Goal: Task Accomplishment & Management: Manage account settings

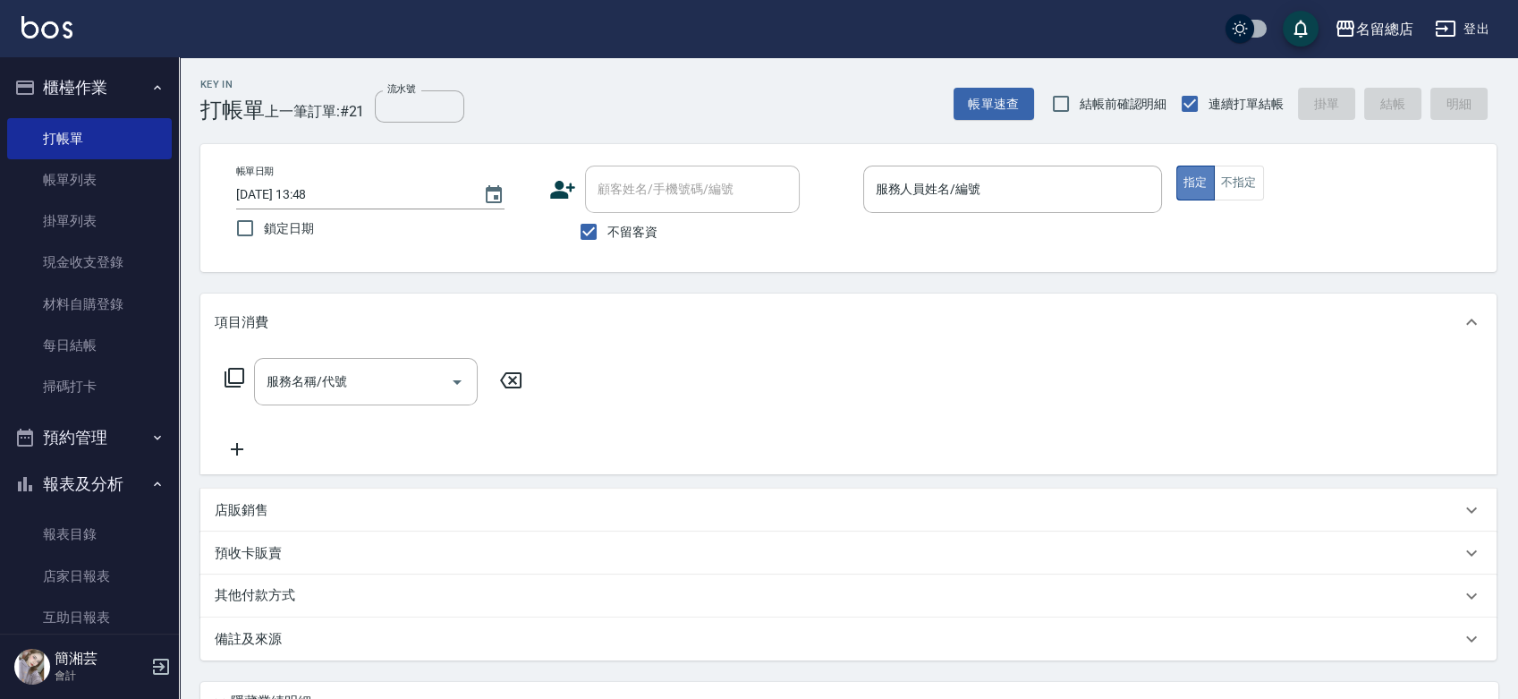
click at [1207, 177] on button "指定" at bounding box center [1195, 182] width 38 height 35
click at [1211, 179] on button "指定" at bounding box center [1195, 182] width 38 height 35
click at [1243, 170] on button "不指定" at bounding box center [1239, 182] width 50 height 35
click at [1195, 188] on button "指定" at bounding box center [1195, 182] width 38 height 35
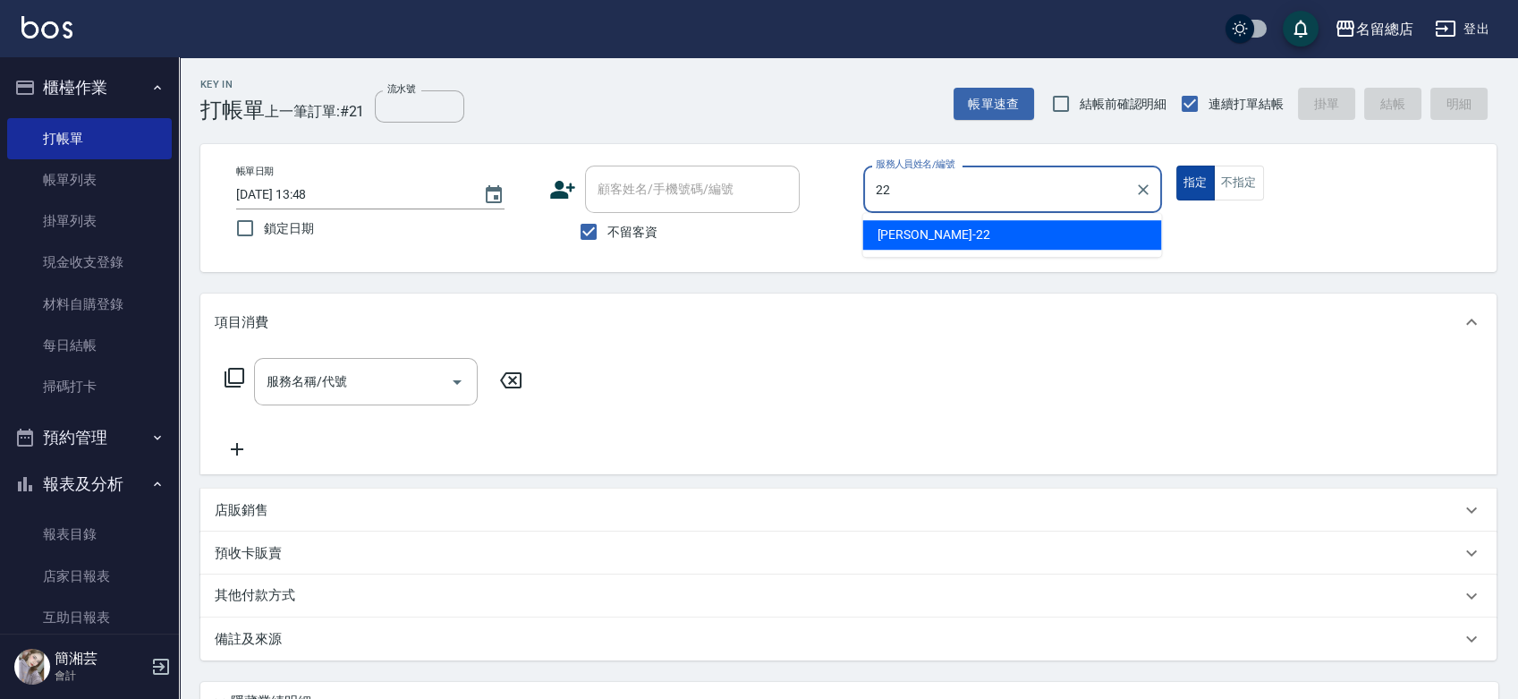
type input "Lydia-22"
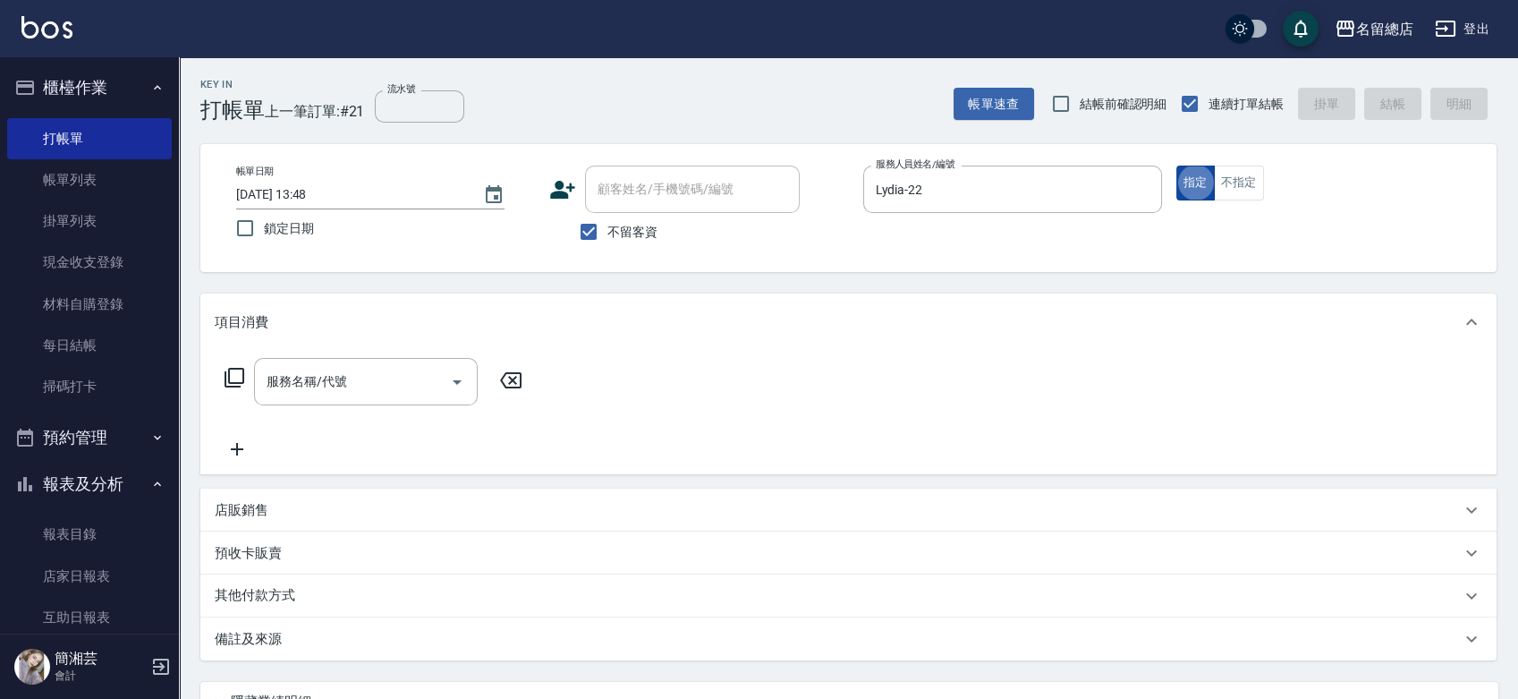
type button "true"
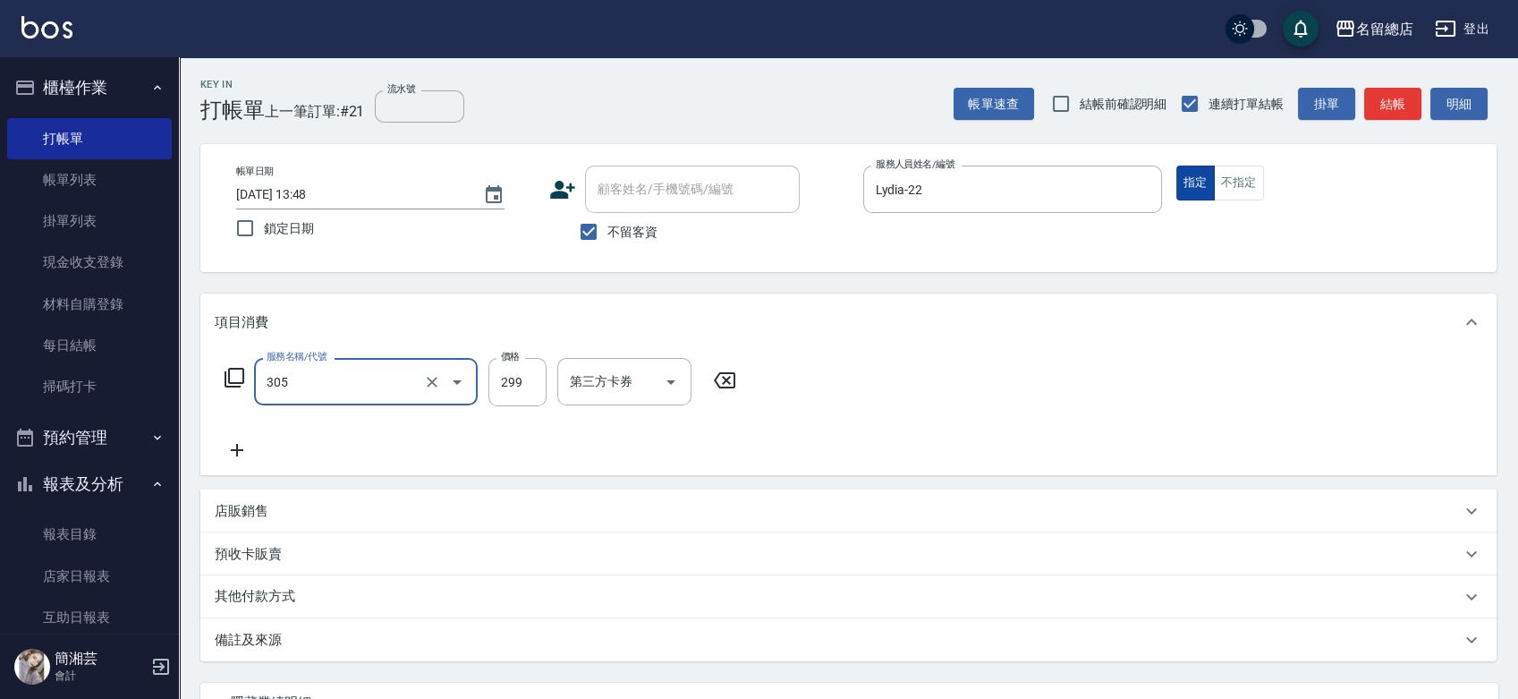
type input "剪髮(305)"
type input "500"
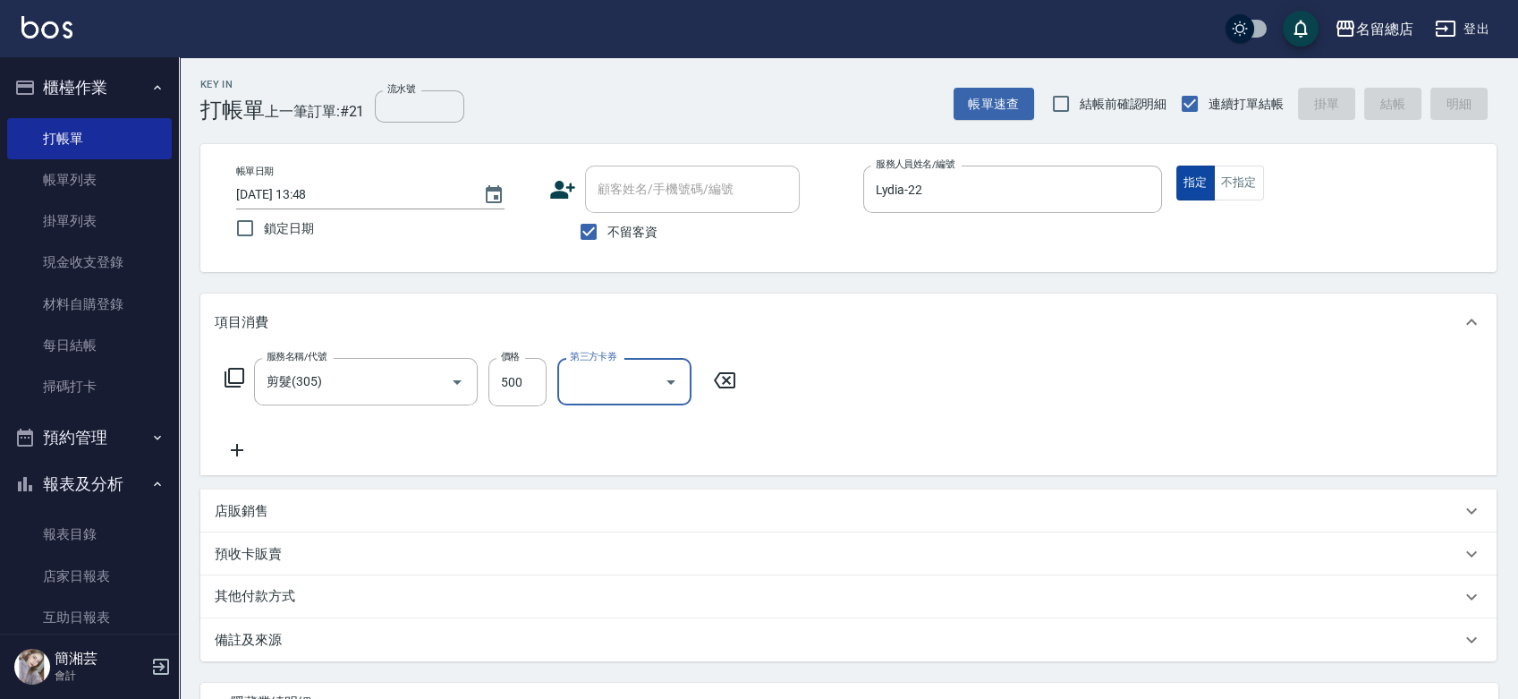
type input "2025/09/10 15:02"
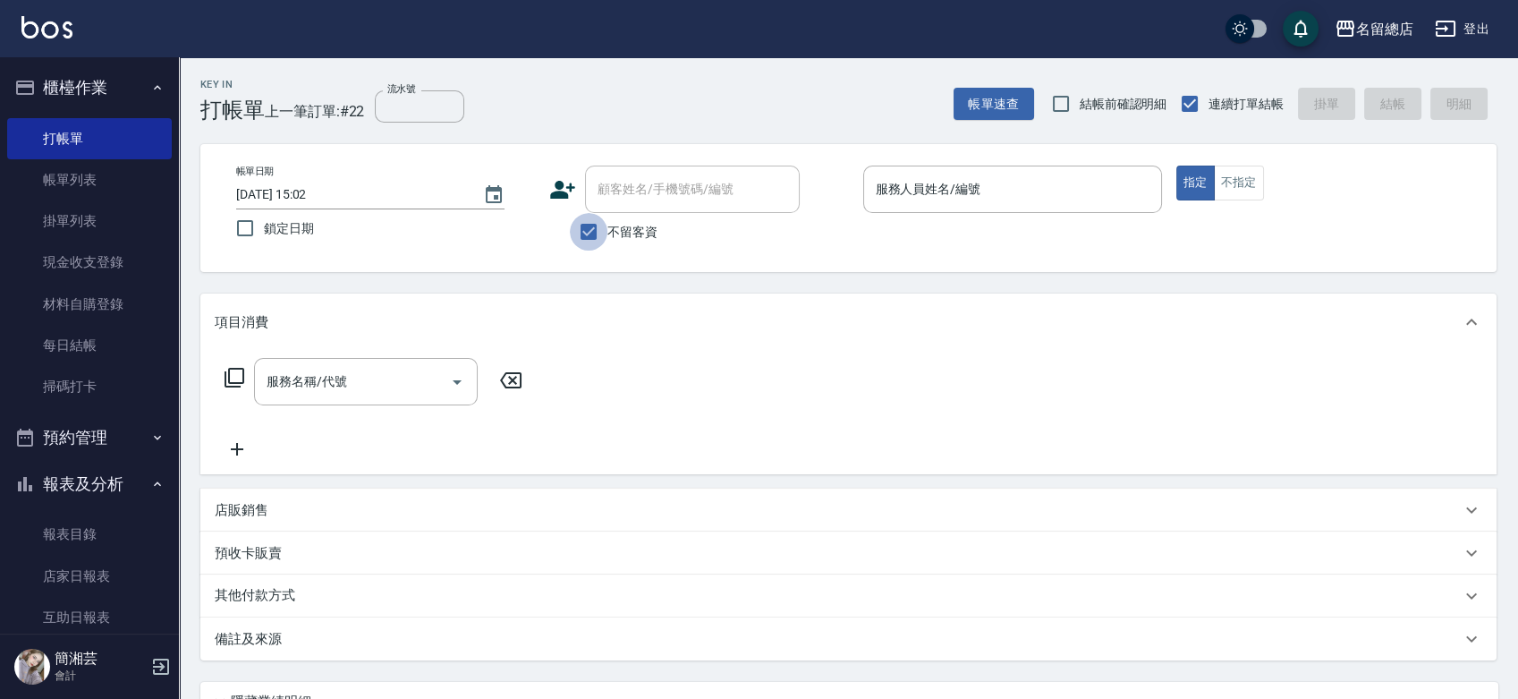
click at [589, 222] on input "不留客資" at bounding box center [589, 232] width 38 height 38
checkbox input "false"
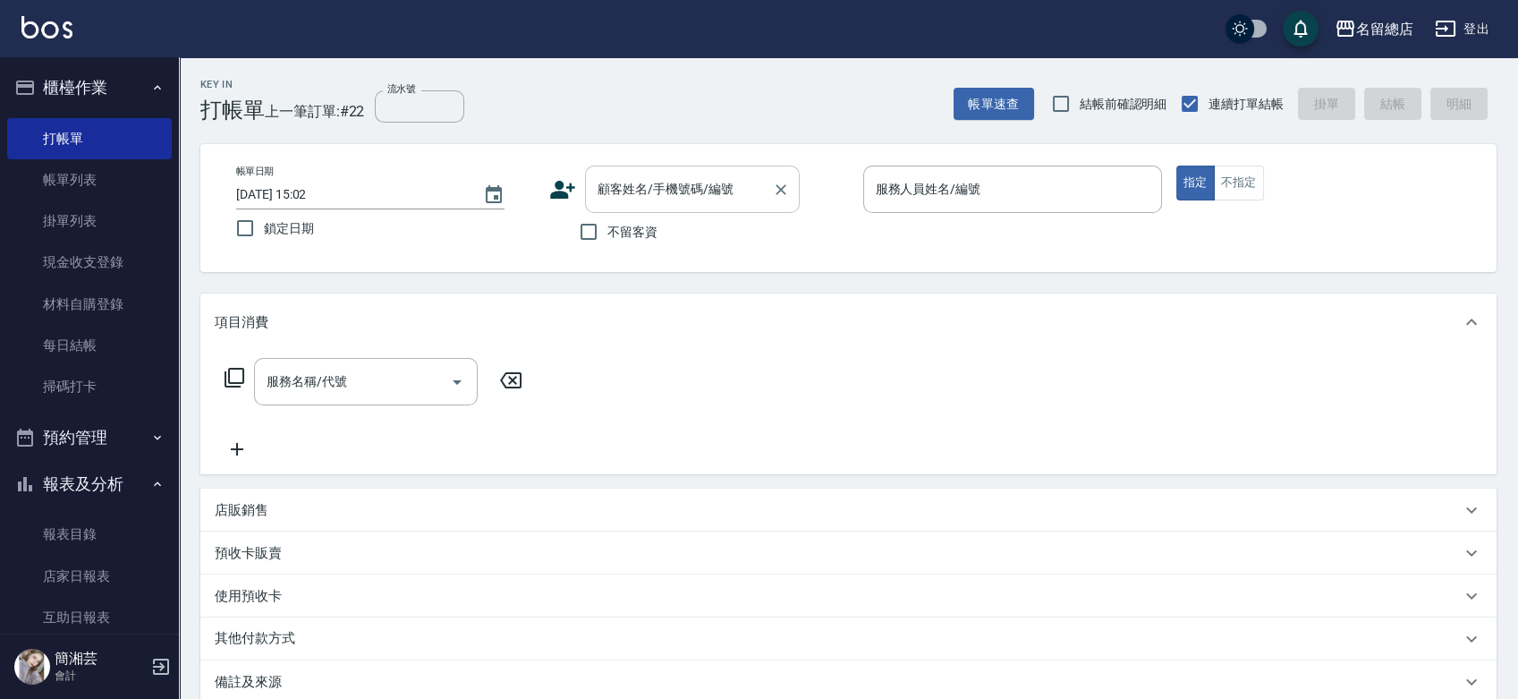
click at [601, 196] on input "顧客姓名/手機號碼/編號" at bounding box center [679, 189] width 172 height 31
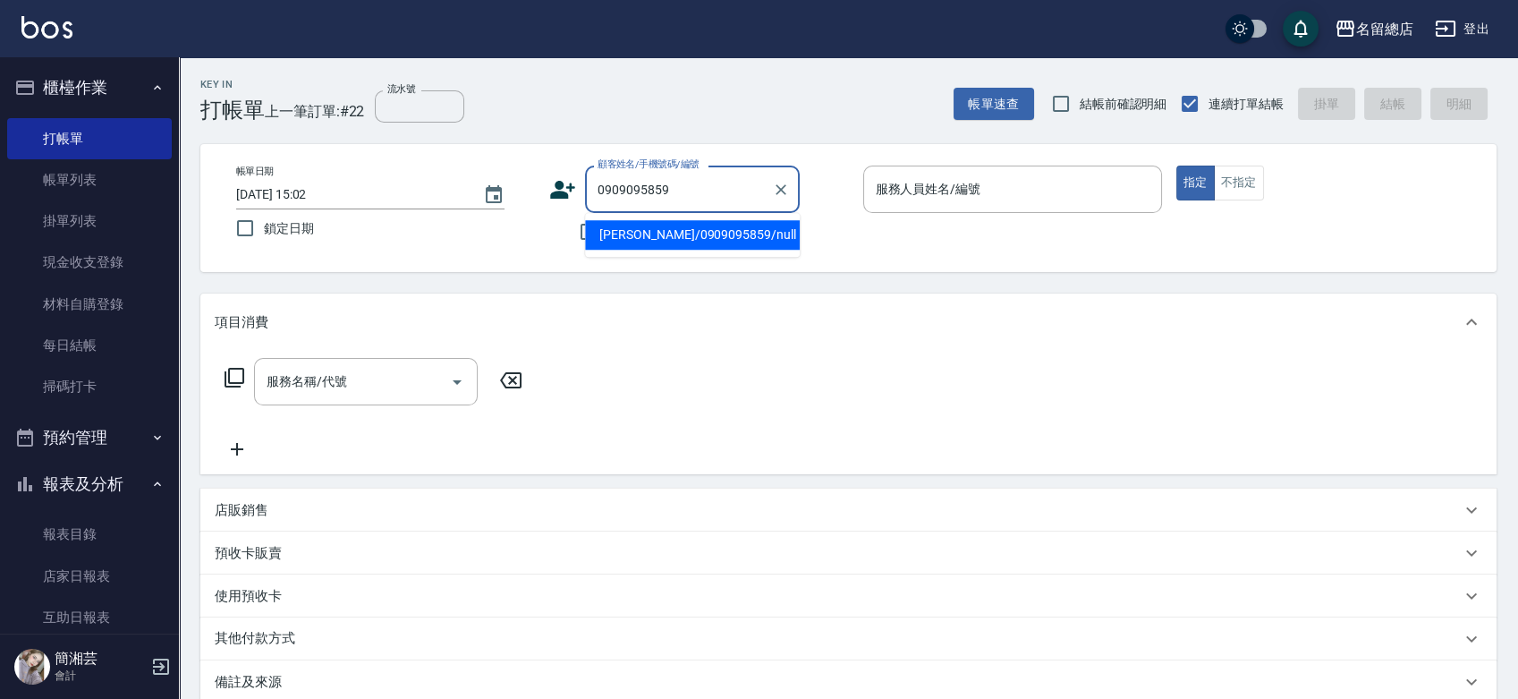
type input "張香梅/0909095859/null"
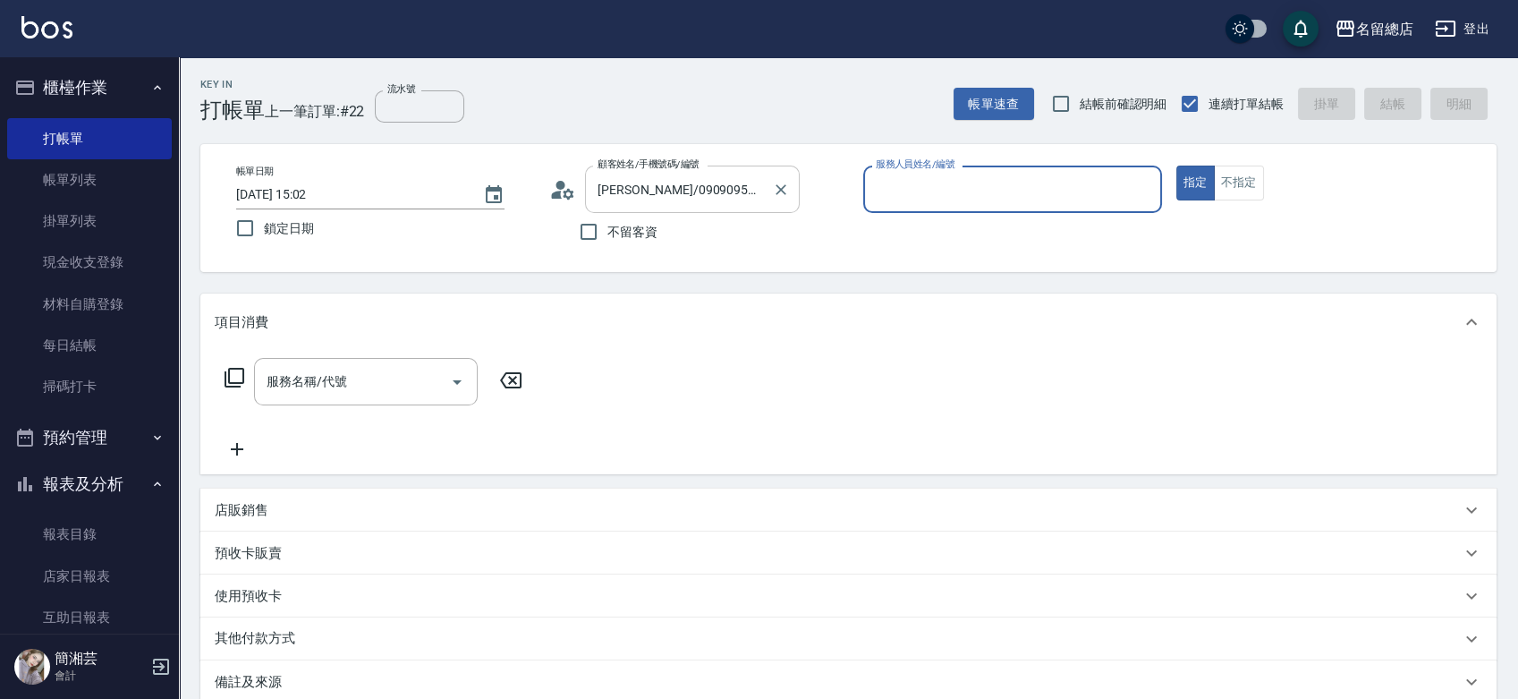
click at [1176, 165] on button "指定" at bounding box center [1195, 182] width 38 height 35
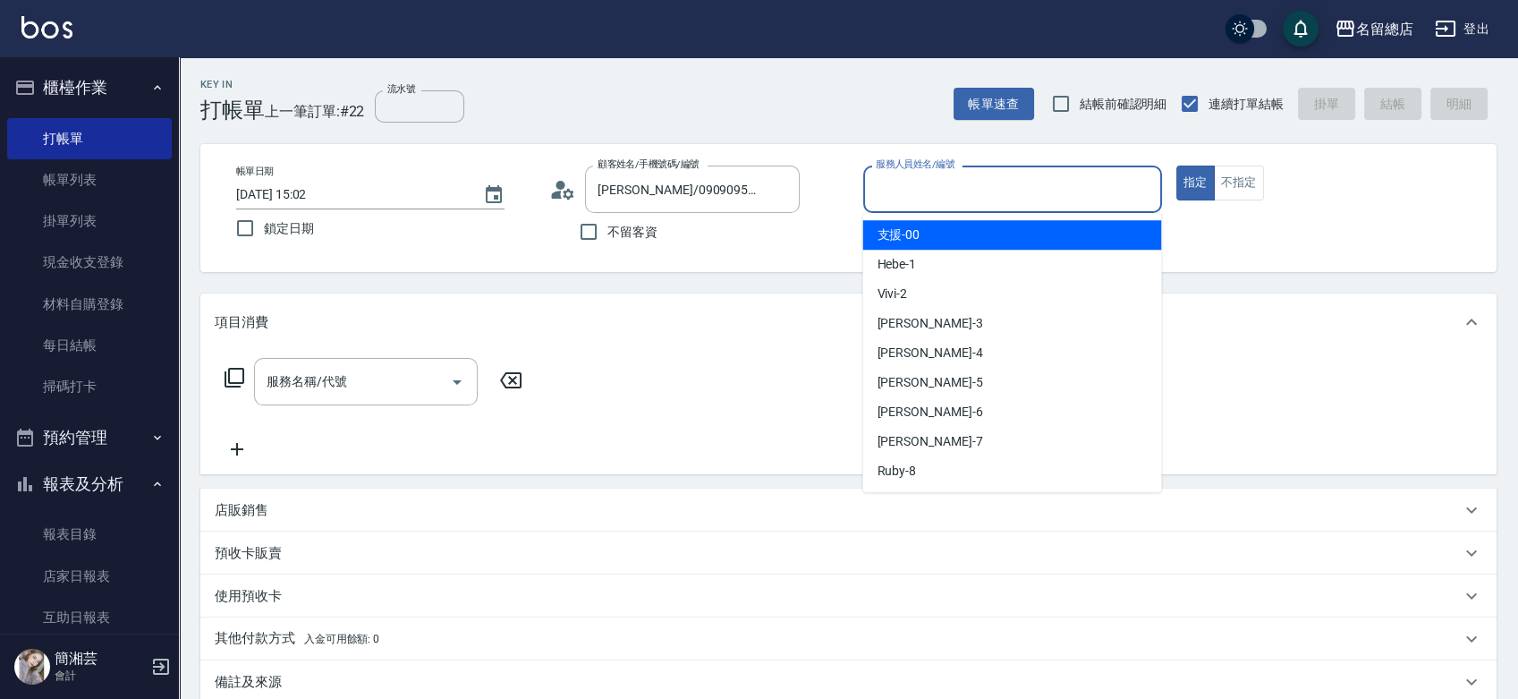
click at [894, 191] on input "服務人員姓名/編號" at bounding box center [1012, 189] width 283 height 31
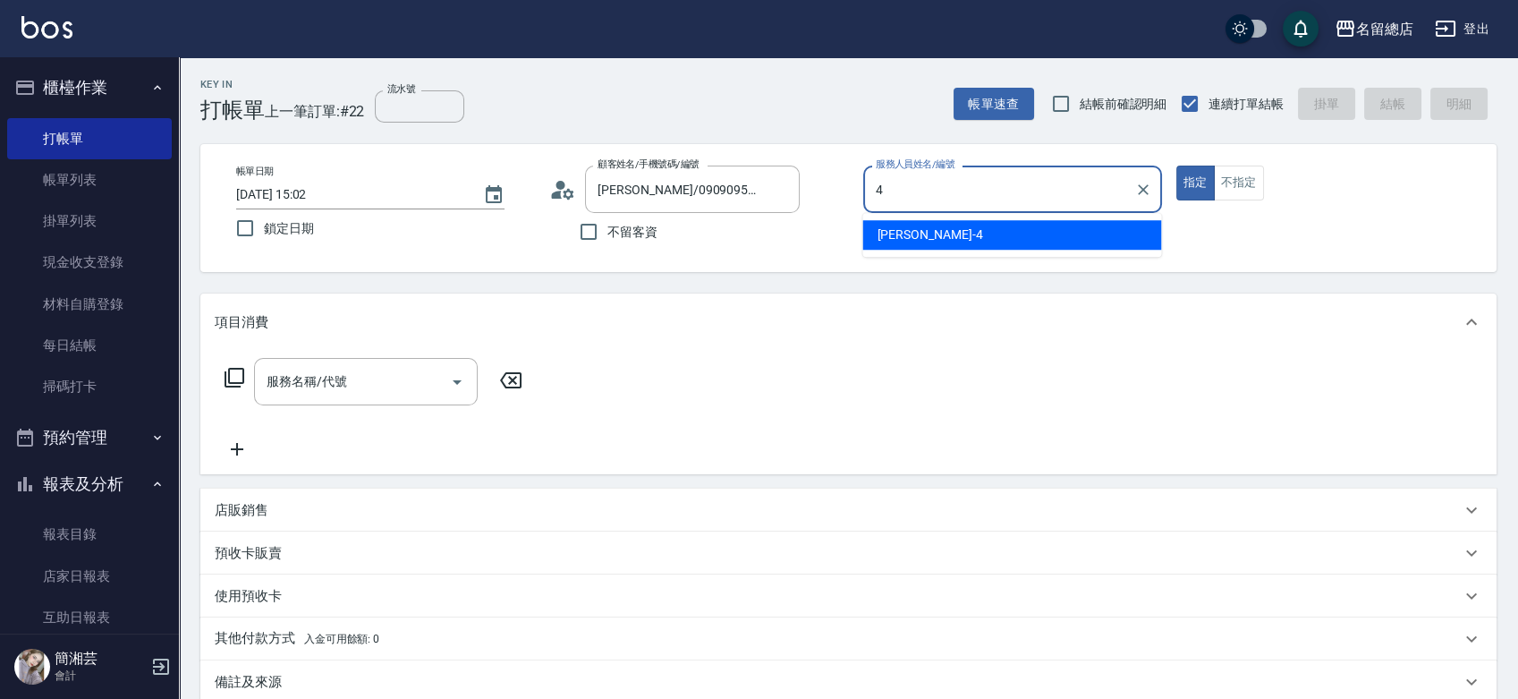
type input "Amy-4"
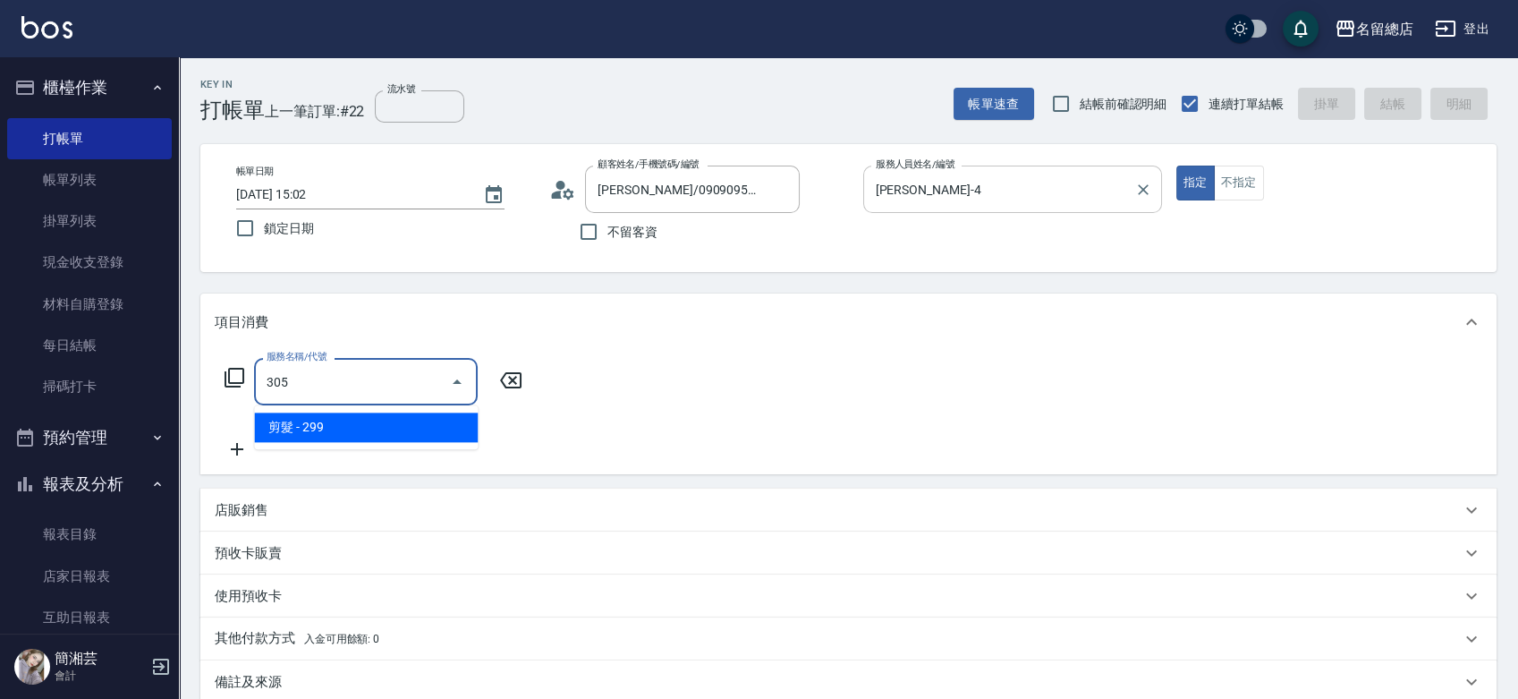
type input "剪髮(305)"
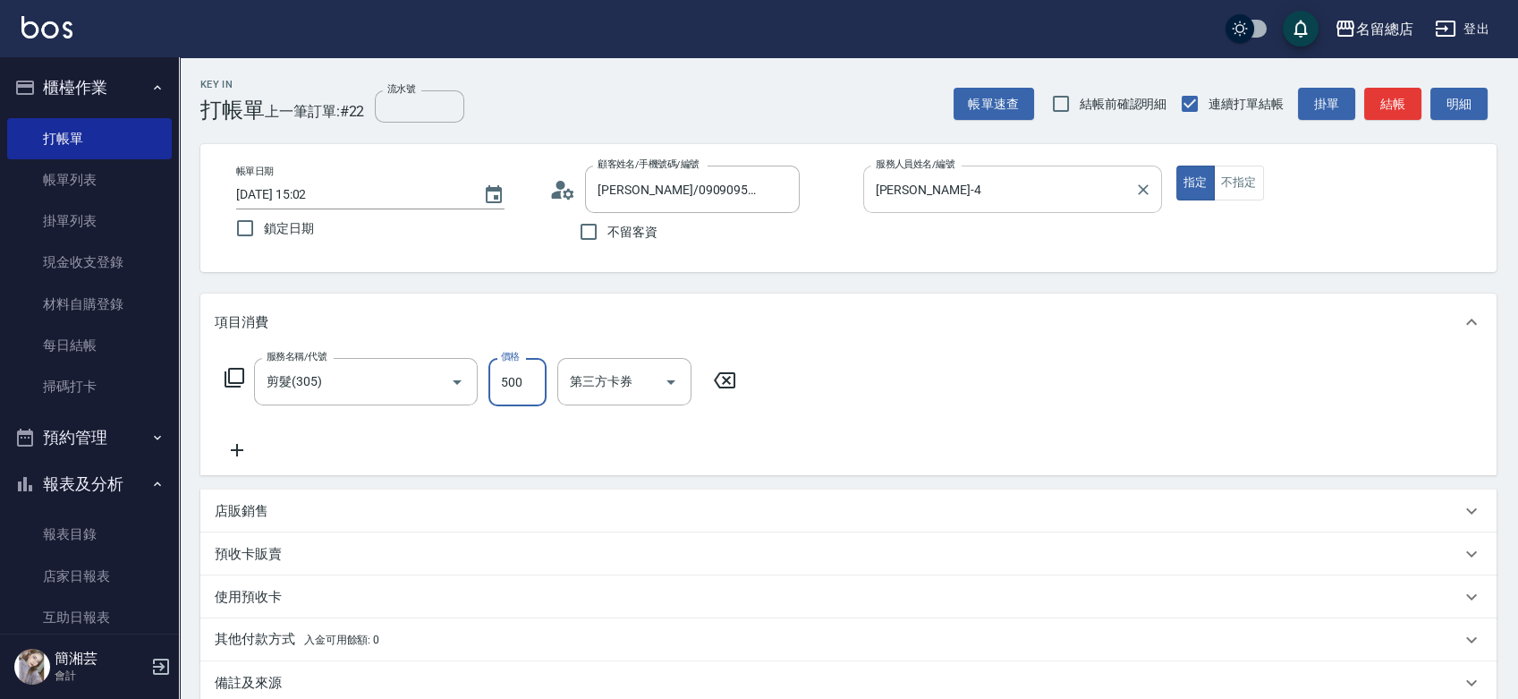
type input "500"
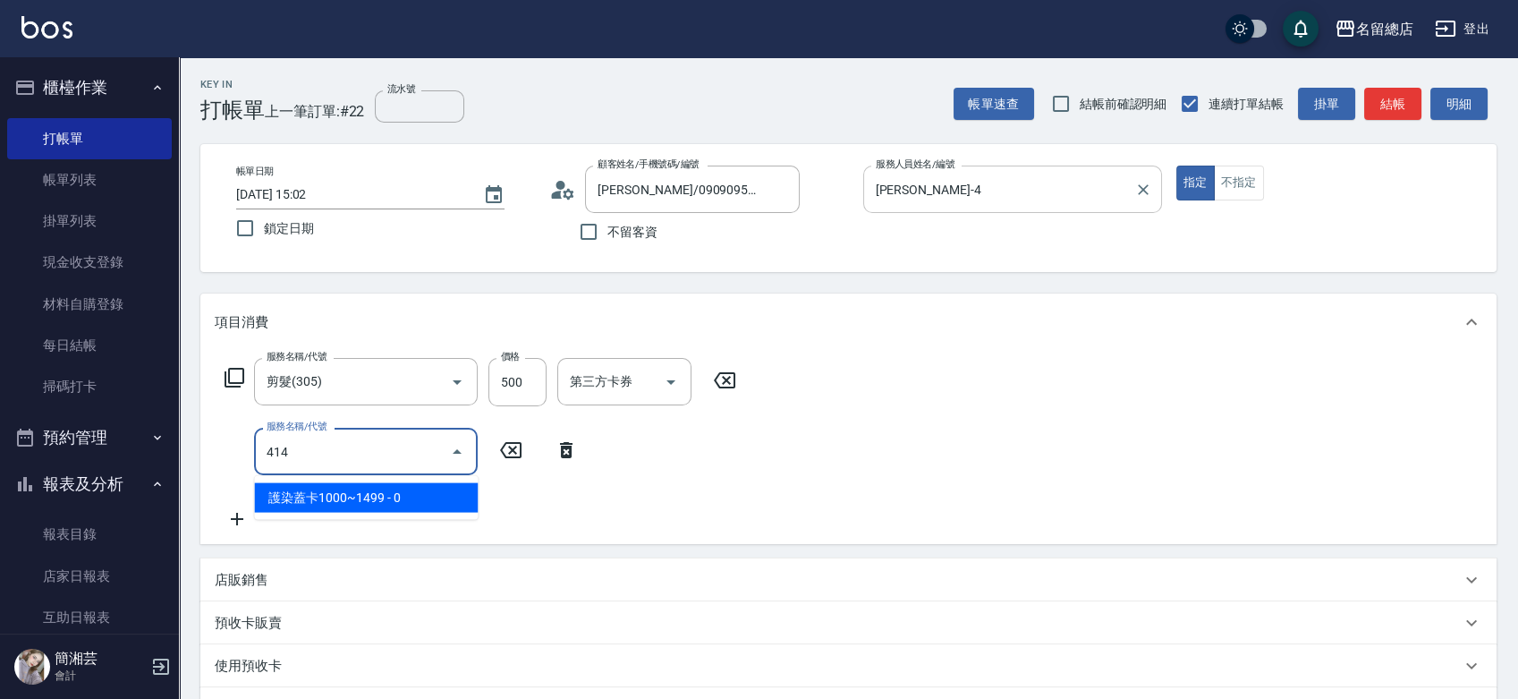
type input "護染蓋卡1000~1499(414)"
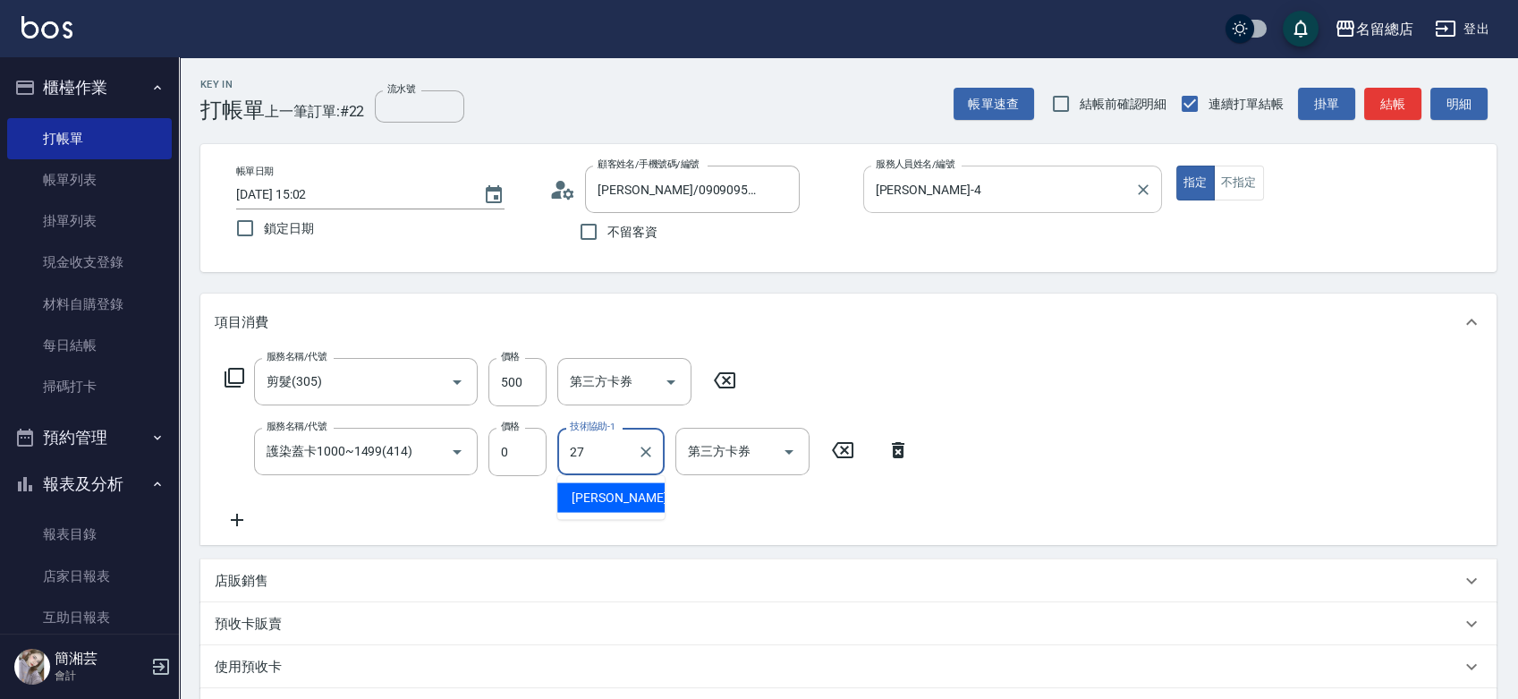
type input "黃意凌-27"
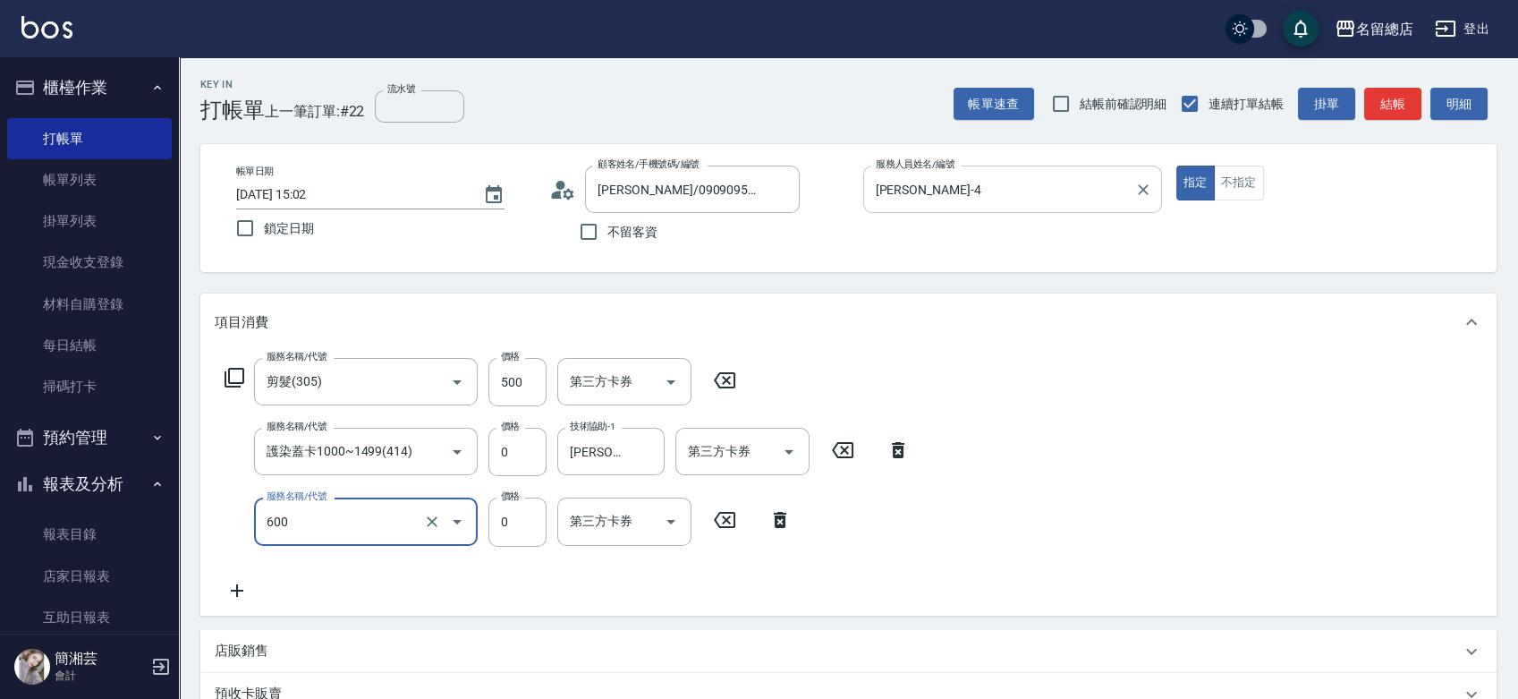
type input "洗髮(免費)(600)"
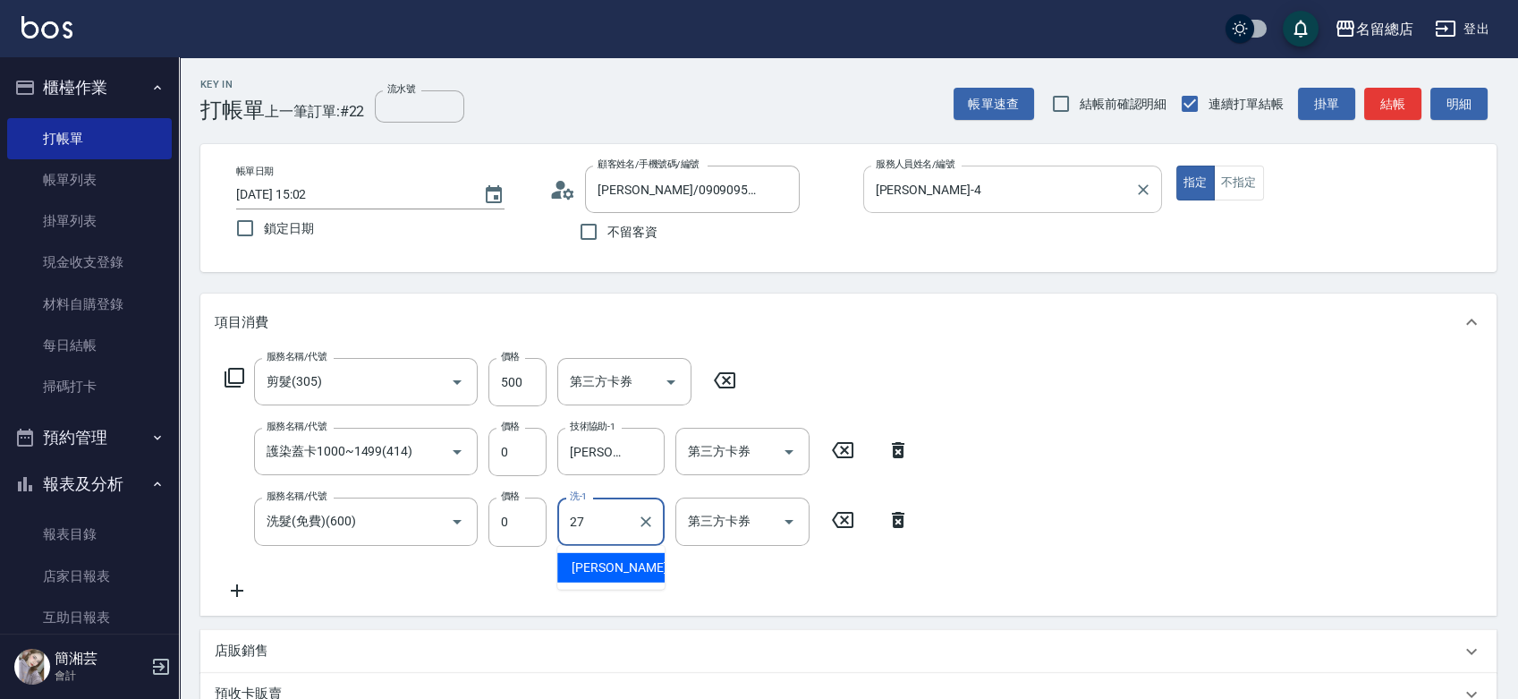
type input "黃意凌-27"
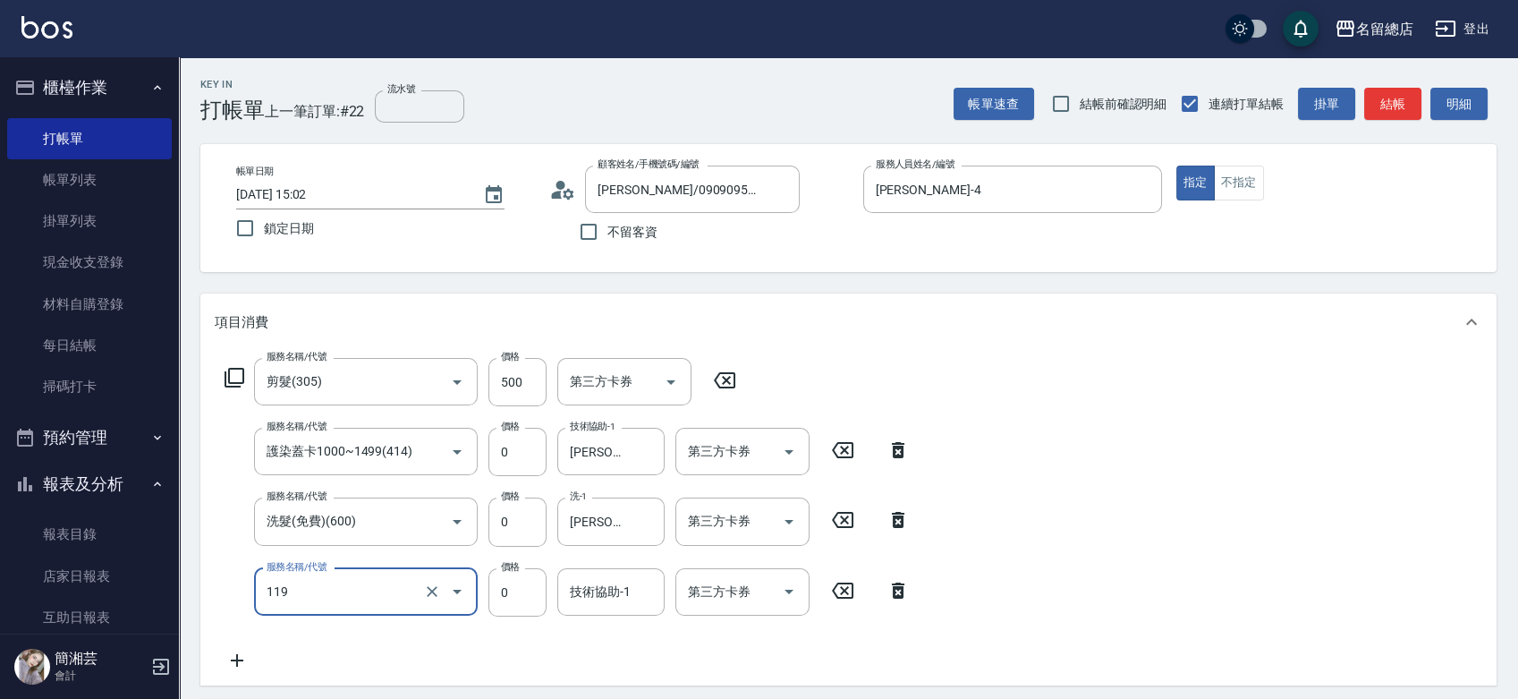
type input "頭皮蓋卡5點(119)"
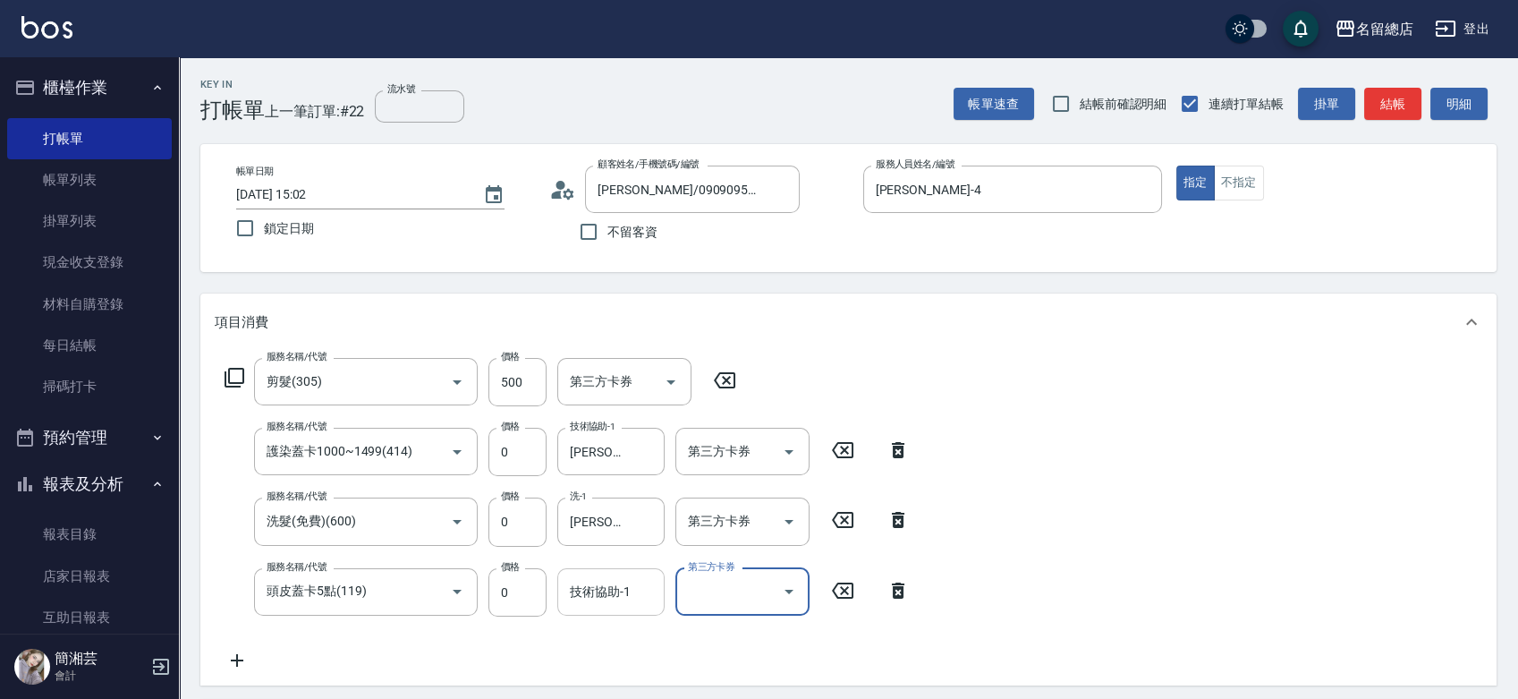
click at [613, 568] on div "技術協助-1" at bounding box center [610, 591] width 107 height 47
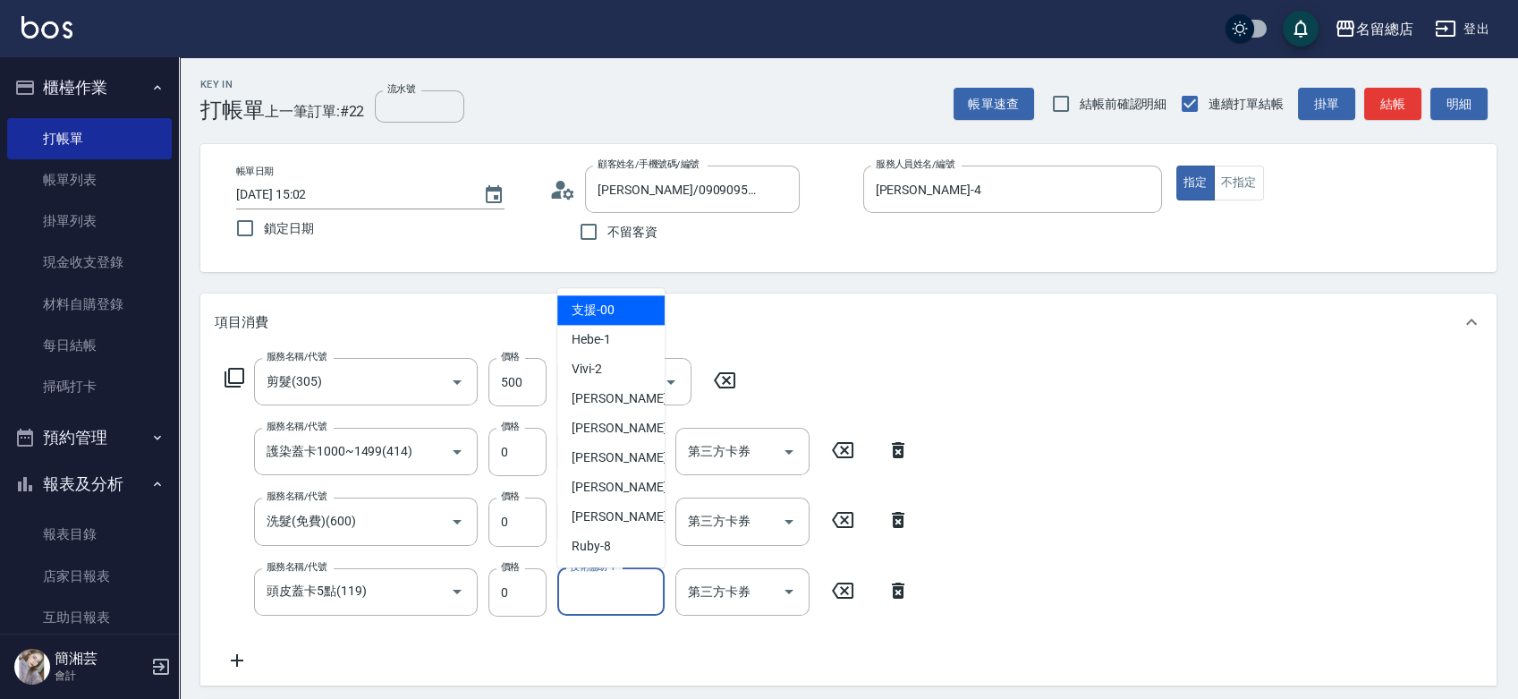
type input "ㄆ"
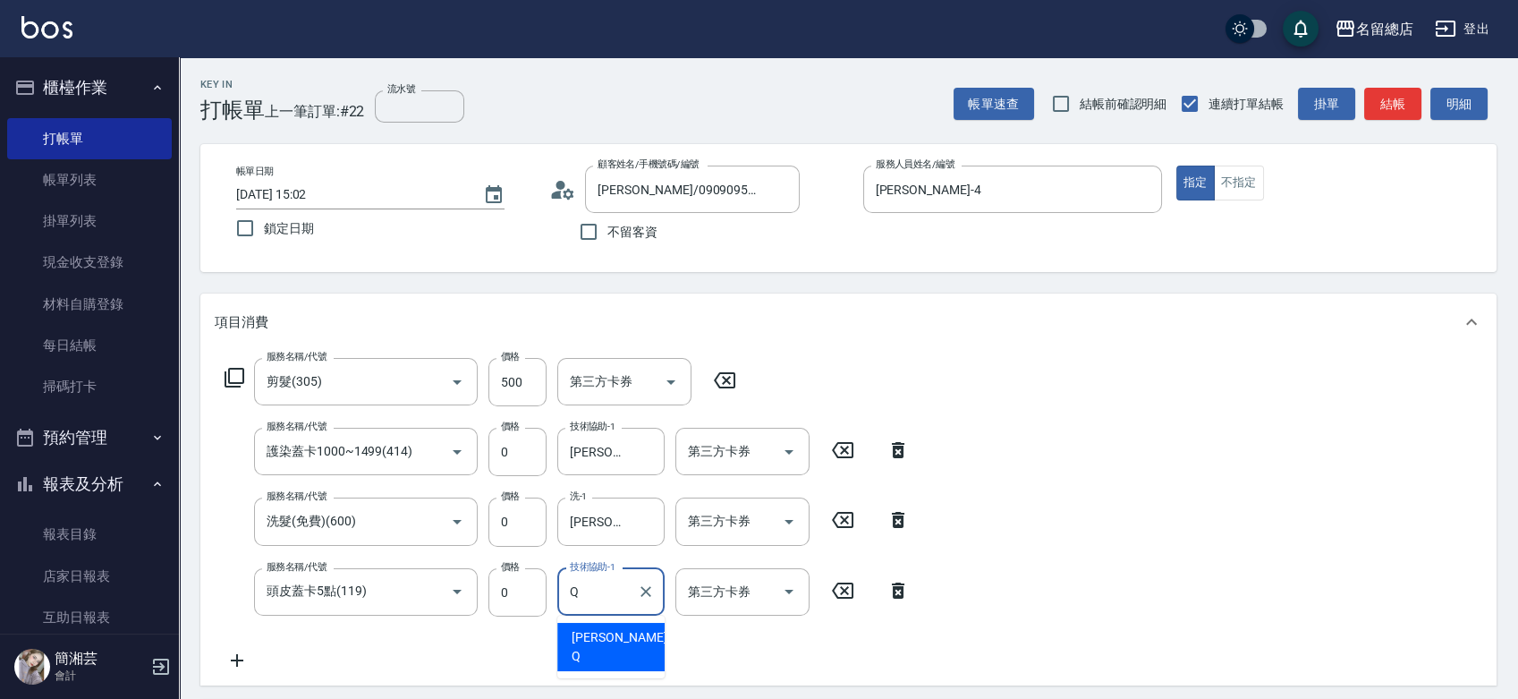
type input "Joyce-Q"
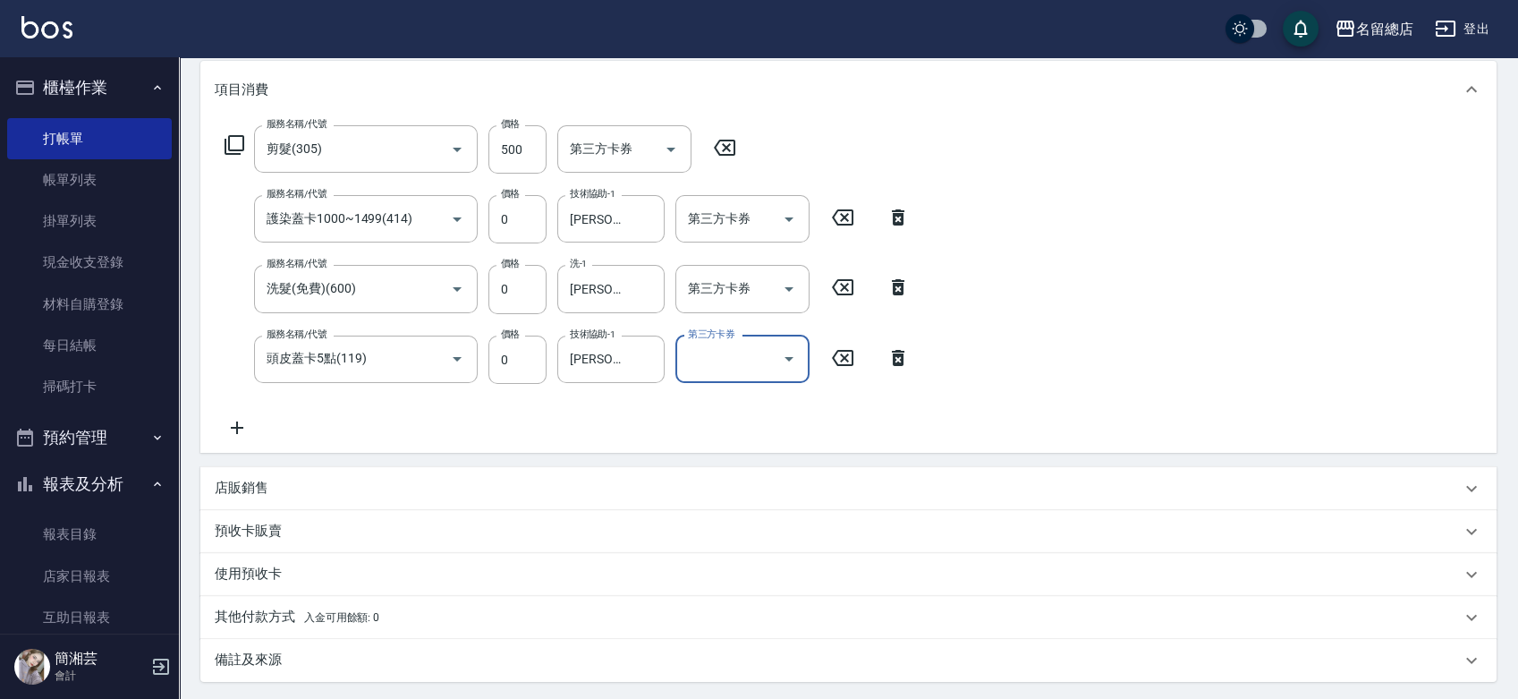
scroll to position [397, 0]
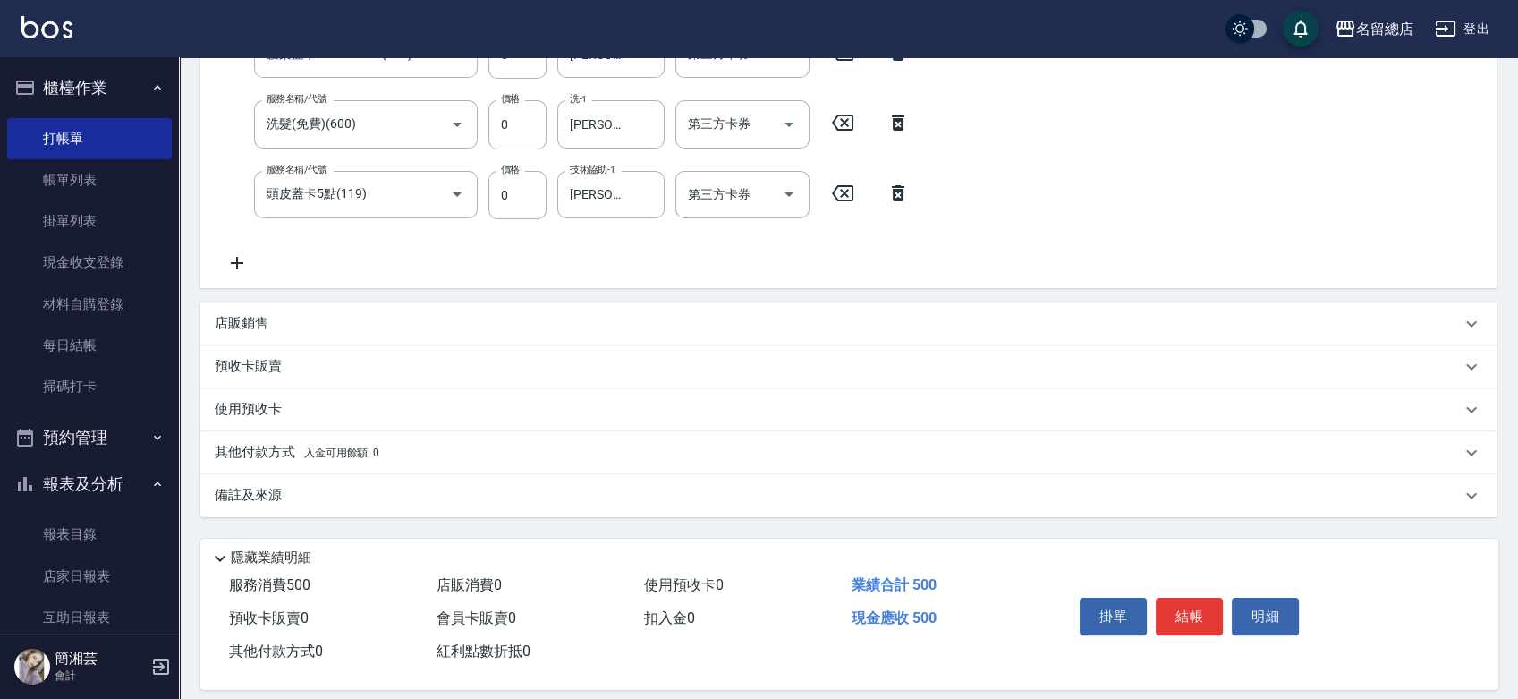
click at [283, 364] on div "預收卡販賣" at bounding box center [838, 366] width 1246 height 19
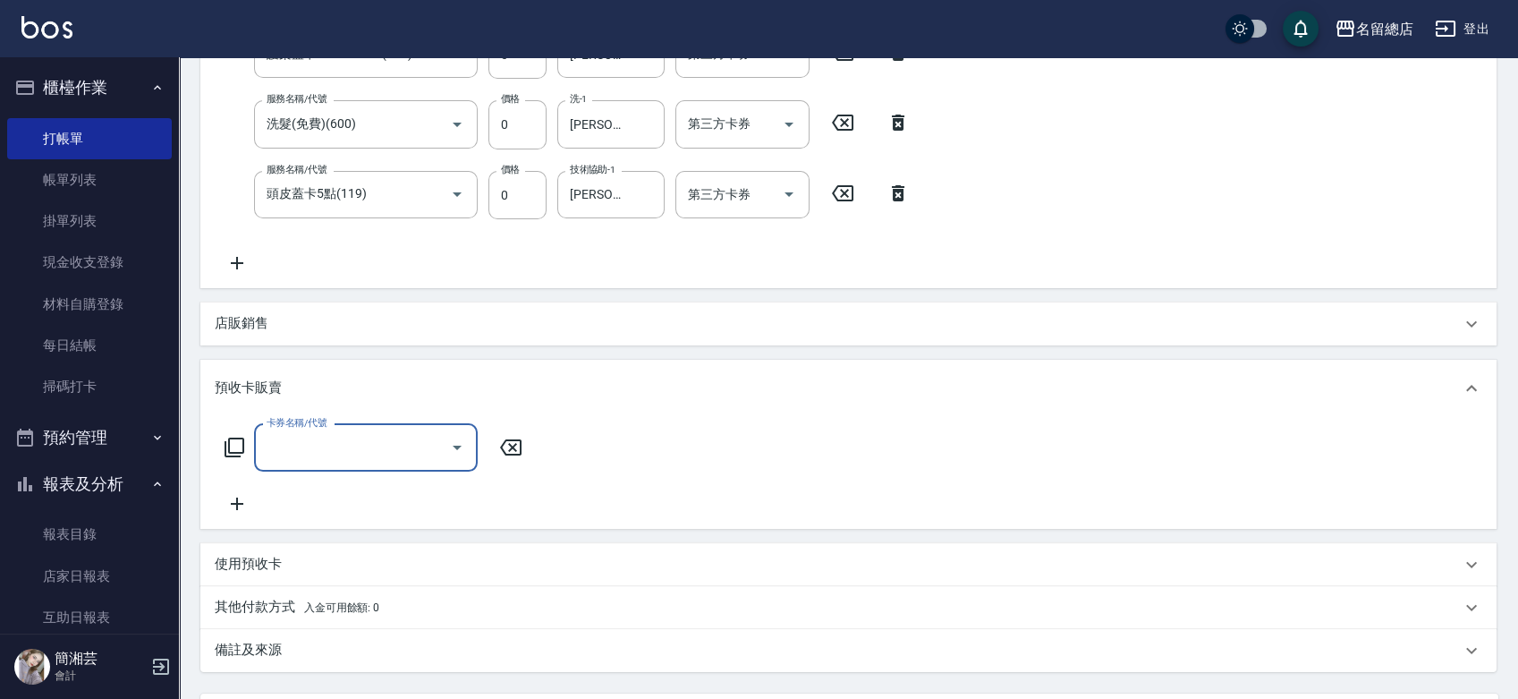
scroll to position [0, 0]
type input "護染卡(449)"
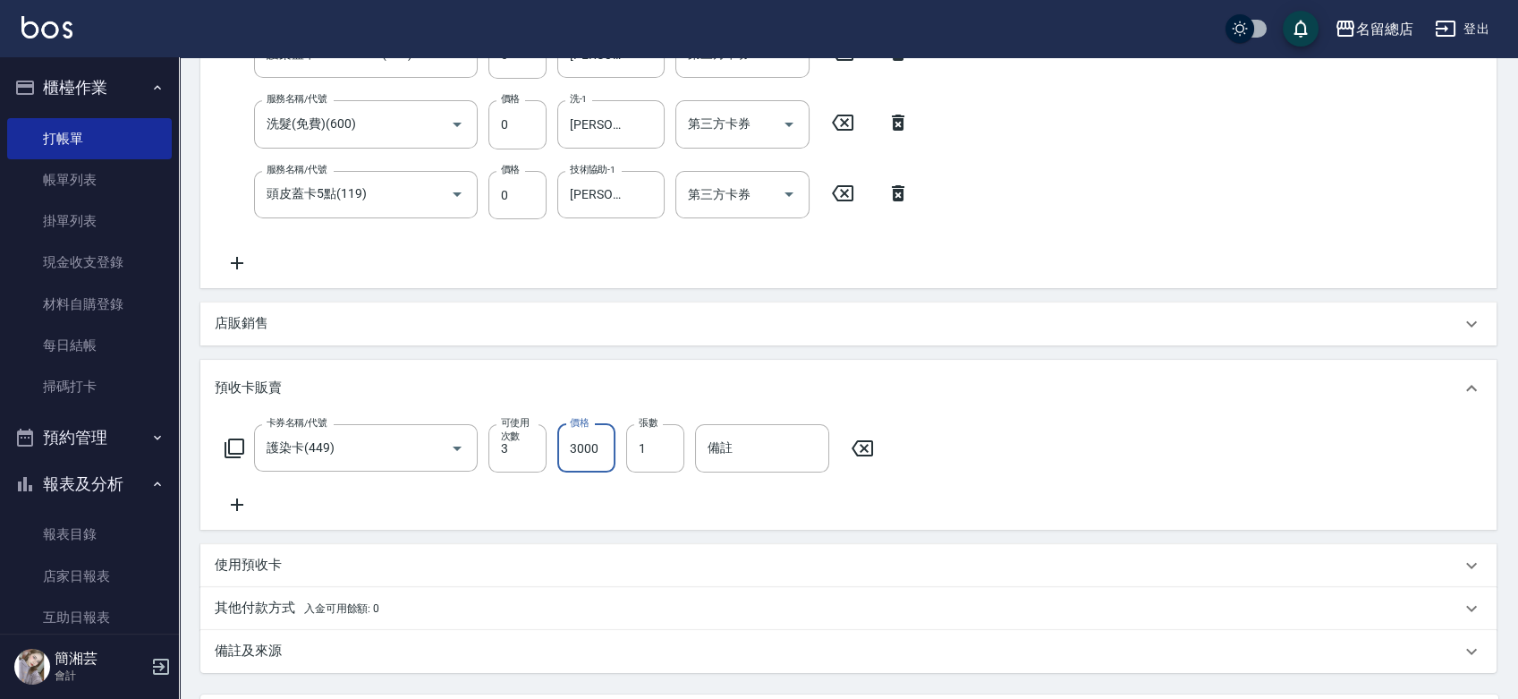
type input "3000"
type input "9215"
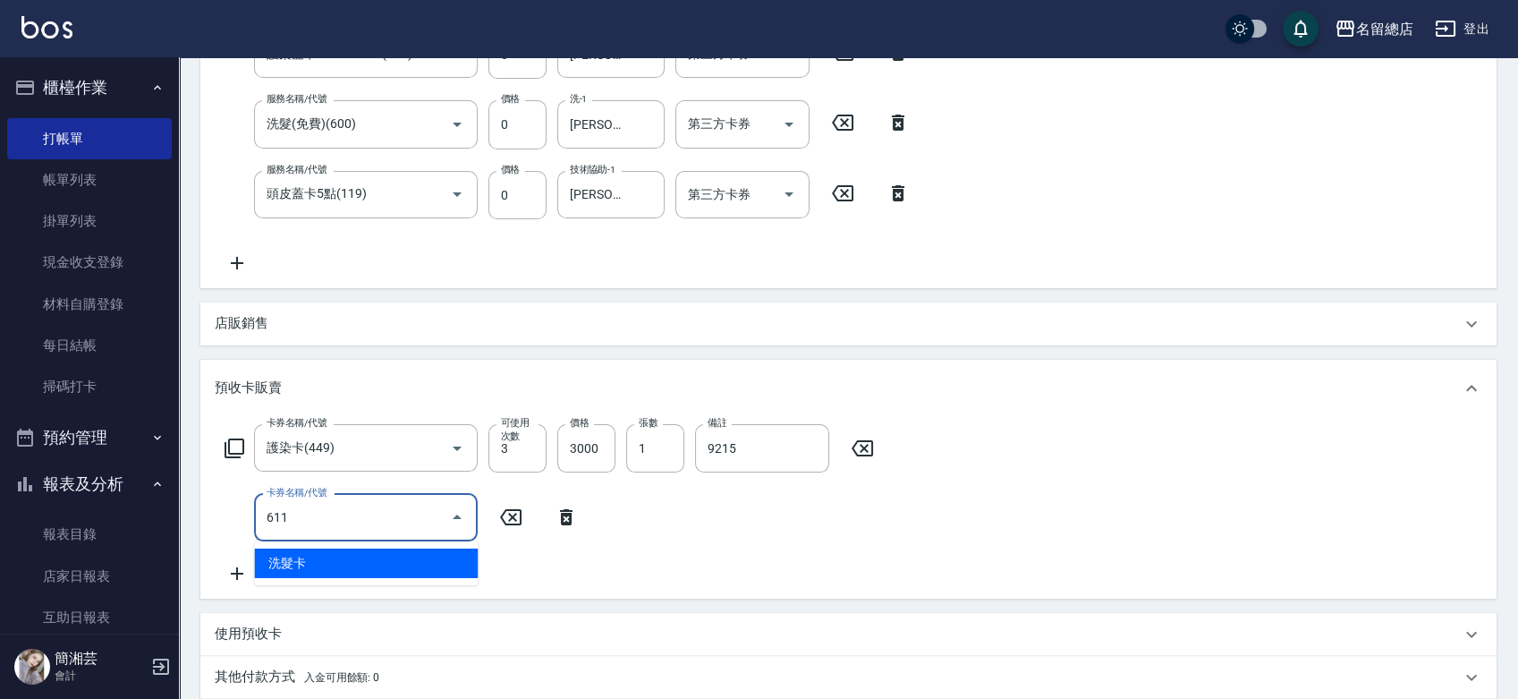
type input "洗髮卡(611)"
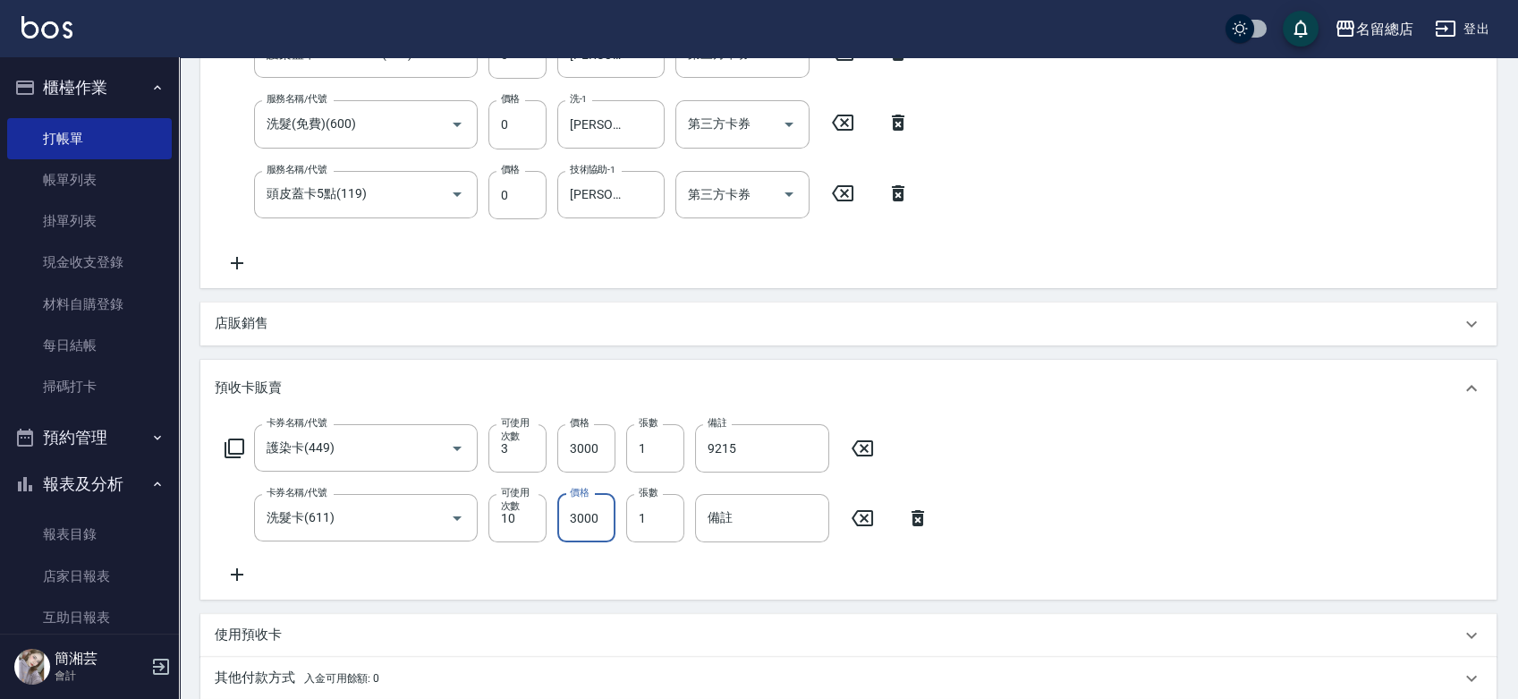
type input "3000"
type input "9"
type input "336"
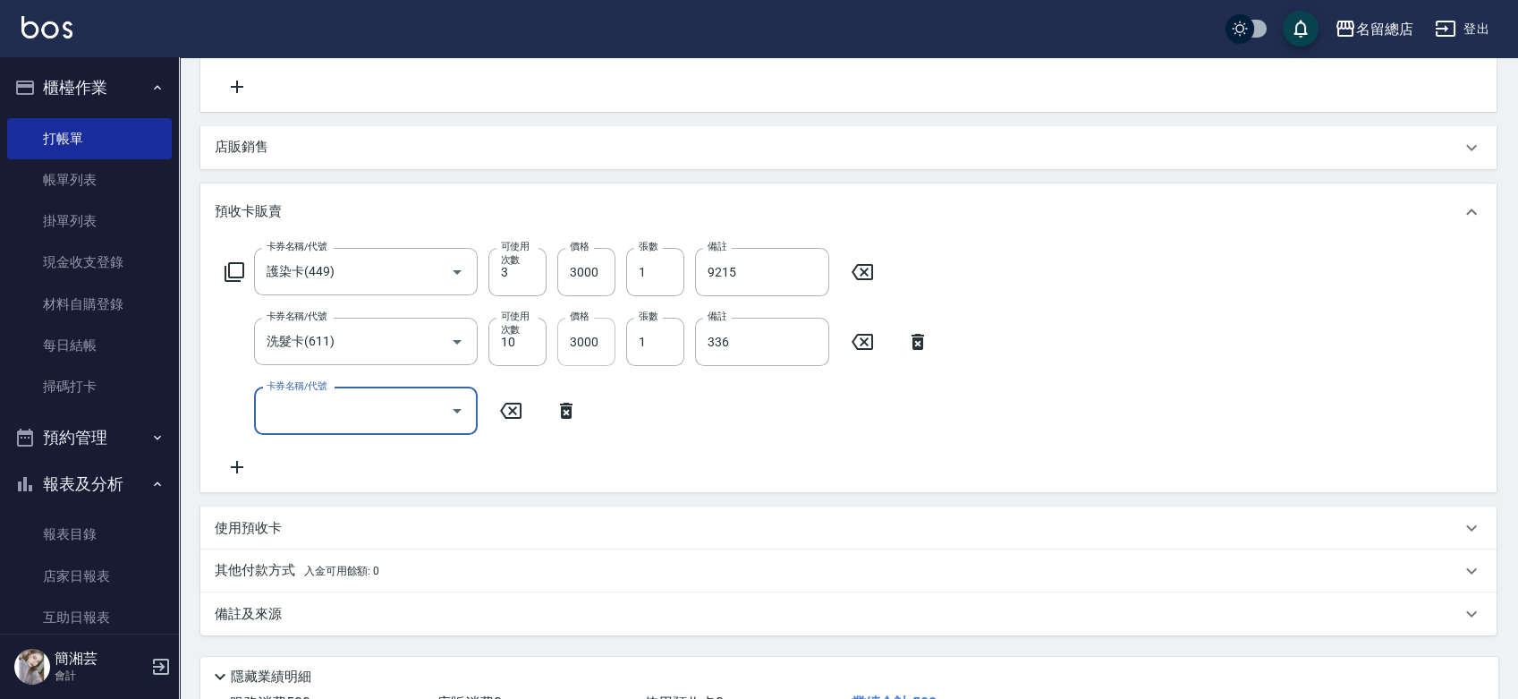
scroll to position [709, 0]
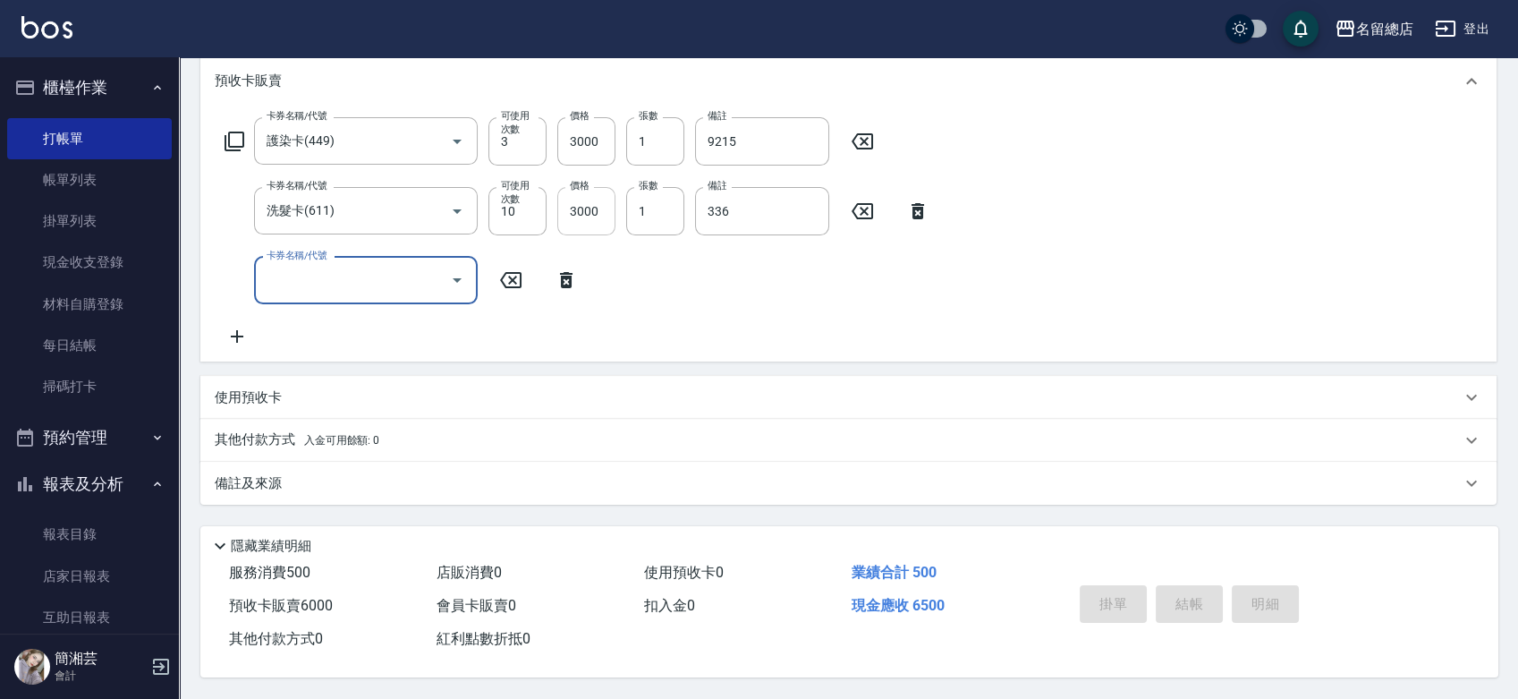
type input "2025/09/10 15:08"
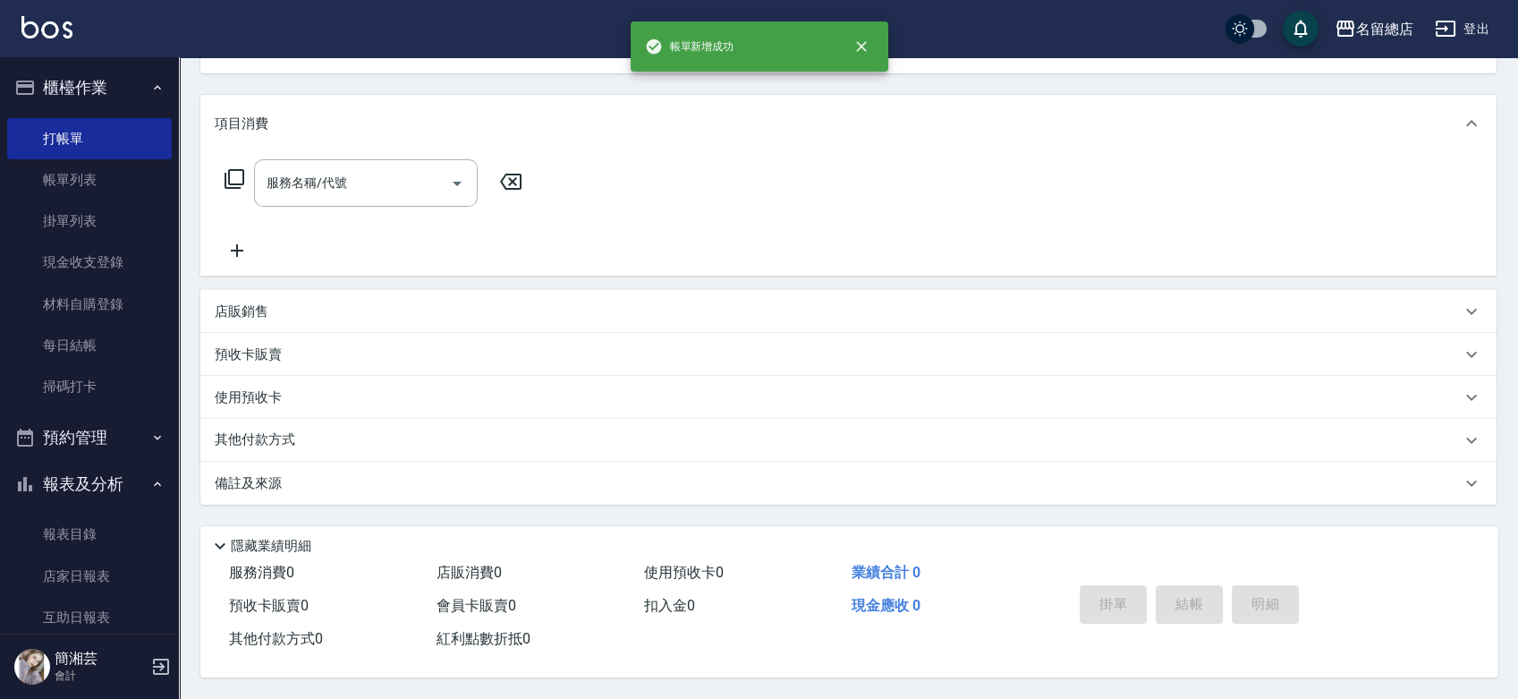
scroll to position [0, 0]
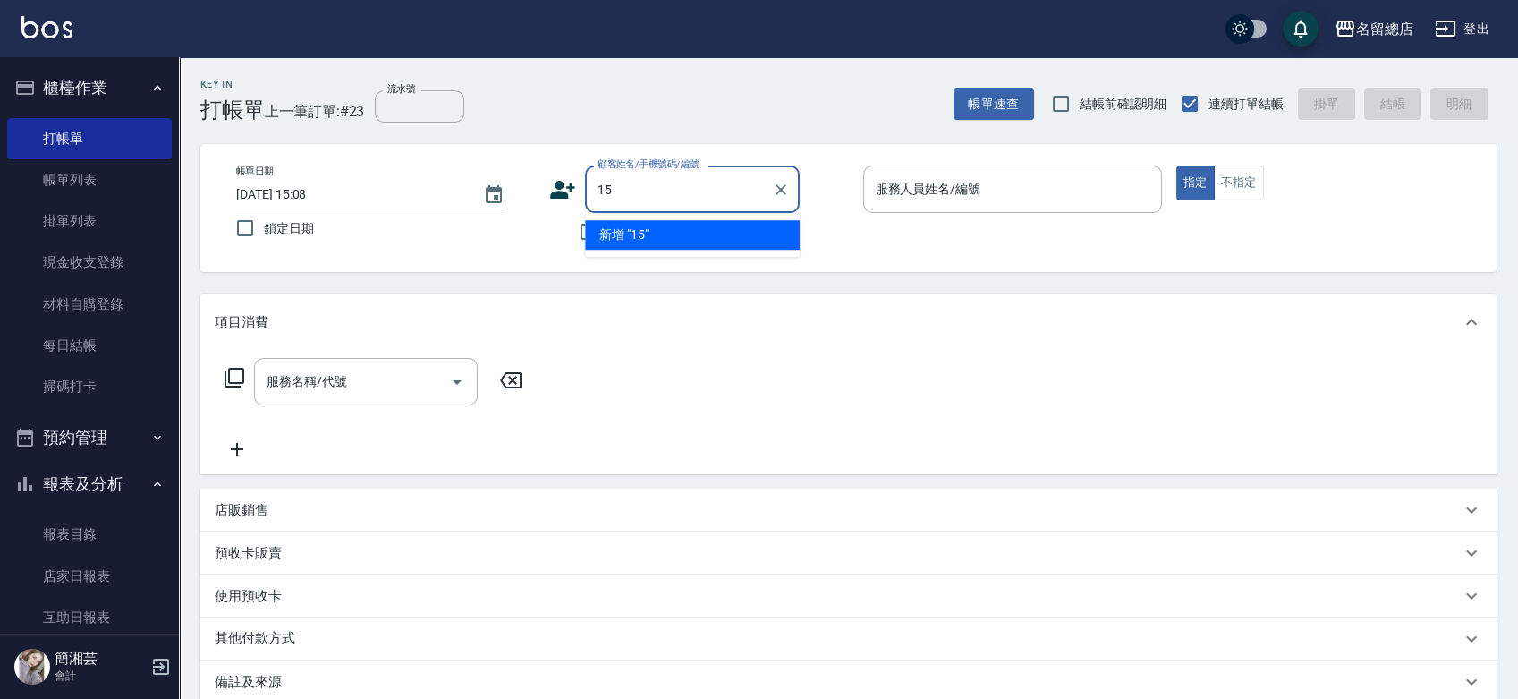
type input "1"
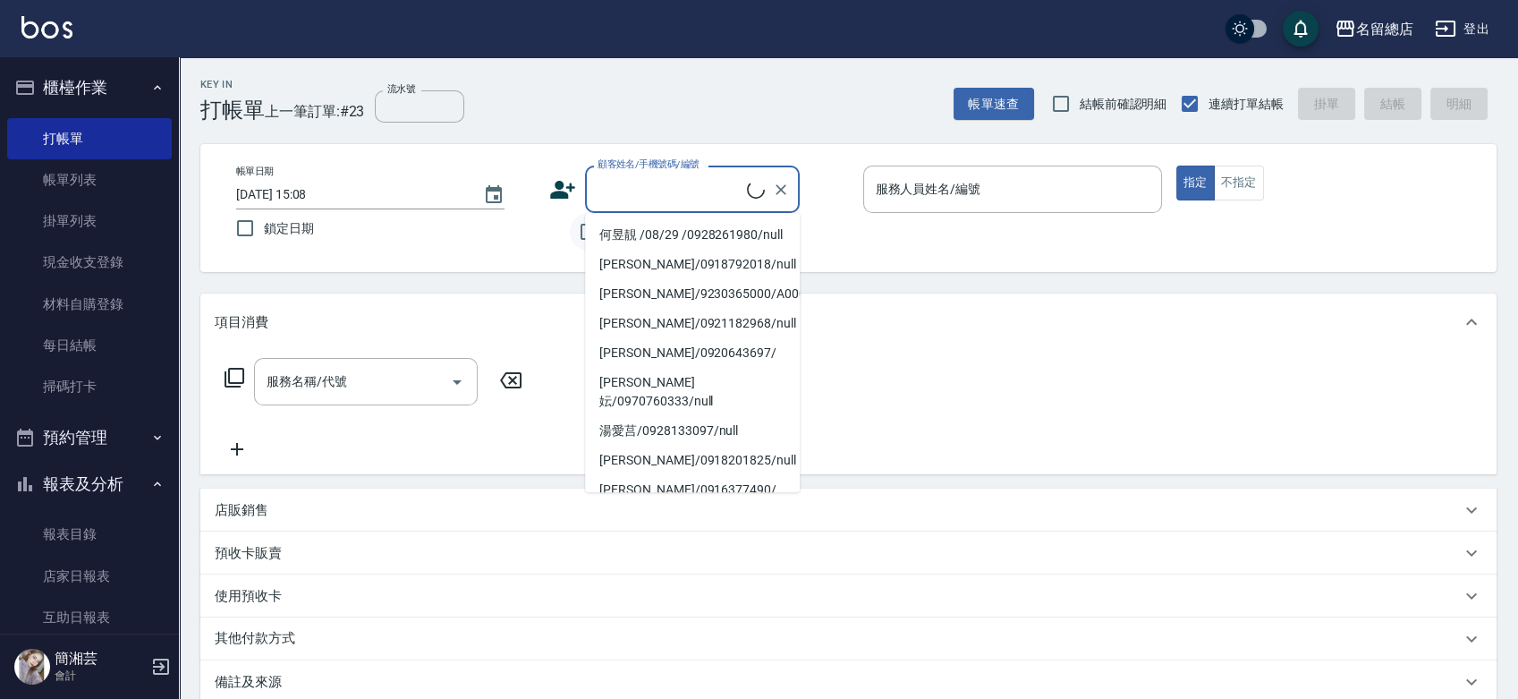
click at [574, 225] on input "不留客資" at bounding box center [589, 232] width 38 height 38
checkbox input "true"
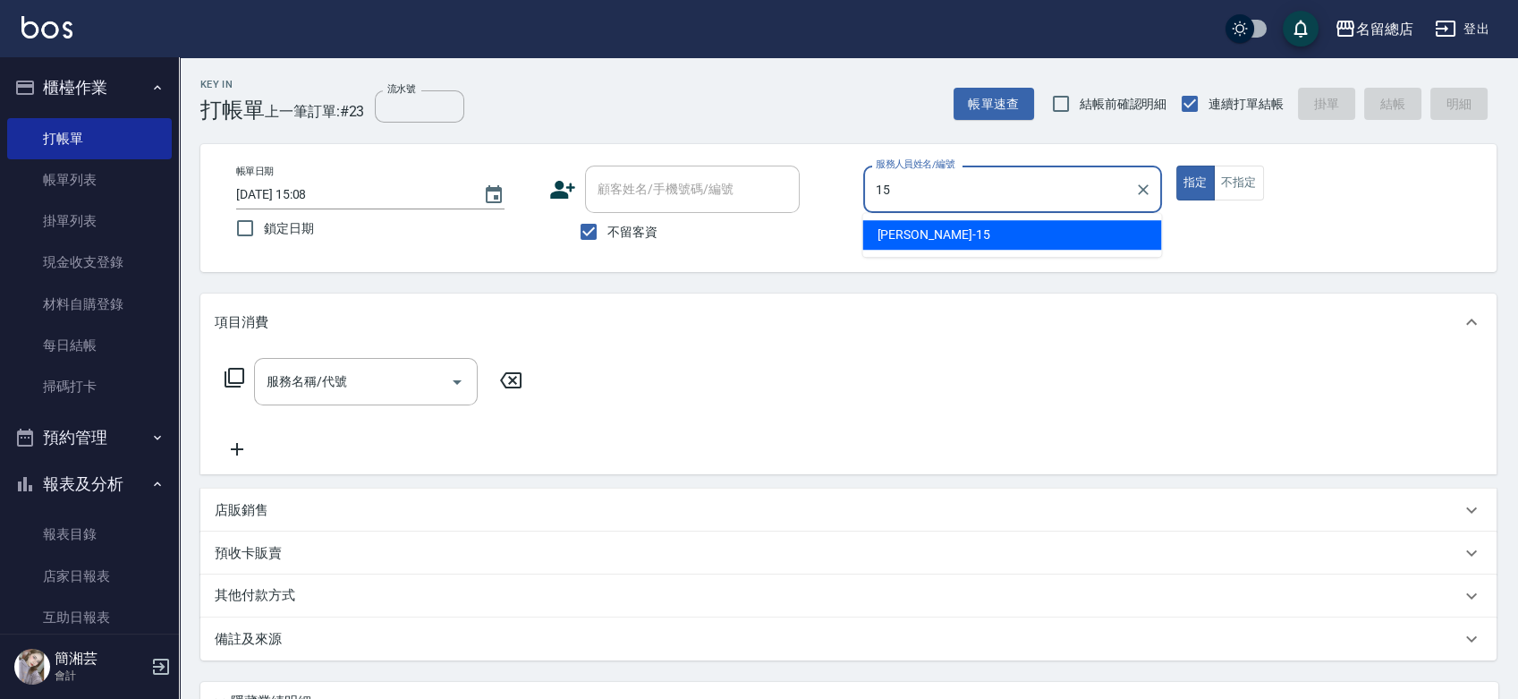
type input "Michelle-15"
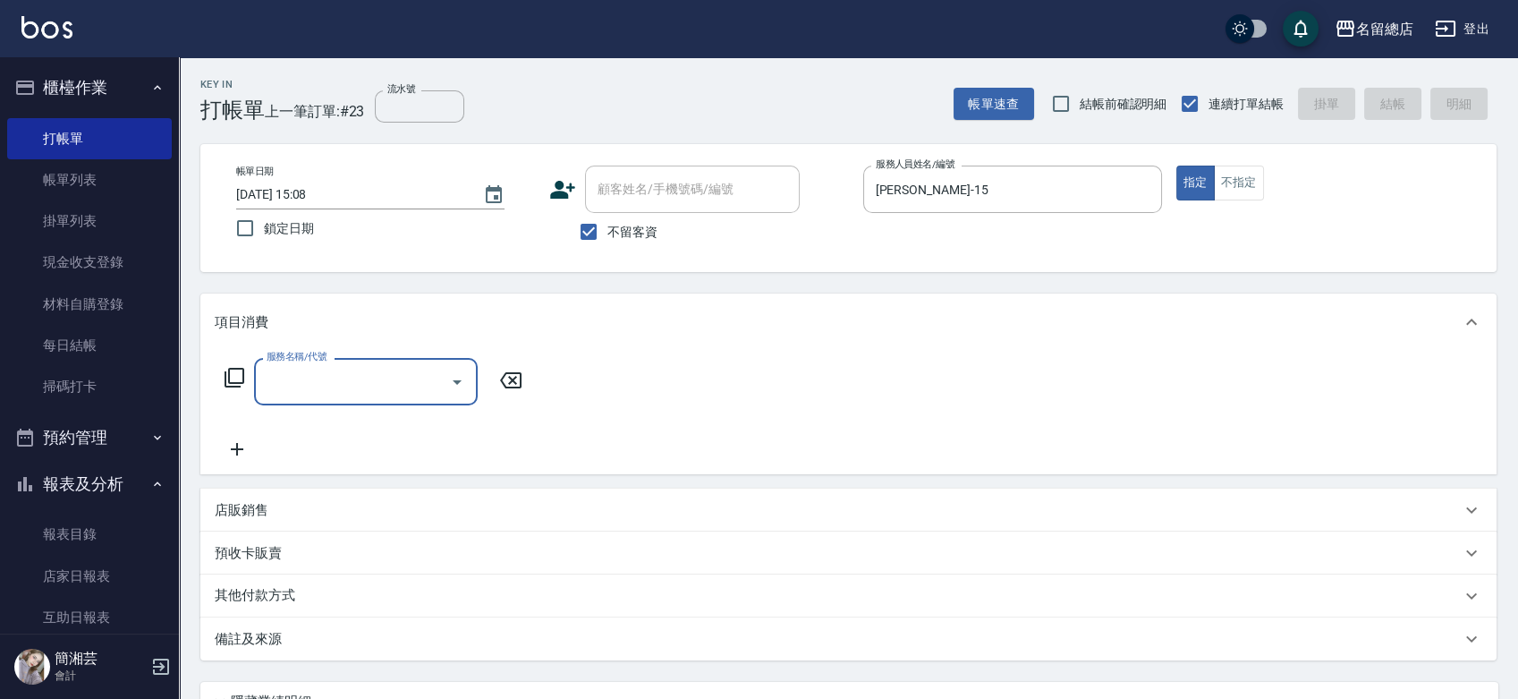
type input "5"
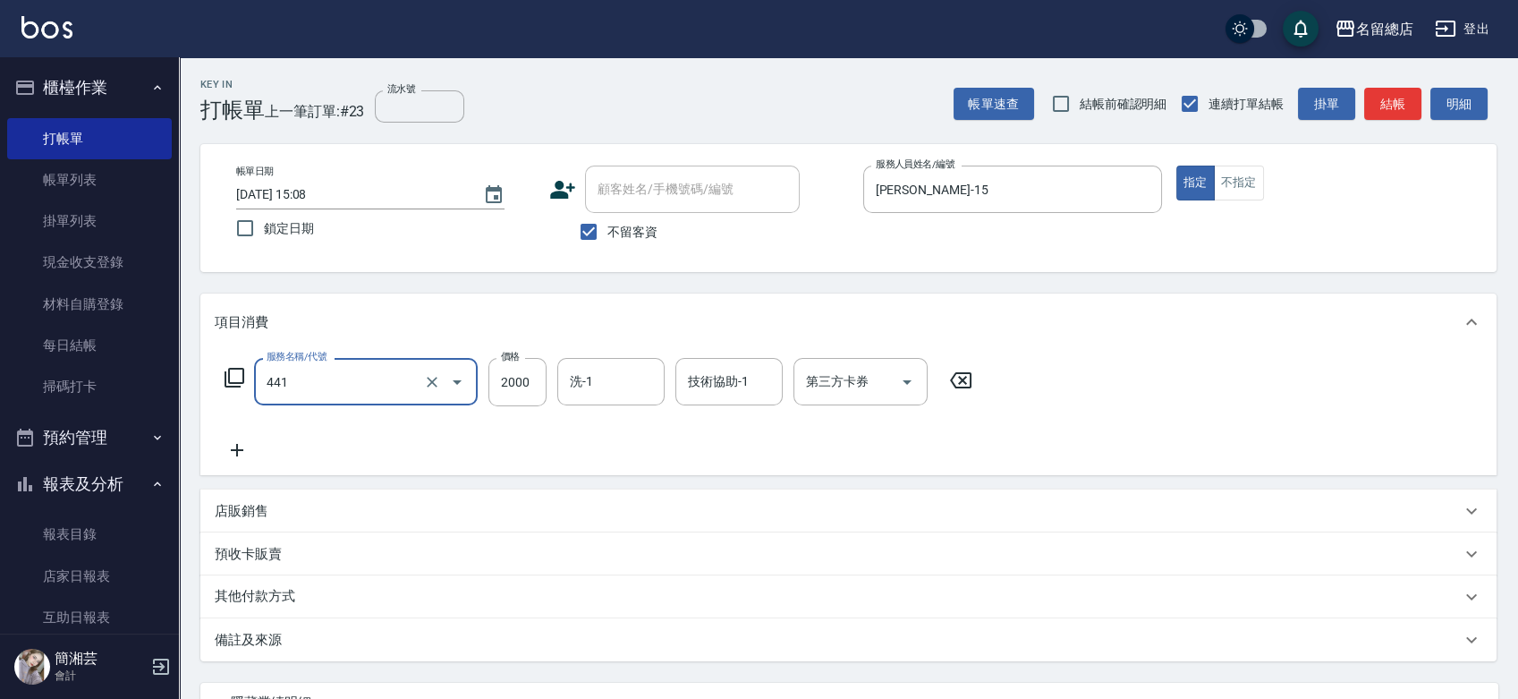
type input "2段自單次1300以上(441)"
type input "1700"
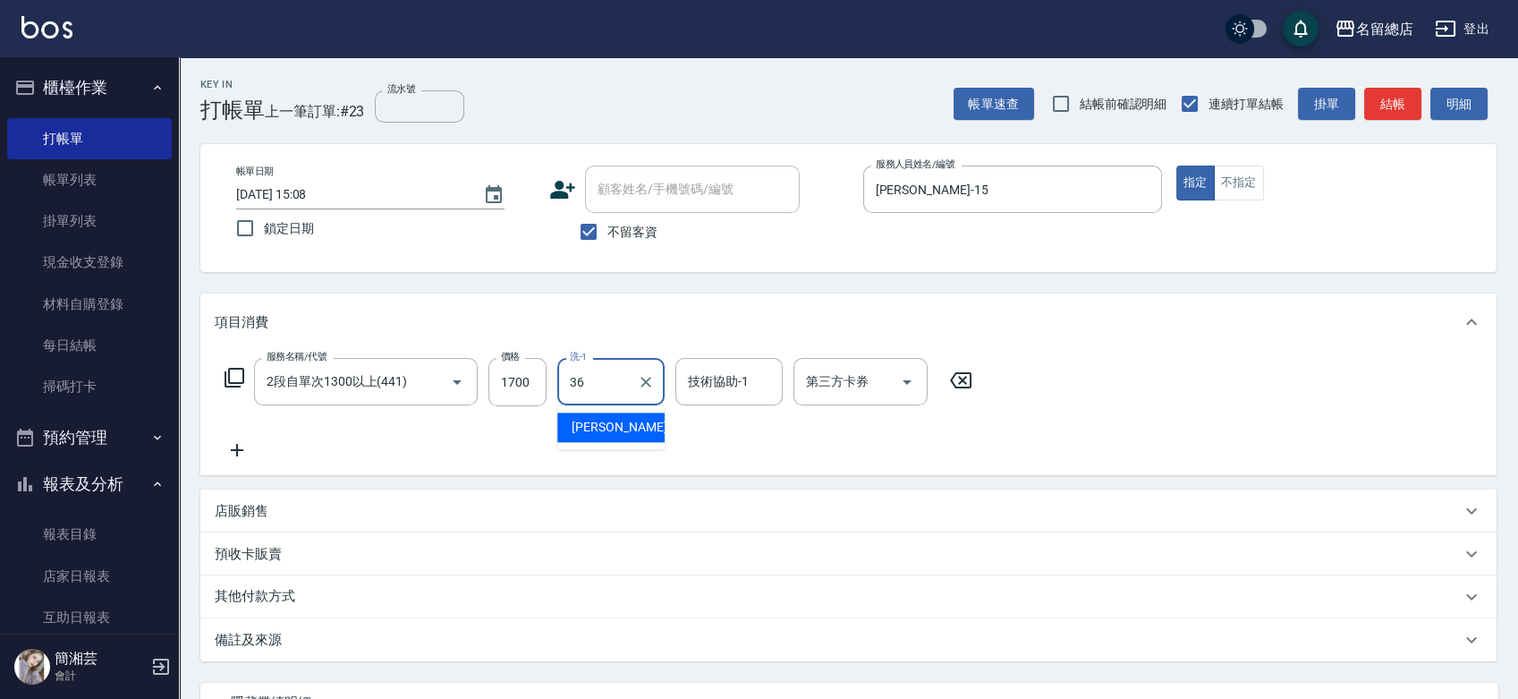
type input "吳爭錡-36"
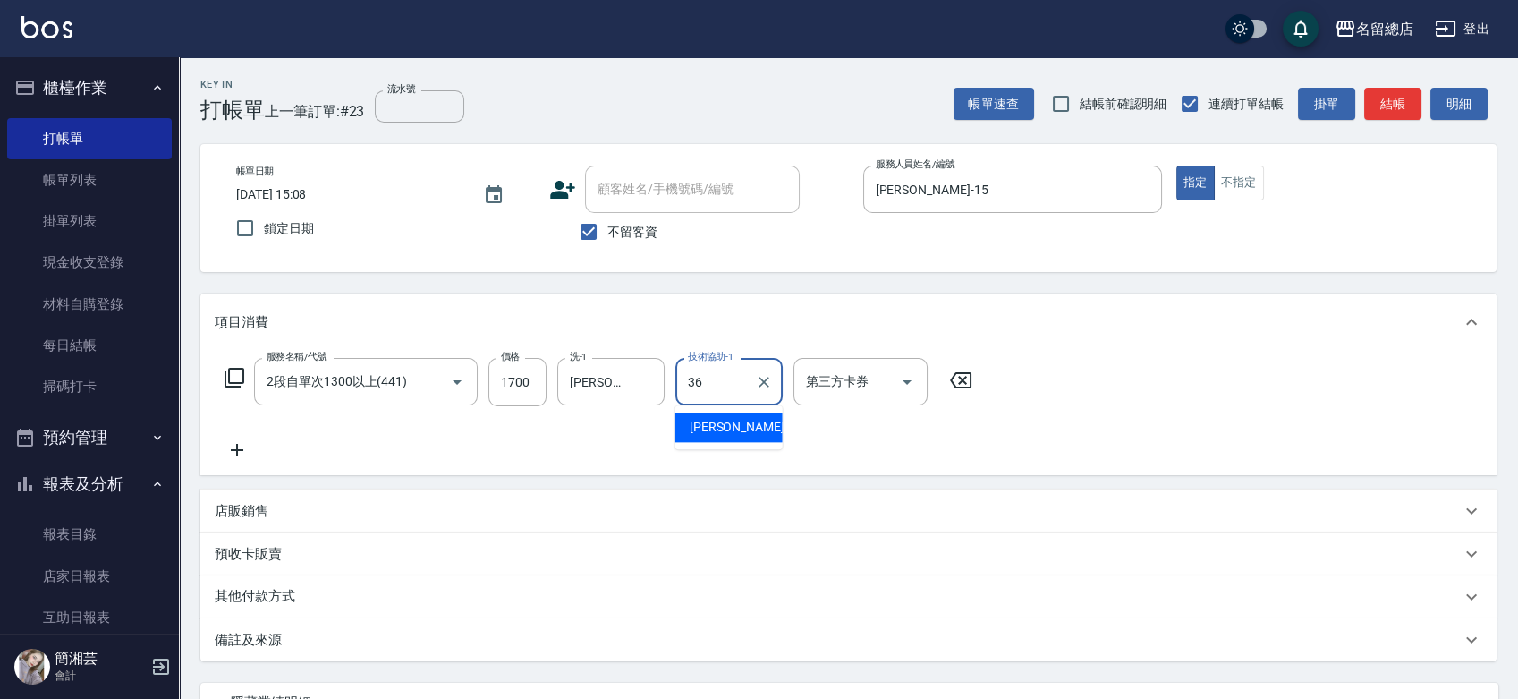
type input "吳爭錡-36"
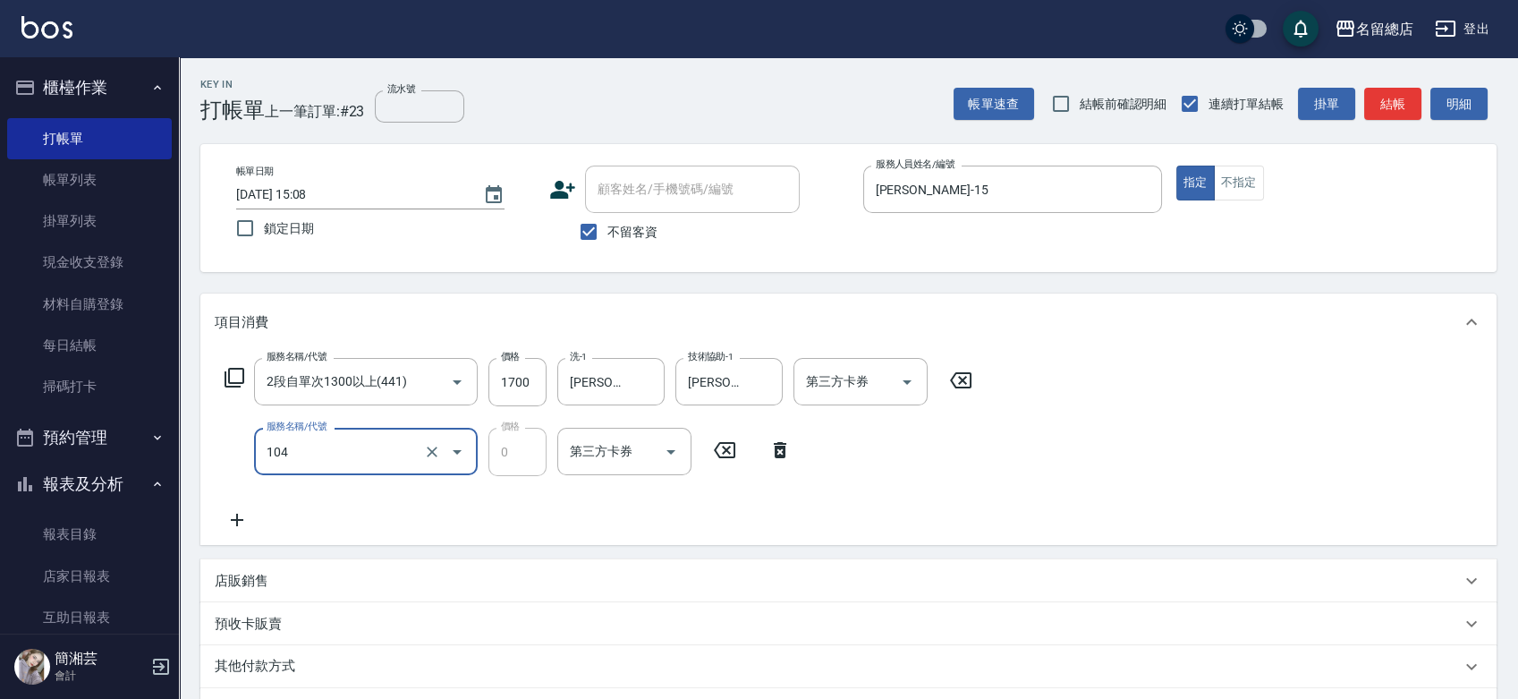
type input "頭皮蓋卡2點(104)"
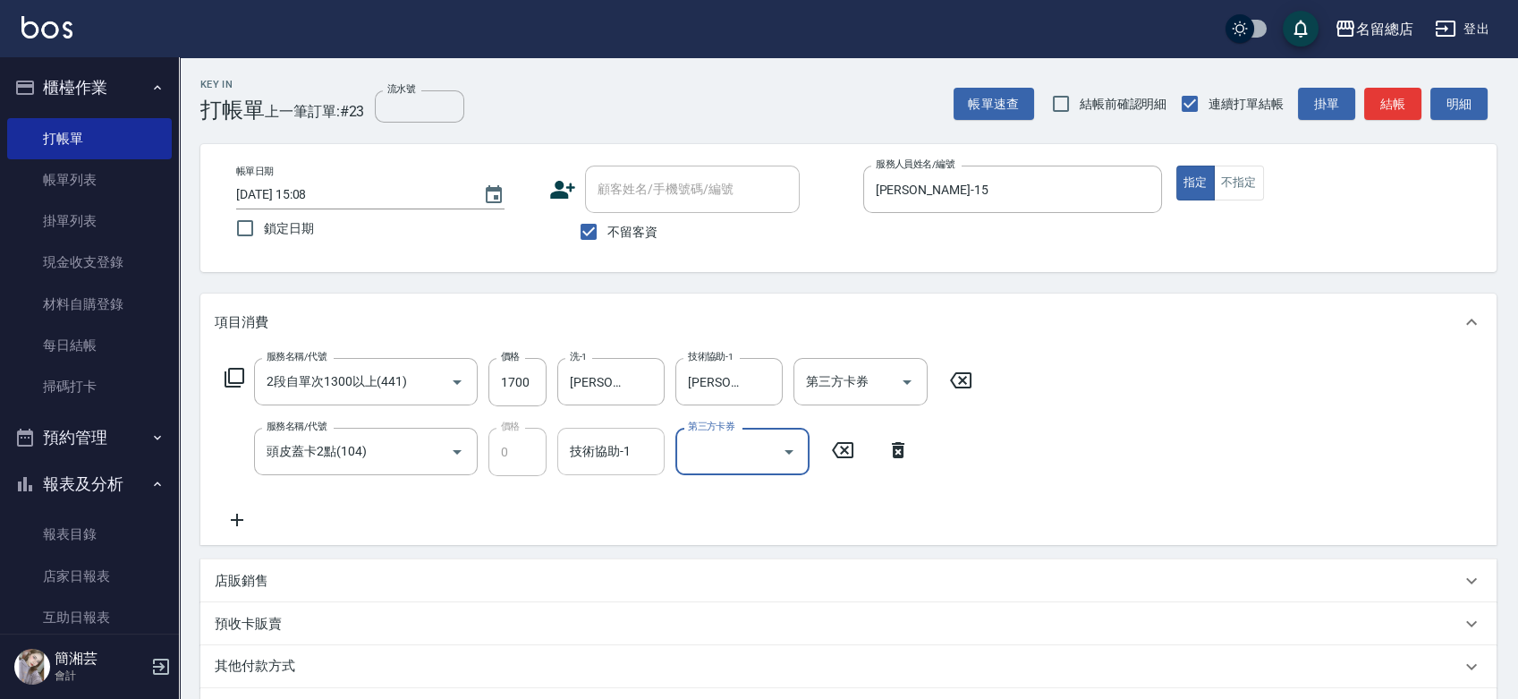
click at [618, 465] on input "技術協助-1" at bounding box center [610, 451] width 91 height 31
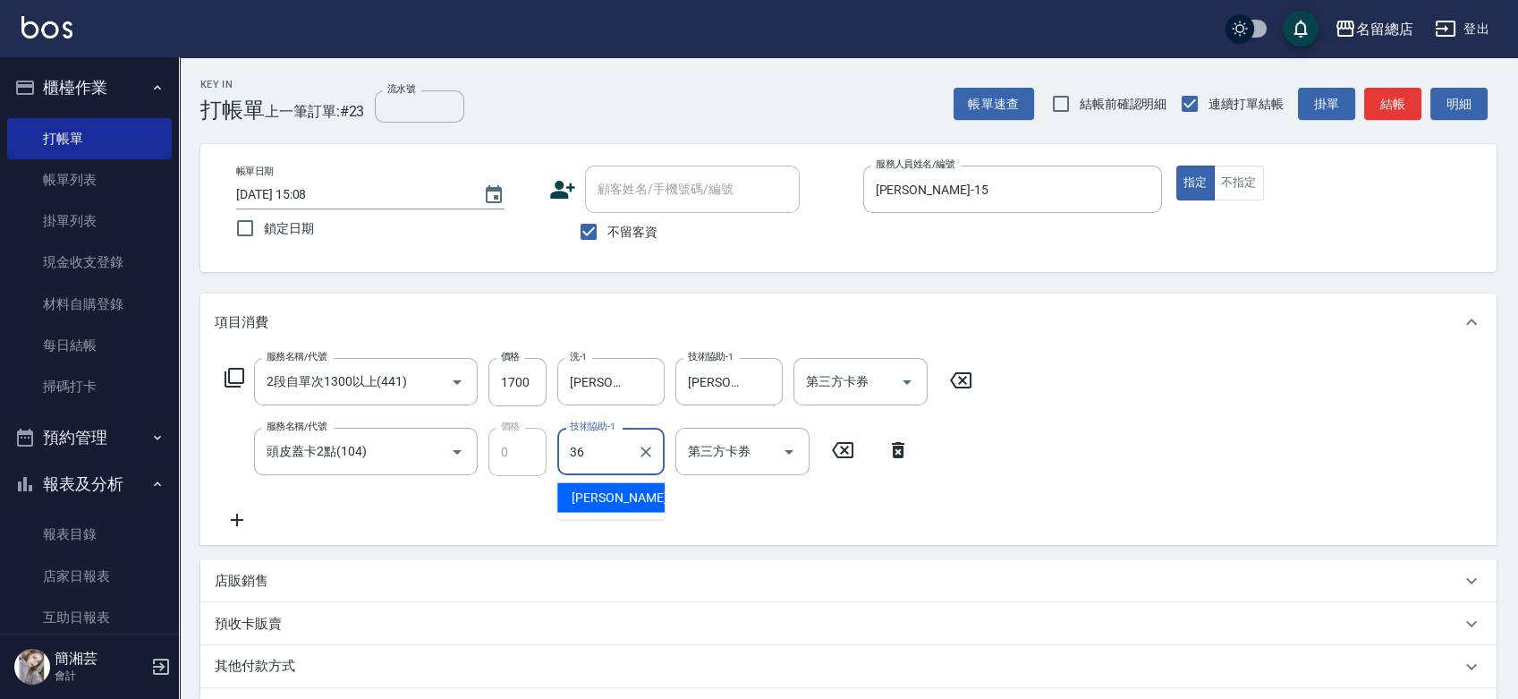
type input "吳爭錡-36"
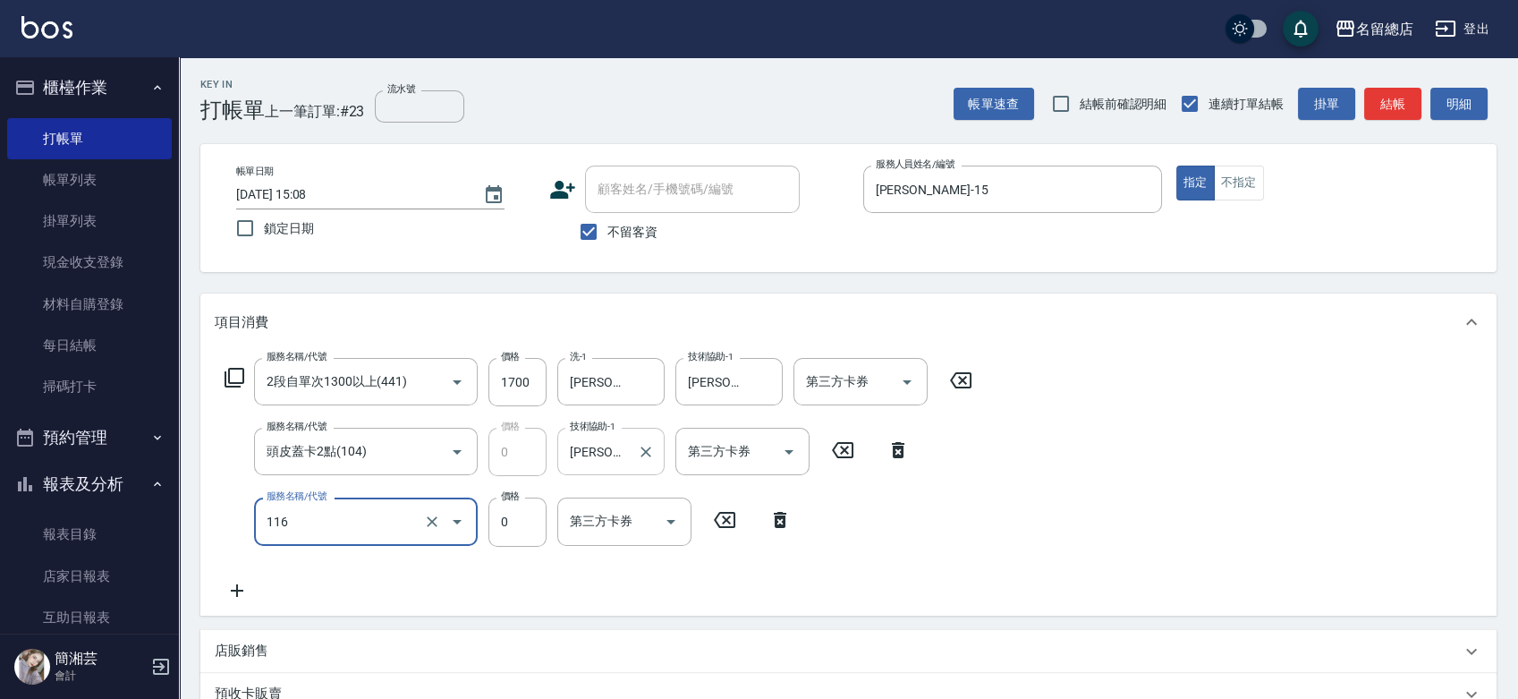
type input "頭皮蓋卡3點(116)"
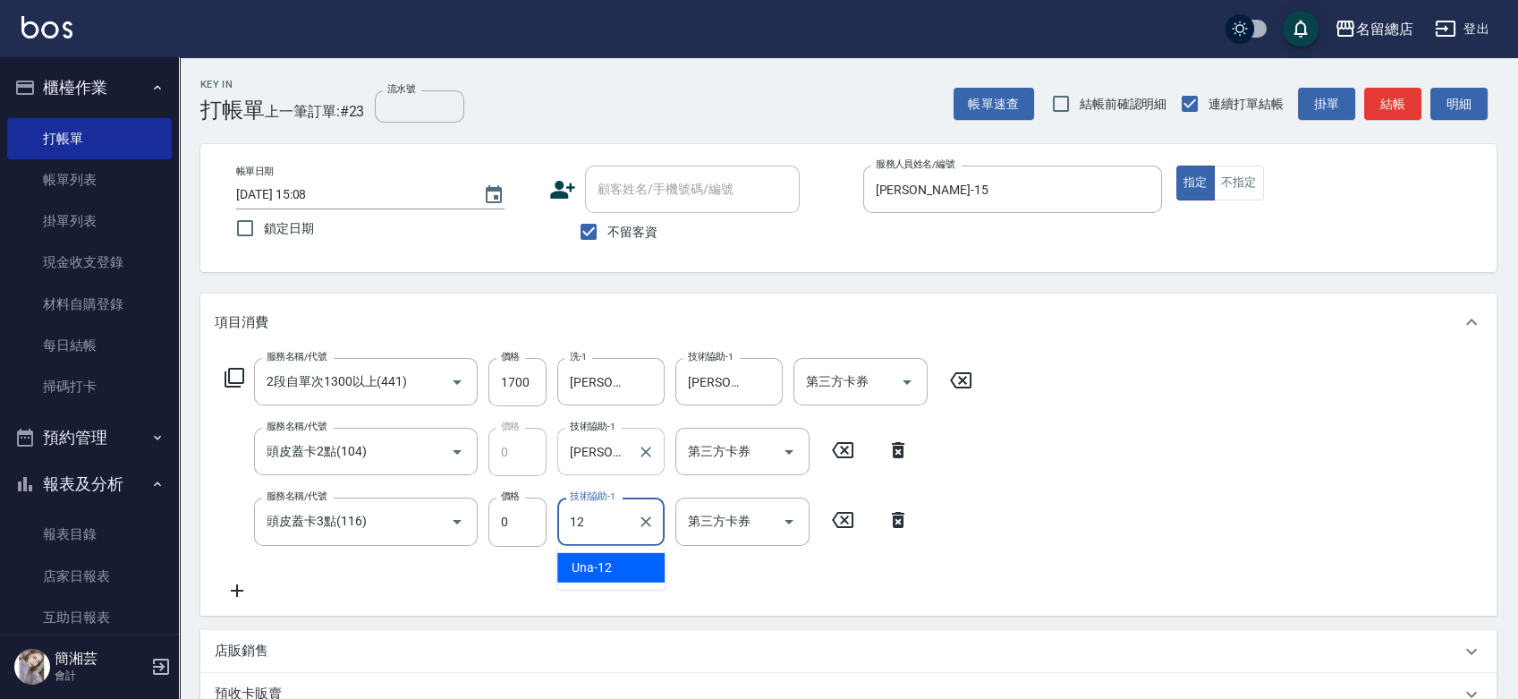
type input "Una-12"
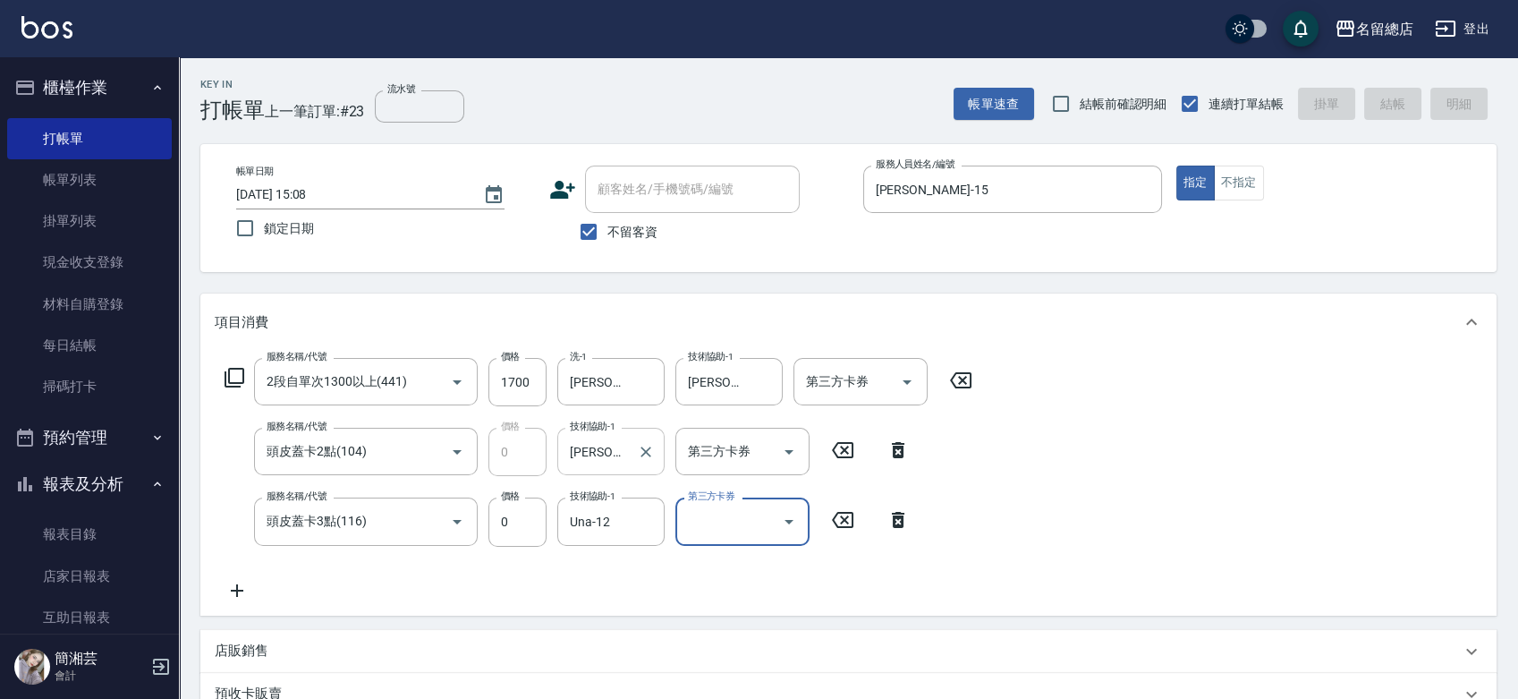
type input "2025/09/10 15:09"
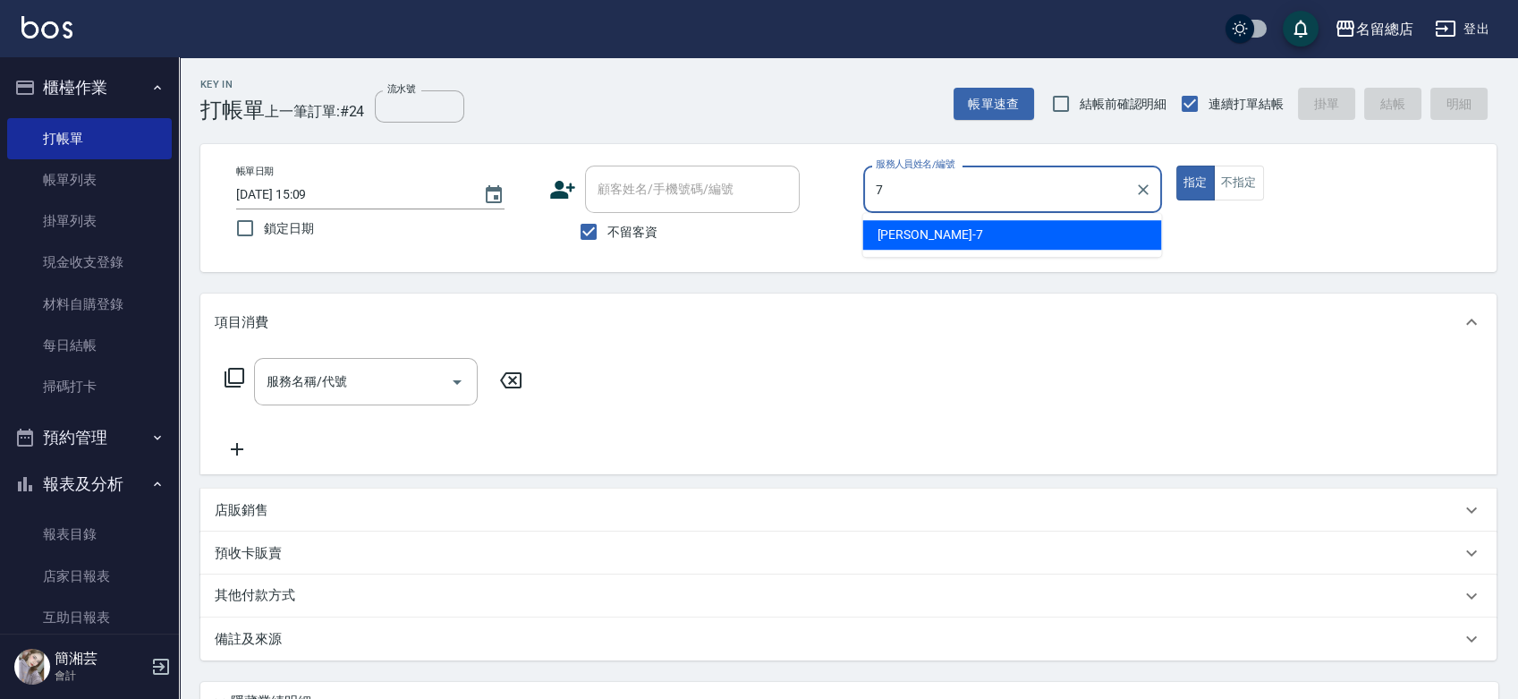
type input "Mick-7"
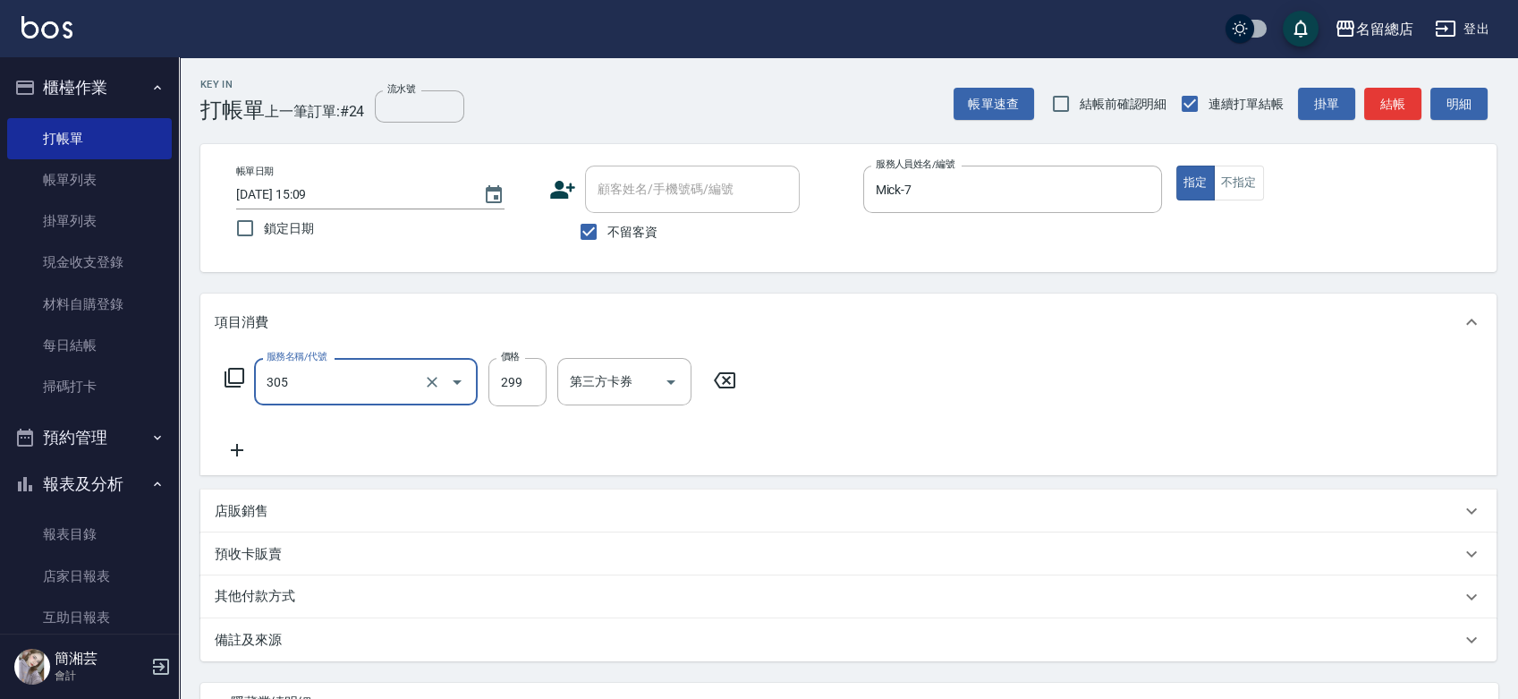
type input "剪髮(305)"
type input "500"
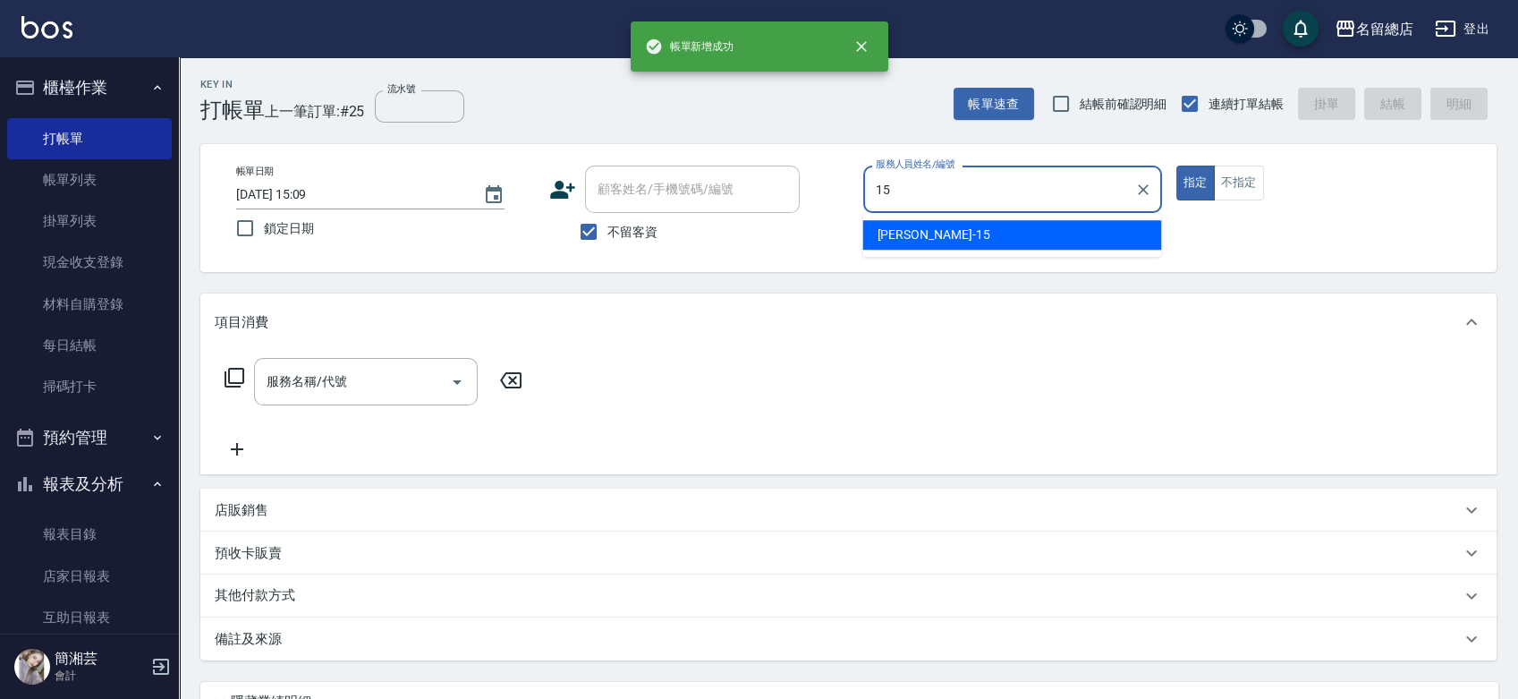
type input "Michelle-15"
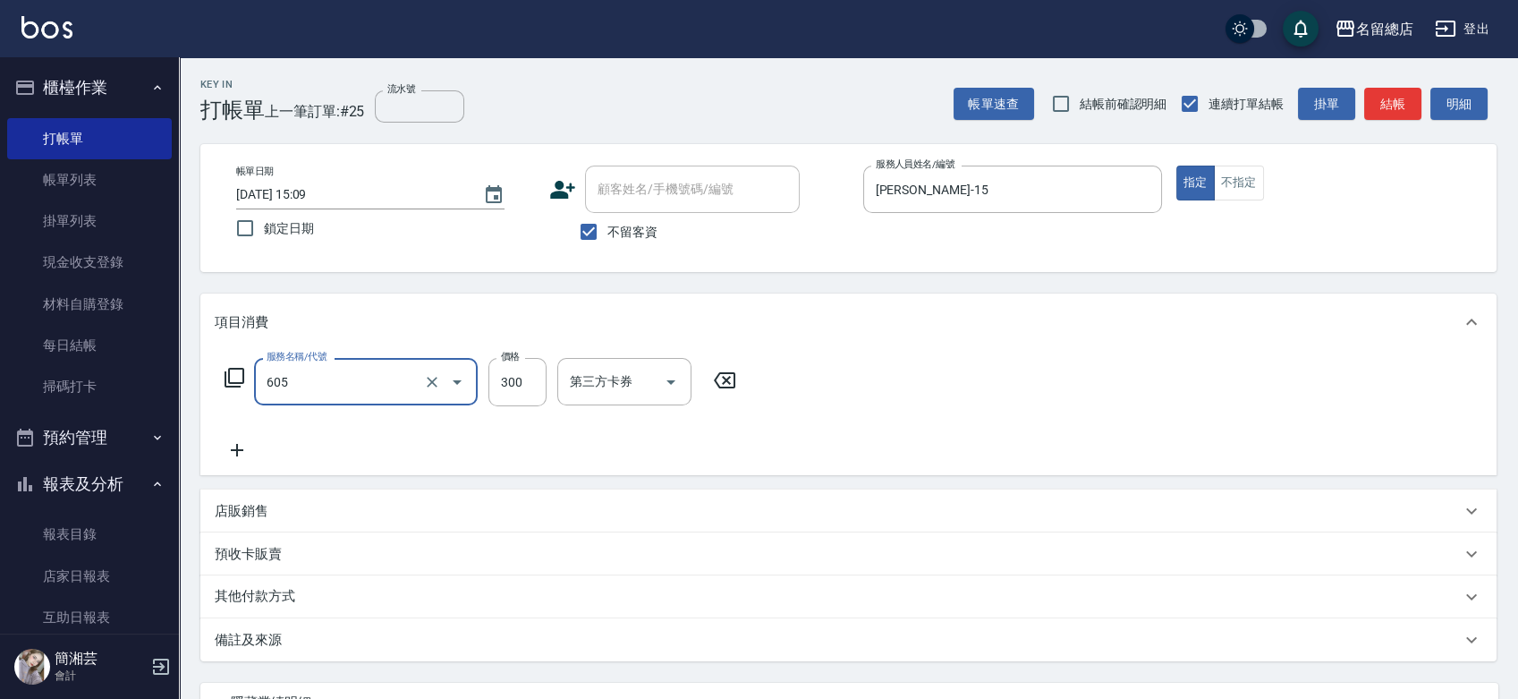
type input "洗髮 (女)(605)"
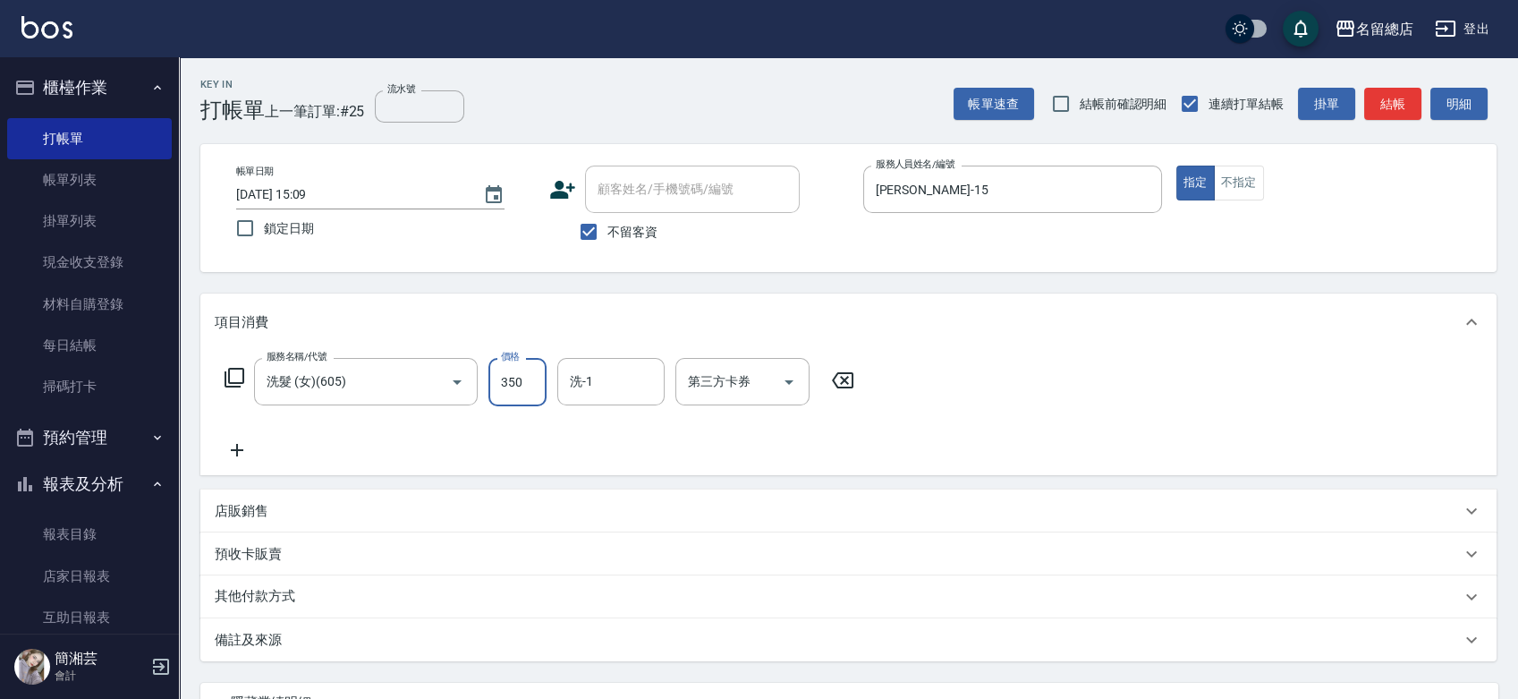
type input "350"
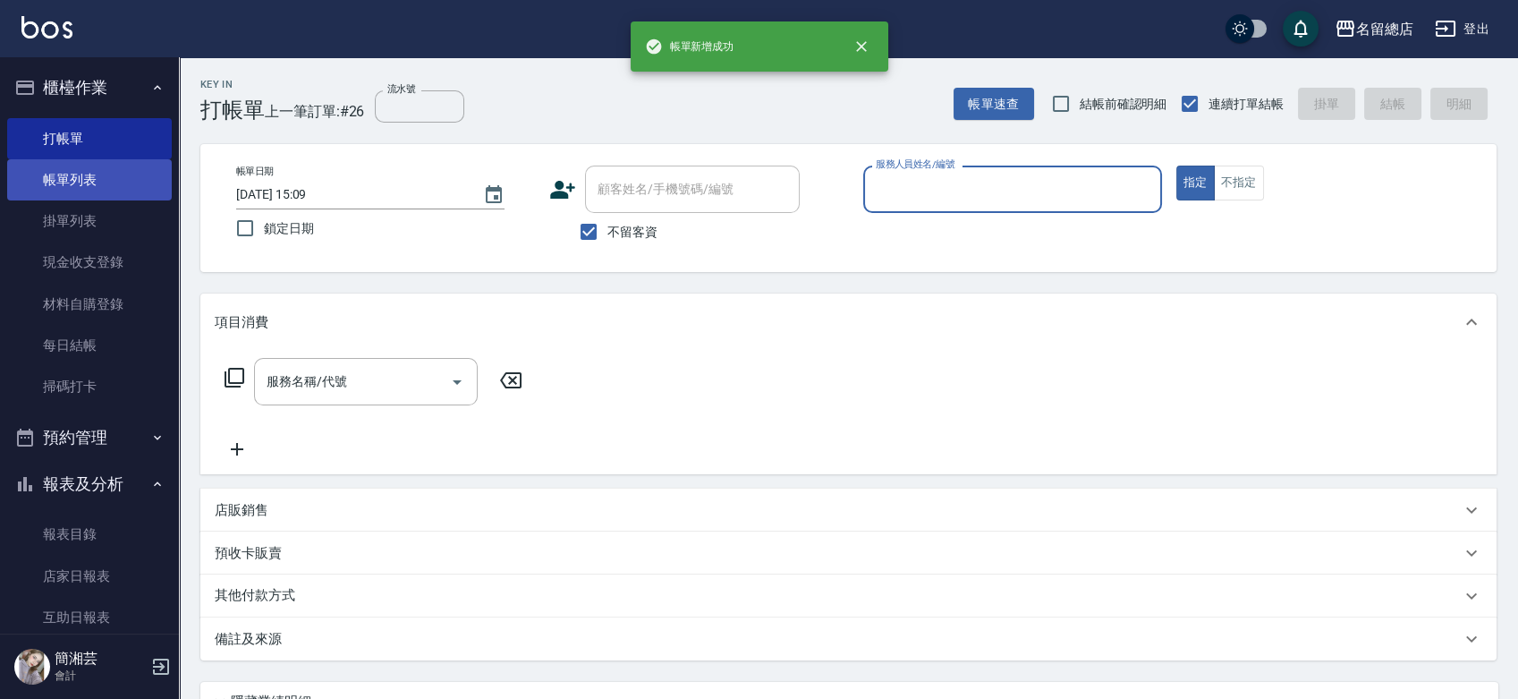
click at [83, 183] on link "帳單列表" at bounding box center [89, 179] width 165 height 41
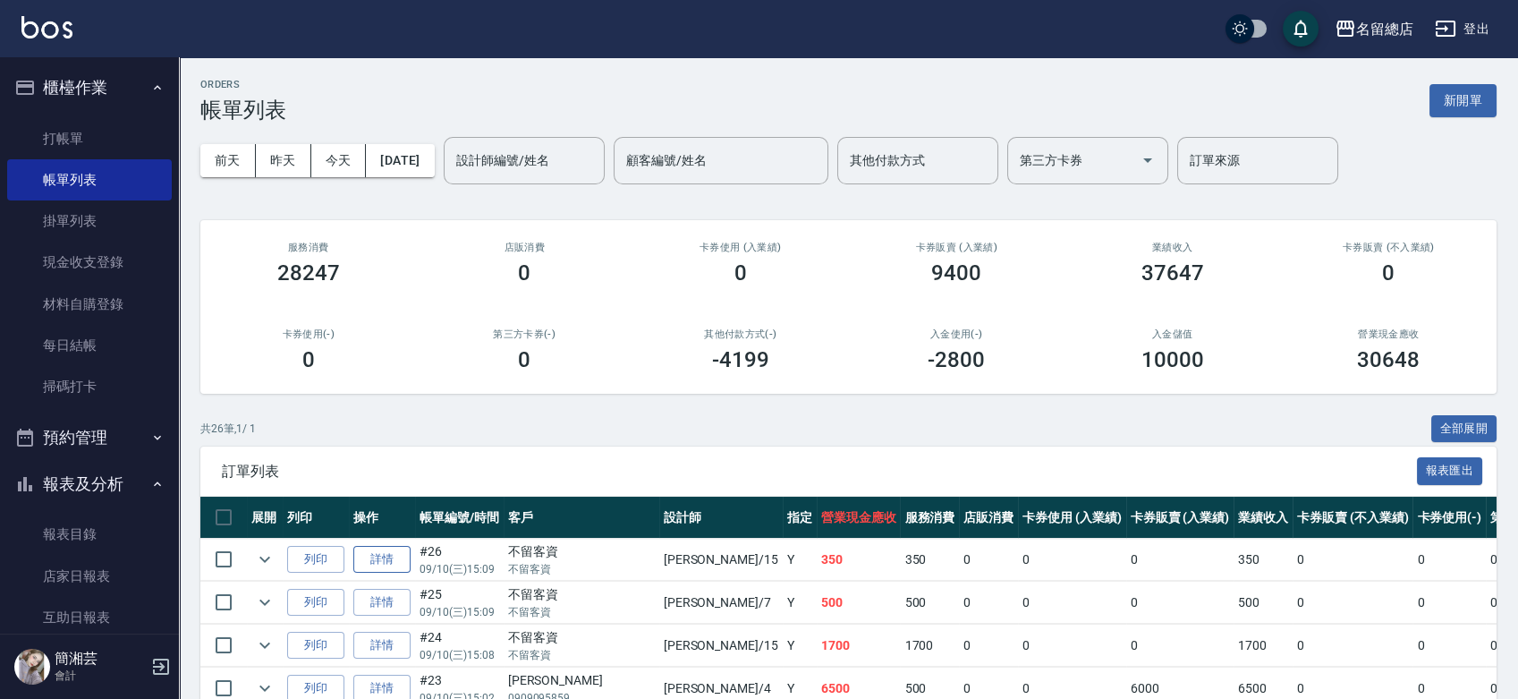
click at [379, 554] on link "詳情" at bounding box center [381, 560] width 57 height 28
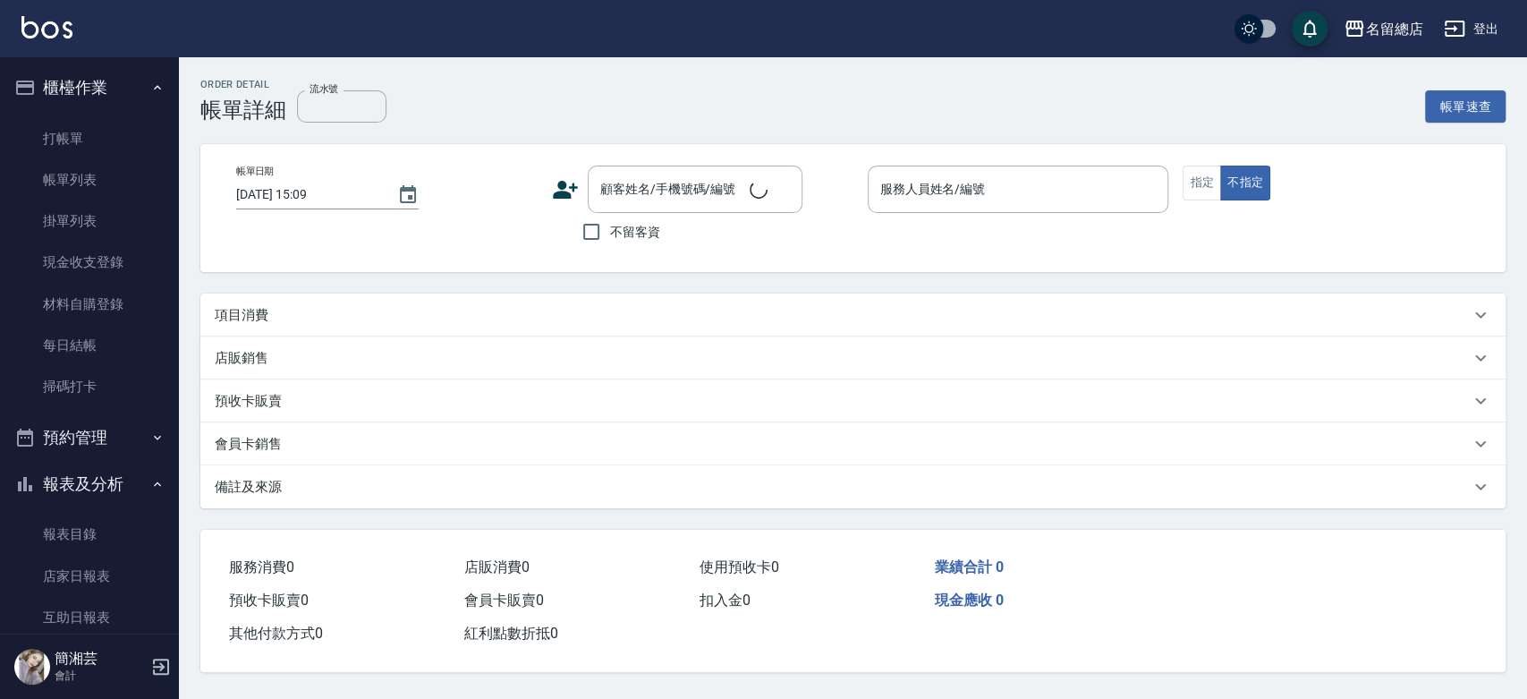
checkbox input "true"
type input "Michelle-15"
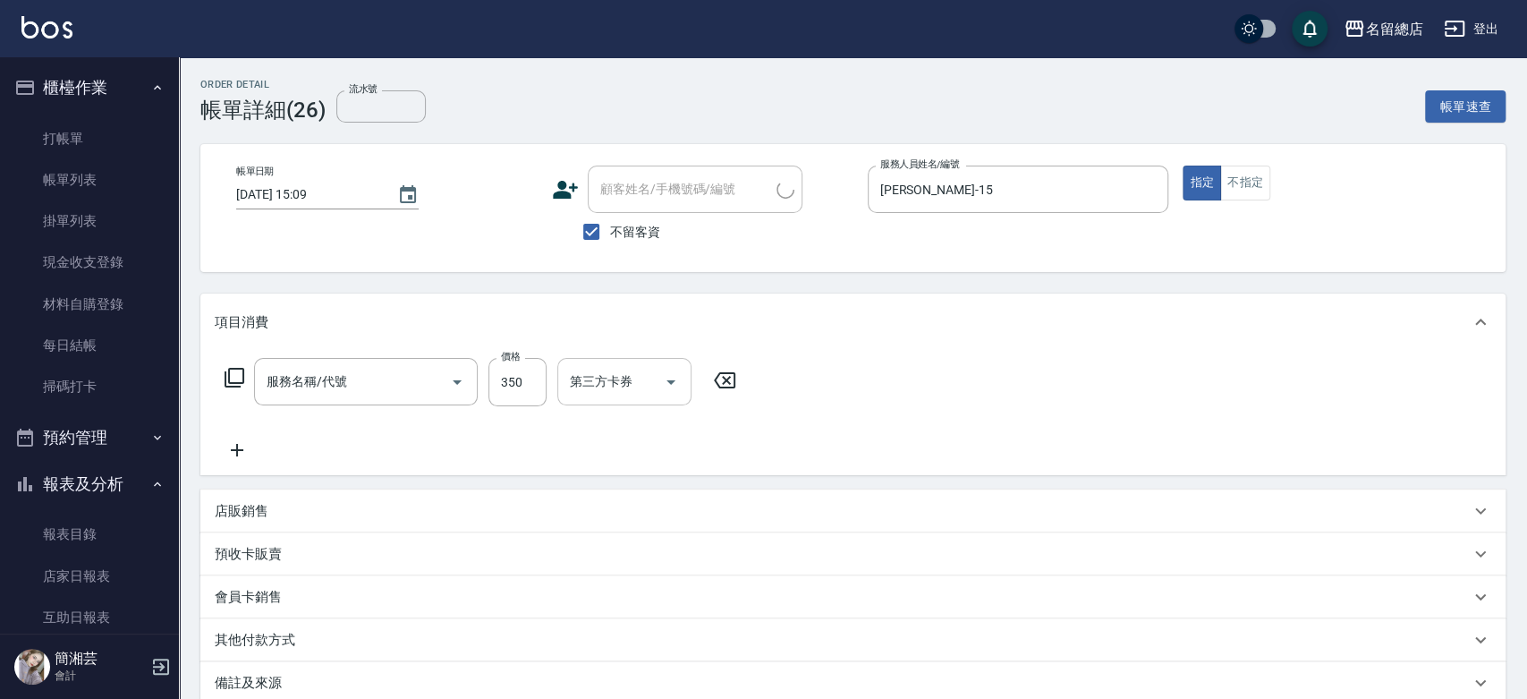
type input "洗髮 (女)(605)"
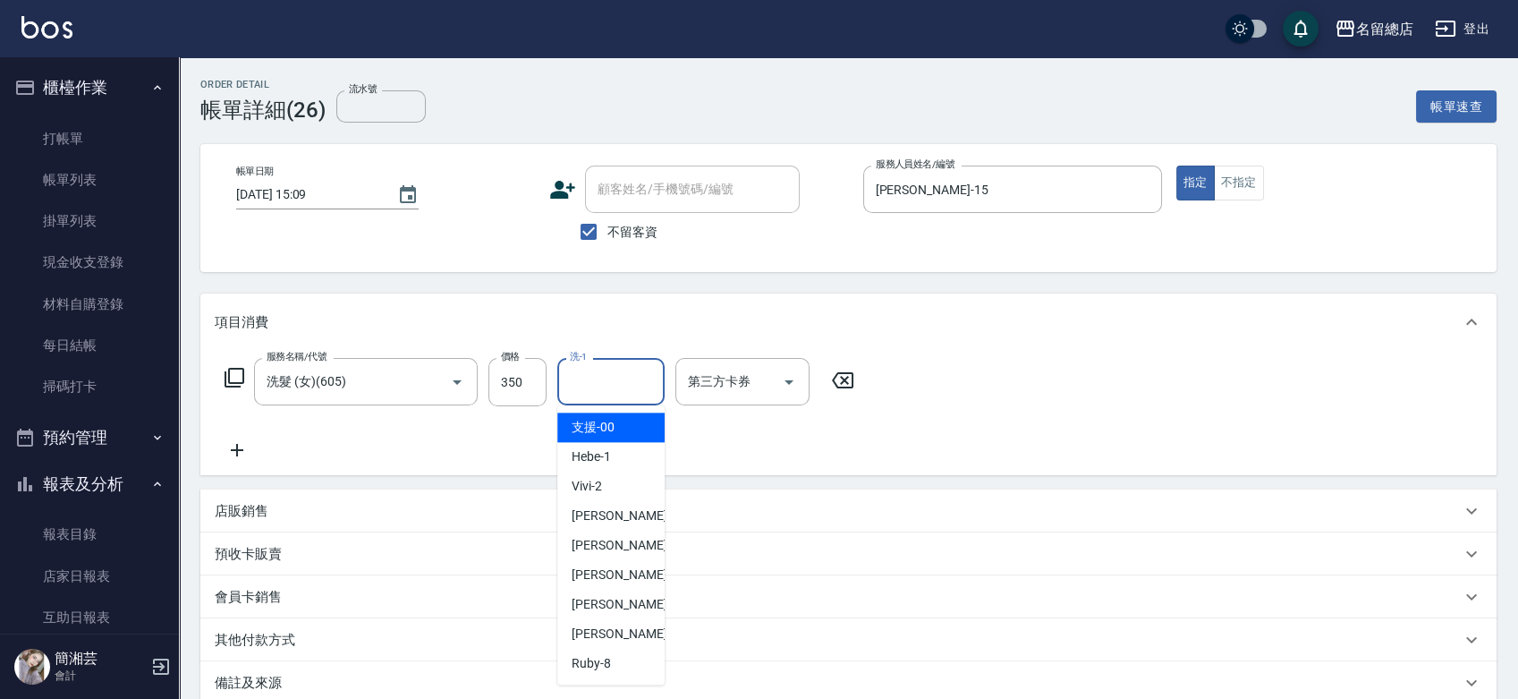
click at [606, 388] on input "洗-1" at bounding box center [610, 381] width 91 height 31
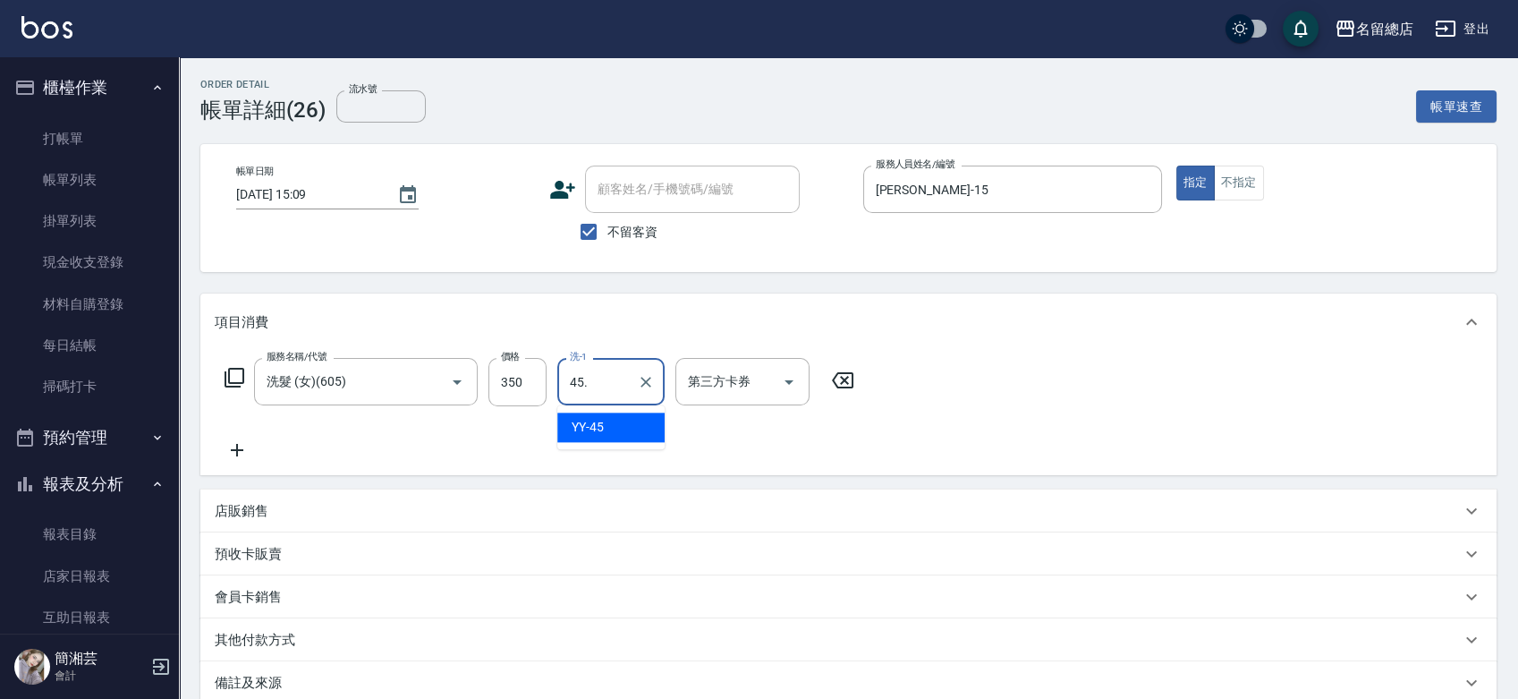
type input "45."
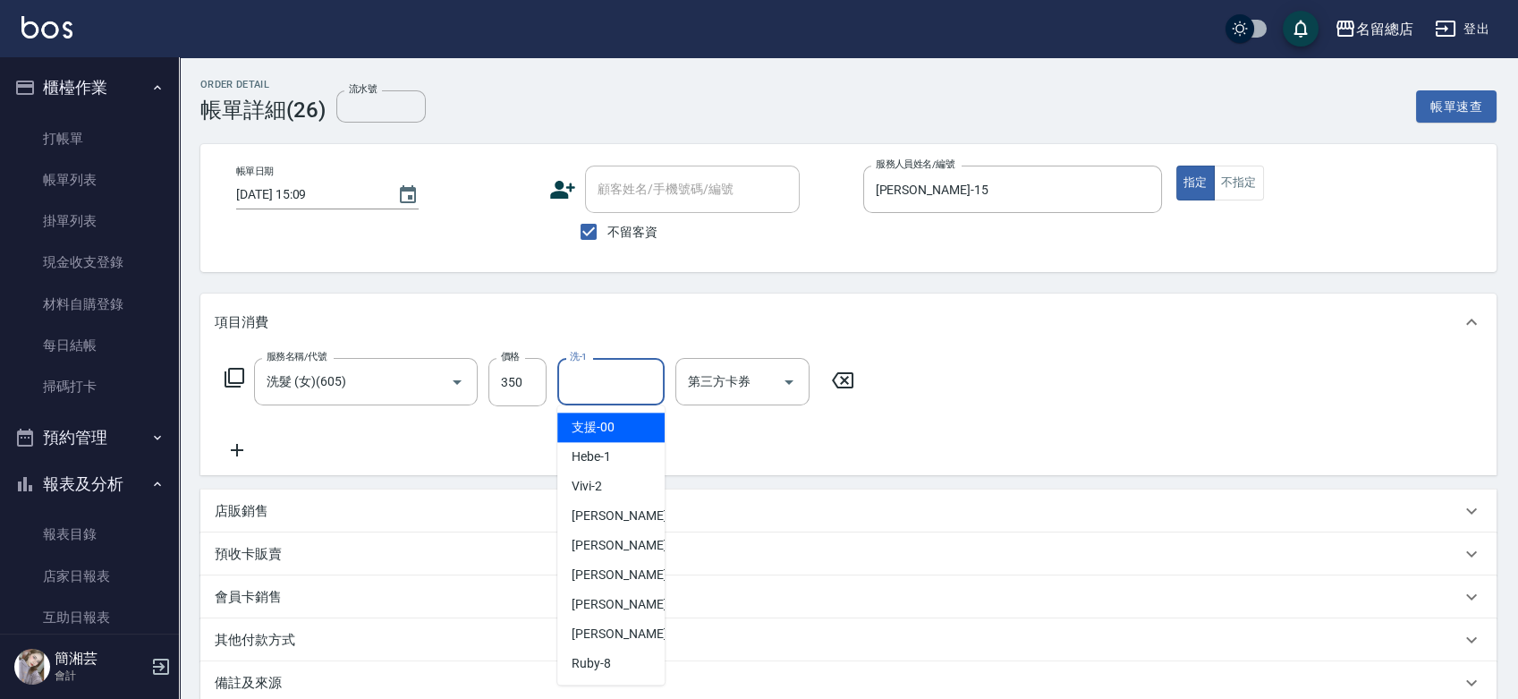
click at [612, 383] on input "洗-1" at bounding box center [610, 381] width 91 height 31
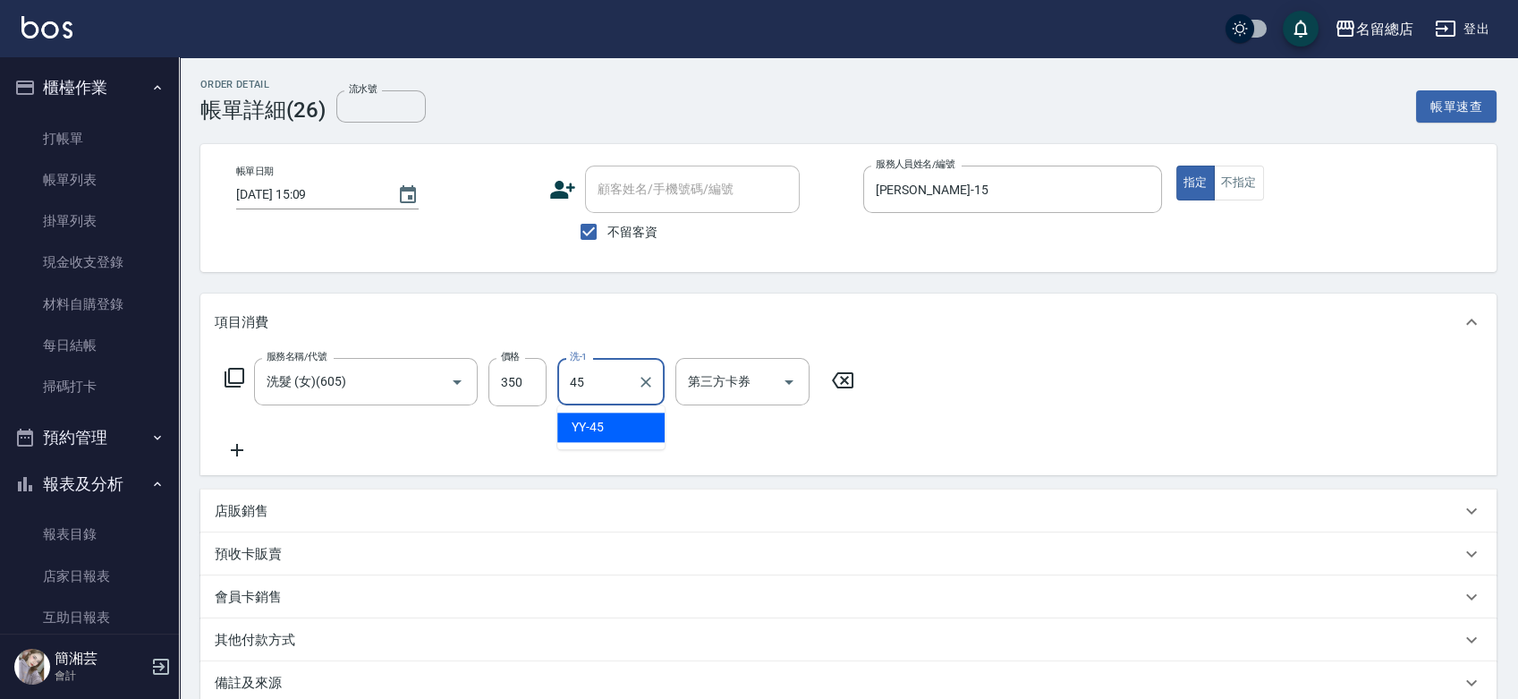
type input "YY-45"
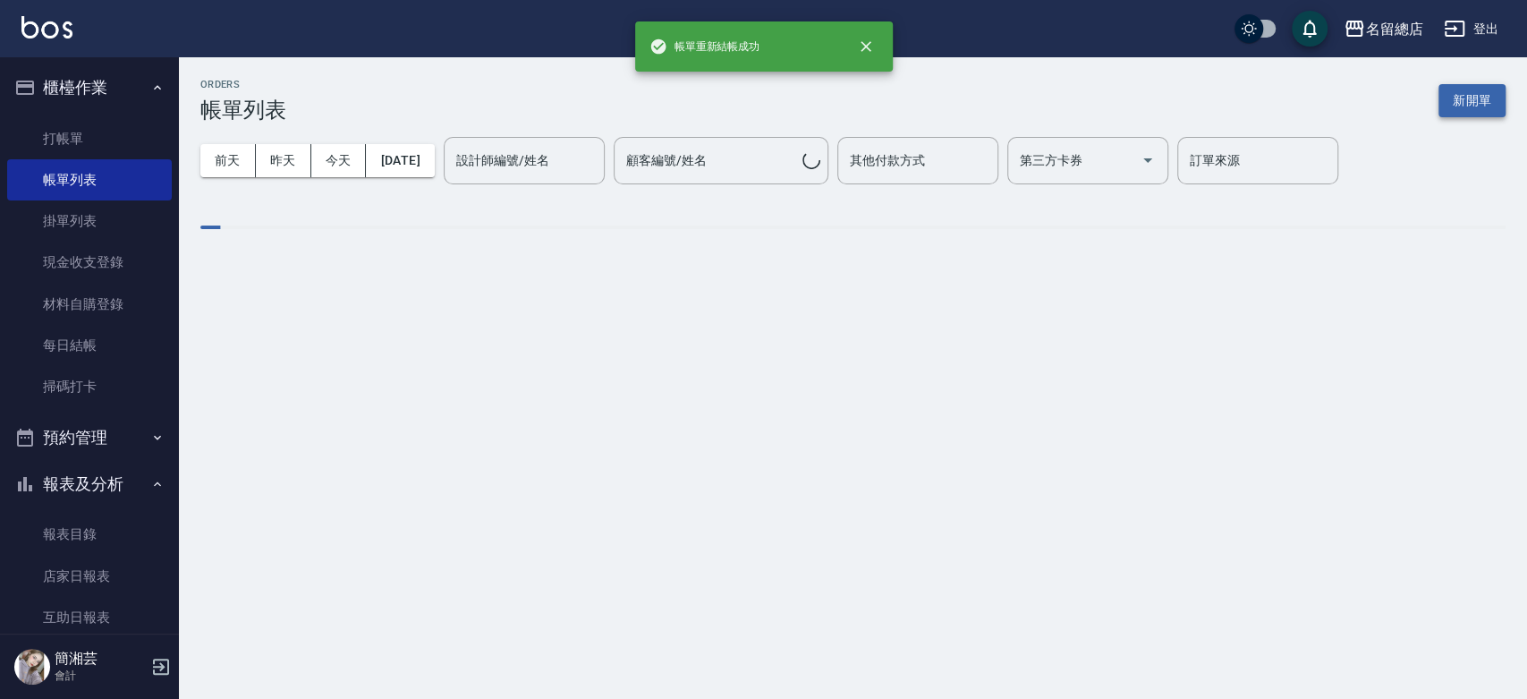
click at [1451, 99] on button "新開單" at bounding box center [1471, 100] width 67 height 33
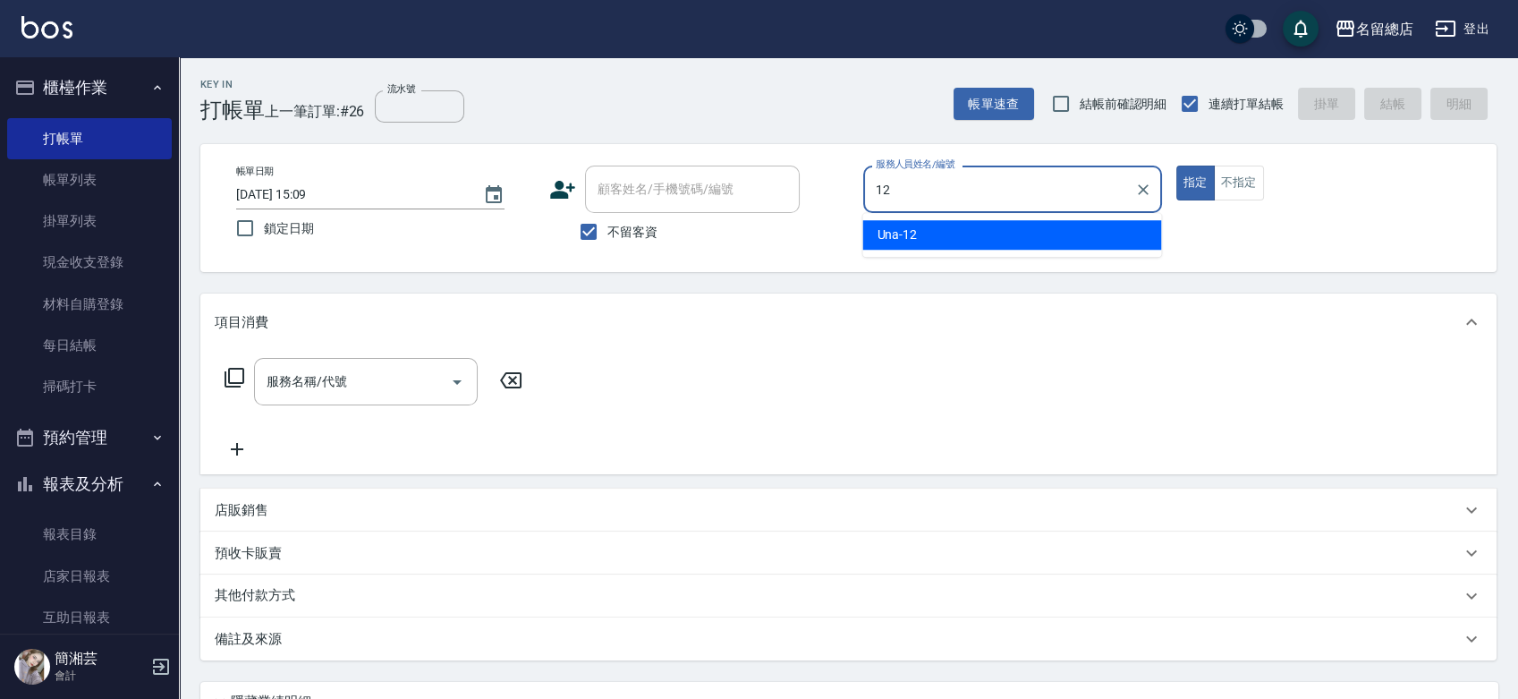
type input "Una-12"
type button "true"
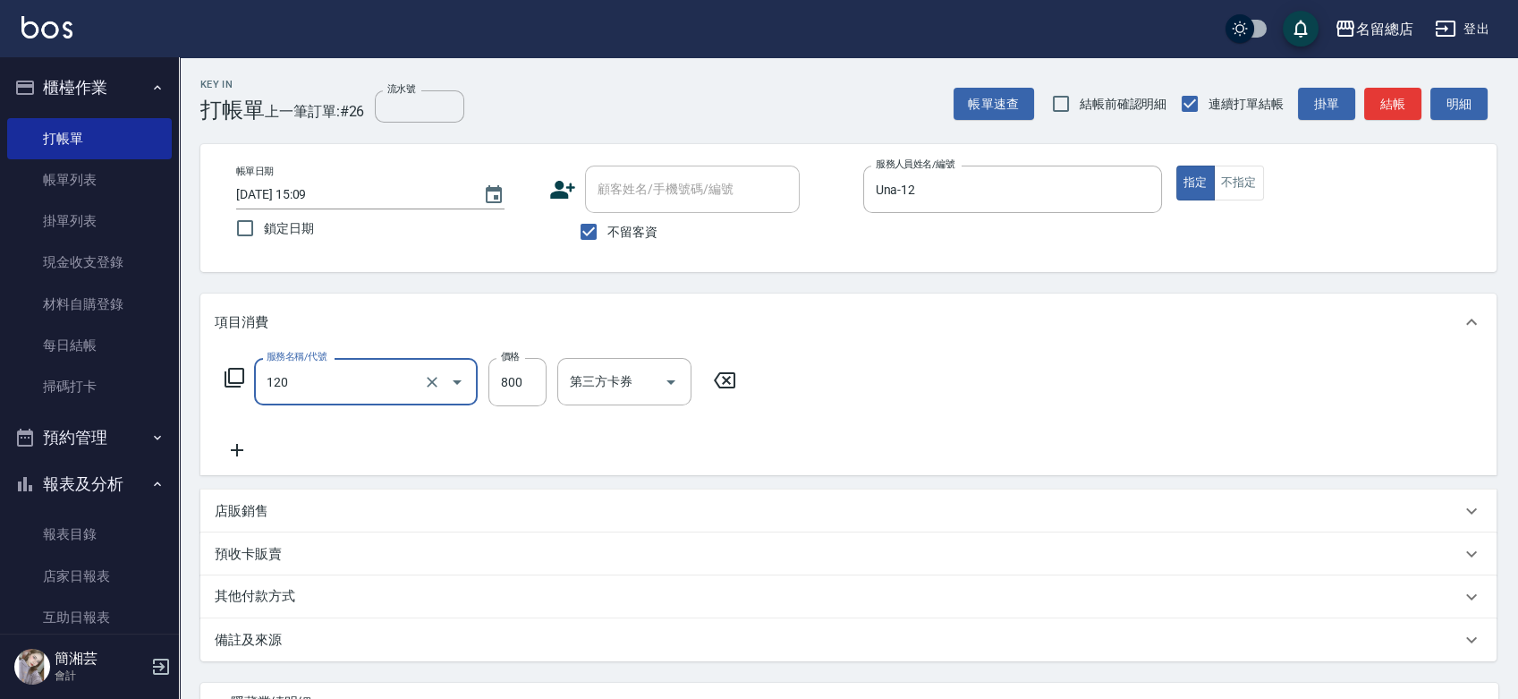
type input "自備頭皮(120)"
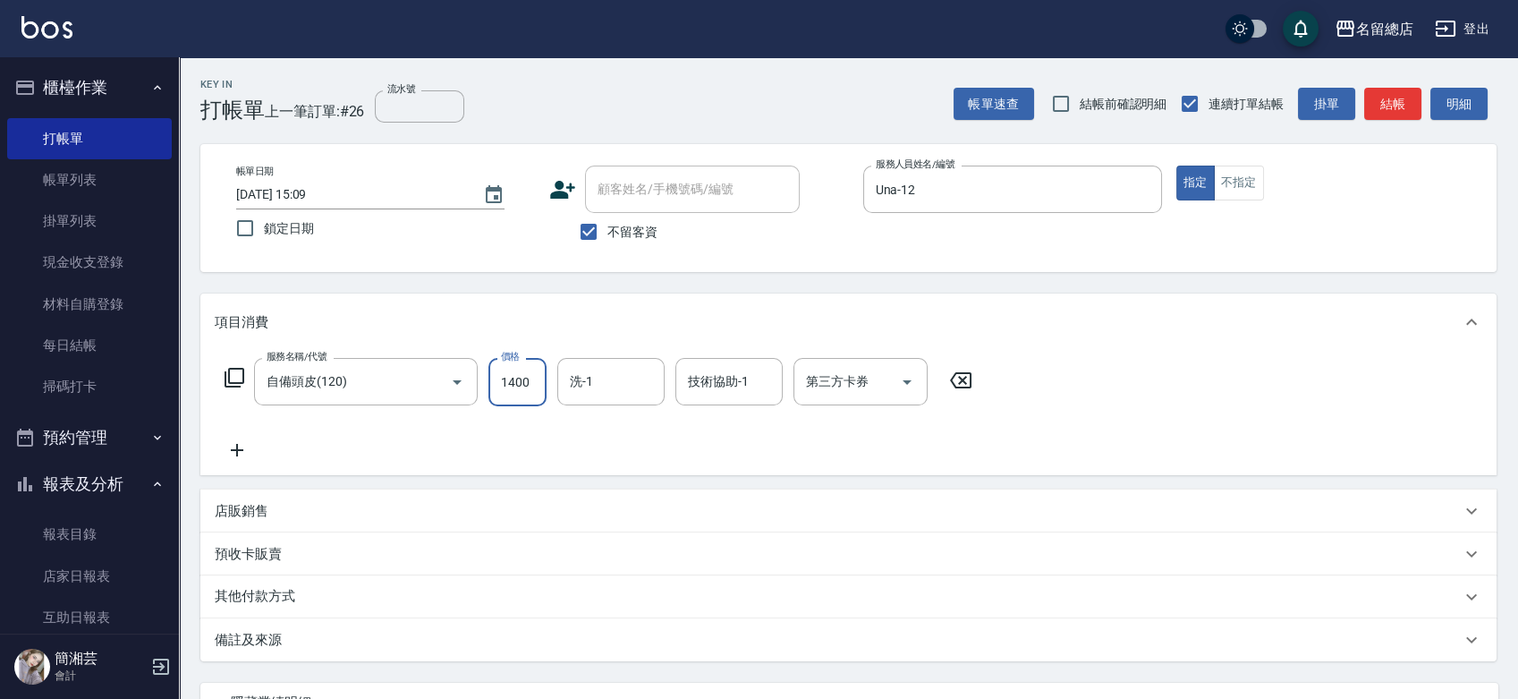
type input "1400"
type input "YY-45"
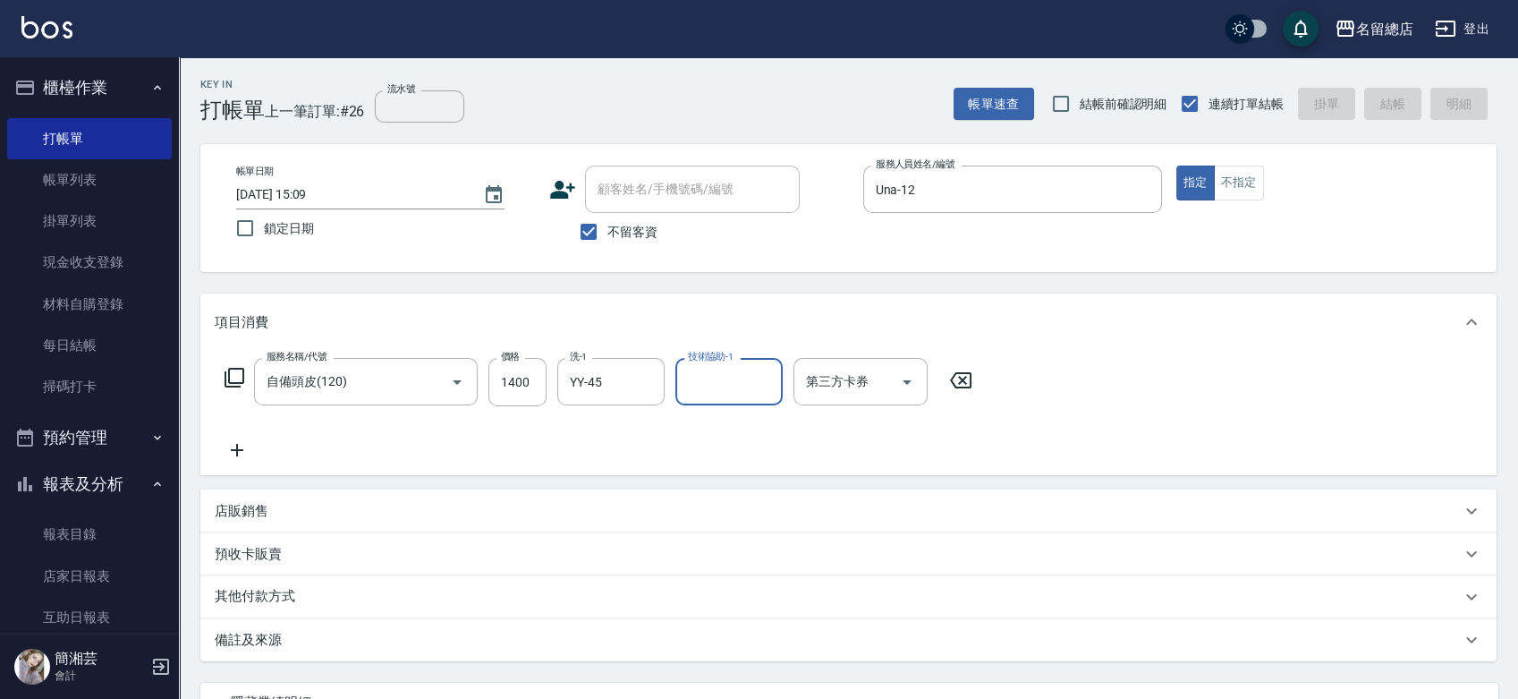
type input "2025/09/10 15:10"
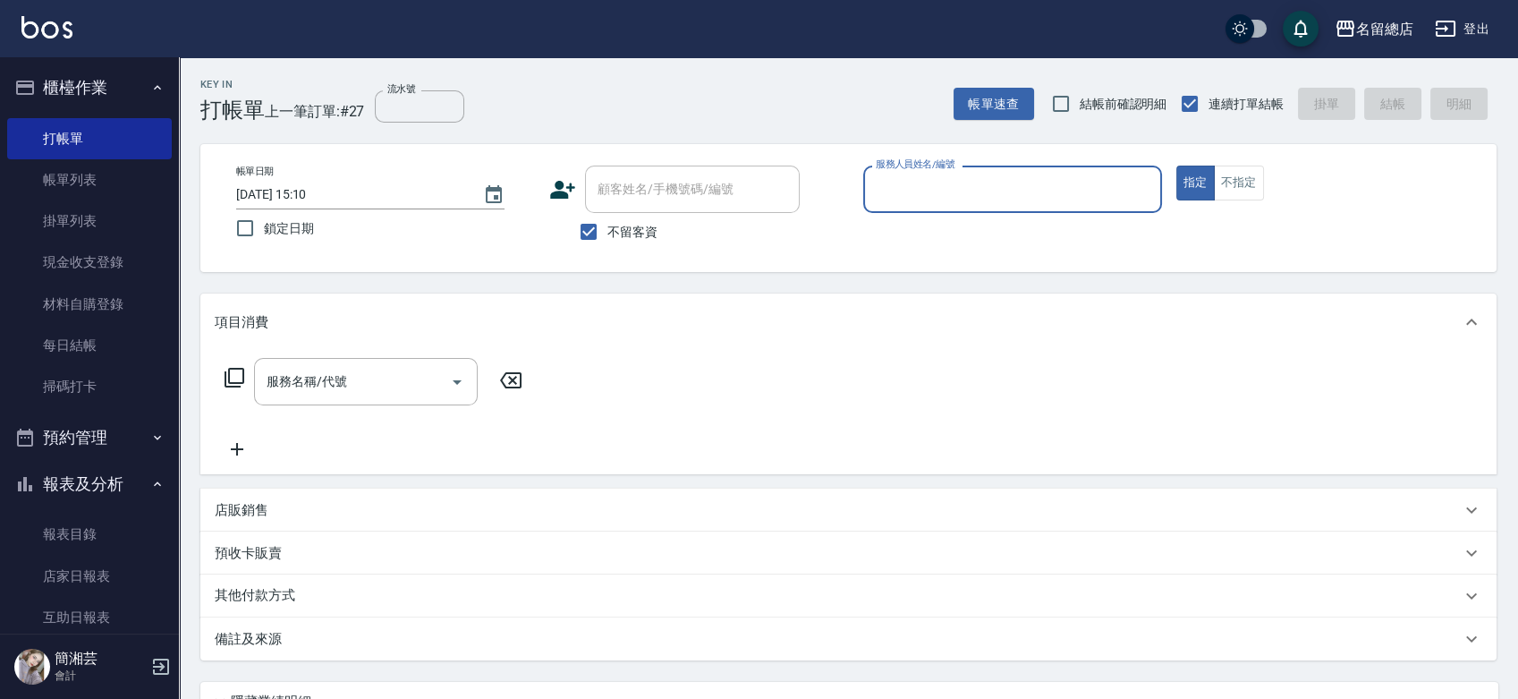
click at [637, 220] on label "不留客資" at bounding box center [614, 232] width 88 height 38
click at [607, 220] on input "不留客資" at bounding box center [589, 232] width 38 height 38
checkbox input "false"
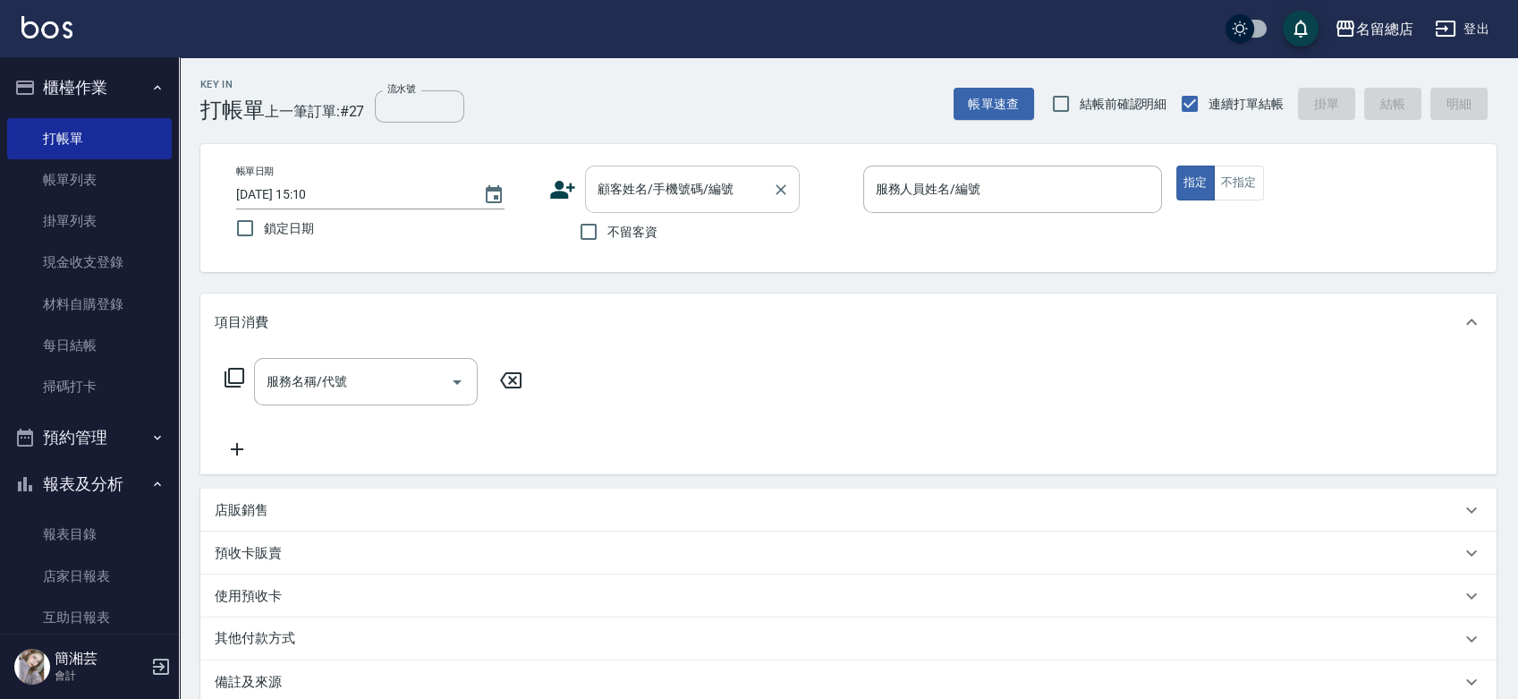
click at [640, 199] on input "顧客姓名/手機號碼/編號" at bounding box center [679, 189] width 172 height 31
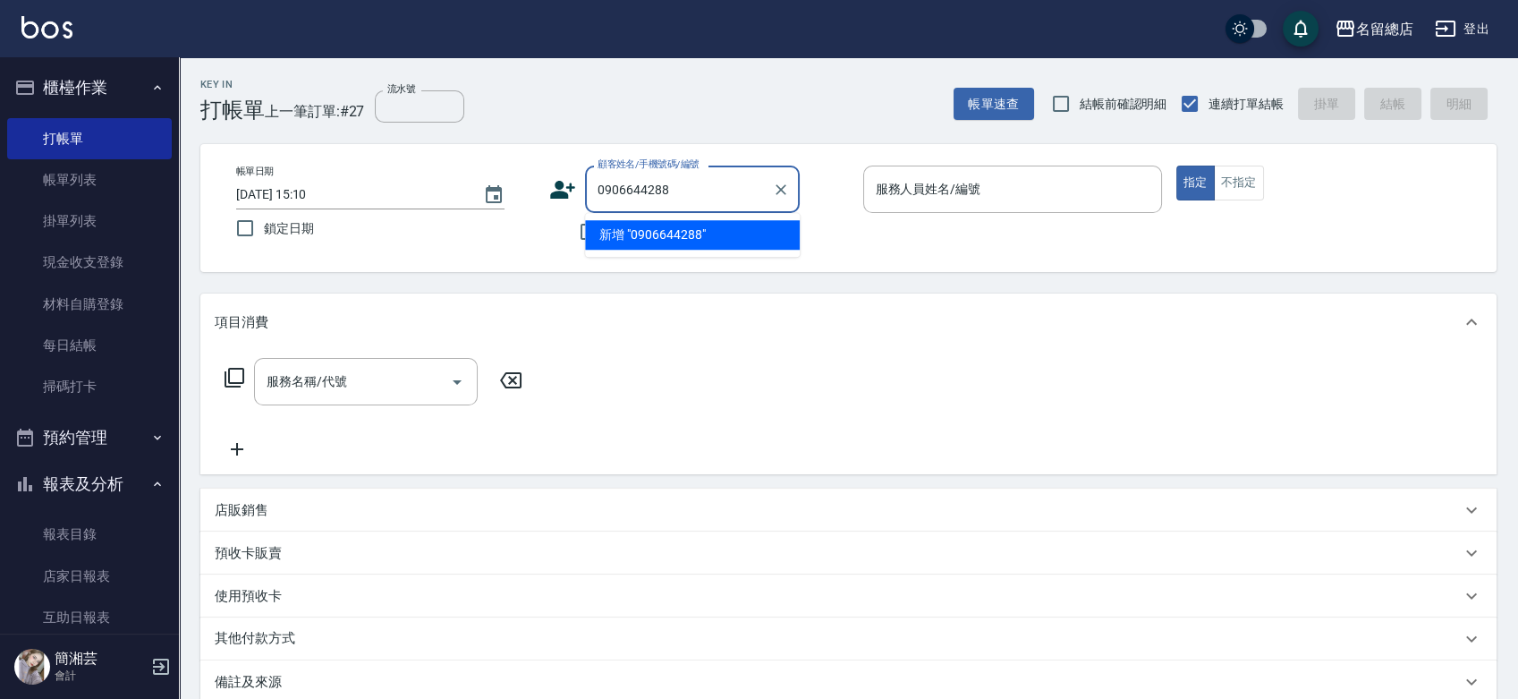
type input "0906644288"
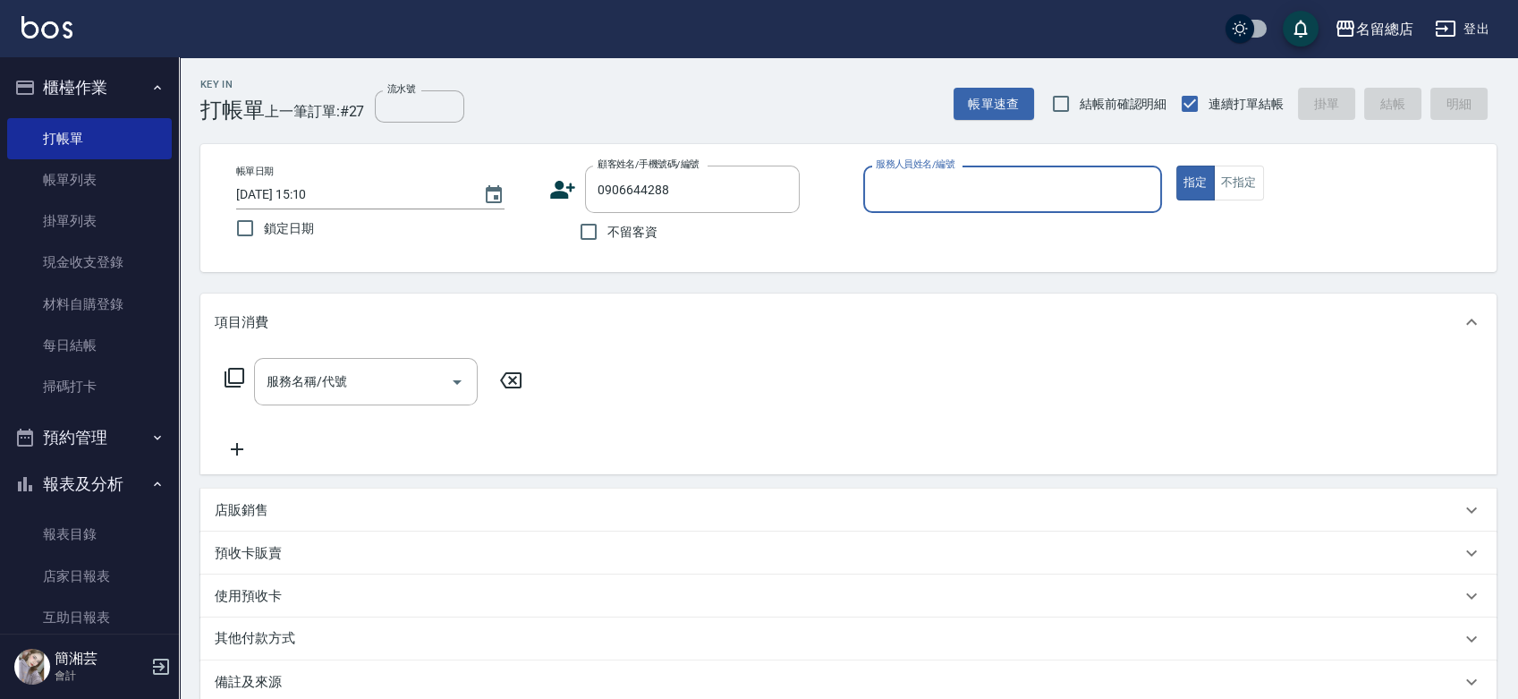
click at [562, 191] on icon at bounding box center [563, 190] width 25 height 18
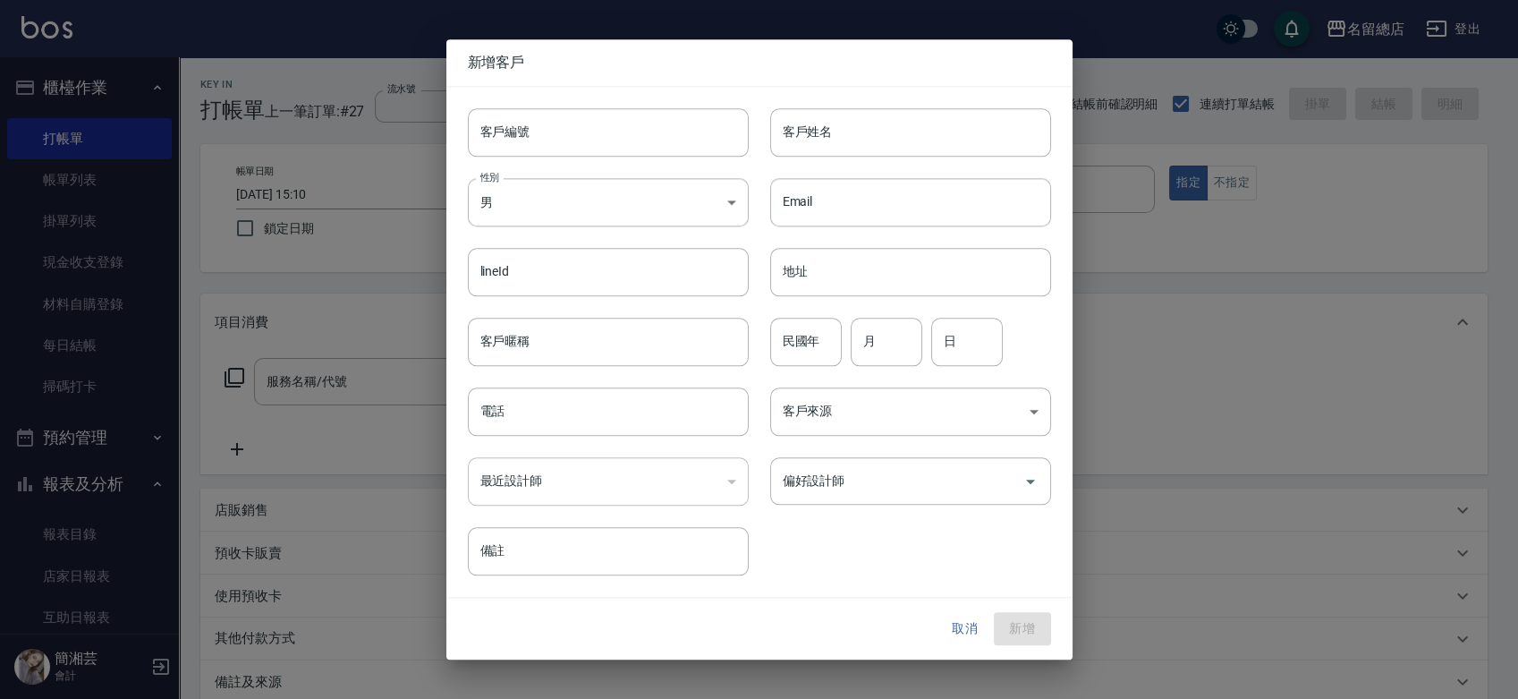
type input "0906644288"
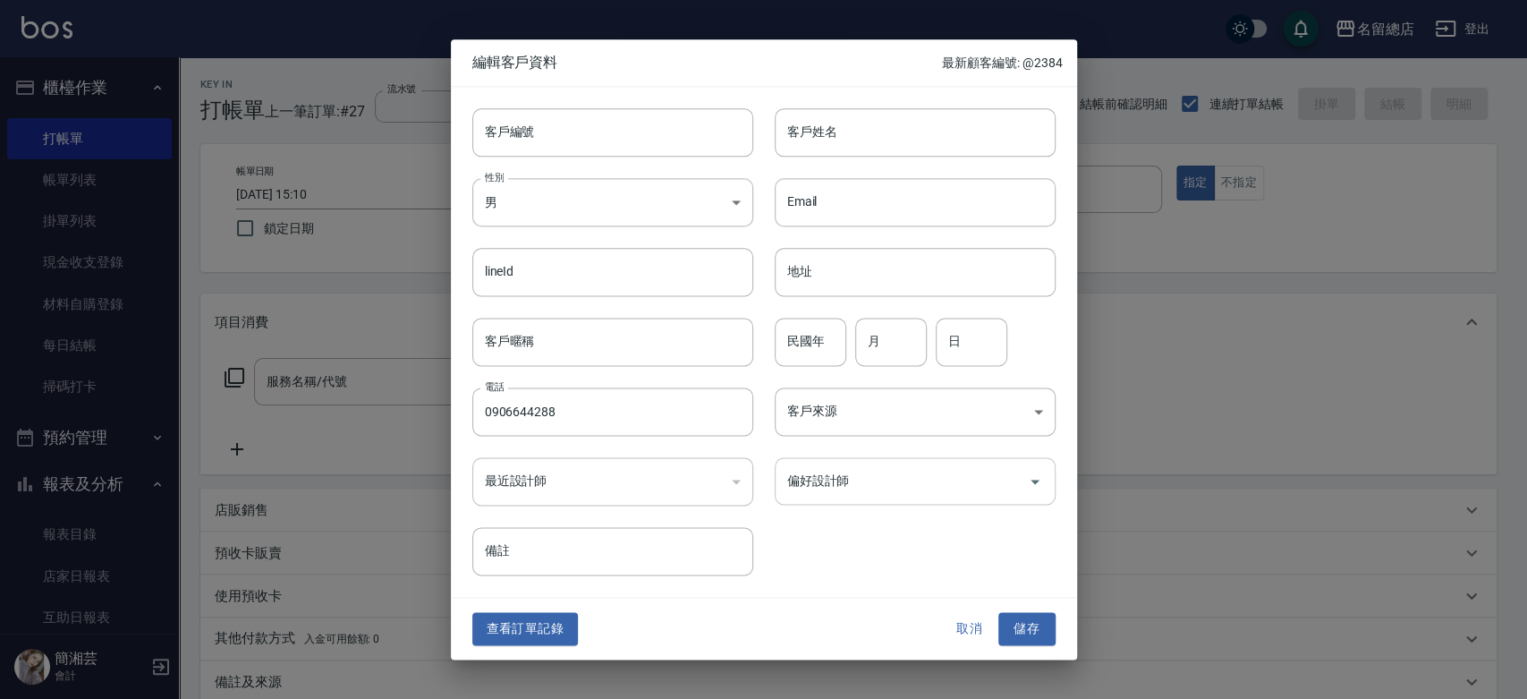
click at [875, 500] on div "偏好設計師" at bounding box center [915, 480] width 281 height 47
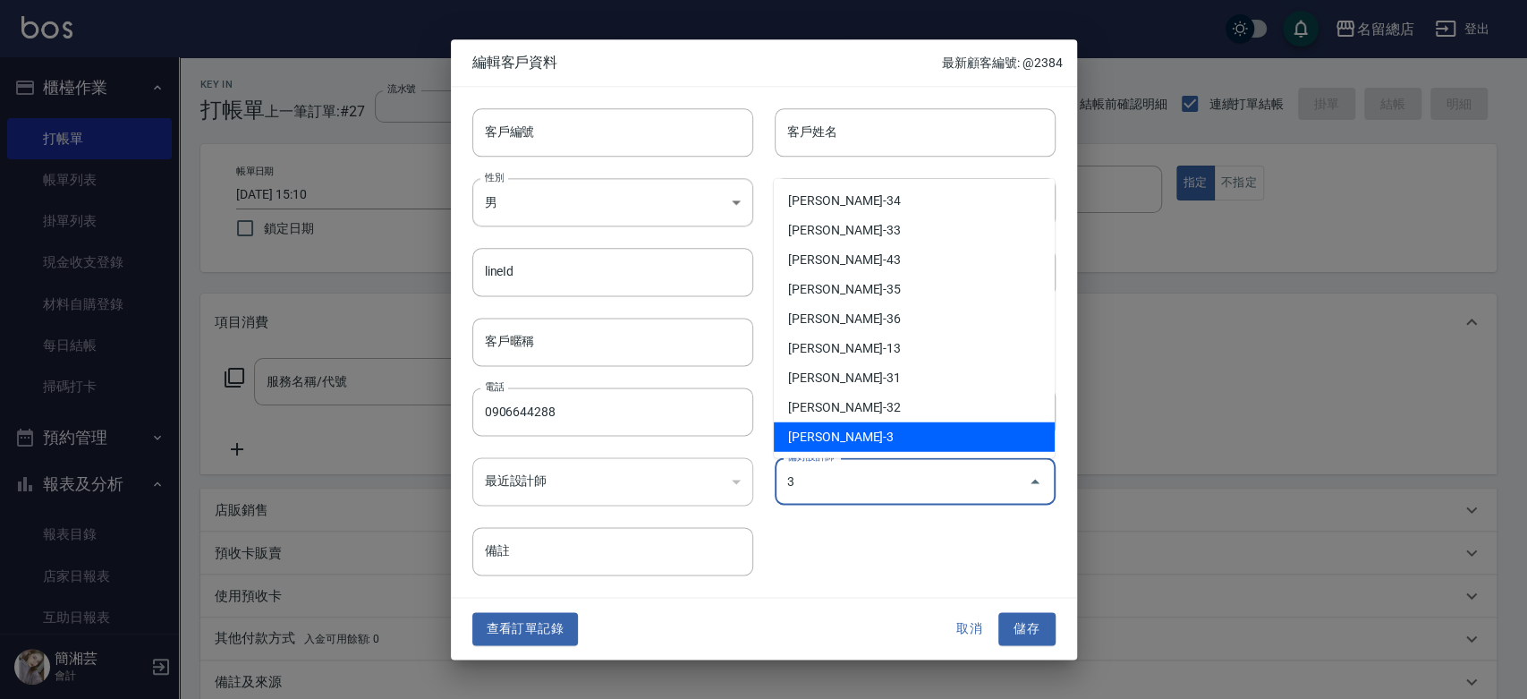
click at [912, 431] on li "楊芷涵-3" at bounding box center [914, 436] width 281 height 30
type input "楊芷涵"
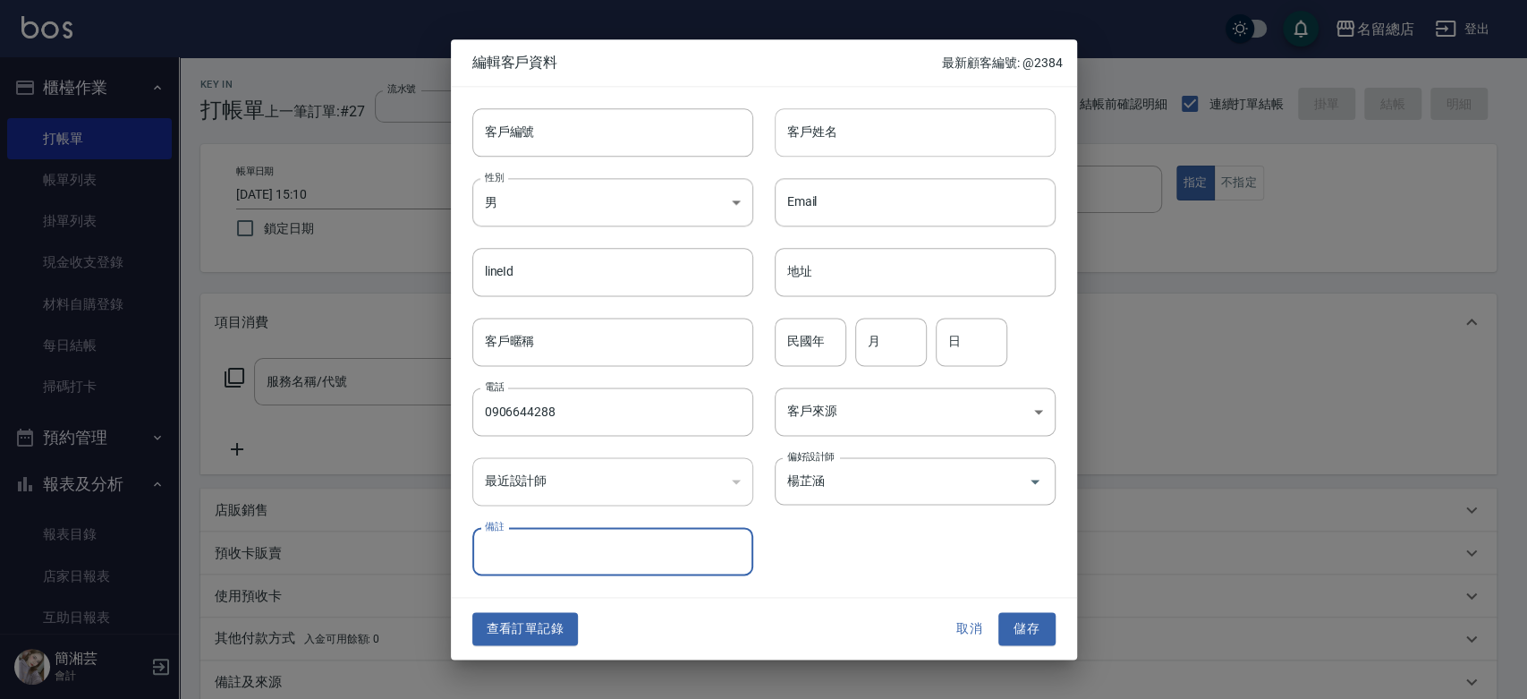
click at [853, 144] on input "客戶姓名" at bounding box center [915, 132] width 281 height 48
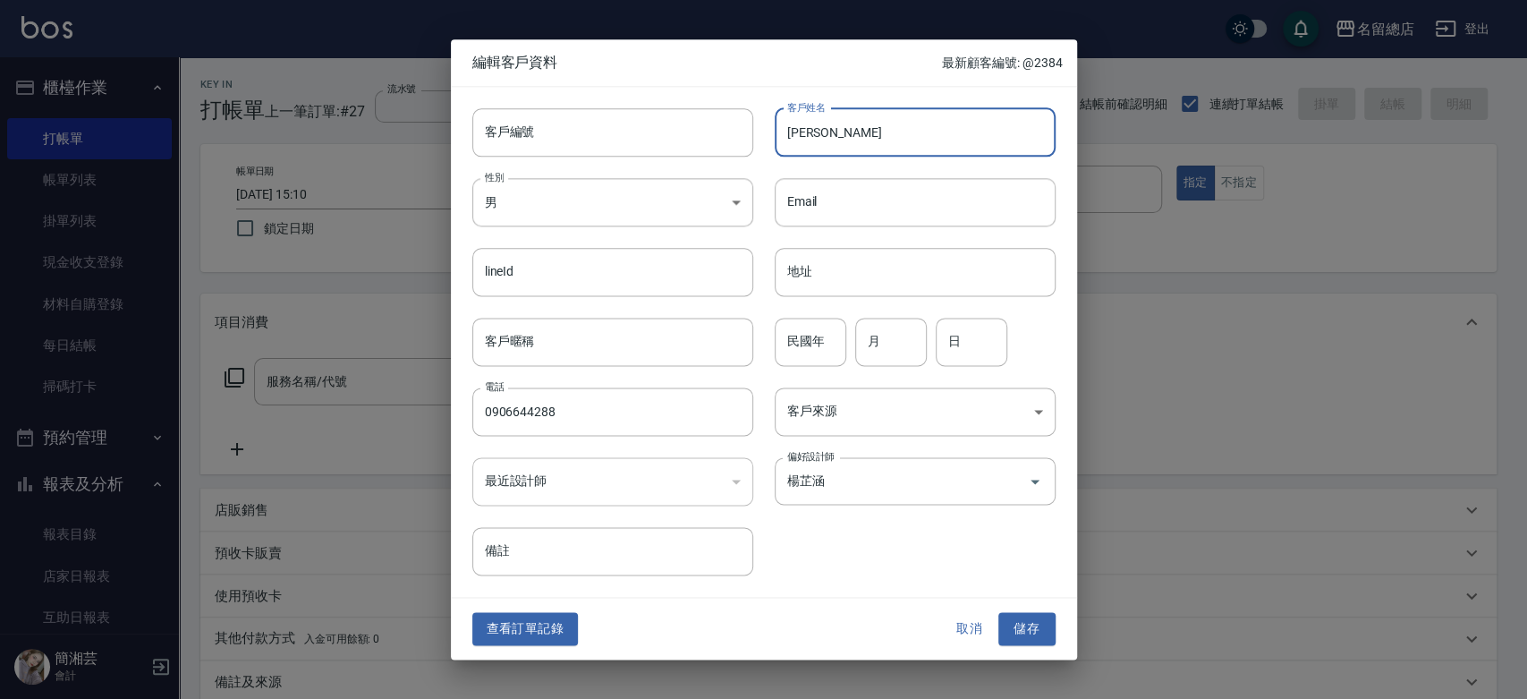
type input "蔡妮樺"
click at [543, 161] on div "性別 男 MALE 性別" at bounding box center [602, 192] width 302 height 70
click at [553, 188] on body "名留總店 登出 櫃檯作業 打帳單 帳單列表 掛單列表 現金收支登錄 材料自購登錄 每日結帳 掃碼打卡 預約管理 預約管理 單日預約紀錄 單週預約紀錄 報表及分…" at bounding box center [763, 448] width 1527 height 897
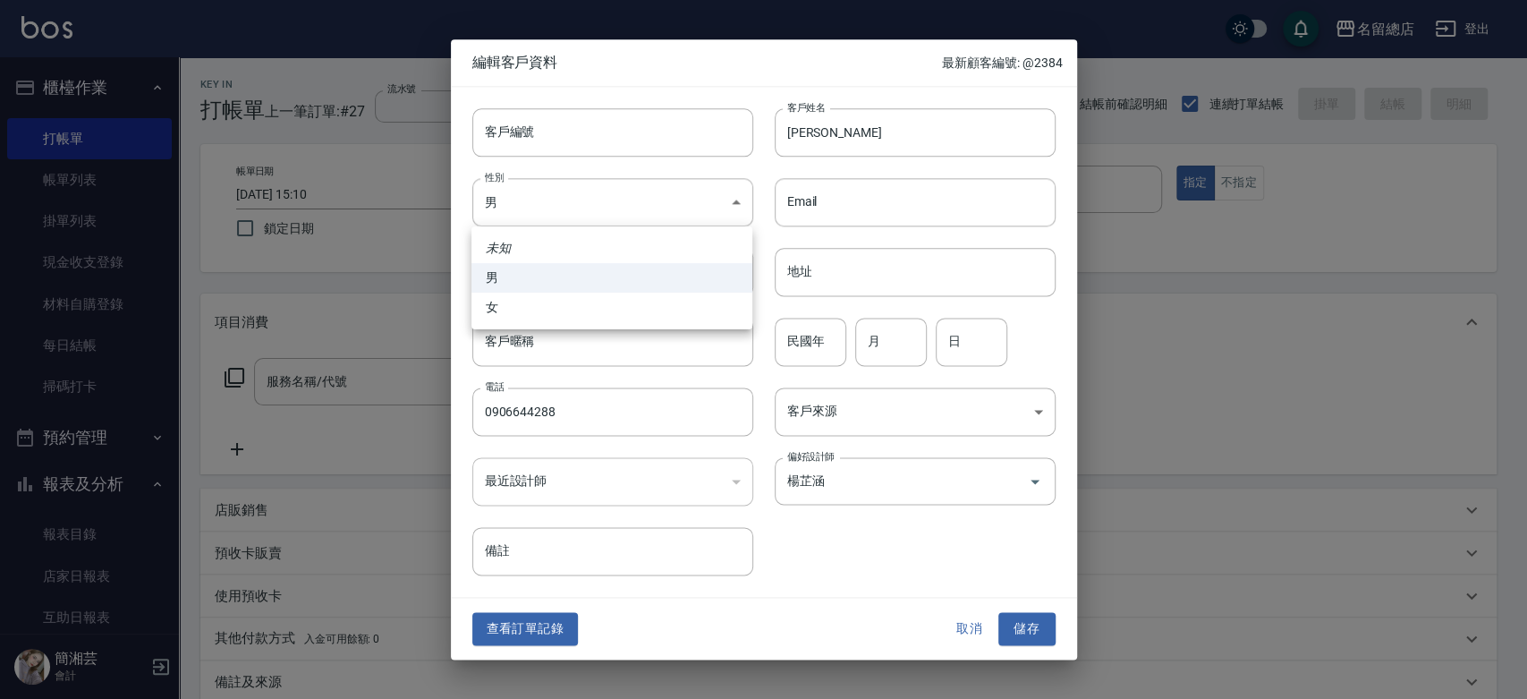
click at [543, 307] on li "女" at bounding box center [611, 308] width 281 height 30
type input "FEMALE"
click at [1039, 631] on button "儲存" at bounding box center [1026, 629] width 57 height 33
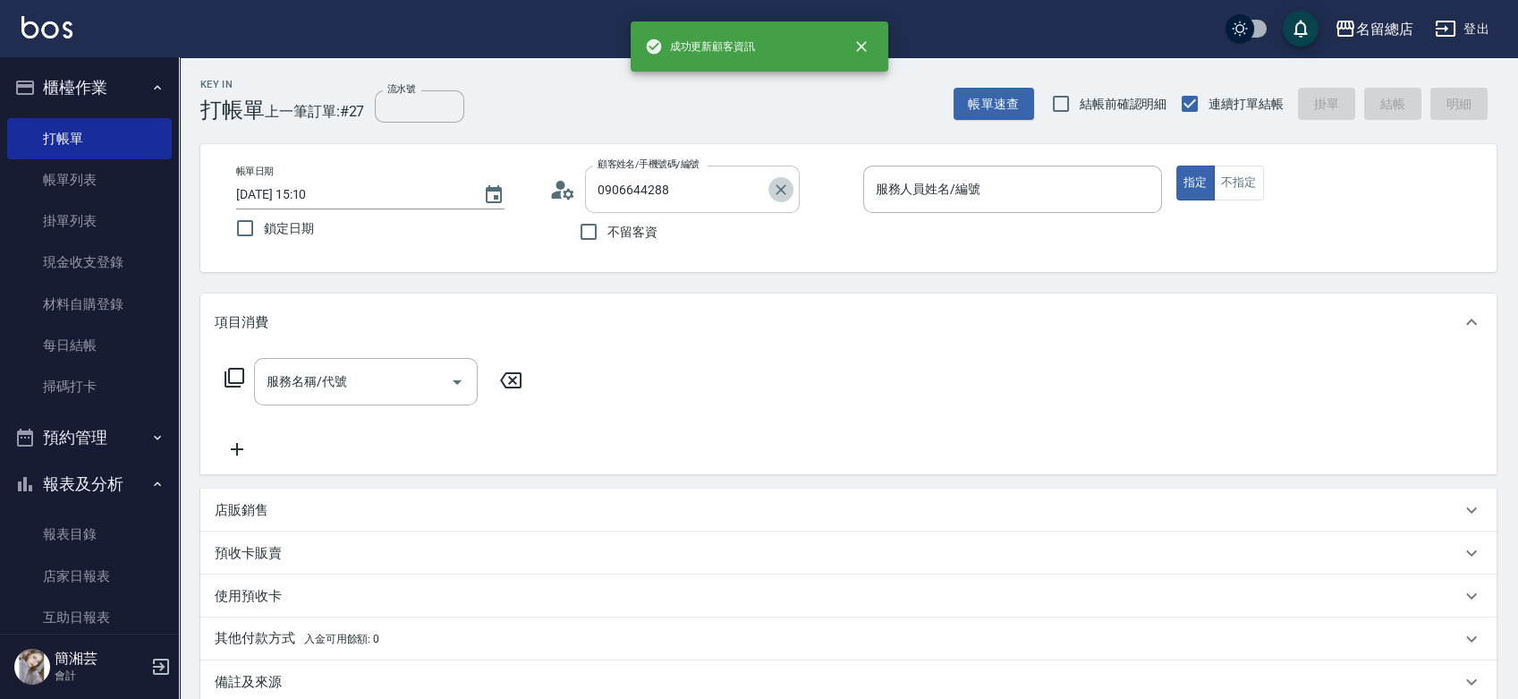
click at [790, 198] on button "Clear" at bounding box center [780, 189] width 25 height 25
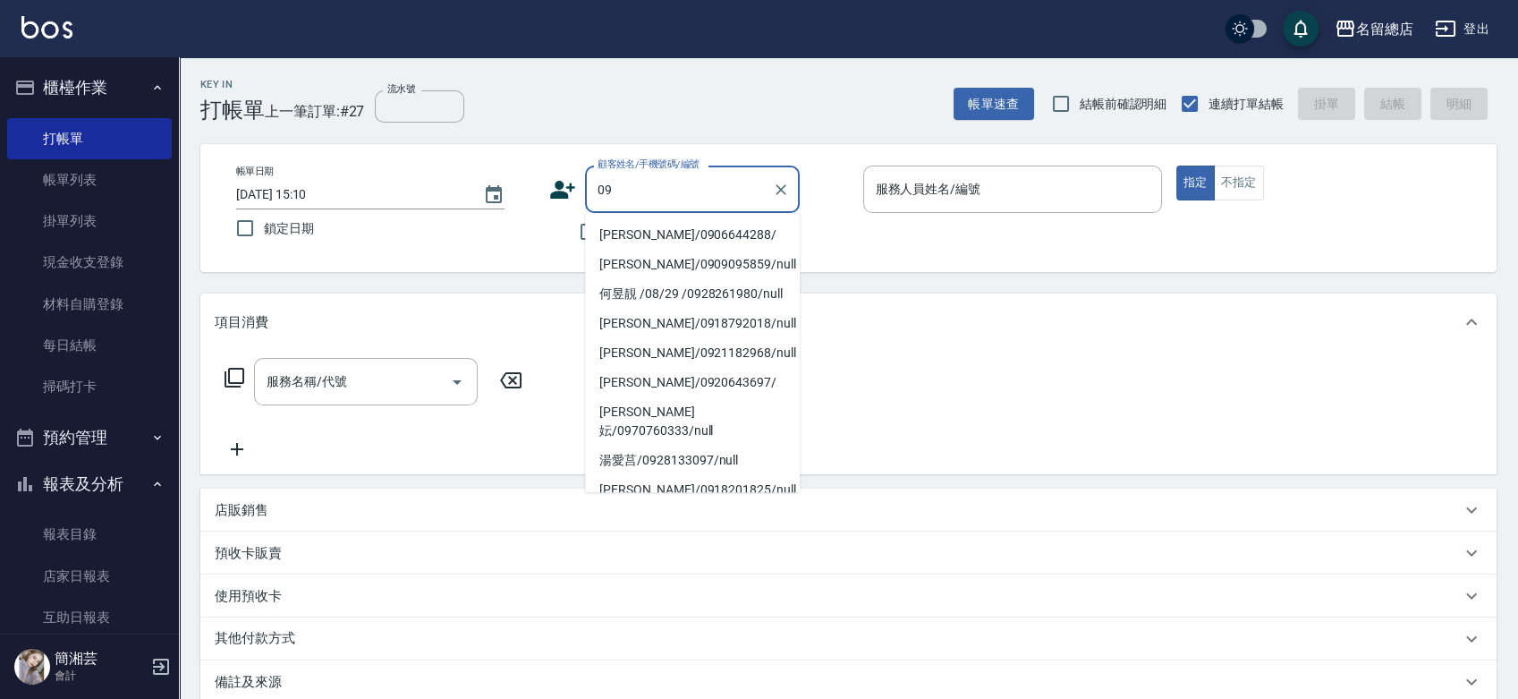
click at [651, 228] on li "蔡妮樺/0906644288/" at bounding box center [692, 235] width 215 height 30
type input "蔡妮樺/0906644288/"
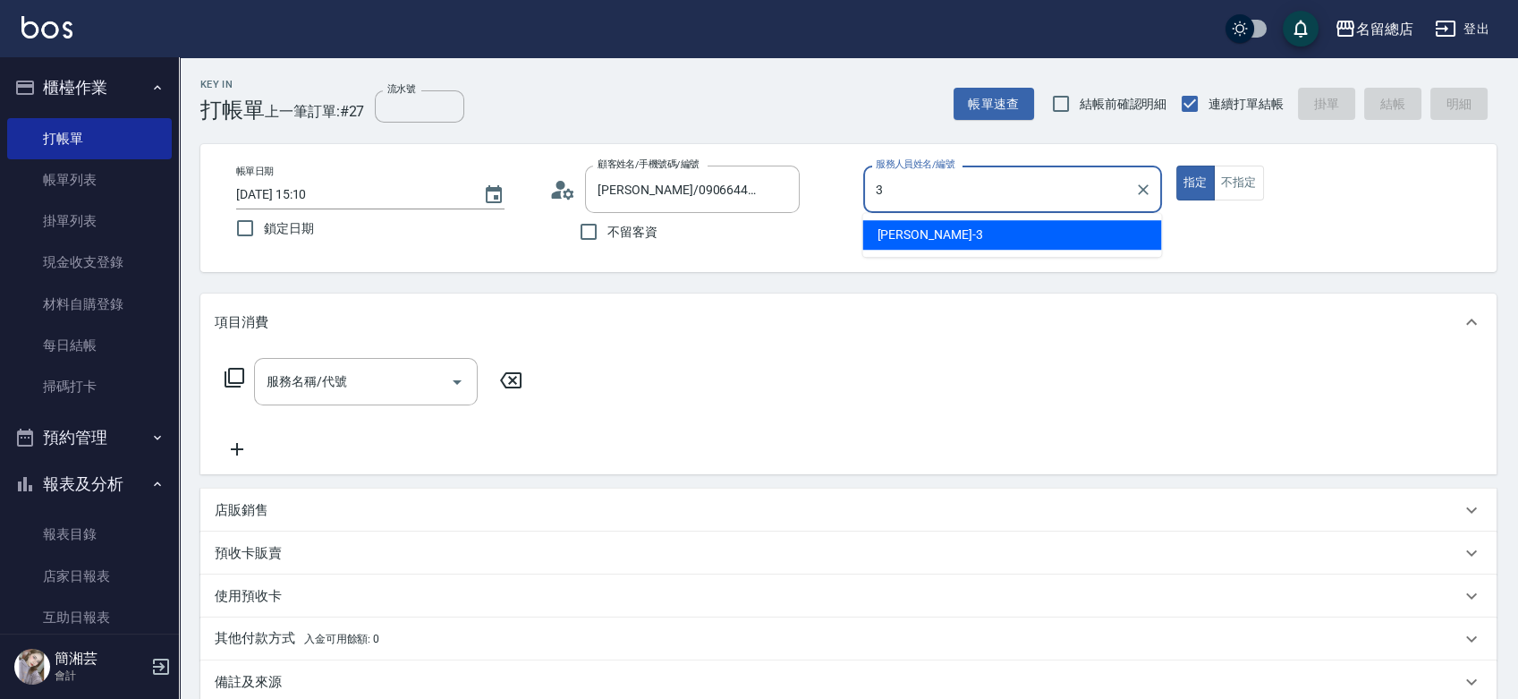
type input "芷涵-3"
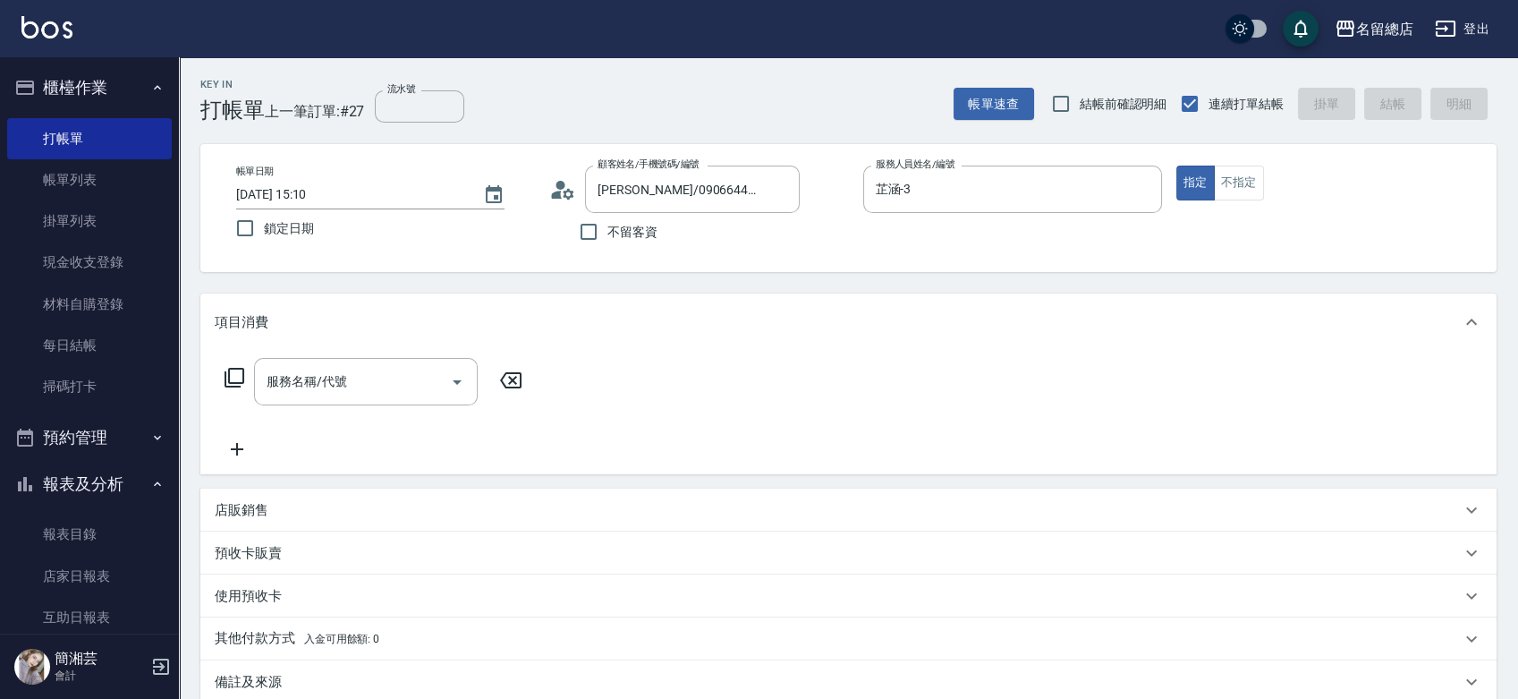
click at [334, 557] on div "預收卡販賣" at bounding box center [838, 553] width 1246 height 19
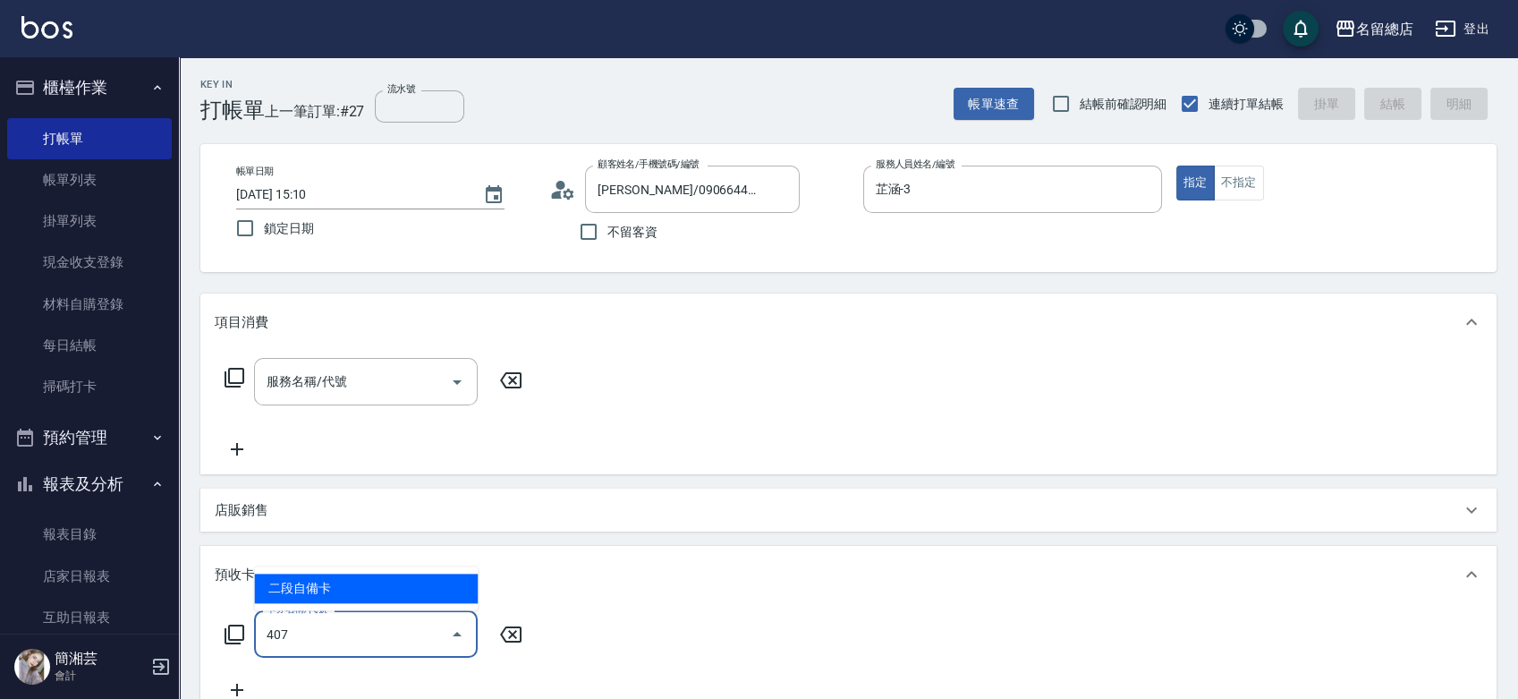
type input "二段自備卡(407)"
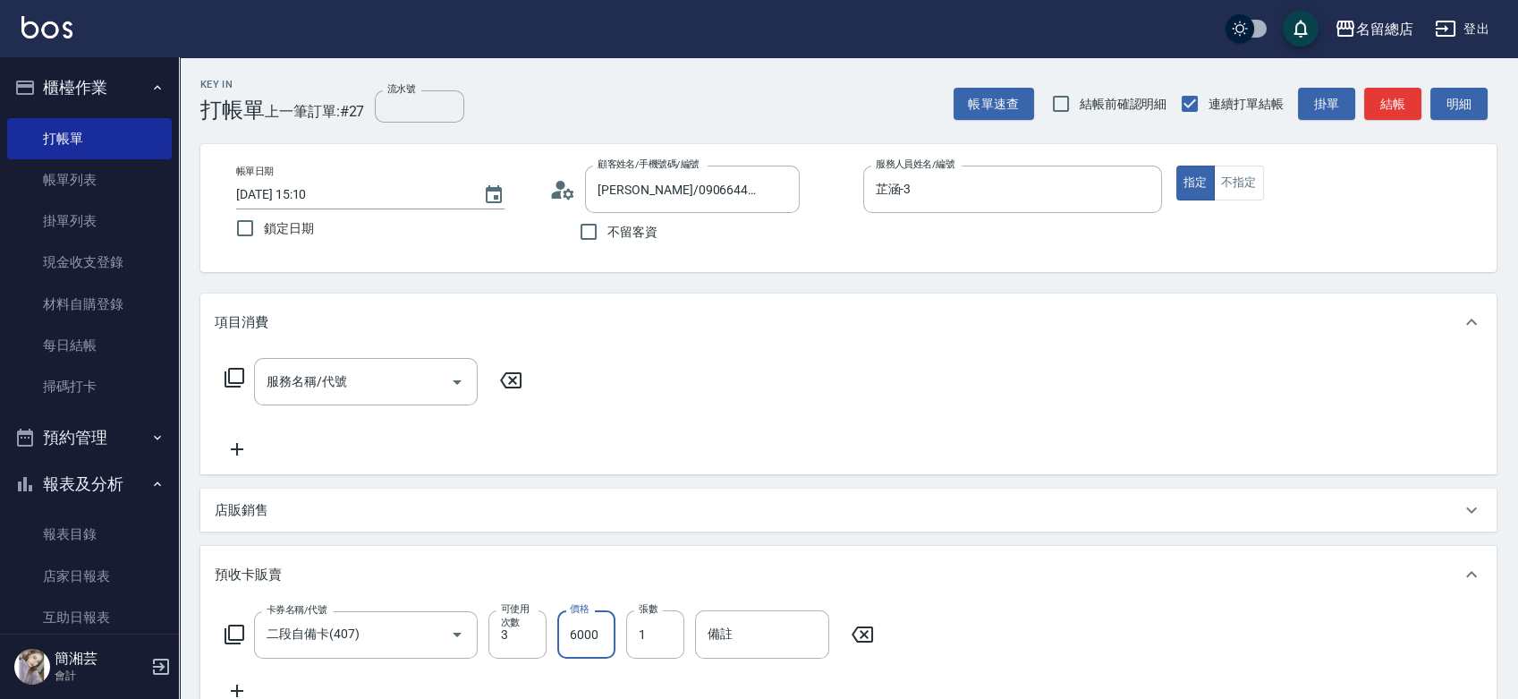
type input "6000"
type input "9216"
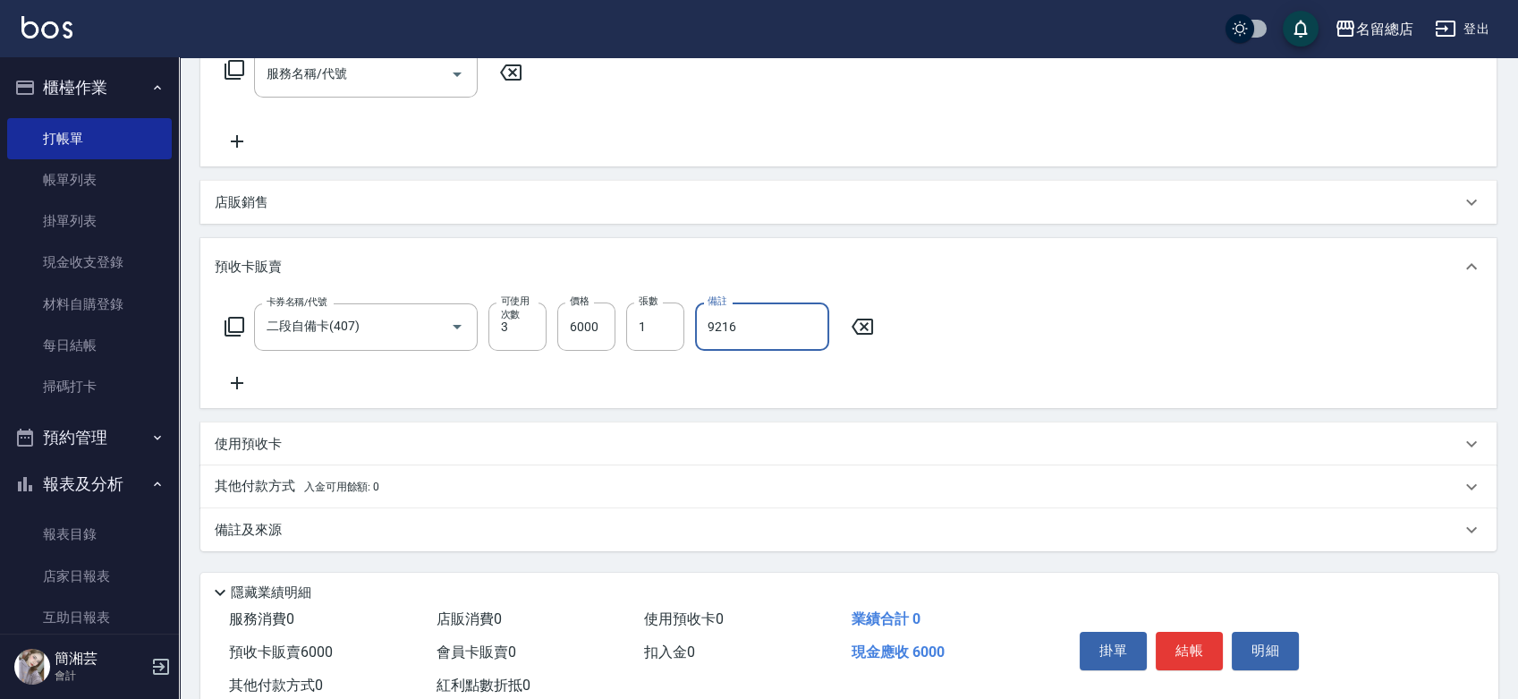
scroll to position [360, 0]
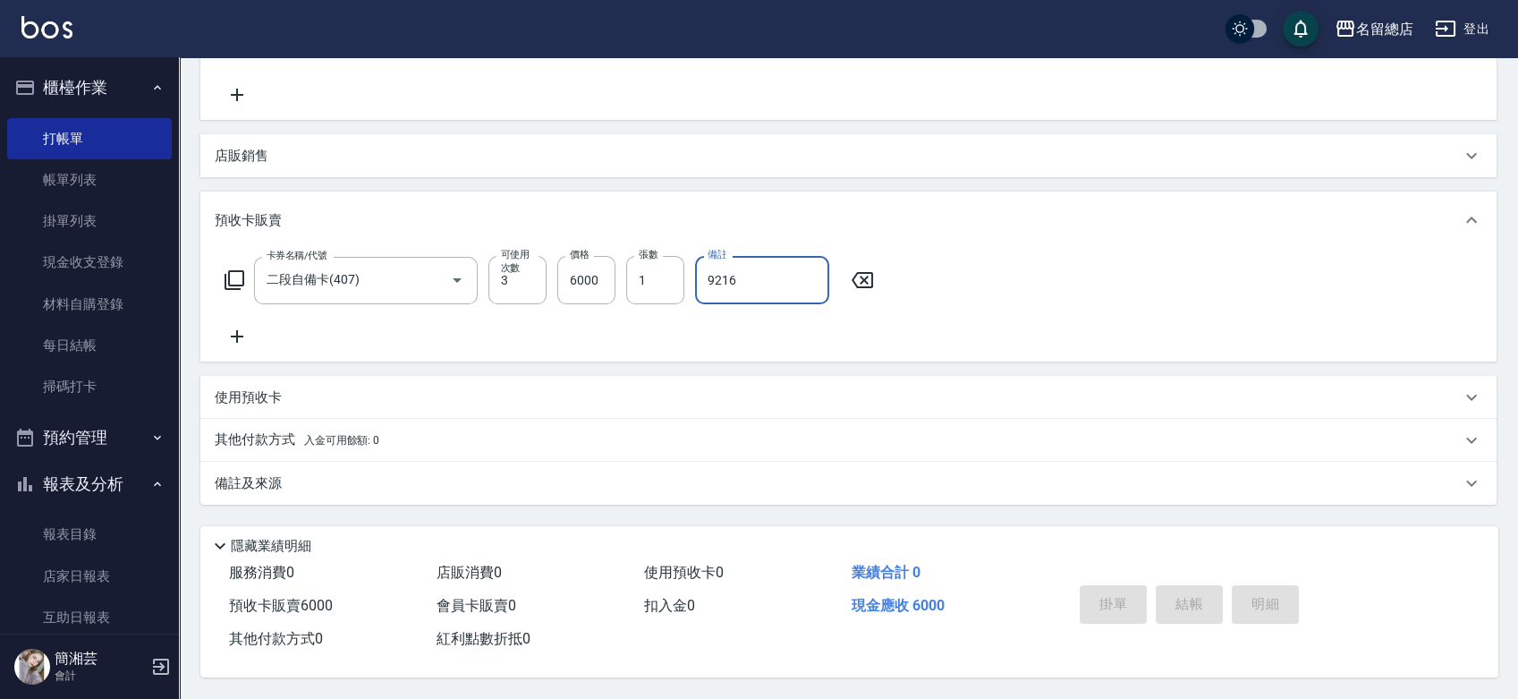
type input "2025/09/10 15:11"
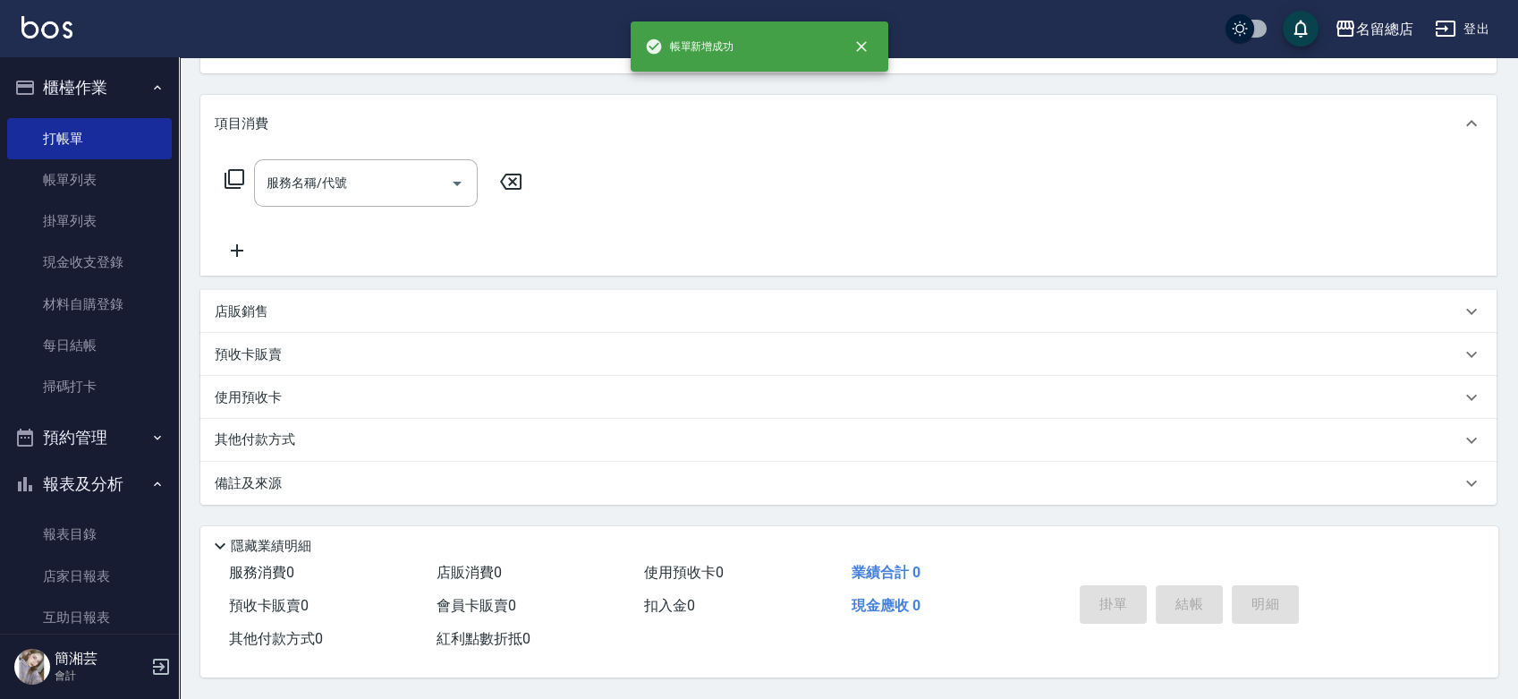
scroll to position [0, 0]
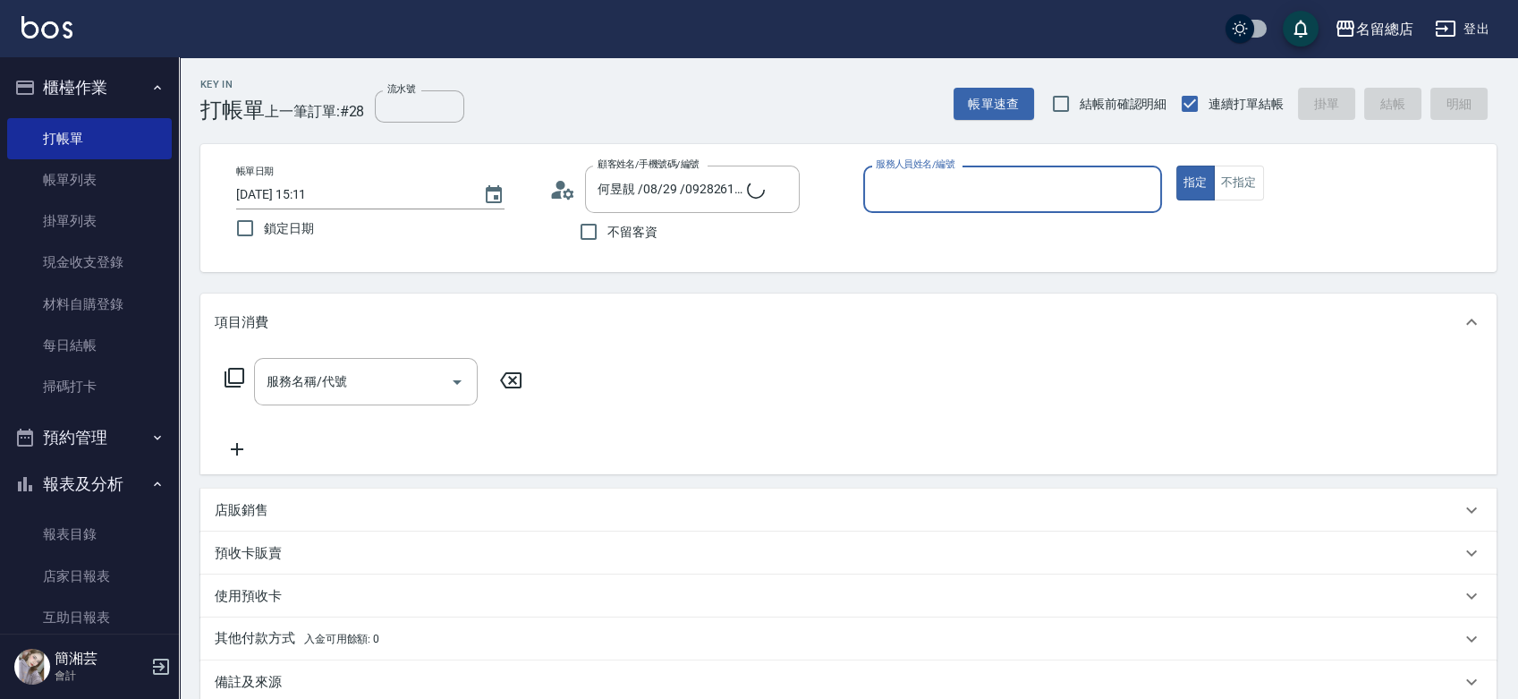
type input "周素如/0928109502/1"
click at [784, 184] on icon "Clear" at bounding box center [781, 190] width 18 height 18
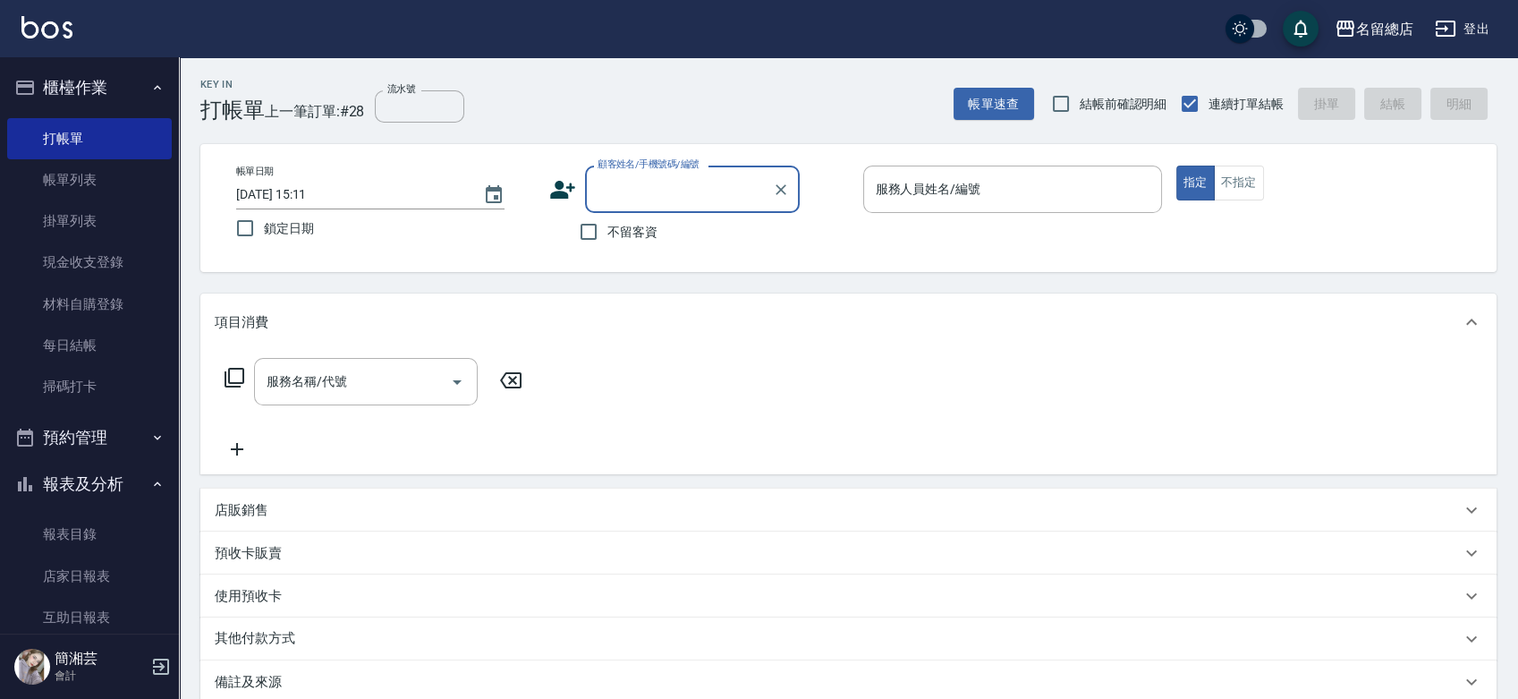
click at [612, 225] on span "不留客資" at bounding box center [632, 232] width 50 height 19
click at [607, 225] on input "不留客資" at bounding box center [589, 232] width 38 height 38
checkbox input "true"
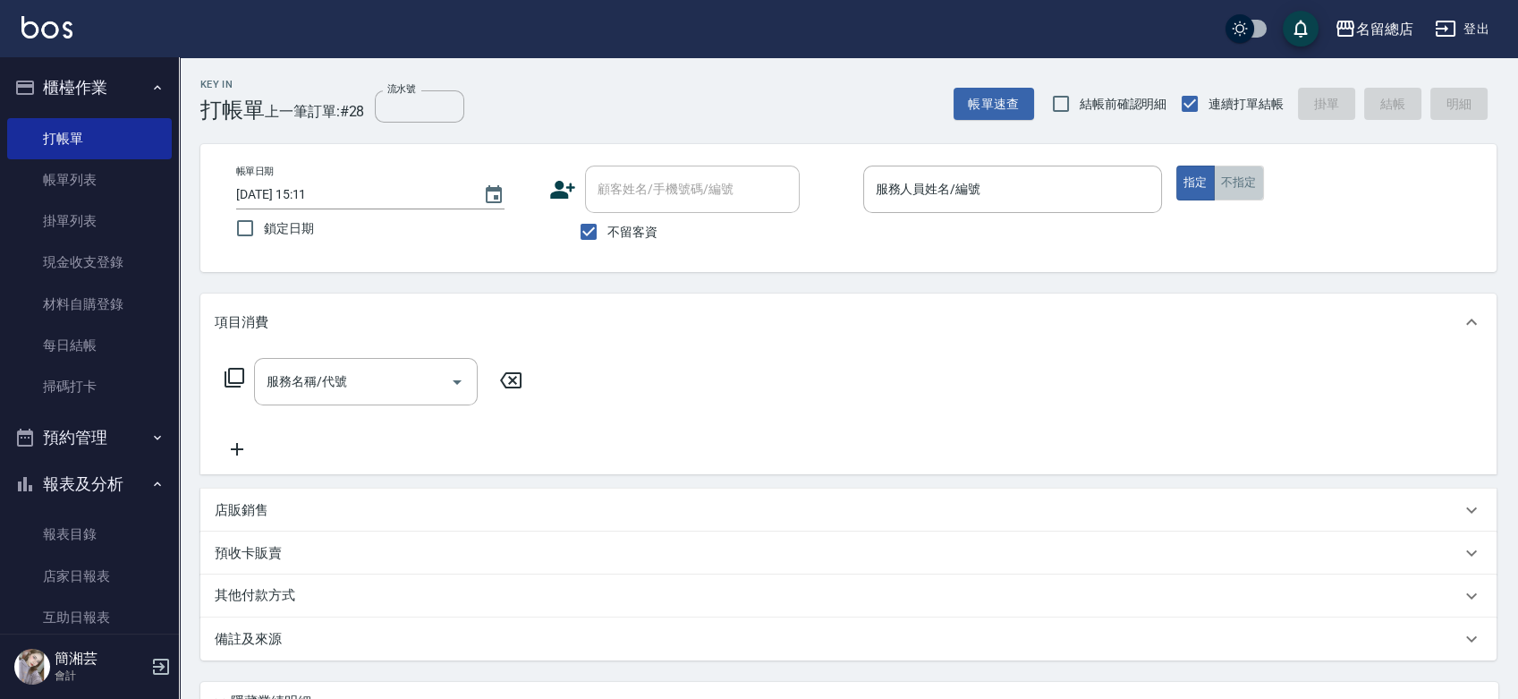
click at [1242, 179] on button "不指定" at bounding box center [1239, 182] width 50 height 35
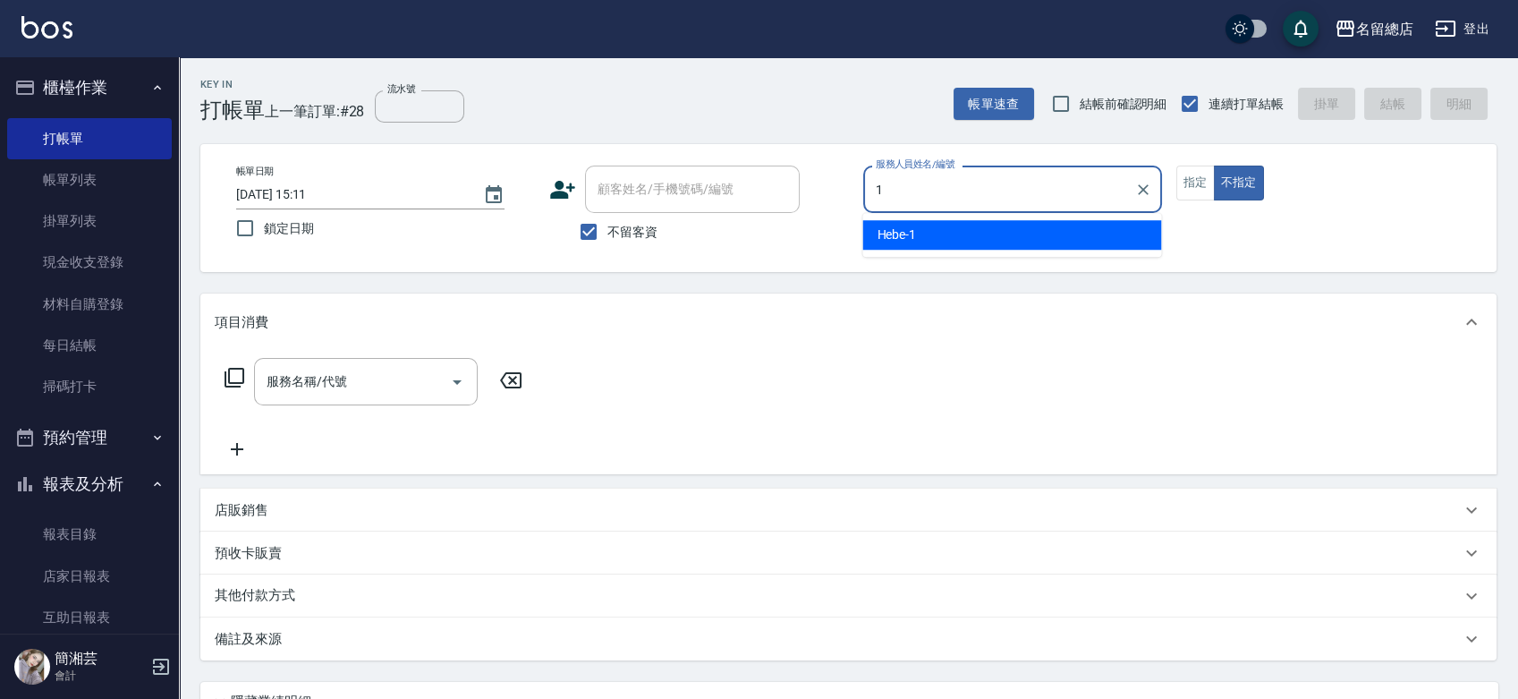
type input "Hebe-1"
type button "false"
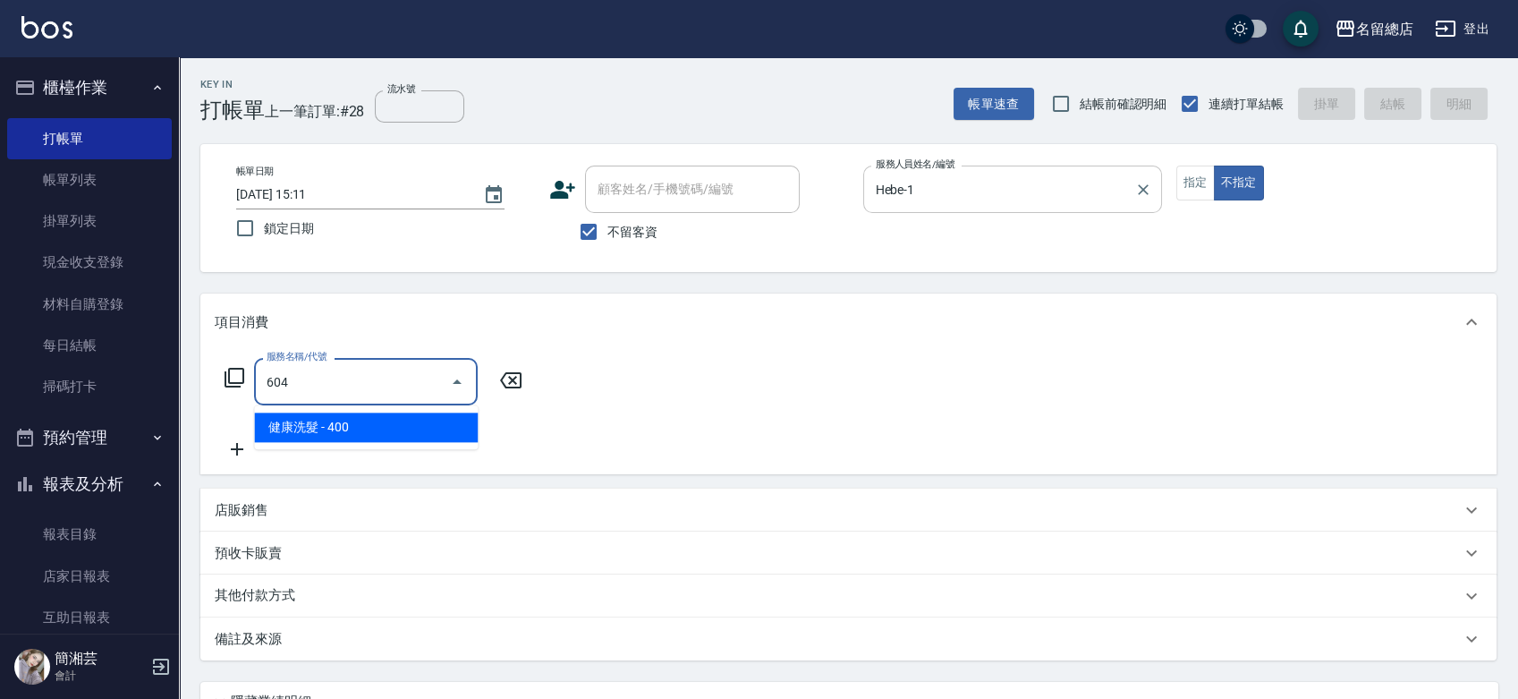
type input "健康洗髮(604)"
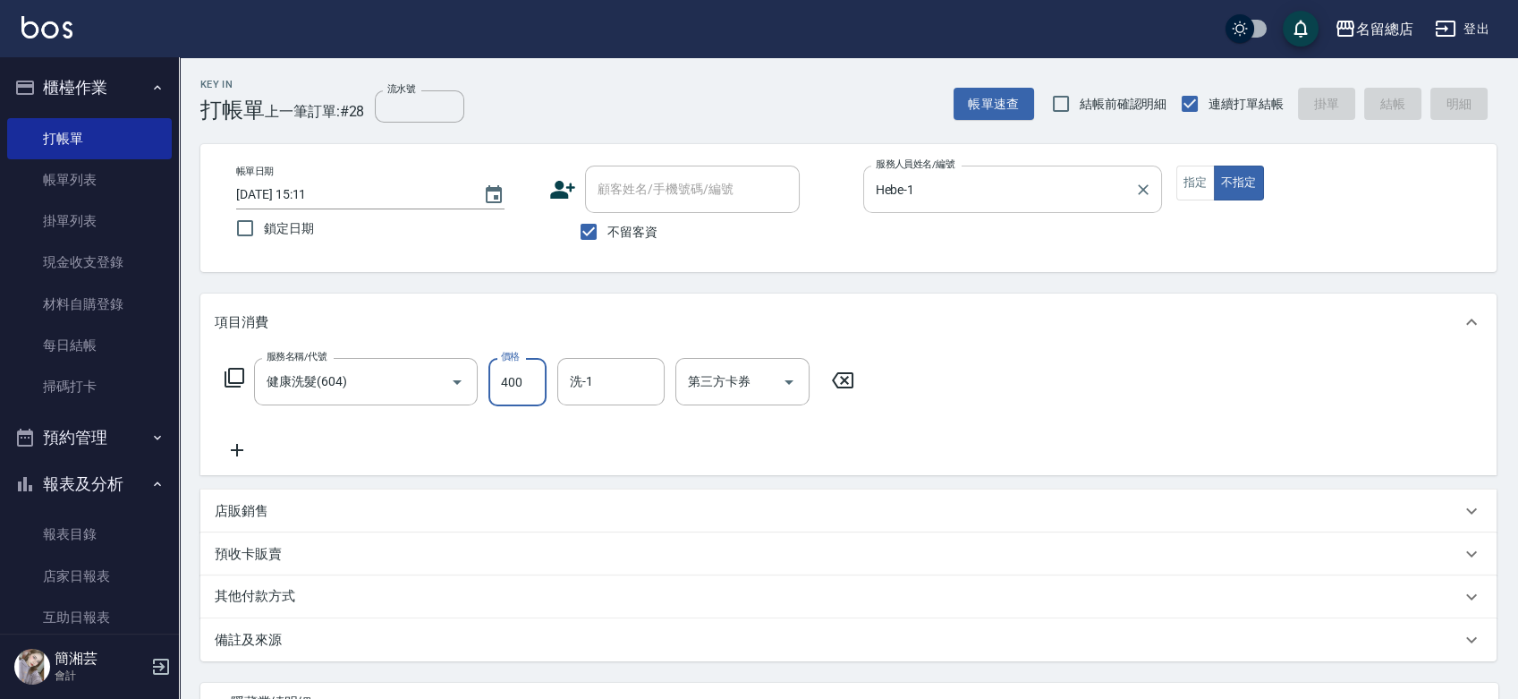
type input "2025/09/10 15:12"
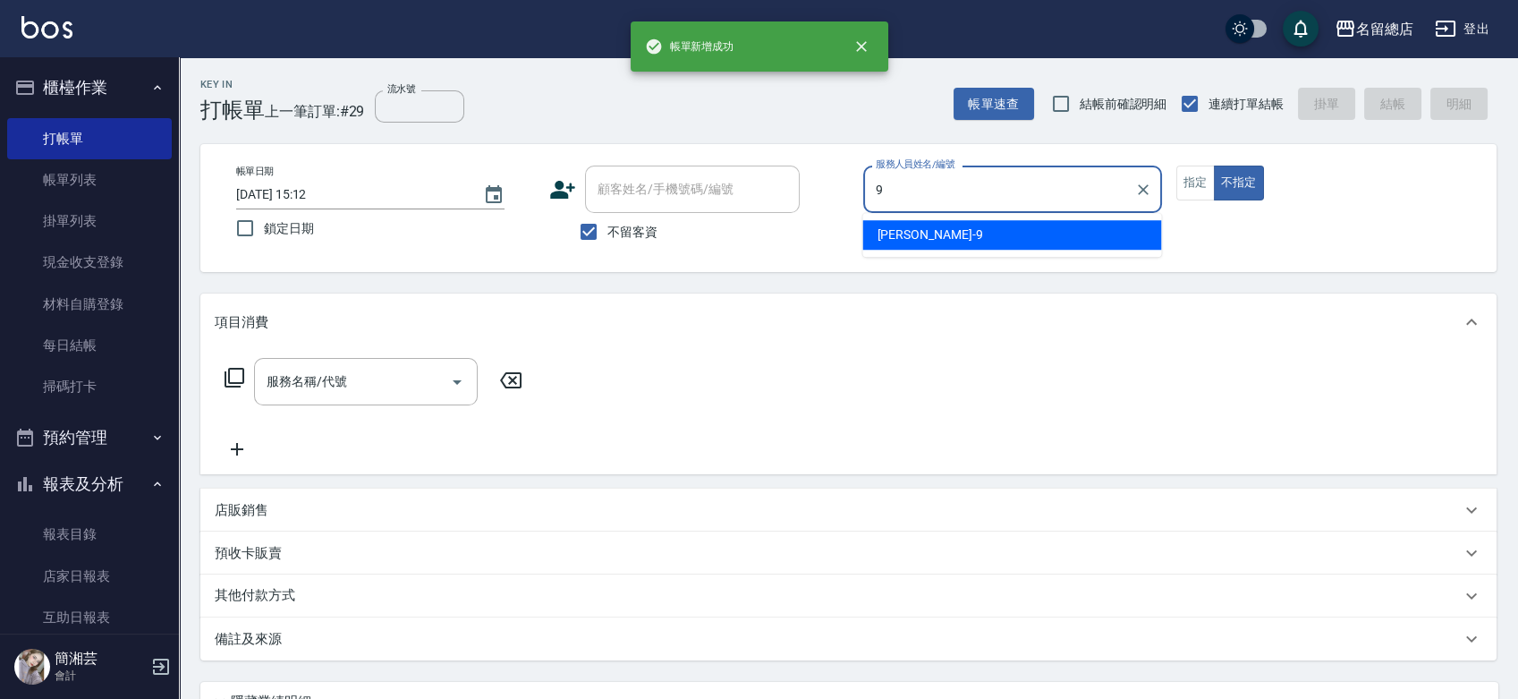
type input "Rosa-9"
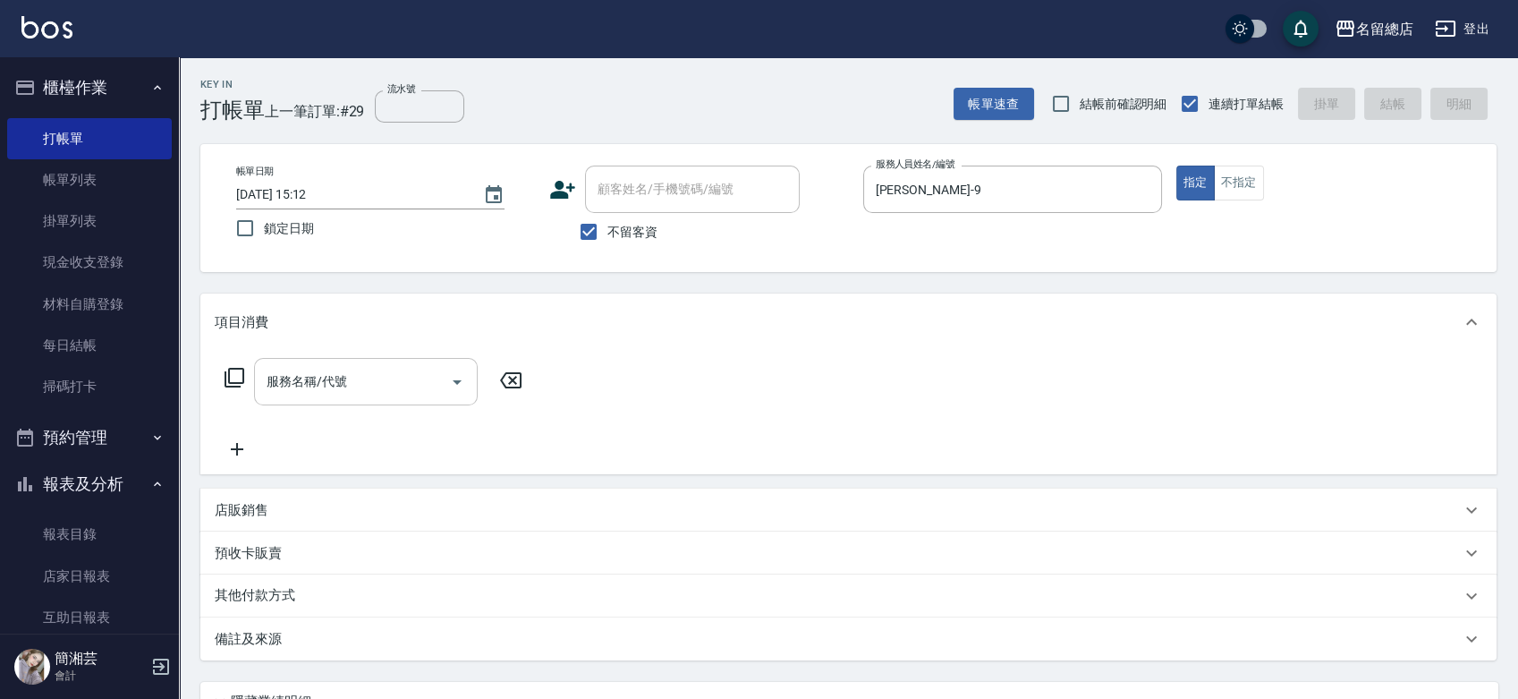
drag, startPoint x: 349, startPoint y: 351, endPoint x: 350, endPoint y: 362, distance: 11.7
click at [349, 352] on div "服務名稱/代號 服務名稱/代號" at bounding box center [848, 412] width 1296 height 123
click at [346, 382] on input "服務名稱/代號" at bounding box center [352, 381] width 181 height 31
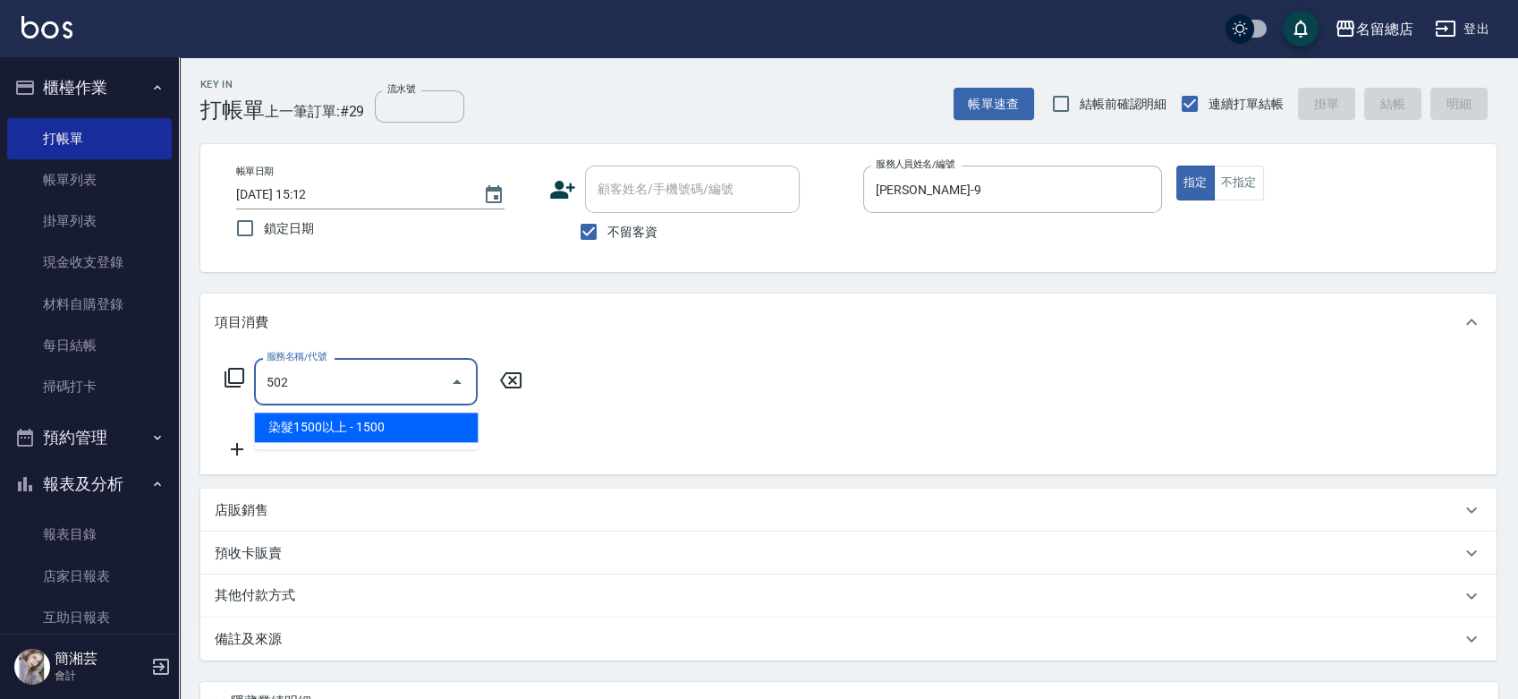
type input "染髮1500以上(502)"
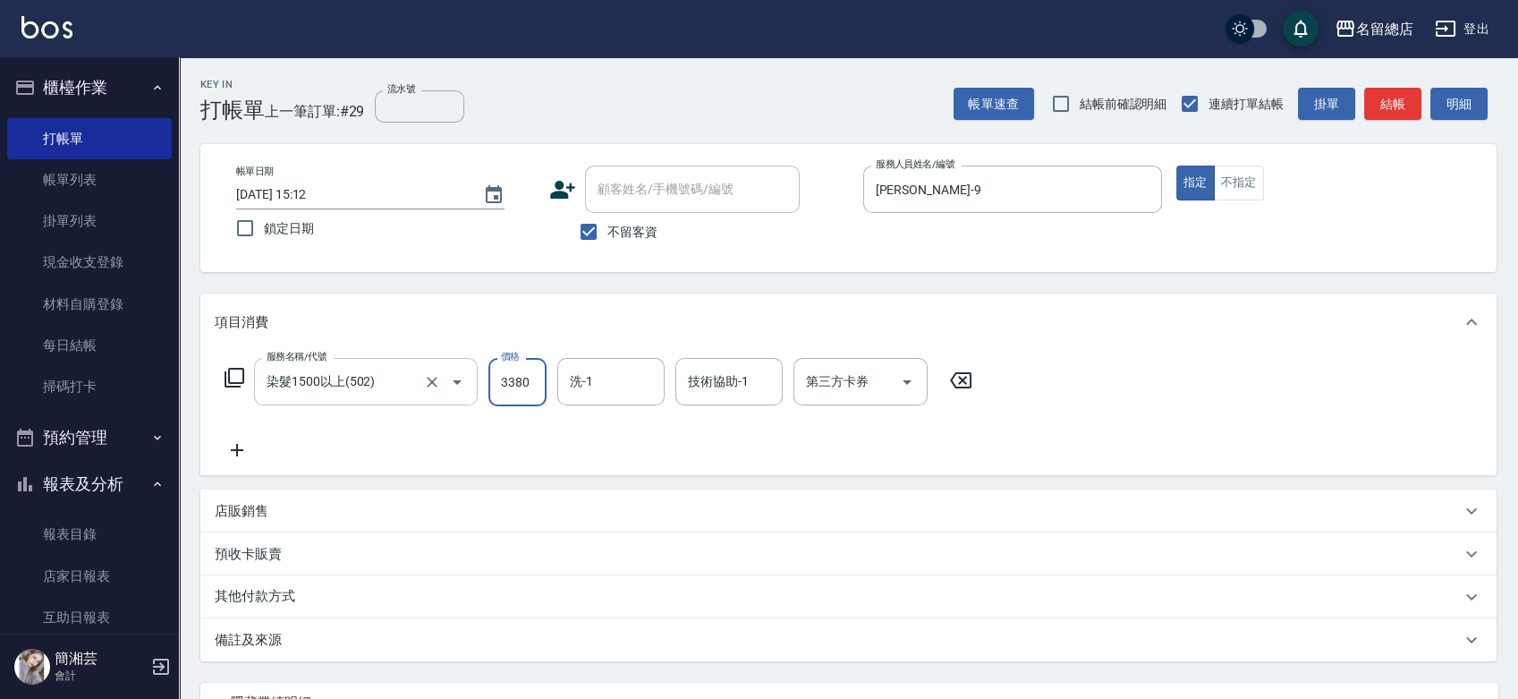
type input "3380"
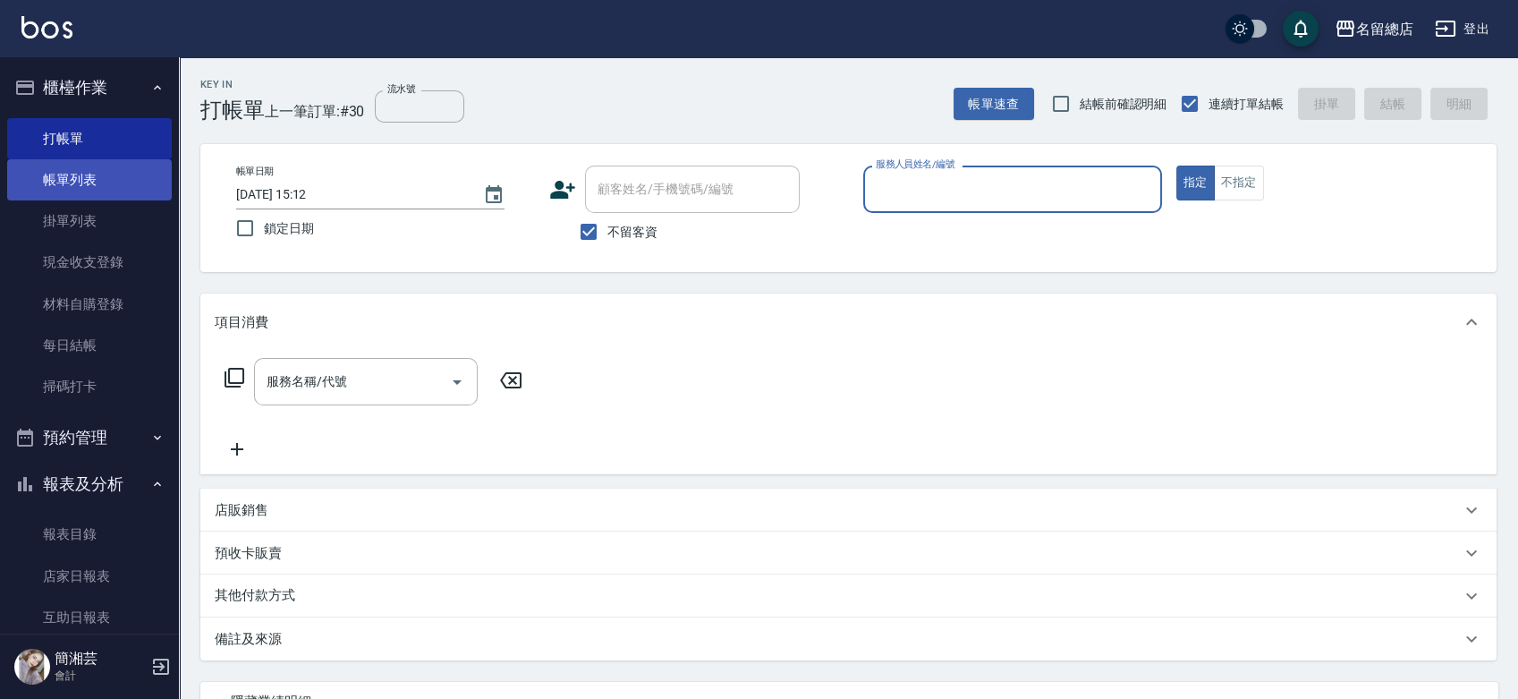
click at [94, 188] on link "帳單列表" at bounding box center [89, 179] width 165 height 41
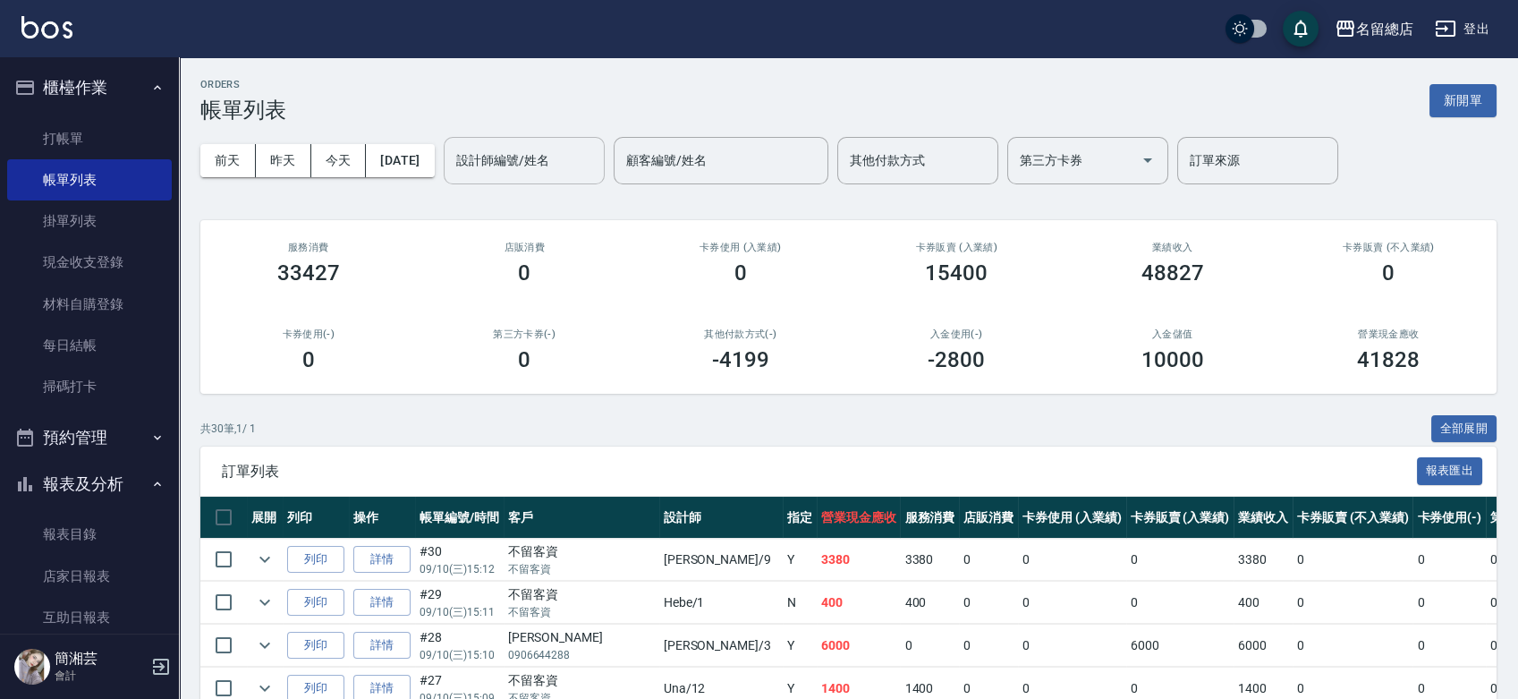
click at [525, 159] on input "設計師編號/姓名" at bounding box center [524, 160] width 145 height 31
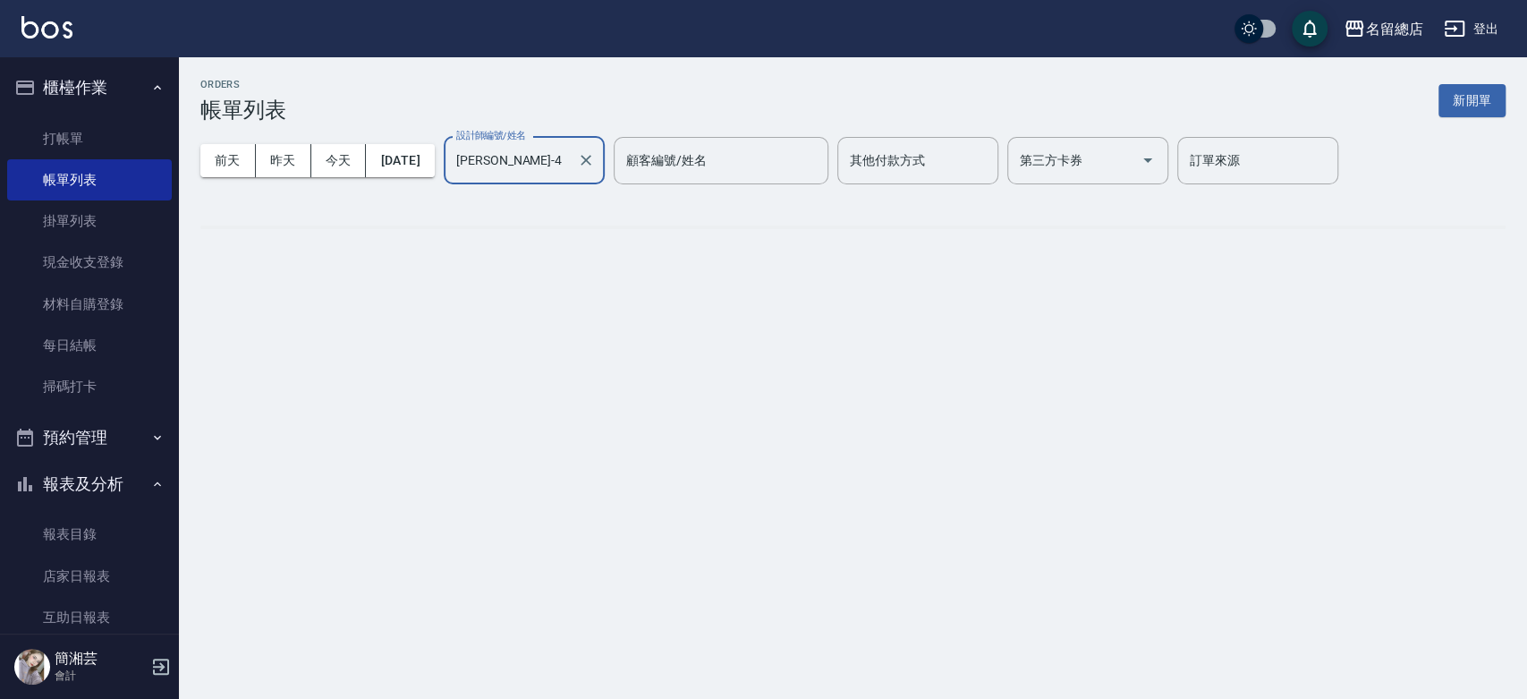
type input "Amy-4"
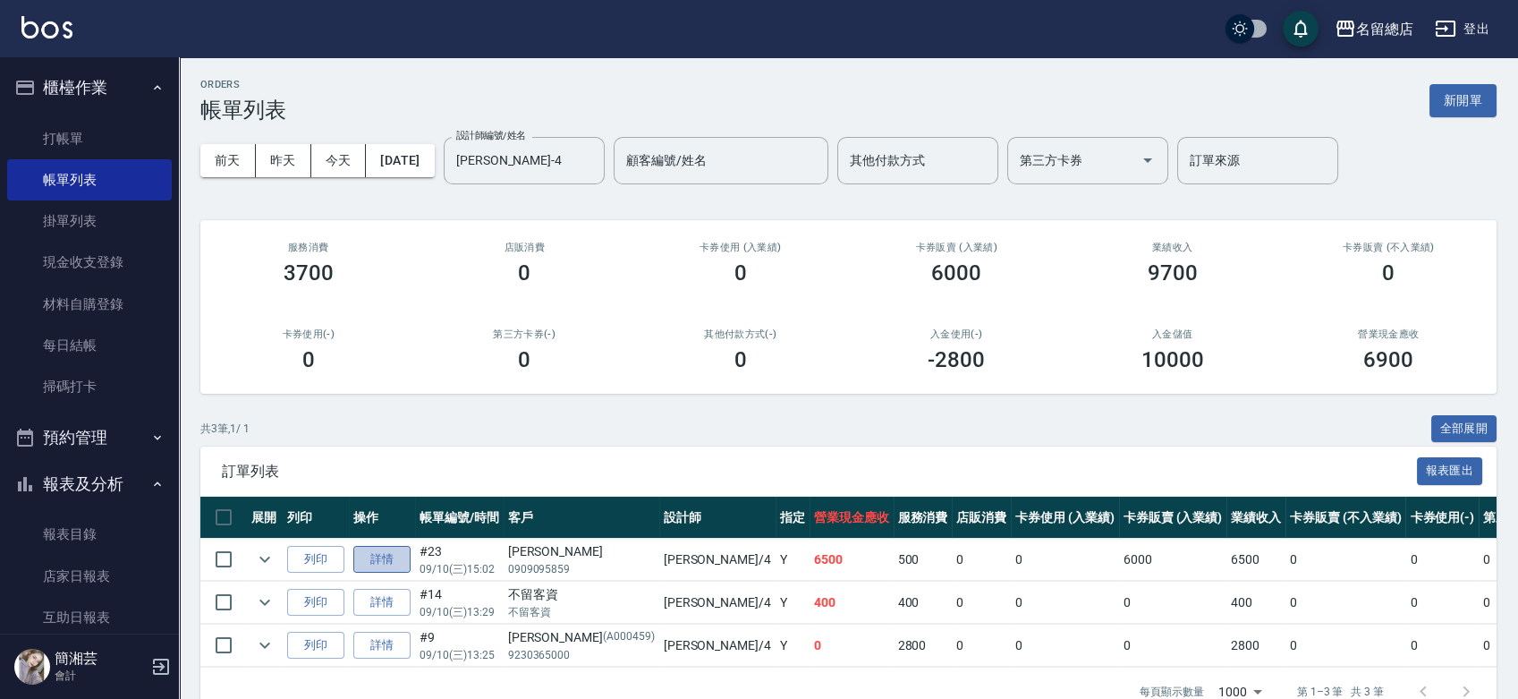
click at [380, 561] on link "詳情" at bounding box center [381, 560] width 57 height 28
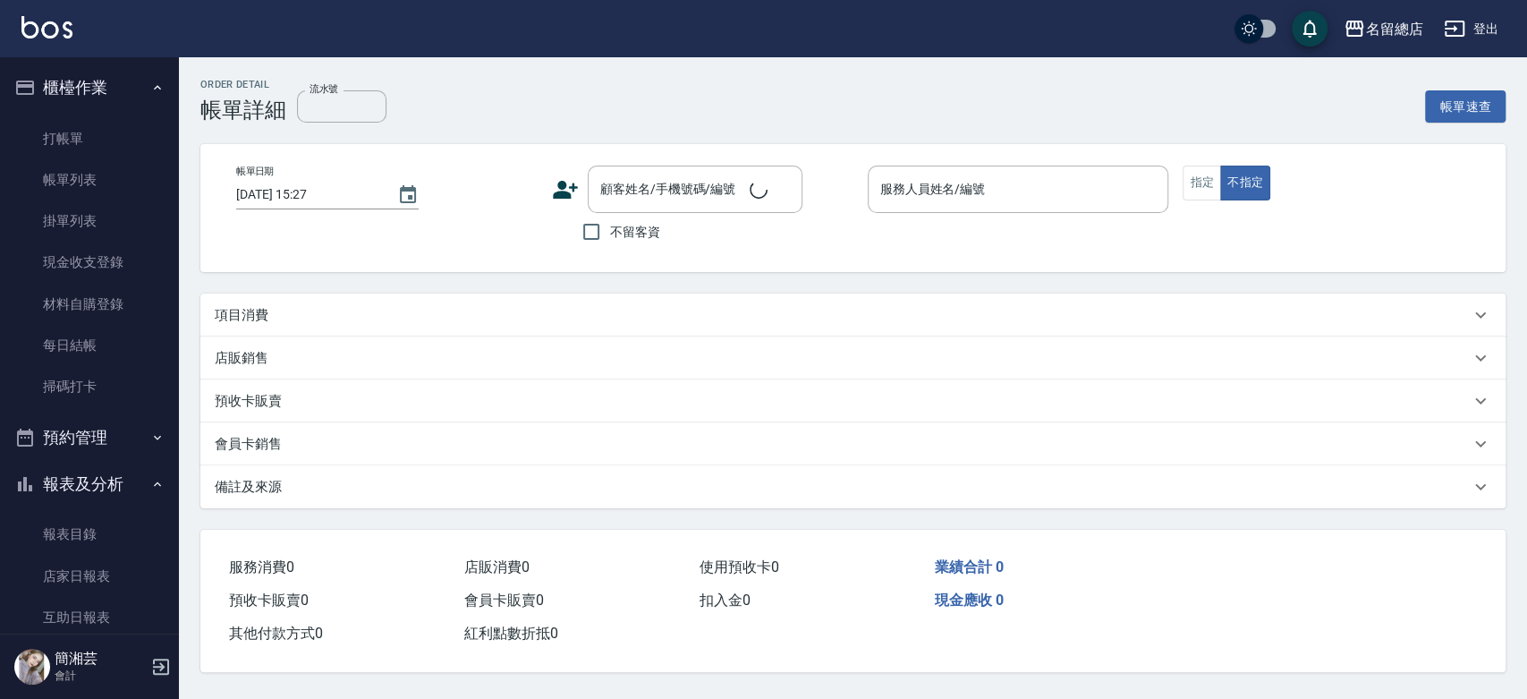
type input "2025/09/10 15:02"
type input "Amy-4"
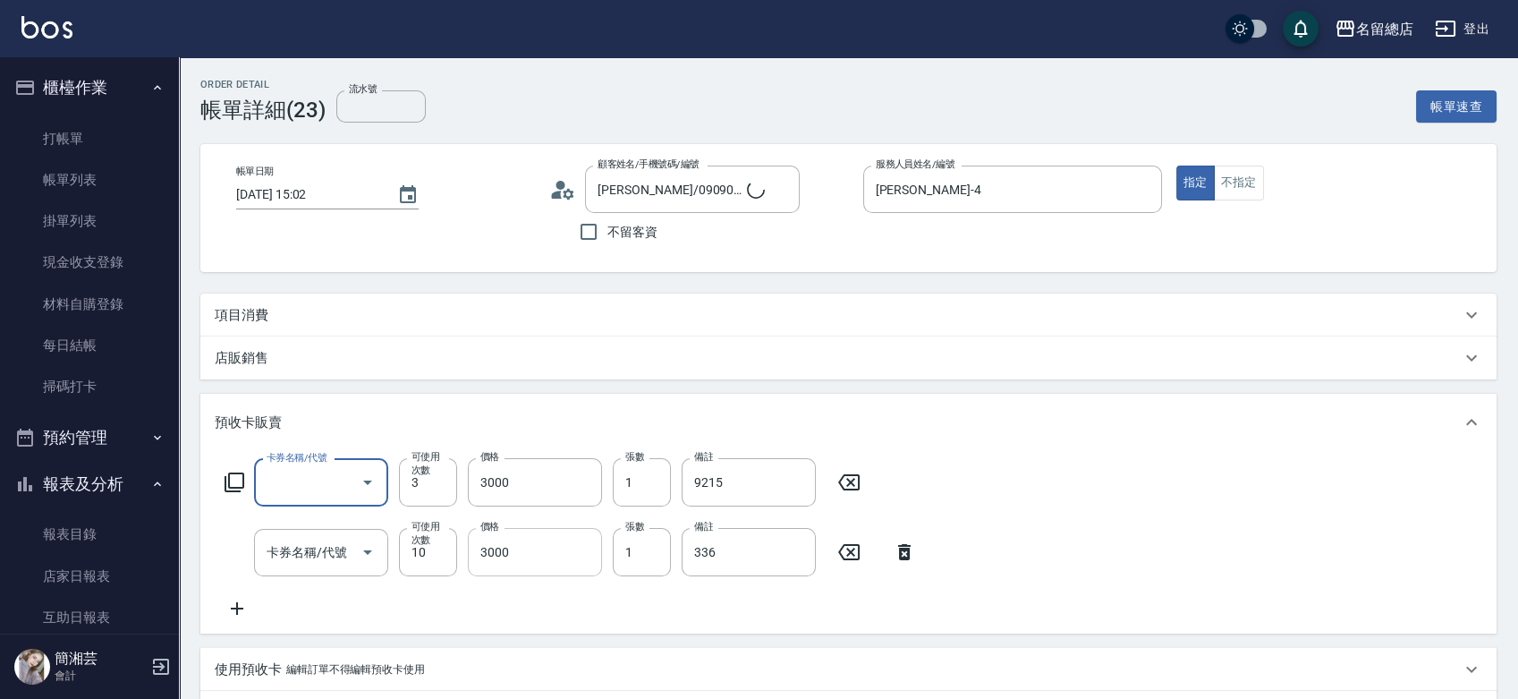
scroll to position [30, 0]
type input "張香梅/0909095859/null"
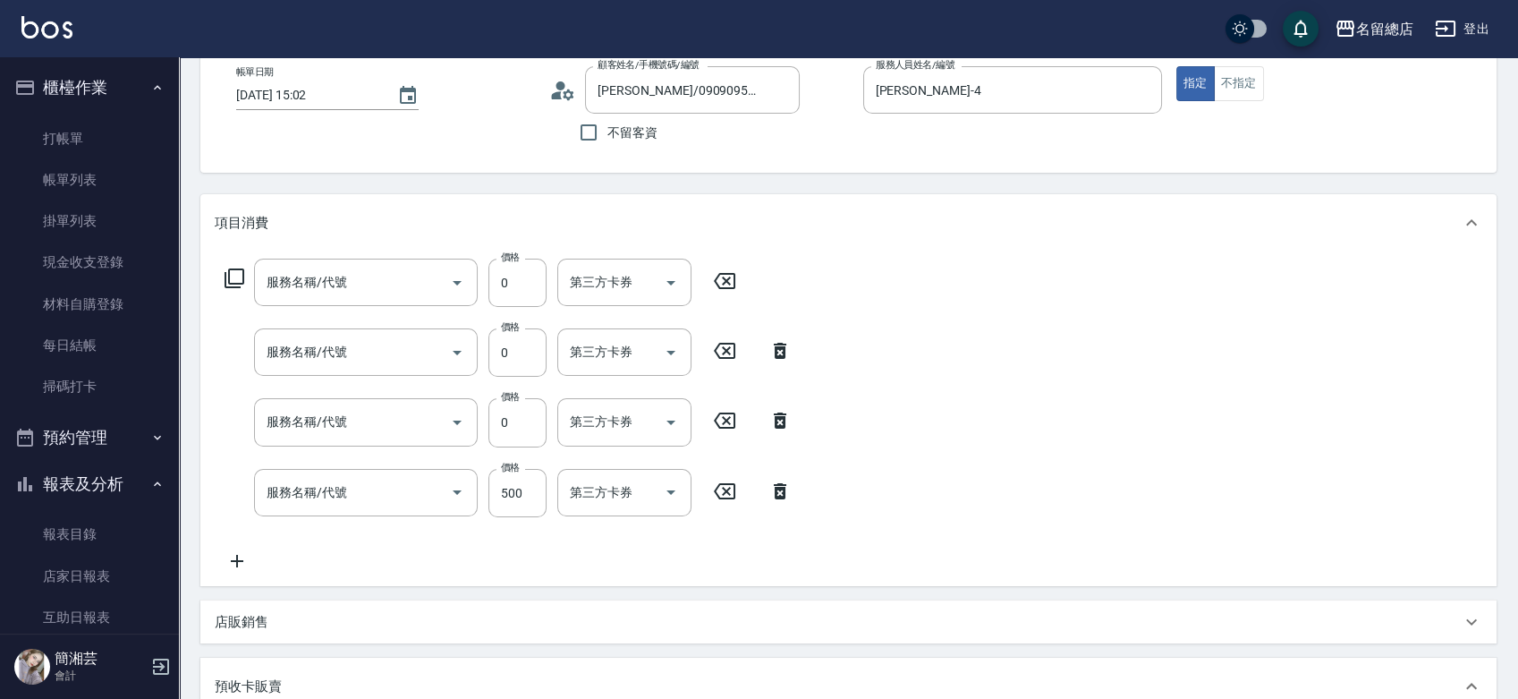
type input "頭皮蓋卡5點(119)"
type input "洗髮(免費)(600)"
type input "護染蓋卡1000~1499(414)"
type input "剪髮(305)"
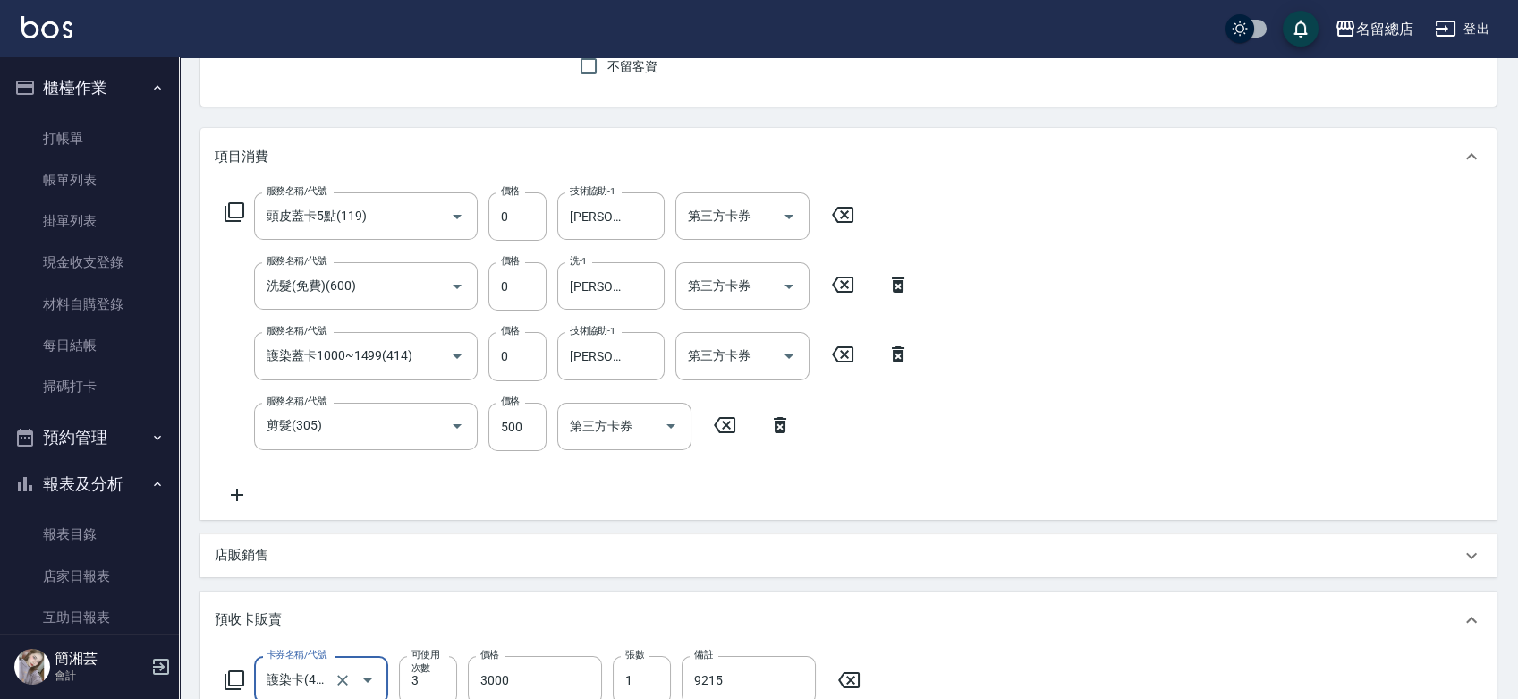
scroll to position [199, 0]
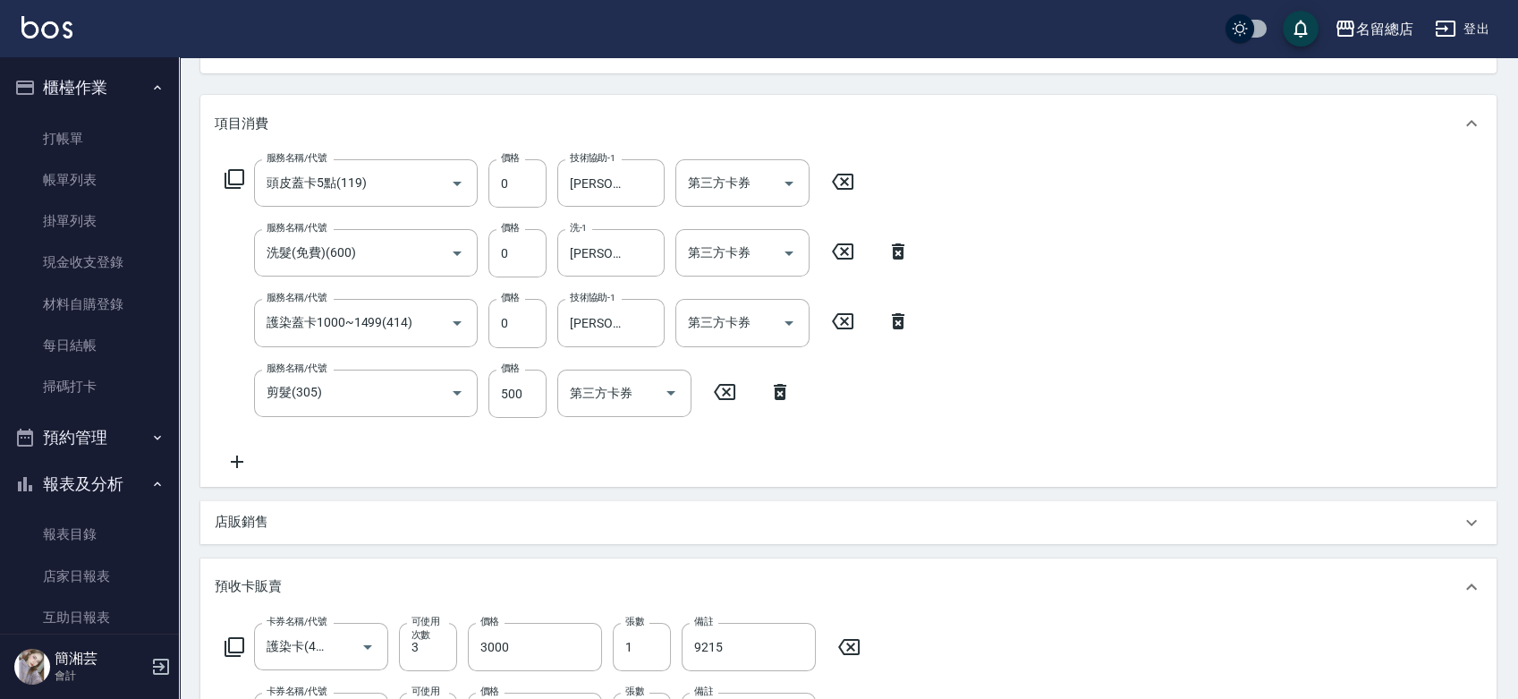
click at [239, 463] on icon at bounding box center [237, 461] width 45 height 21
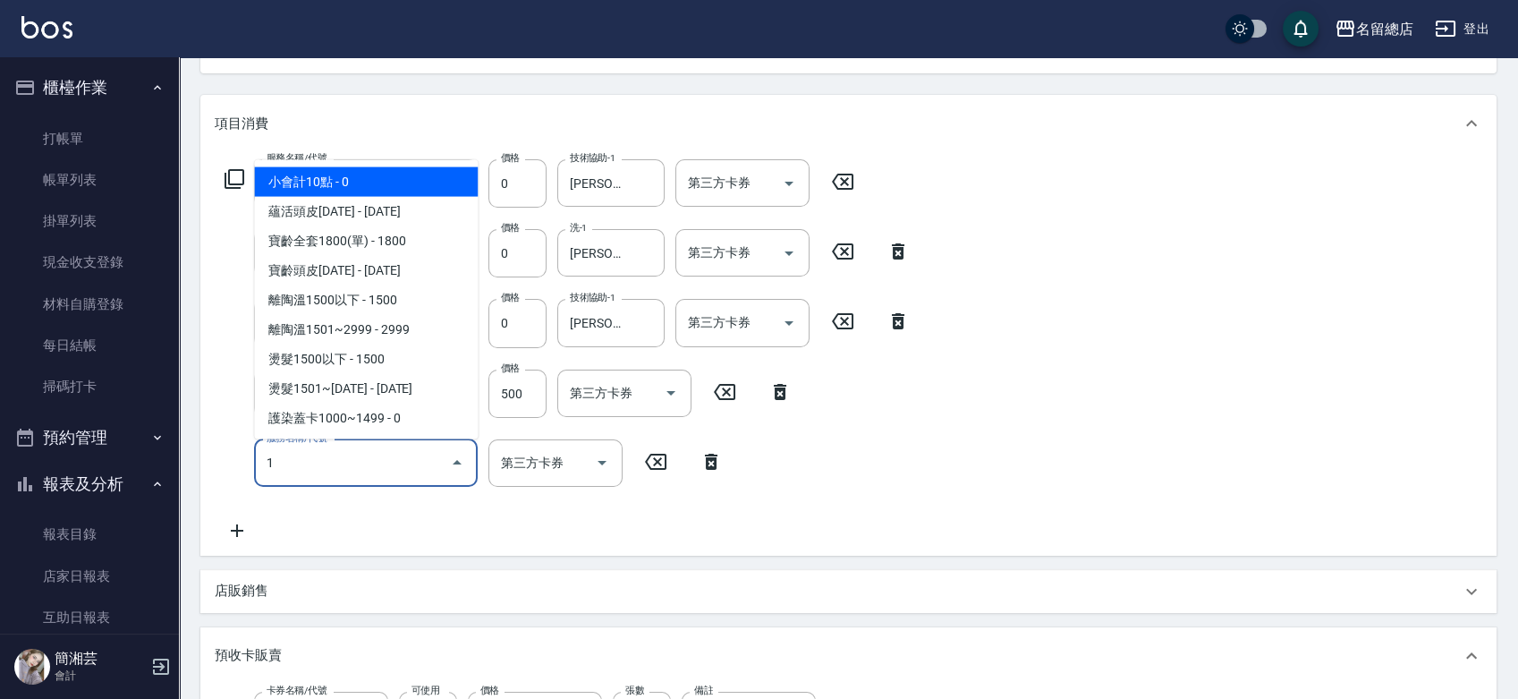
type input "19"
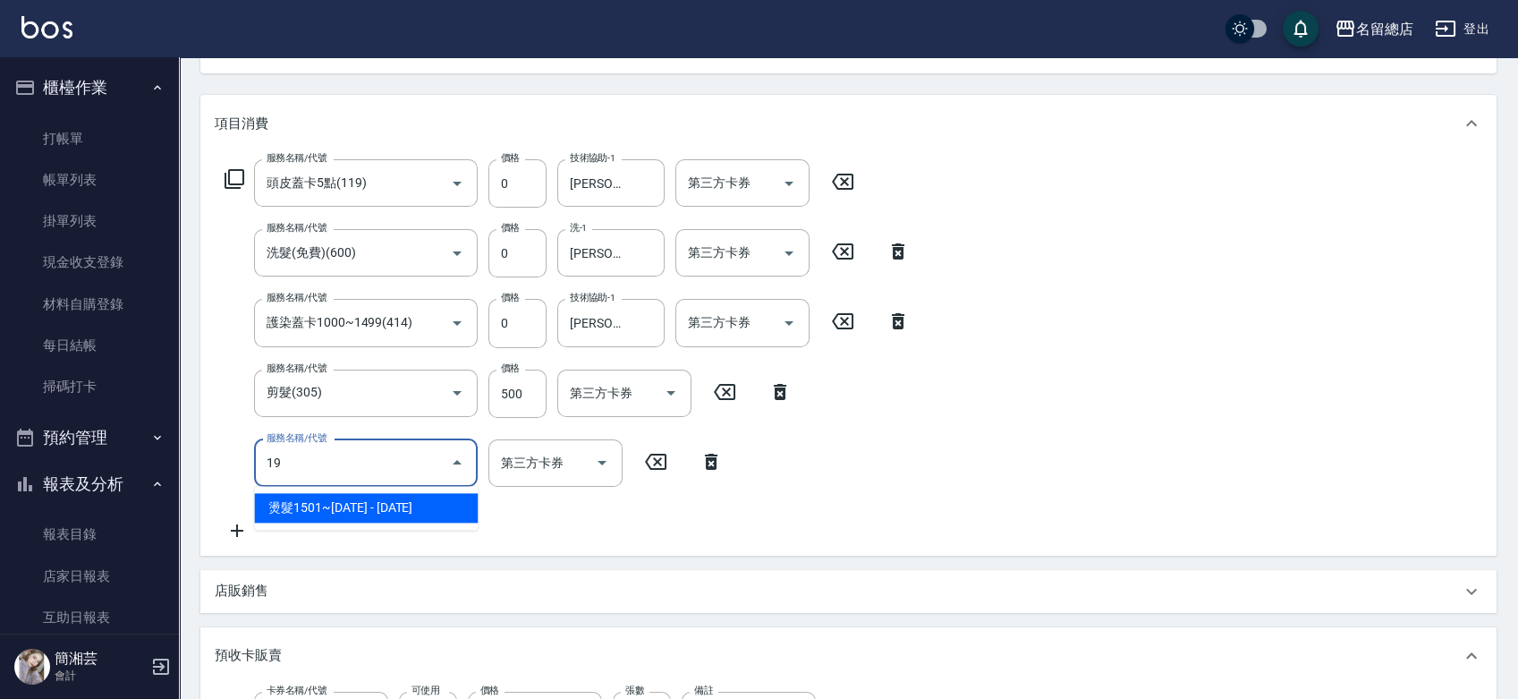
type input "8"
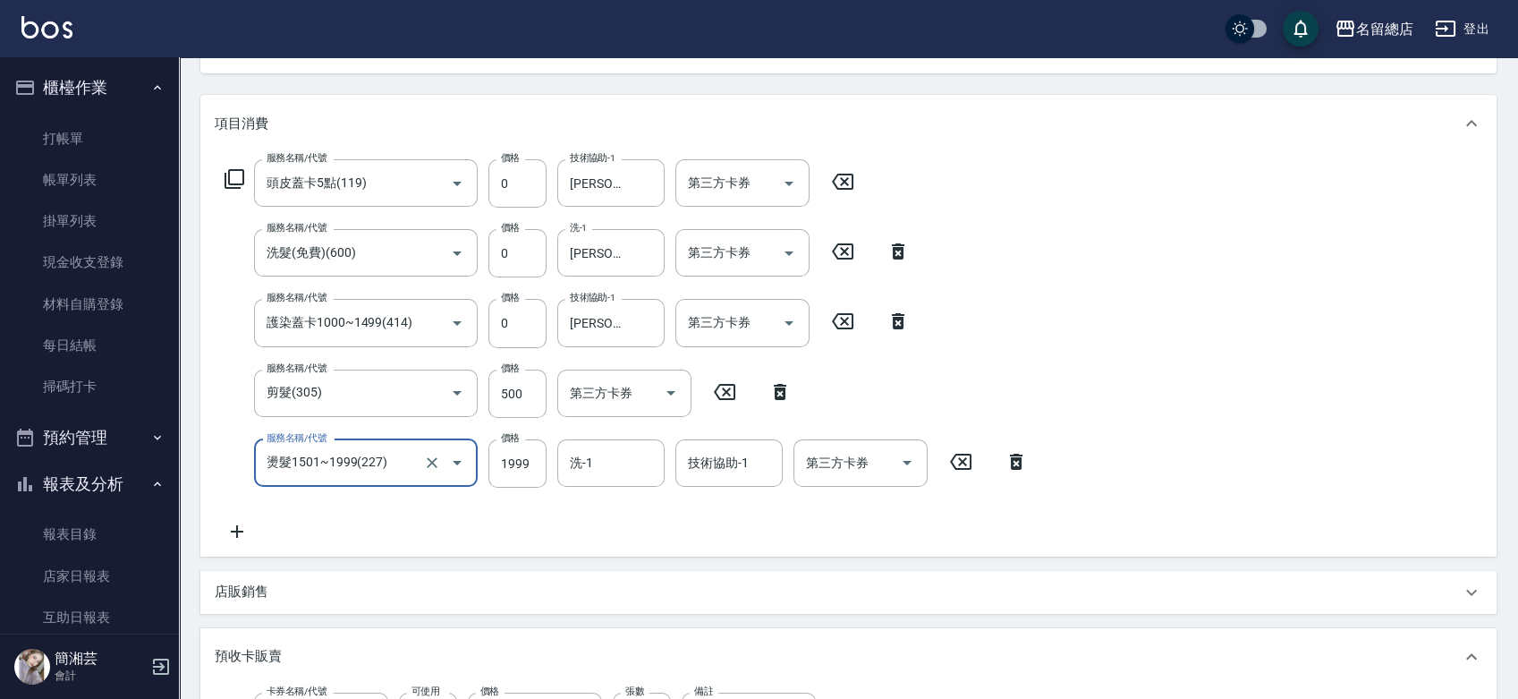
type input "燙髮1501~1999(227)"
click at [434, 454] on icon "Clear" at bounding box center [432, 463] width 18 height 18
type input "6"
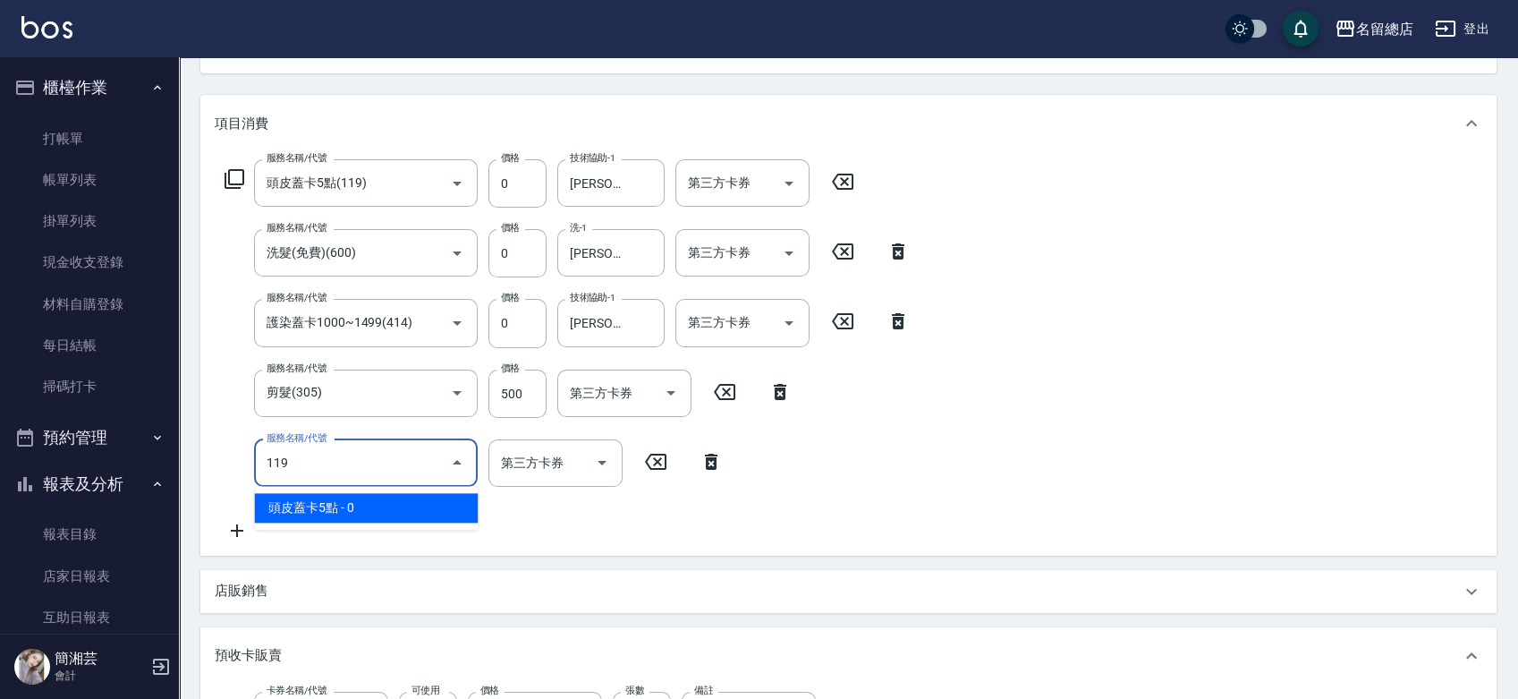
type input "頭皮蓋卡5點(119)"
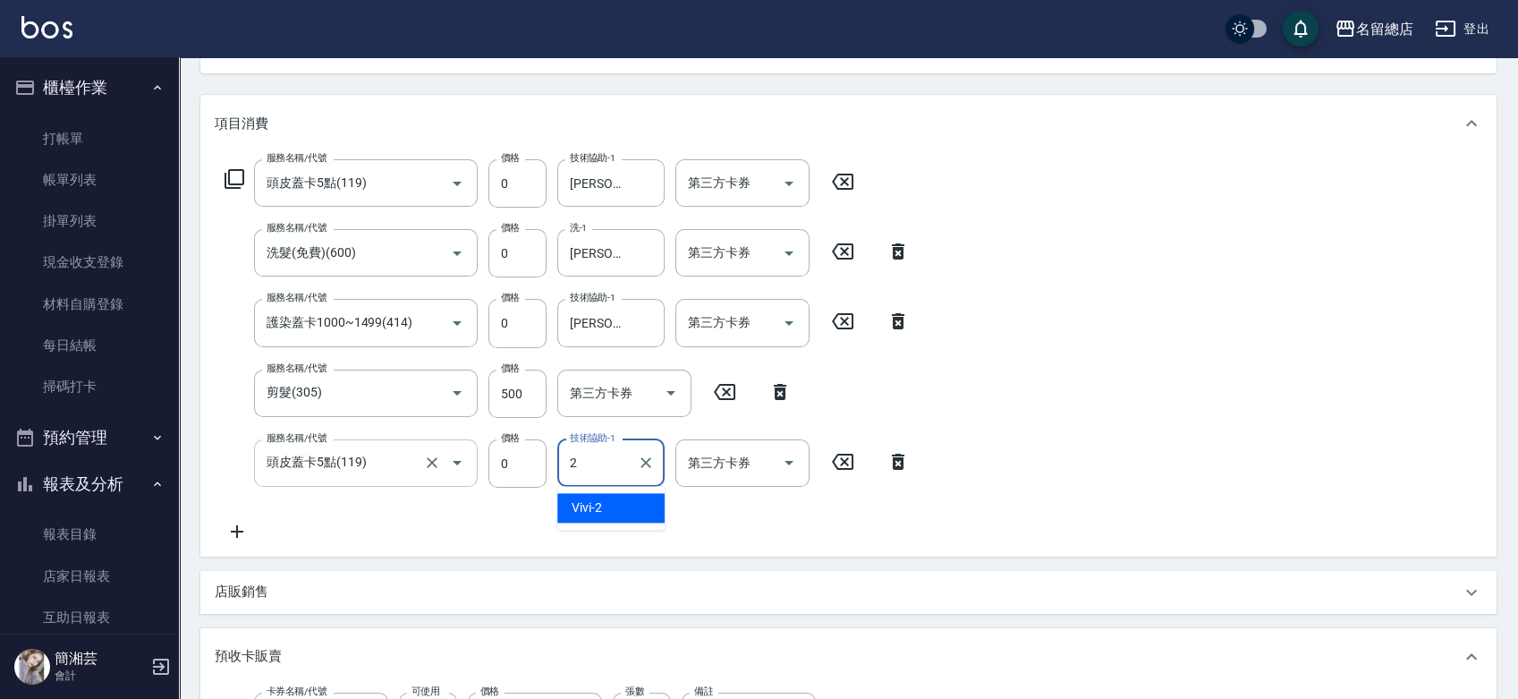
type input "Vivi-2"
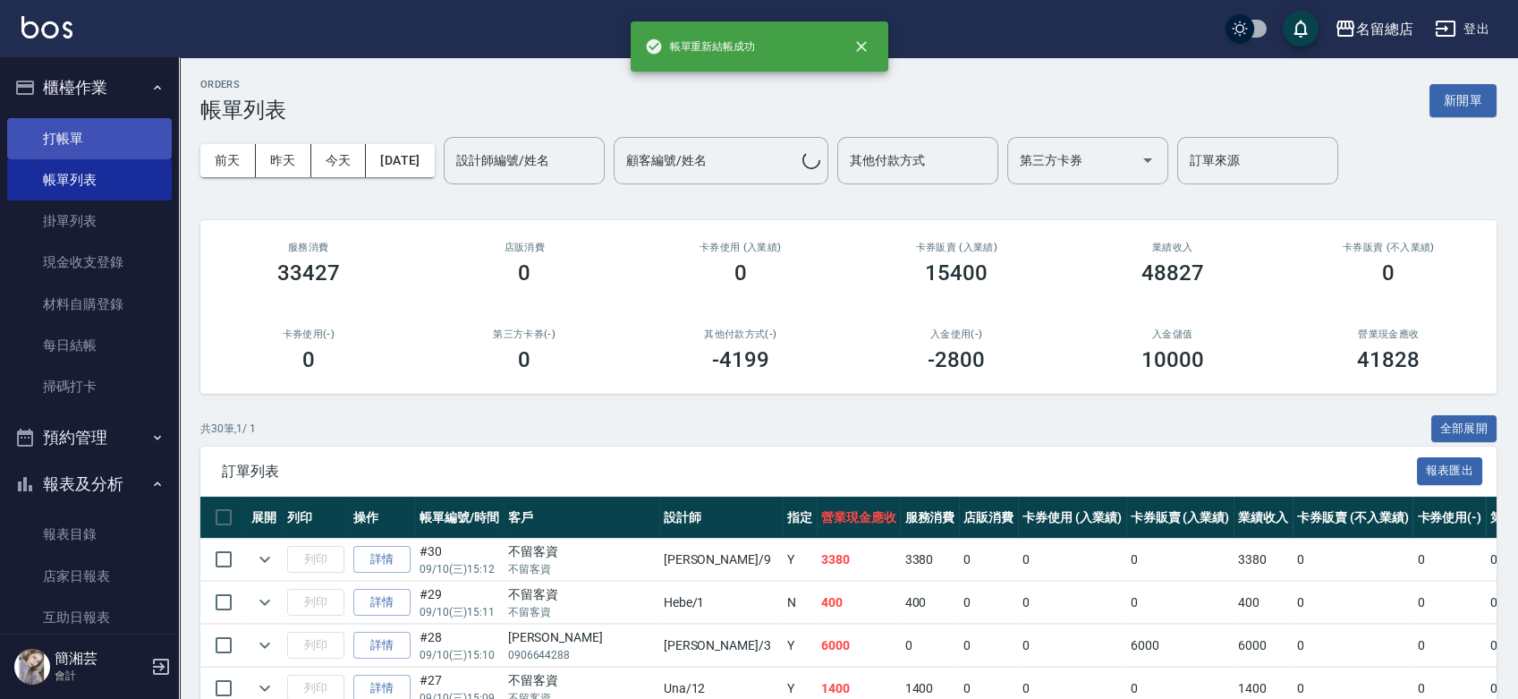
click at [74, 126] on link "打帳單" at bounding box center [89, 138] width 165 height 41
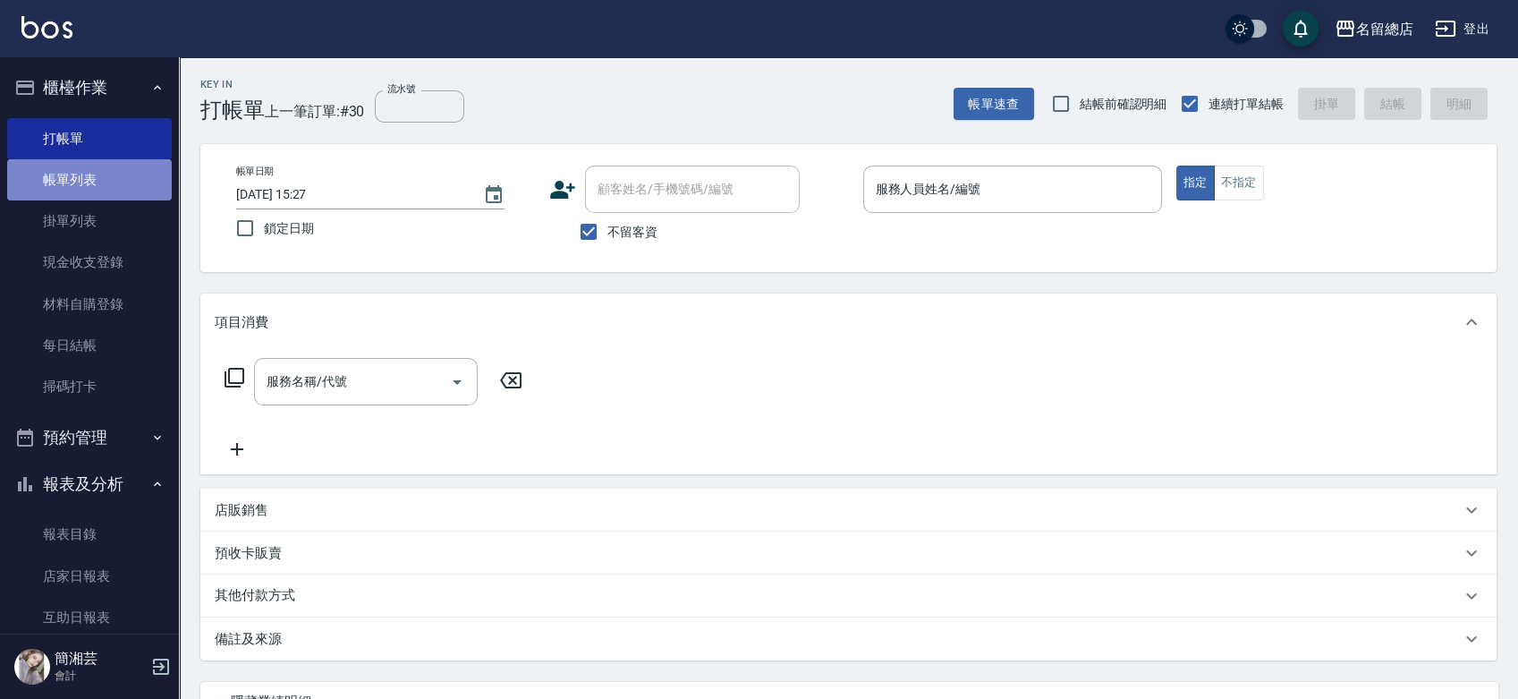
click at [92, 195] on link "帳單列表" at bounding box center [89, 179] width 165 height 41
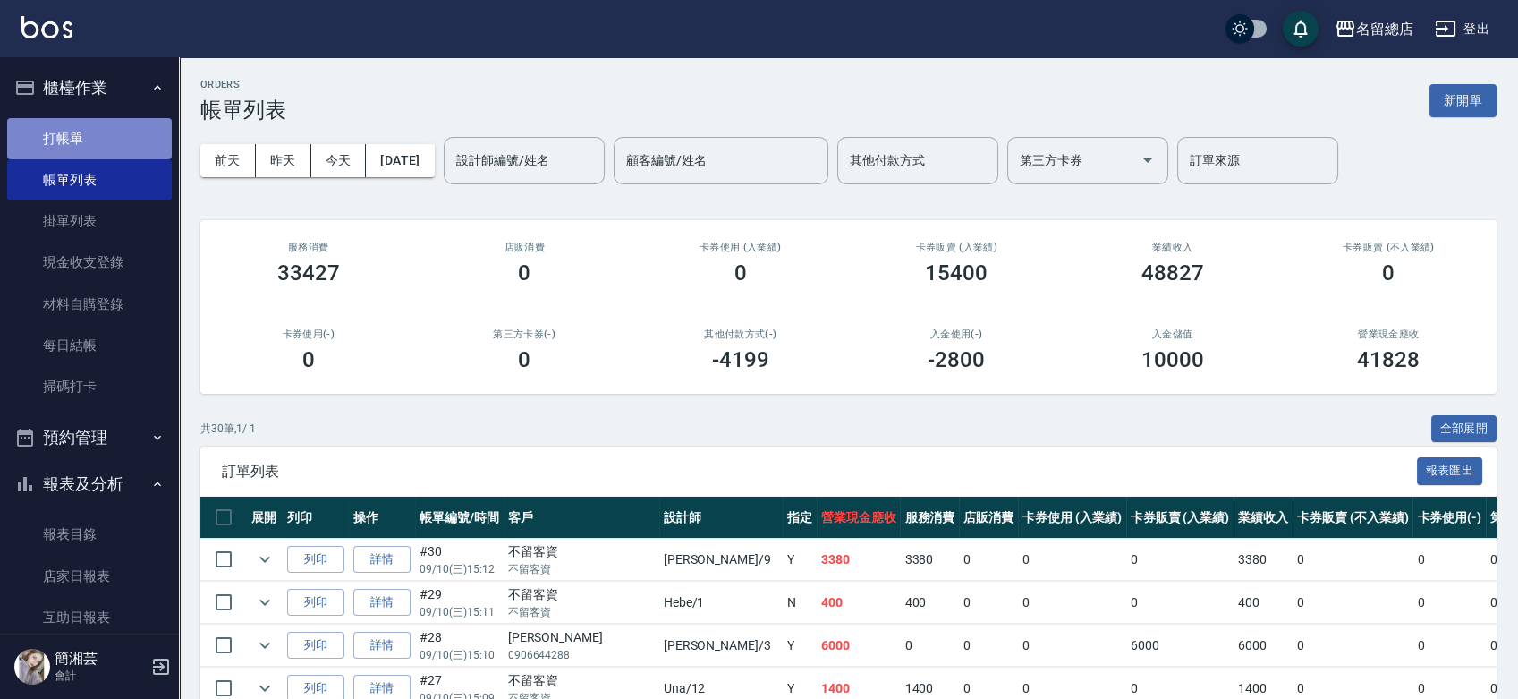
click at [122, 143] on link "打帳單" at bounding box center [89, 138] width 165 height 41
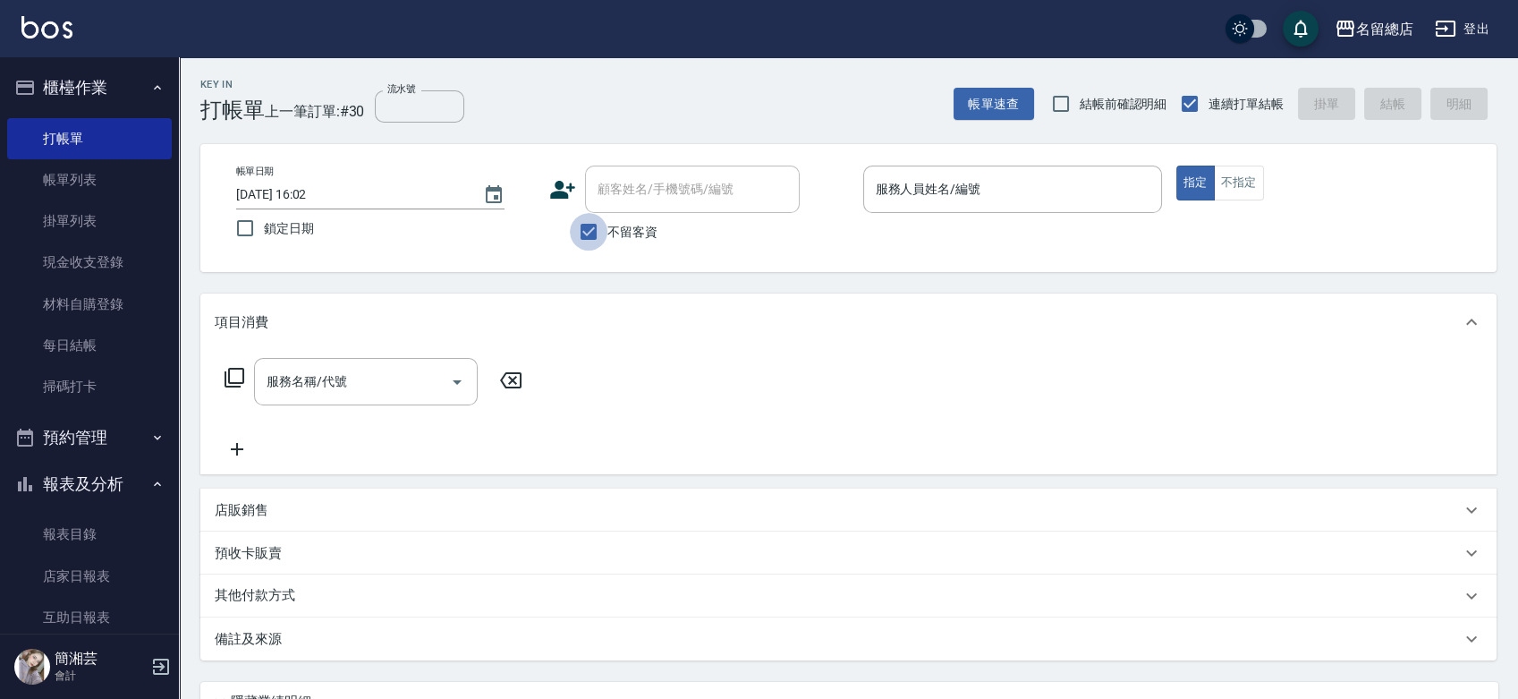
drag, startPoint x: 581, startPoint y: 229, endPoint x: 604, endPoint y: 208, distance: 30.4
click at [582, 229] on input "不留客資" at bounding box center [589, 232] width 38 height 38
checkbox input "false"
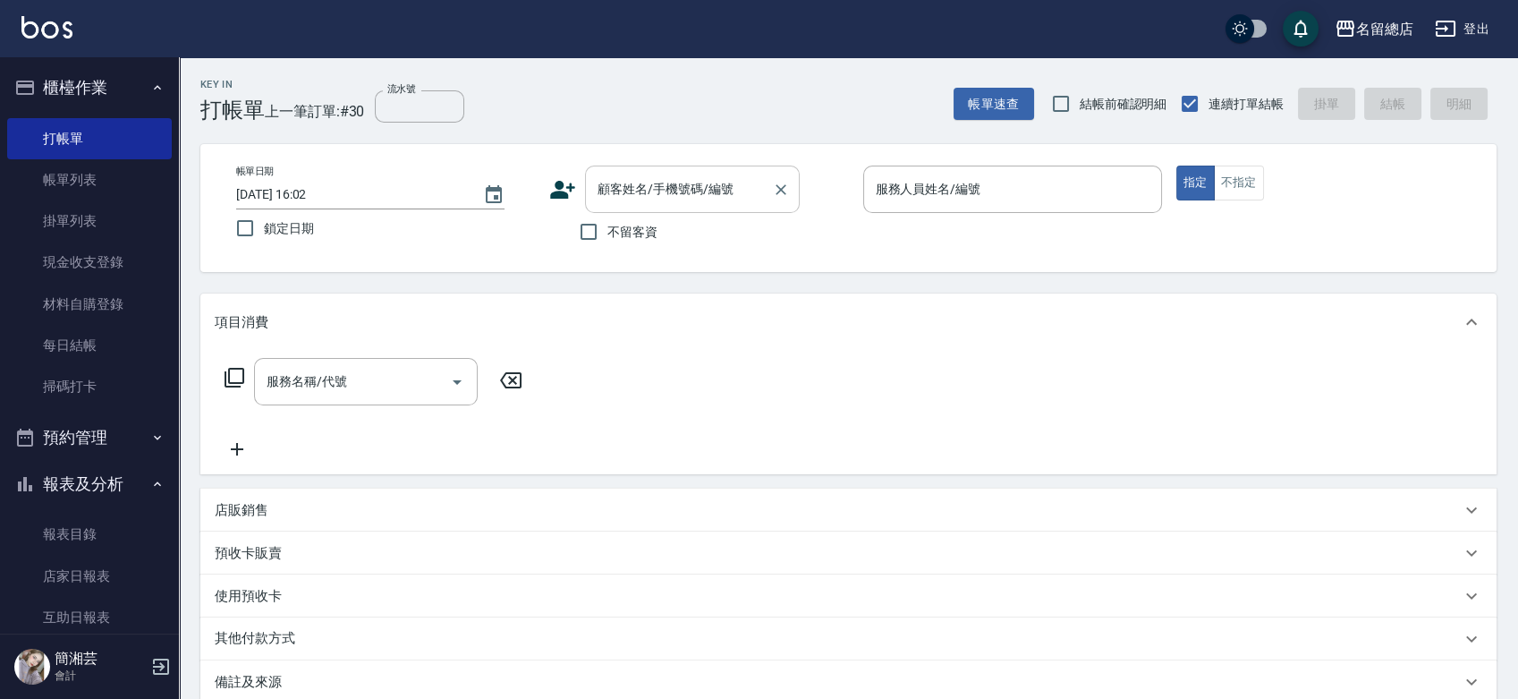
click at [619, 204] on input "顧客姓名/手機號碼/編號" at bounding box center [679, 189] width 172 height 31
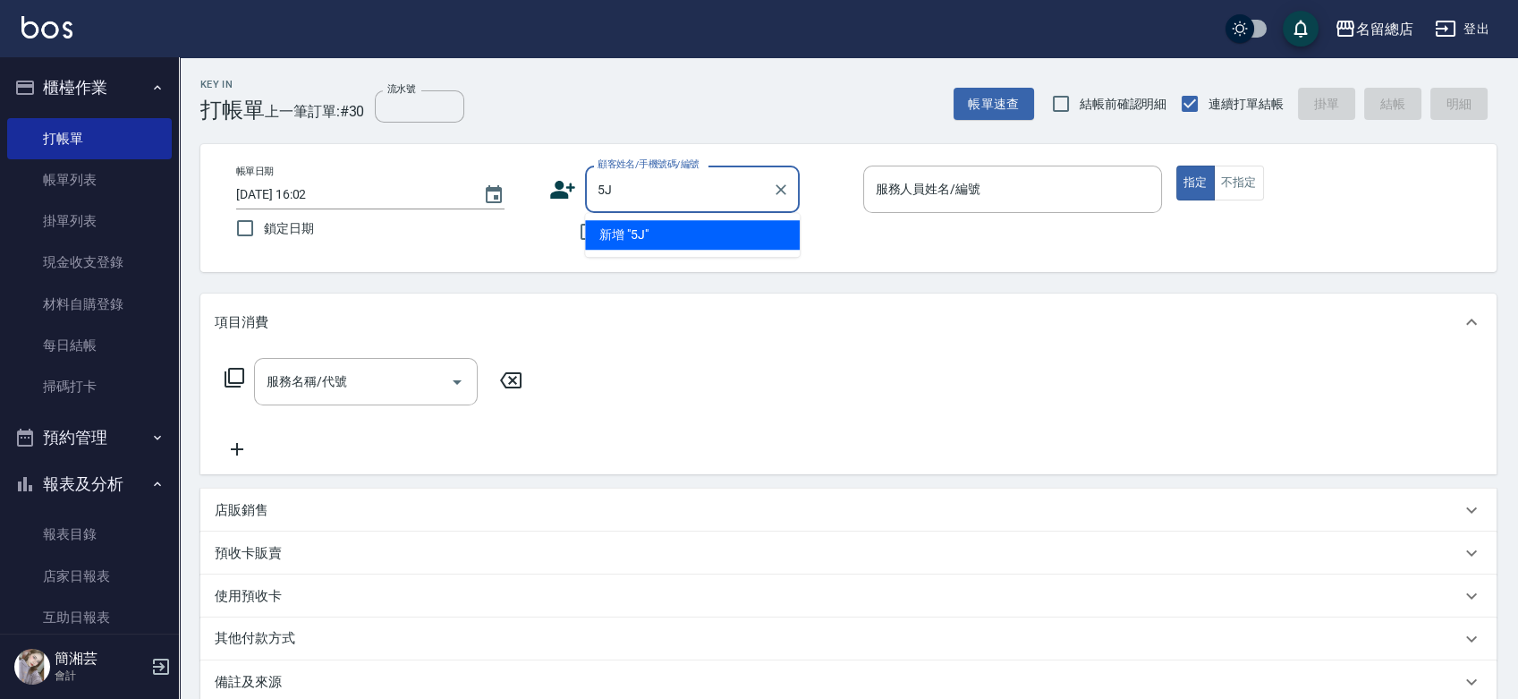
type input "5"
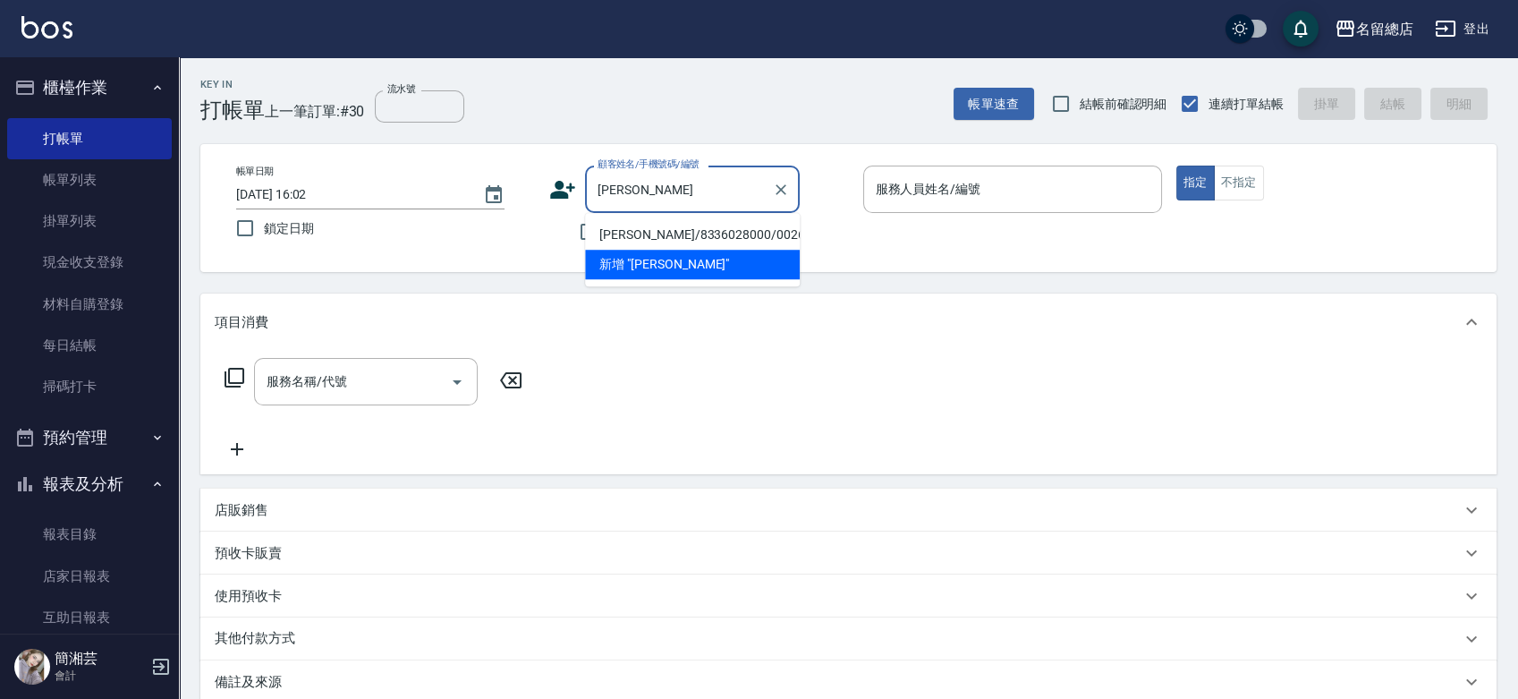
type input "朱珍"
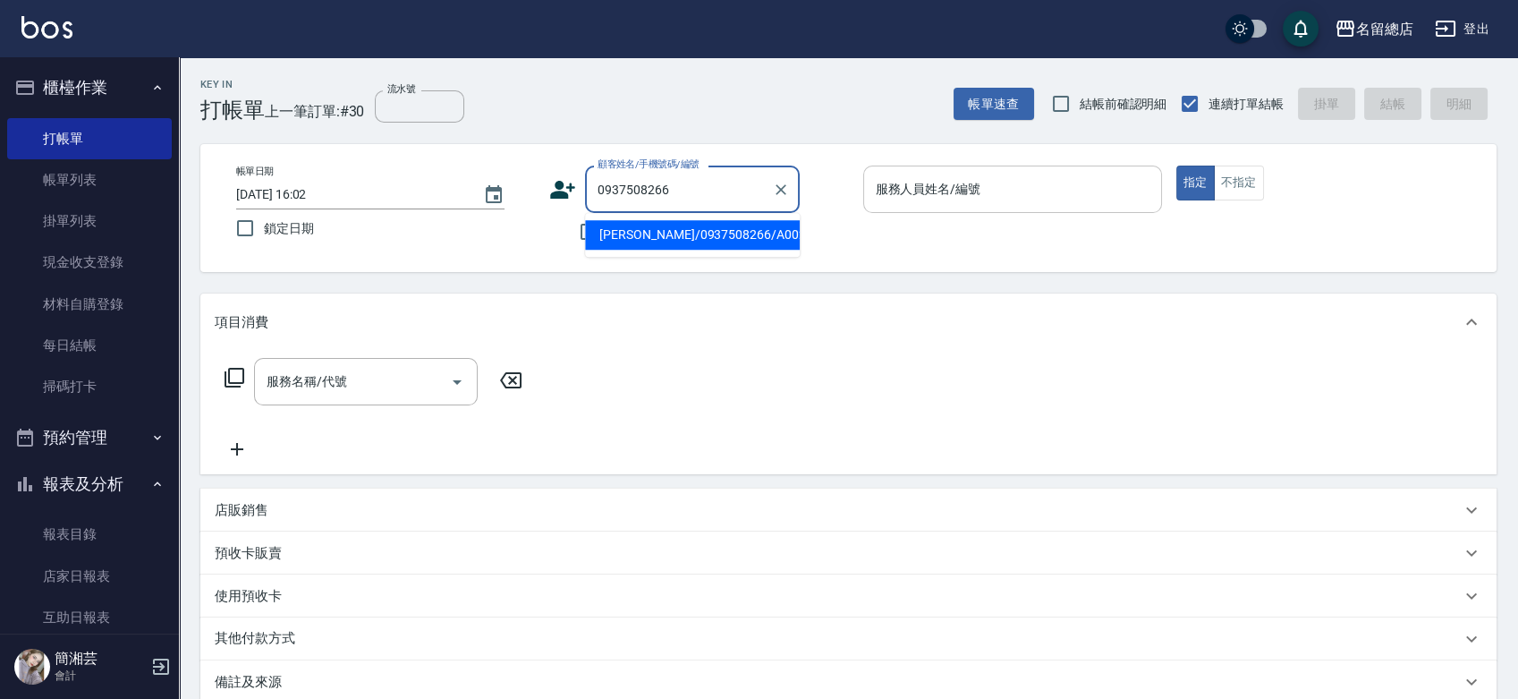
type input "許麗美/0937508266/A002"
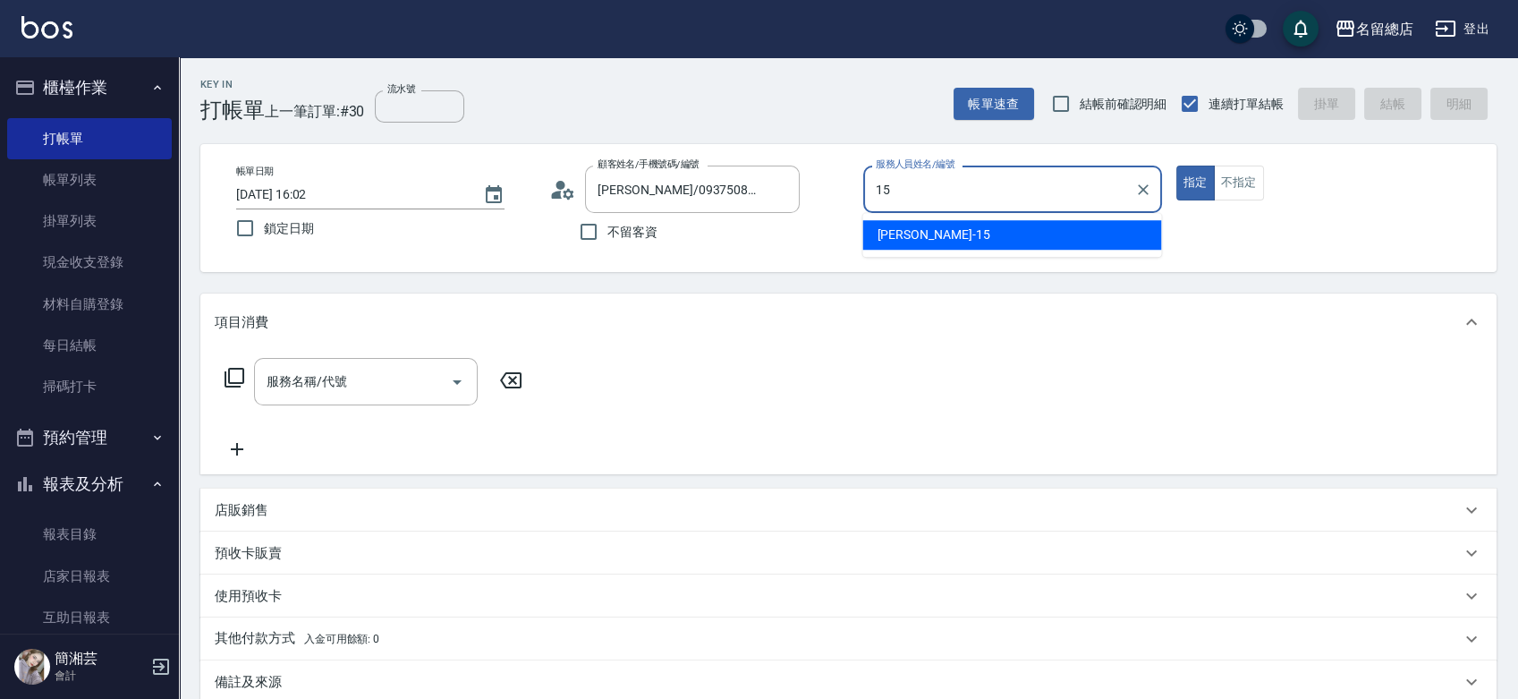
type input "Michelle-15"
type button "true"
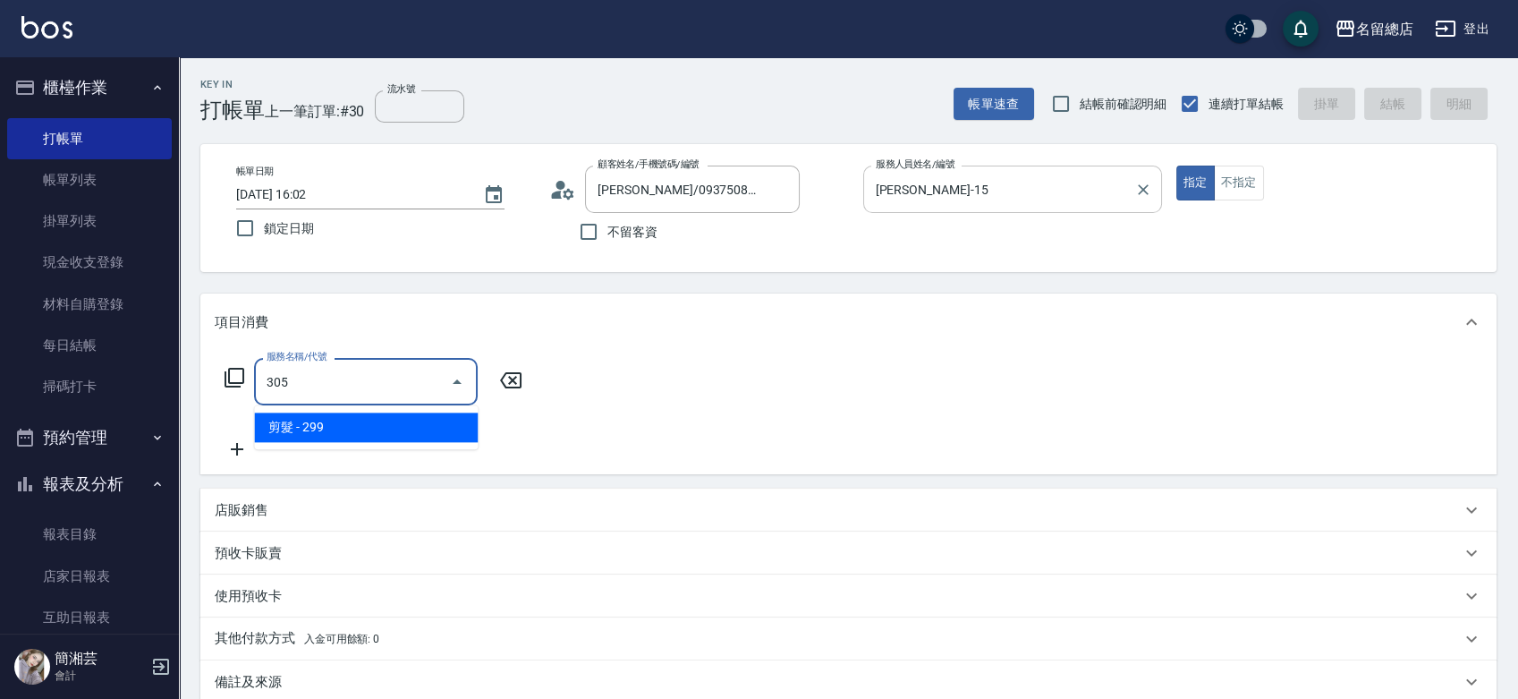
type input "剪髮(305)"
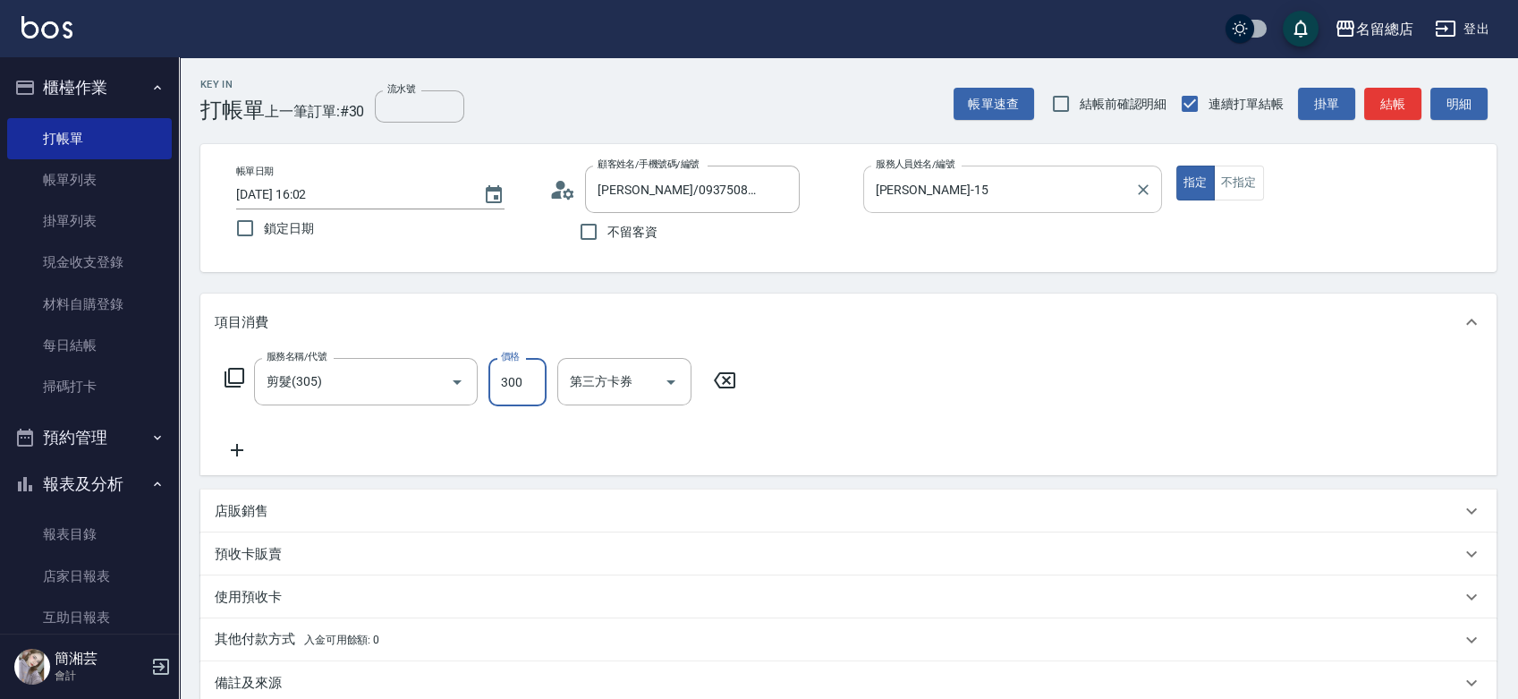
type input "300"
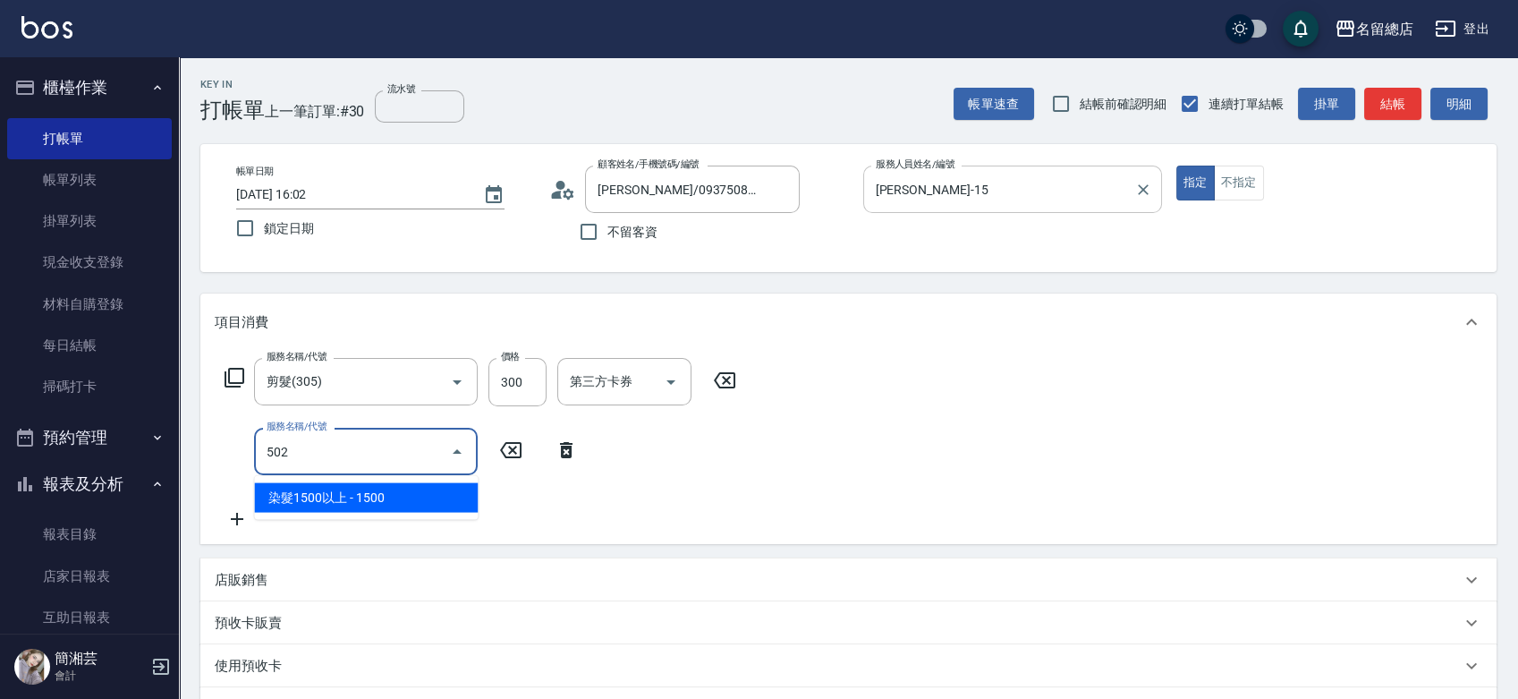
type input "染髮1500以上(502)"
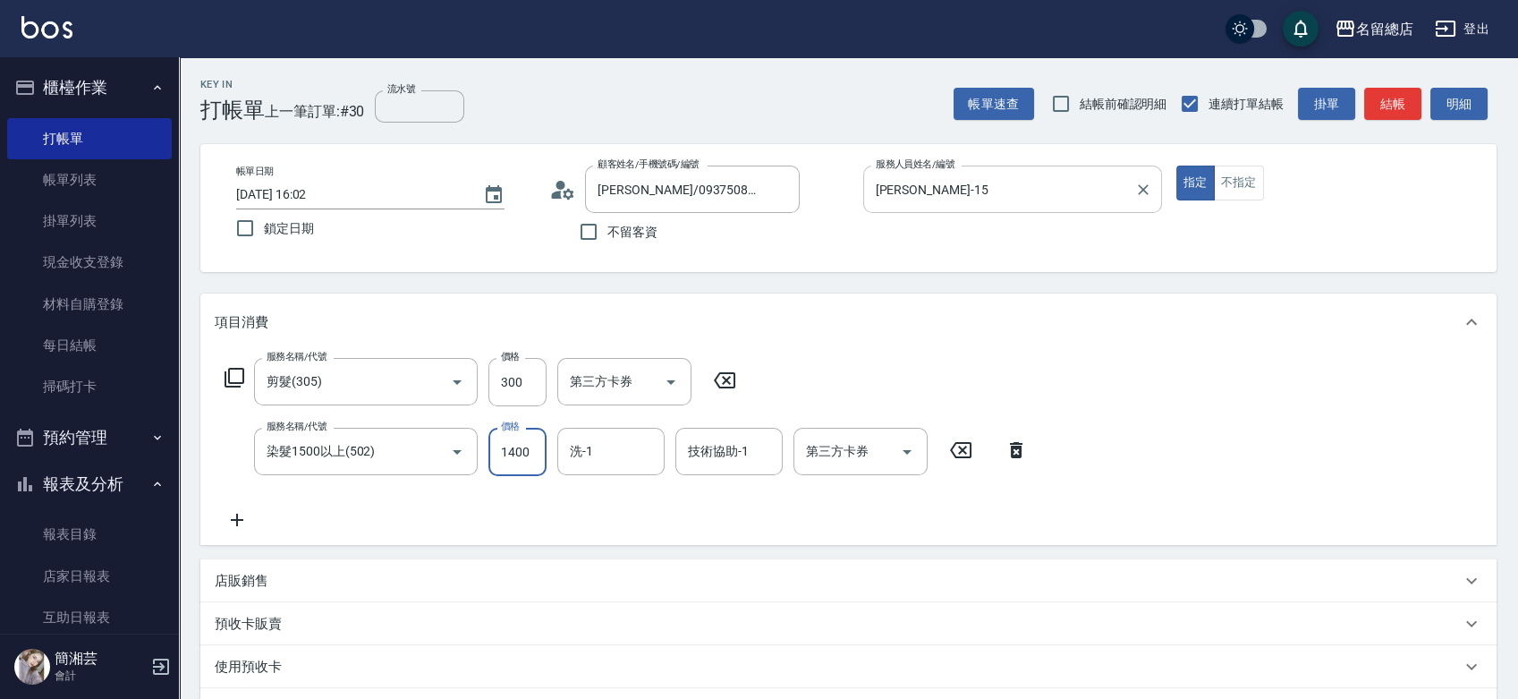
type input "1400"
type input "吳爭錡-36"
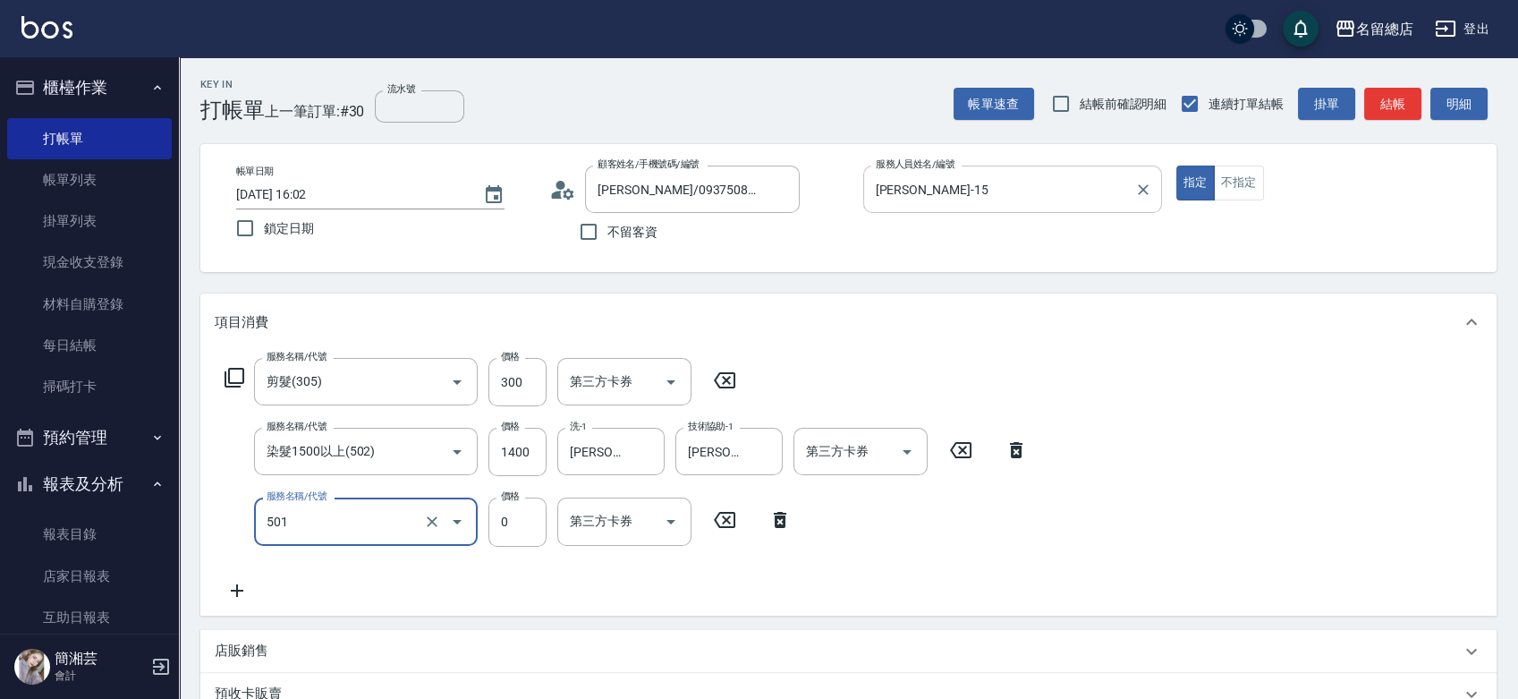
type input "2段蓋卡1300以上(501)"
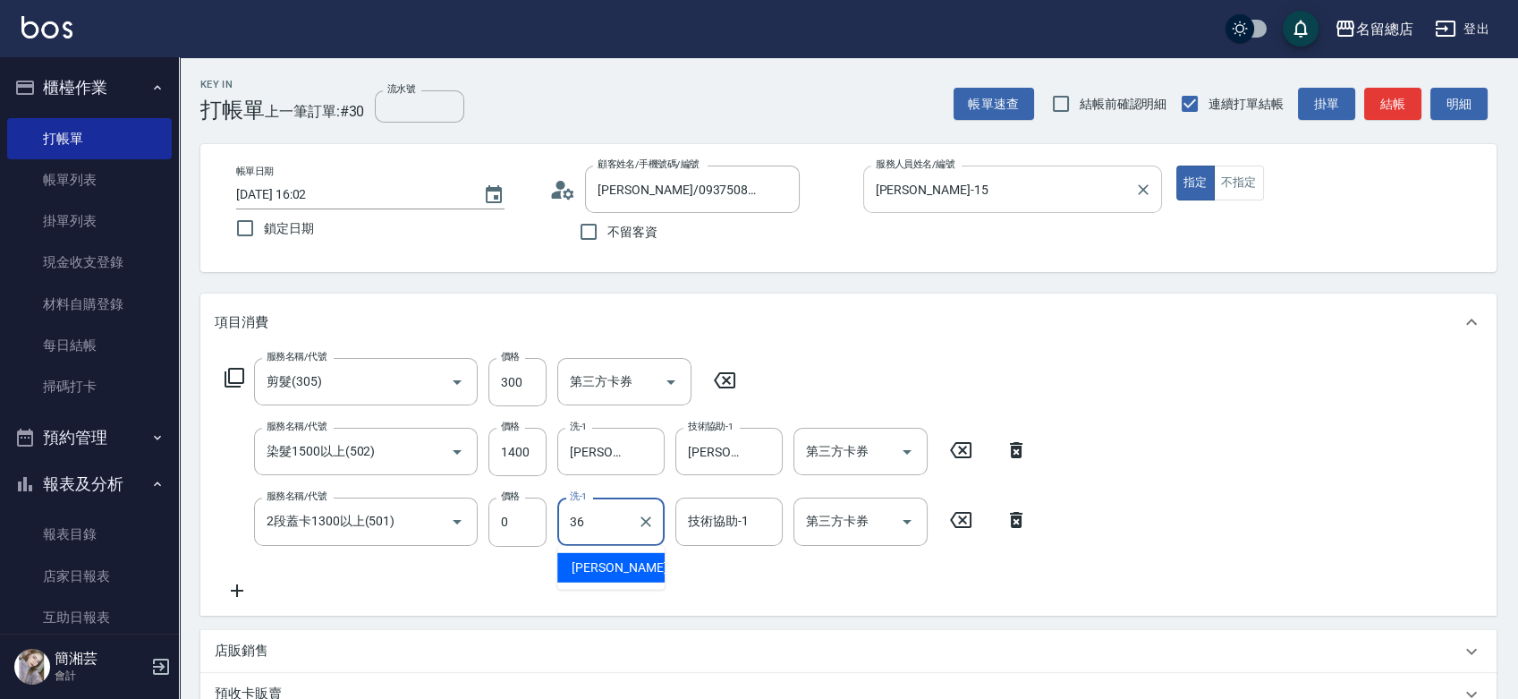
type input "吳爭錡-36"
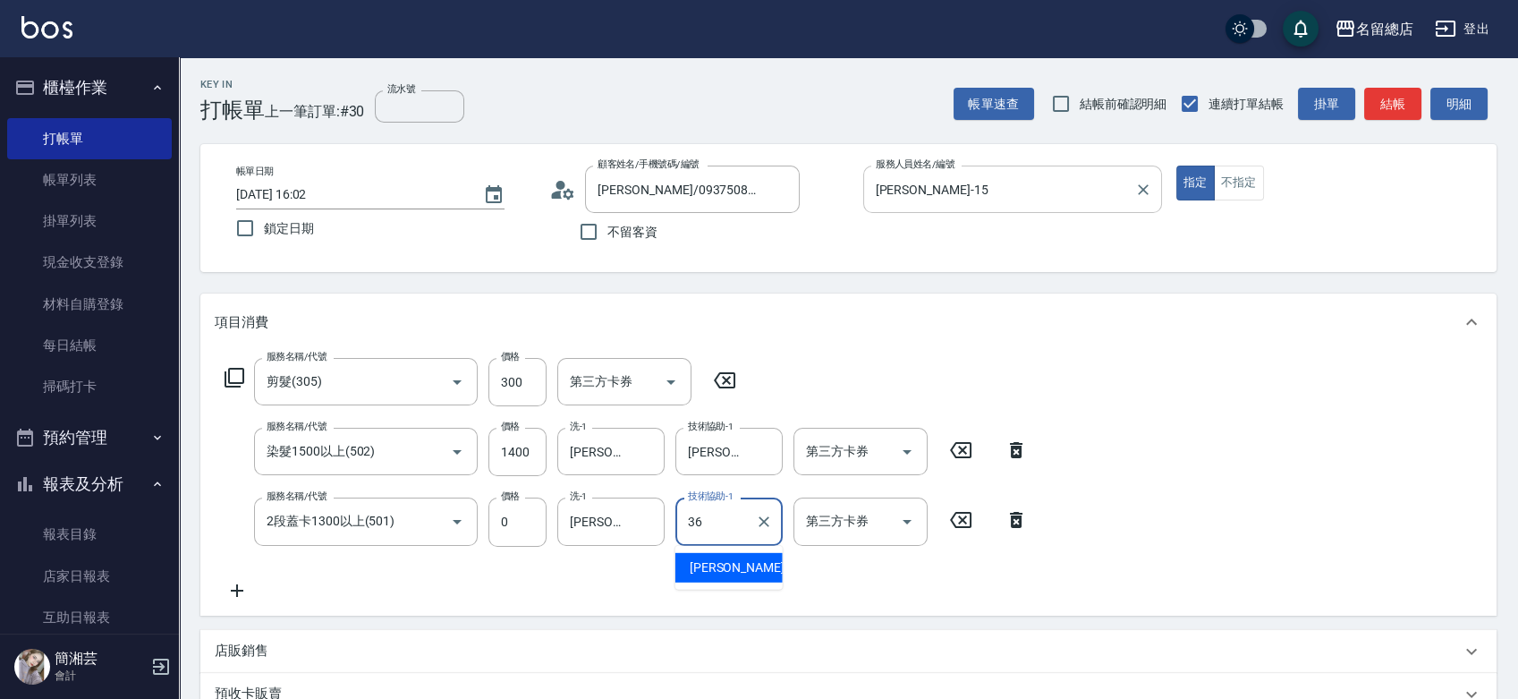
type input "吳爭錡-36"
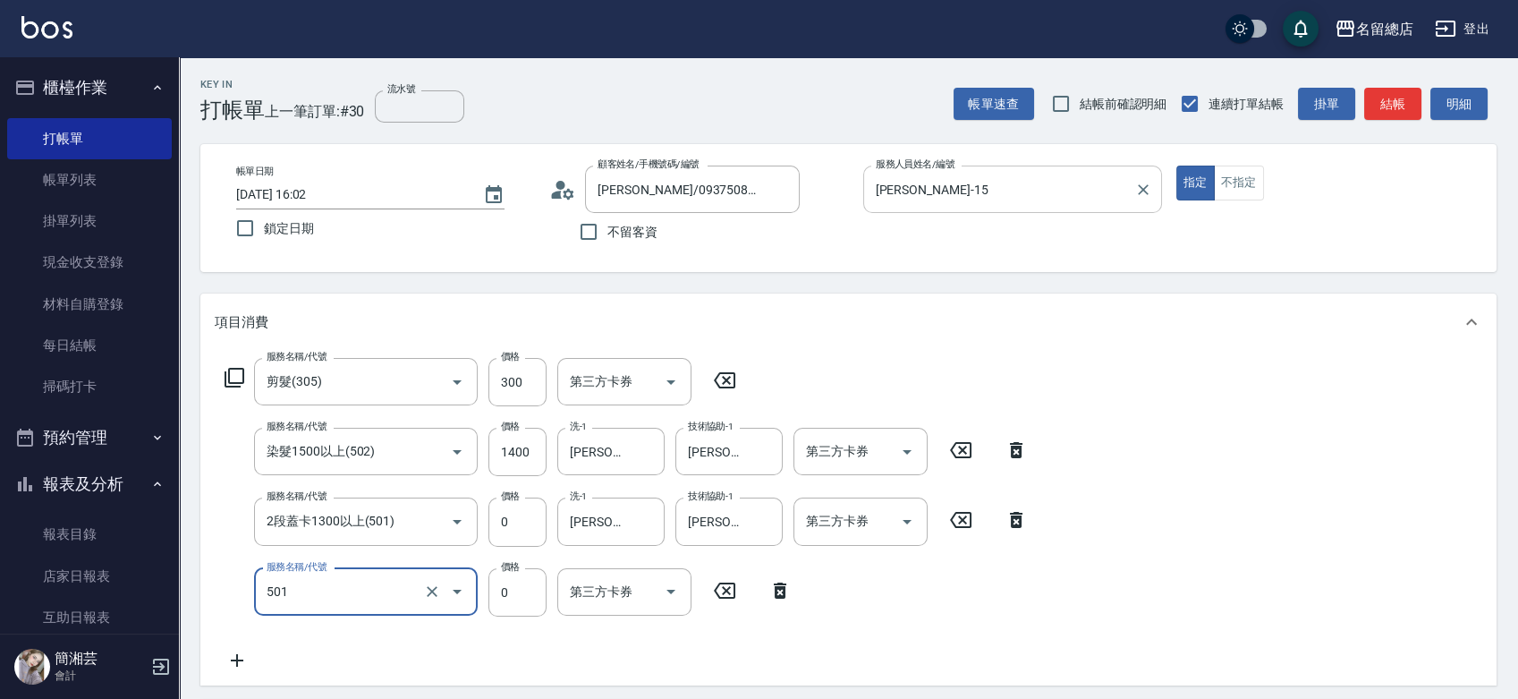
type input "2段蓋卡1300以上(501)"
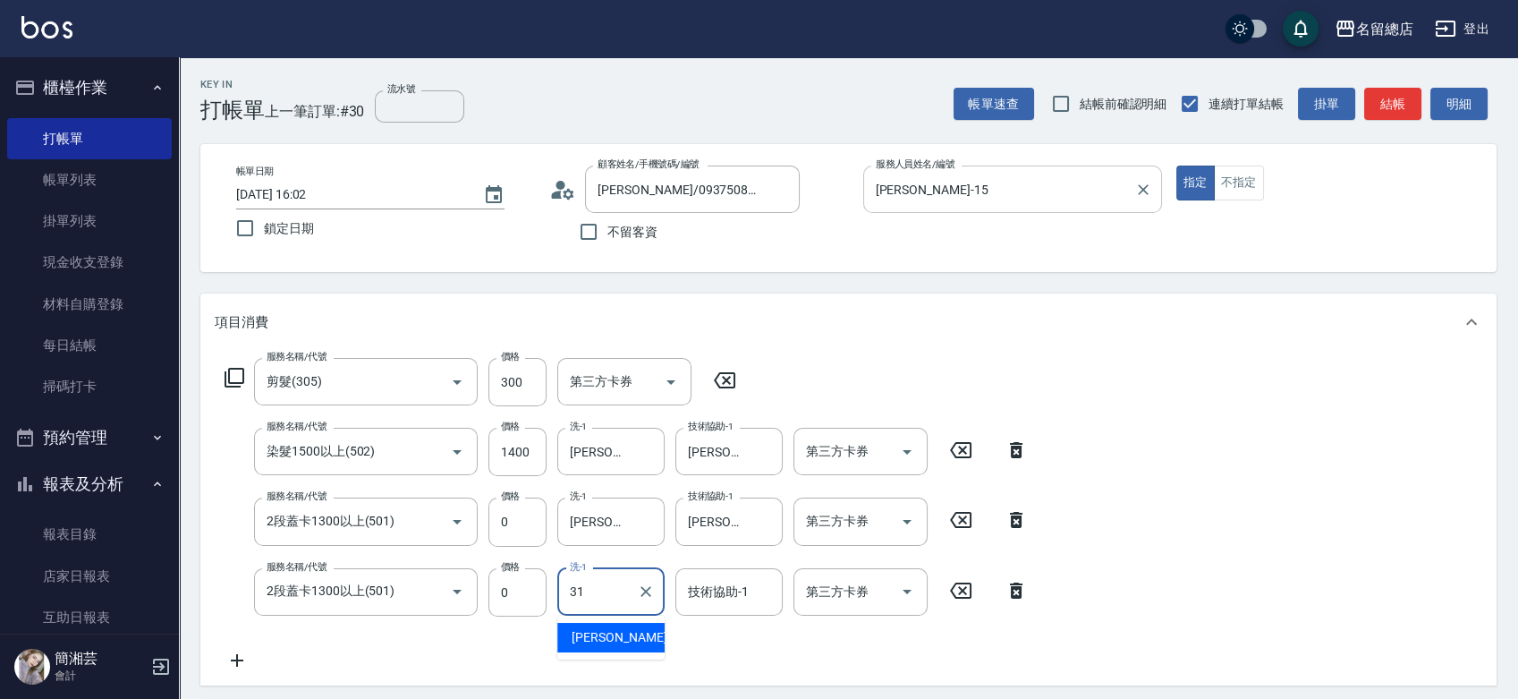
type input "李容榕-31"
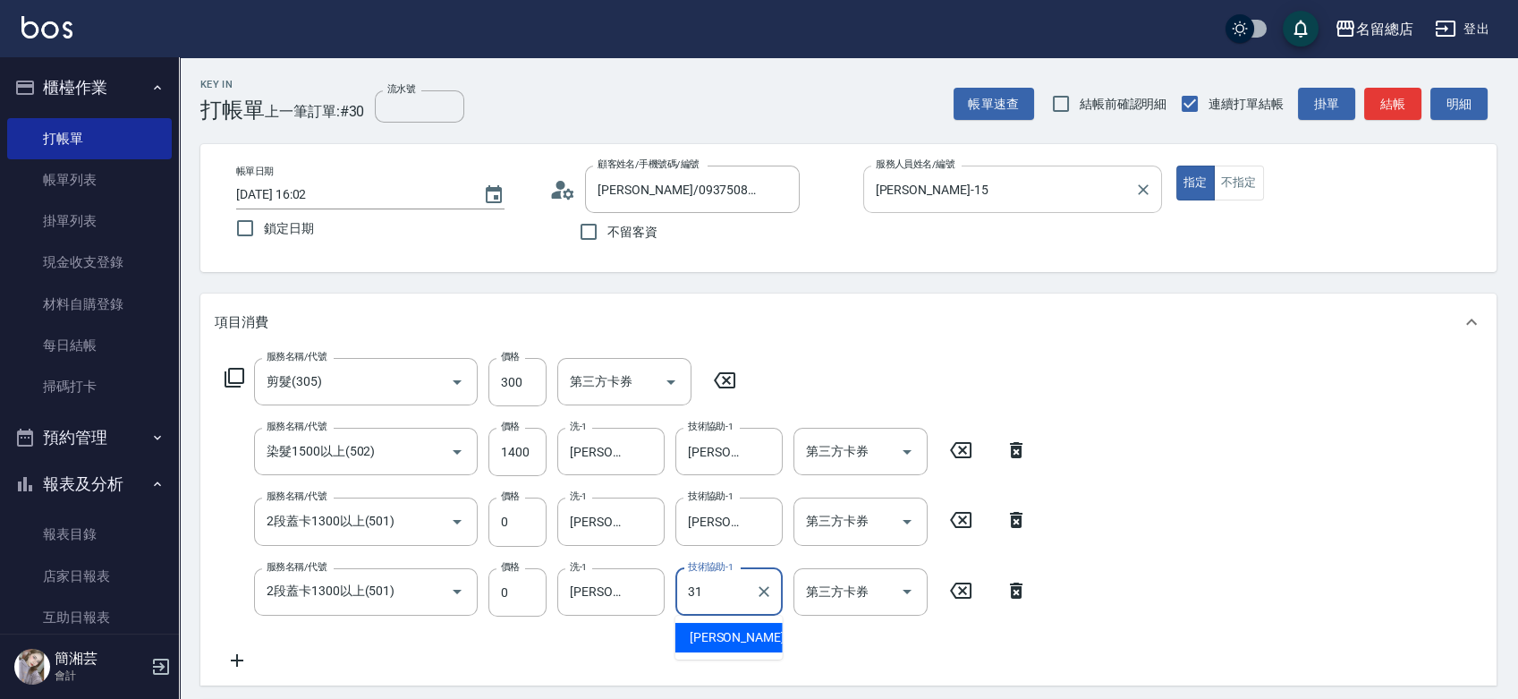
type input "李容榕-31"
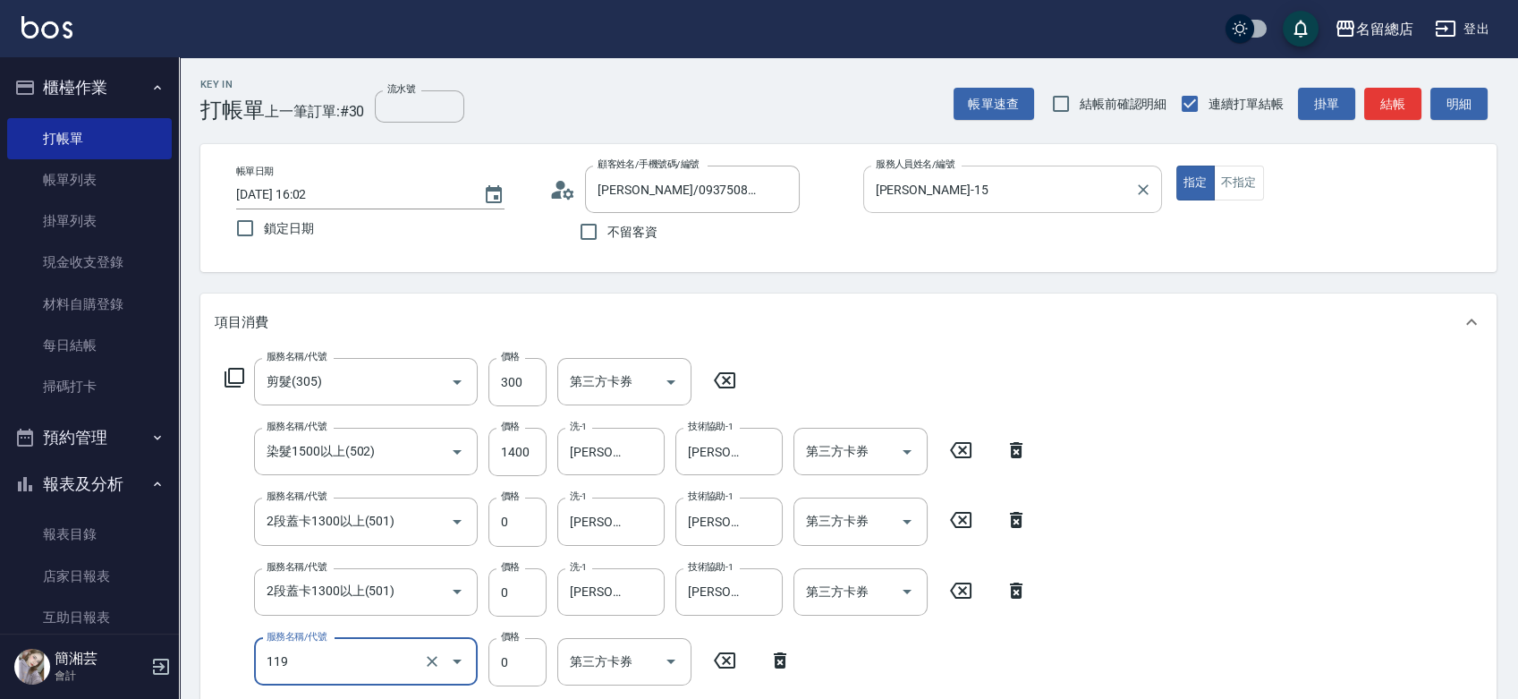
type input "頭皮蓋卡5點(119)"
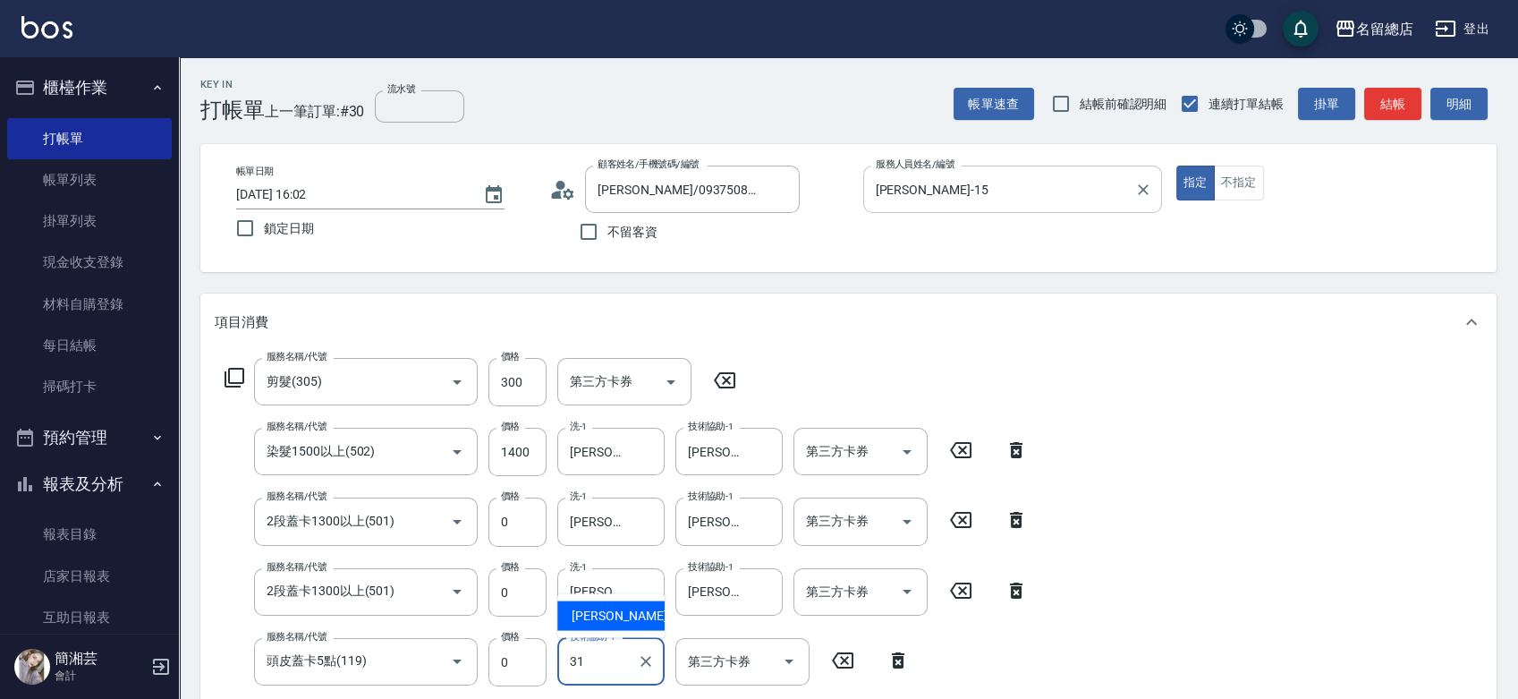
type input "李容榕-31"
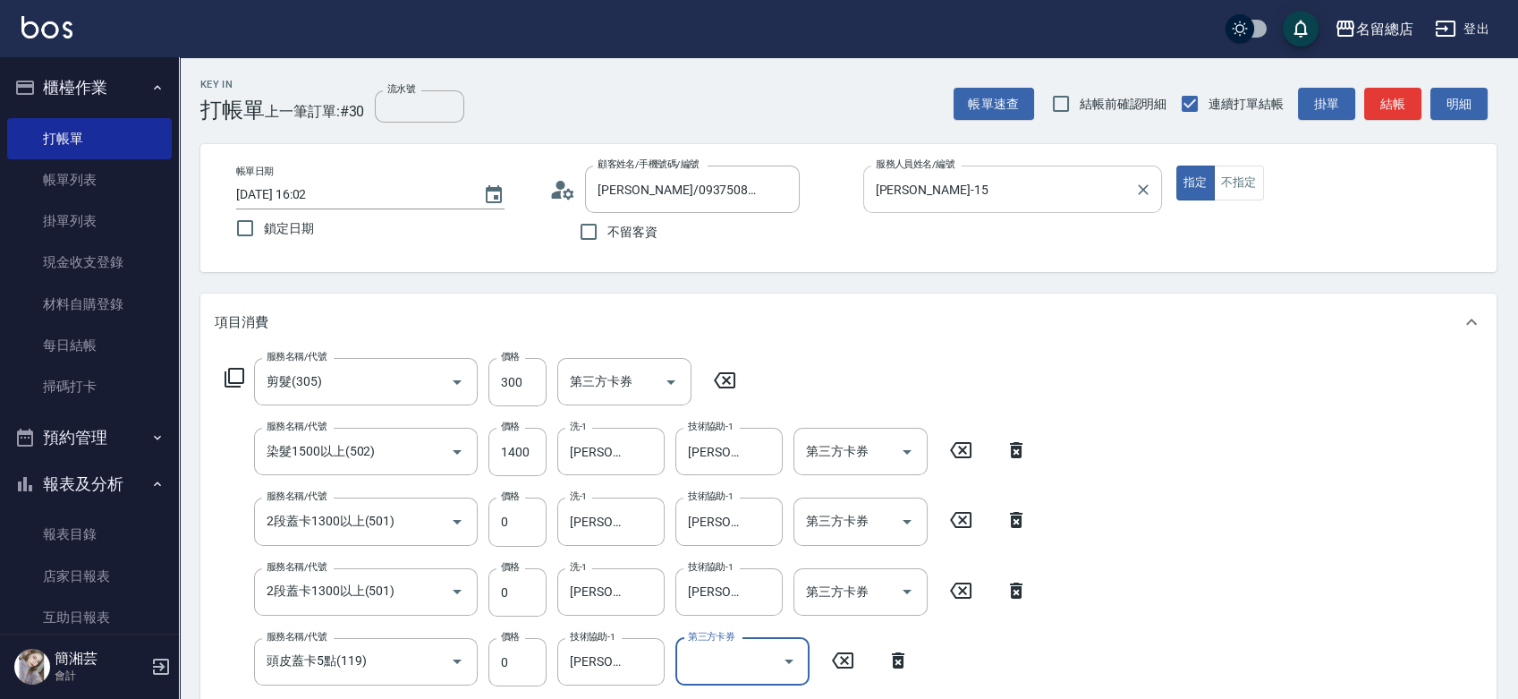
scroll to position [365, 0]
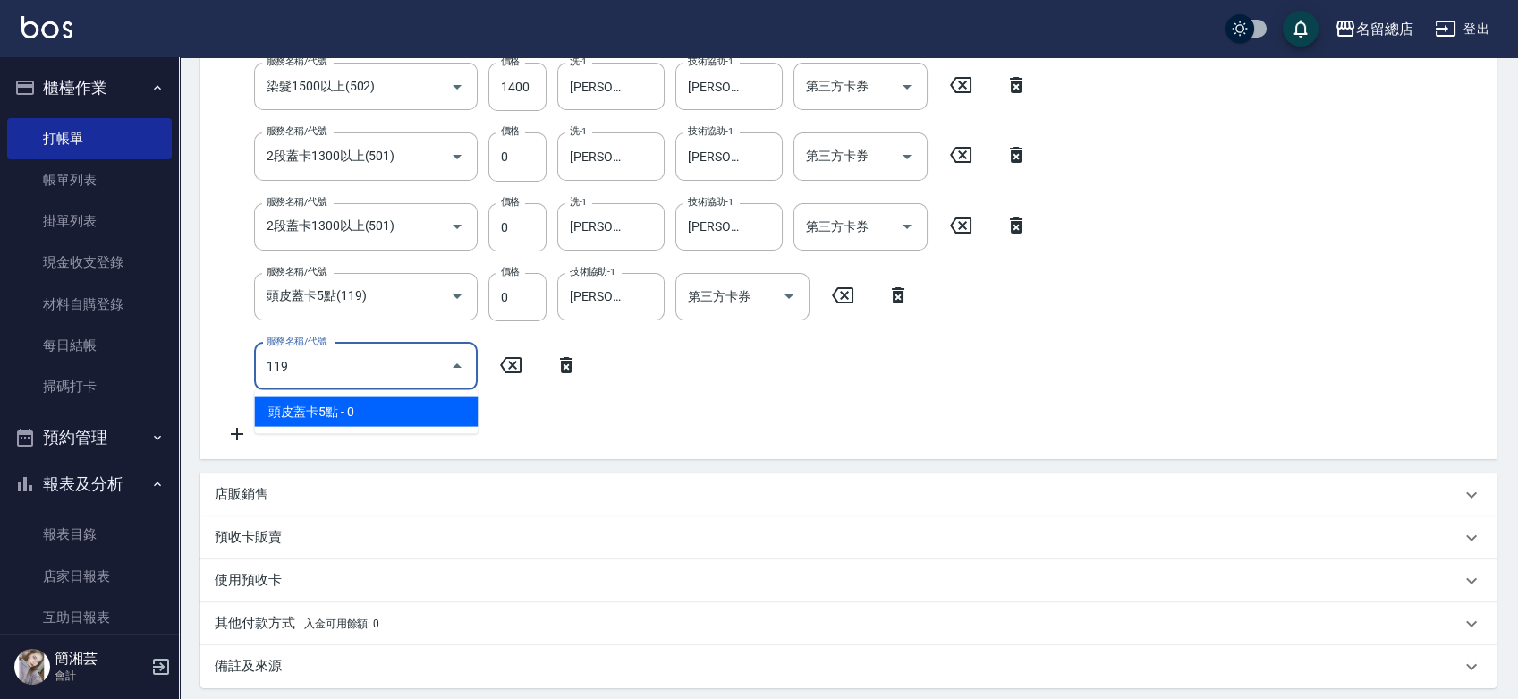
type input "頭皮蓋卡5點(119)"
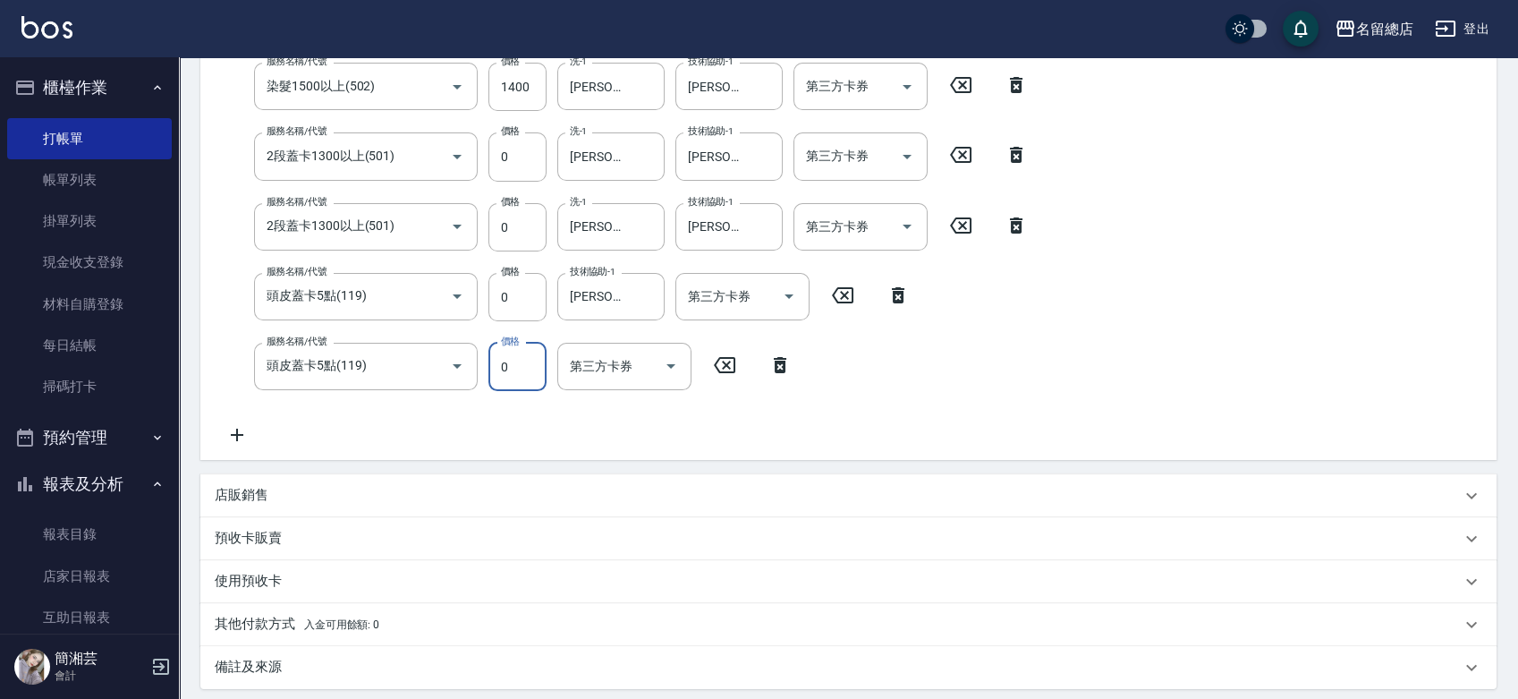
scroll to position [358, 0]
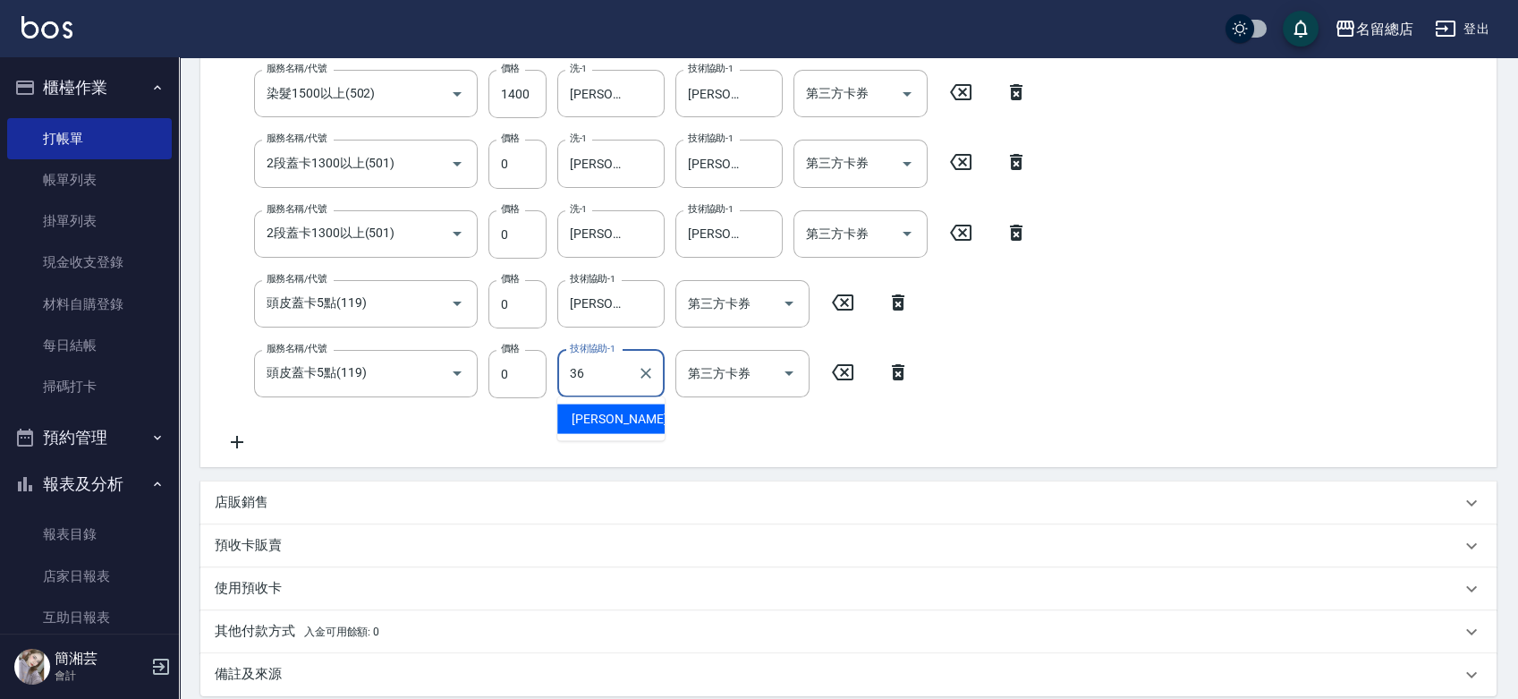
type input "吳爭錡-36"
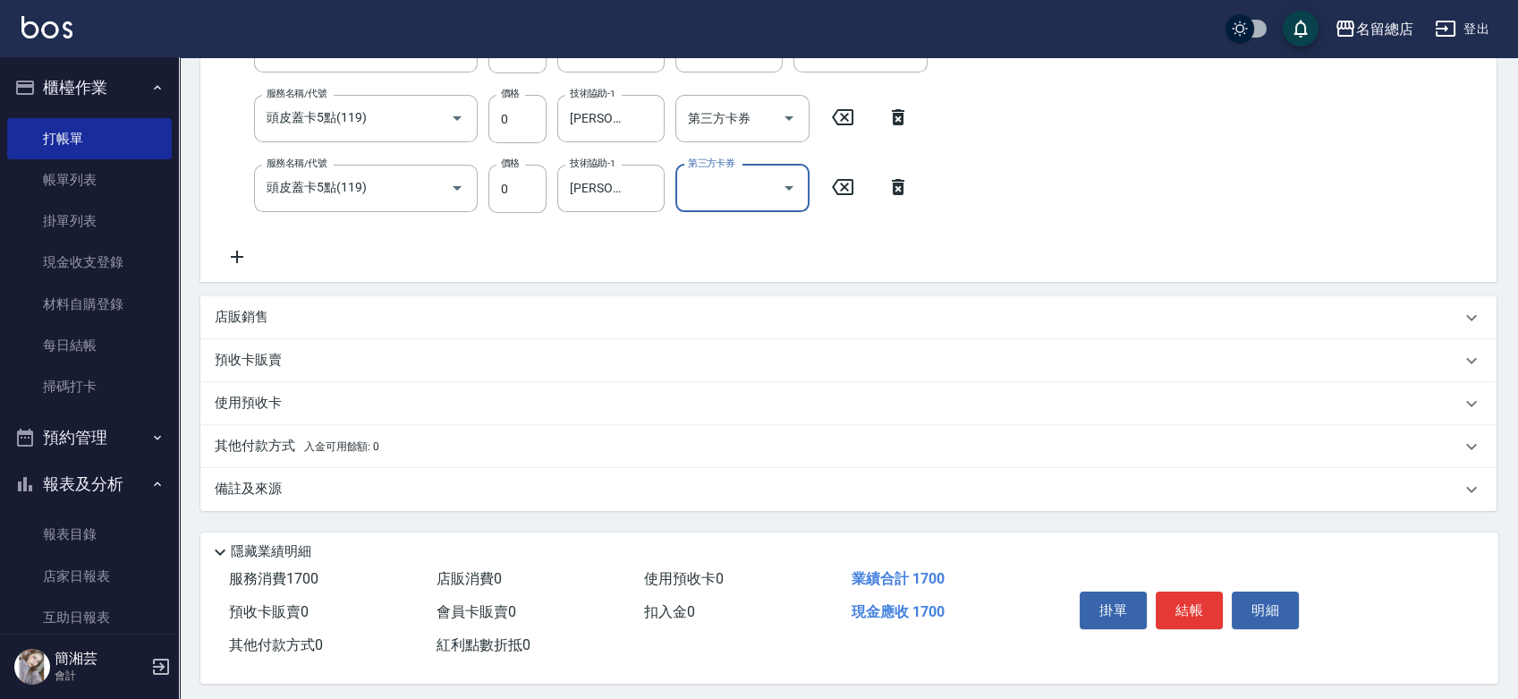
scroll to position [554, 0]
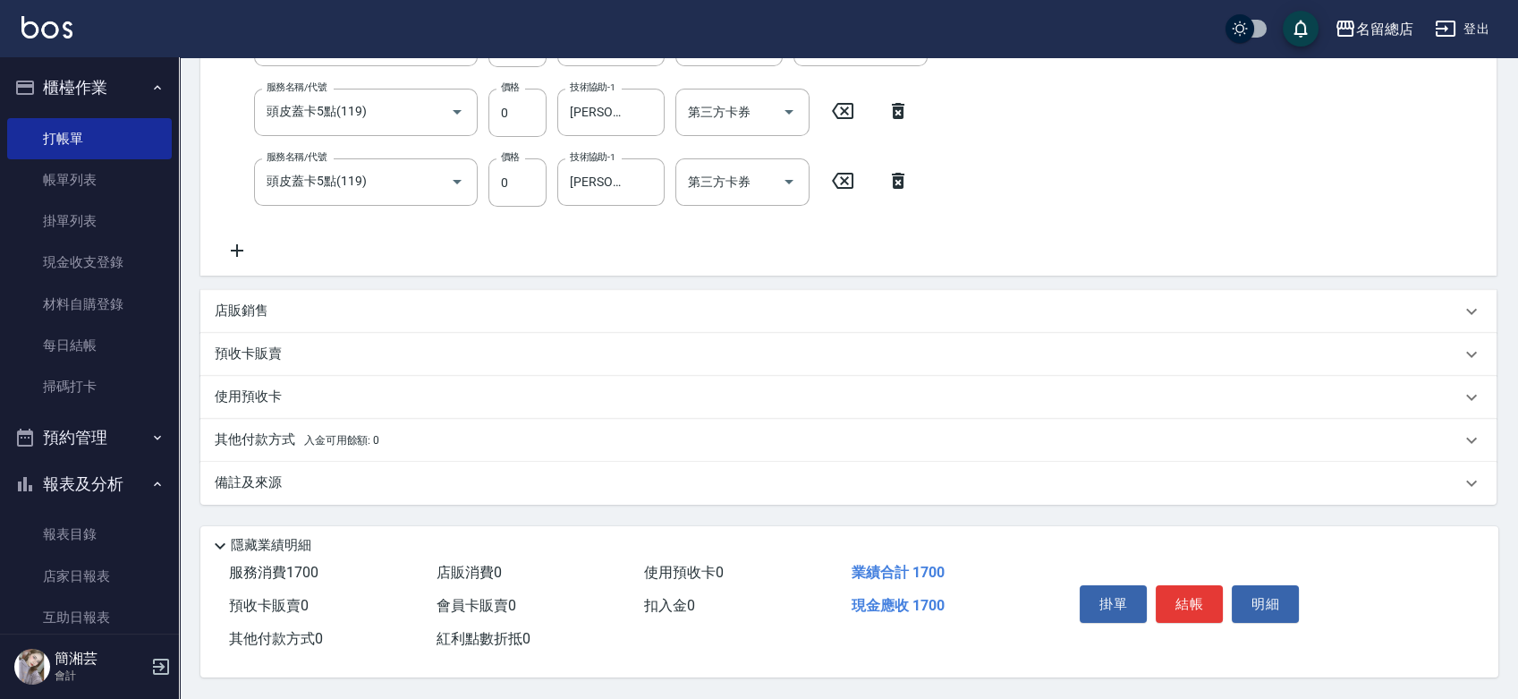
click at [547, 333] on div "預收卡販賣" at bounding box center [848, 354] width 1296 height 43
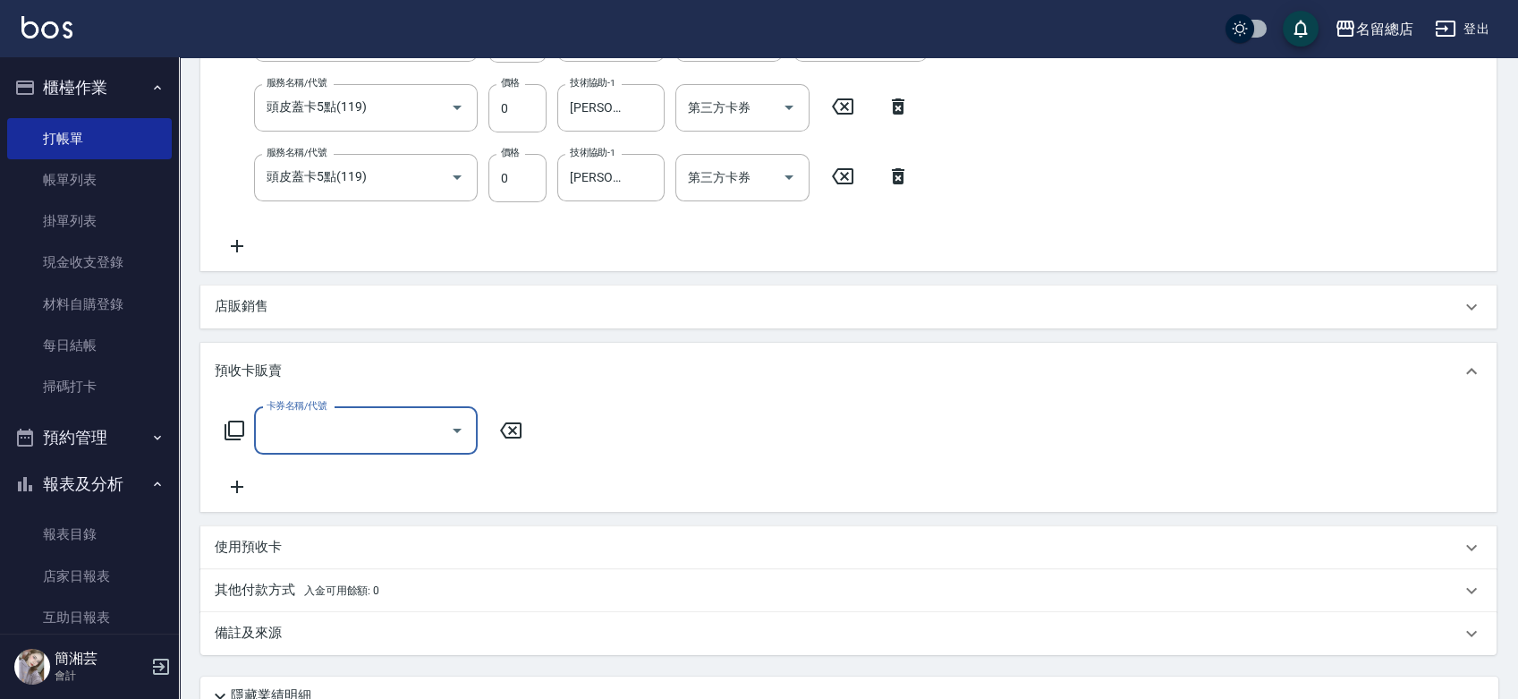
scroll to position [0, 0]
type input "二段自備卡(407)"
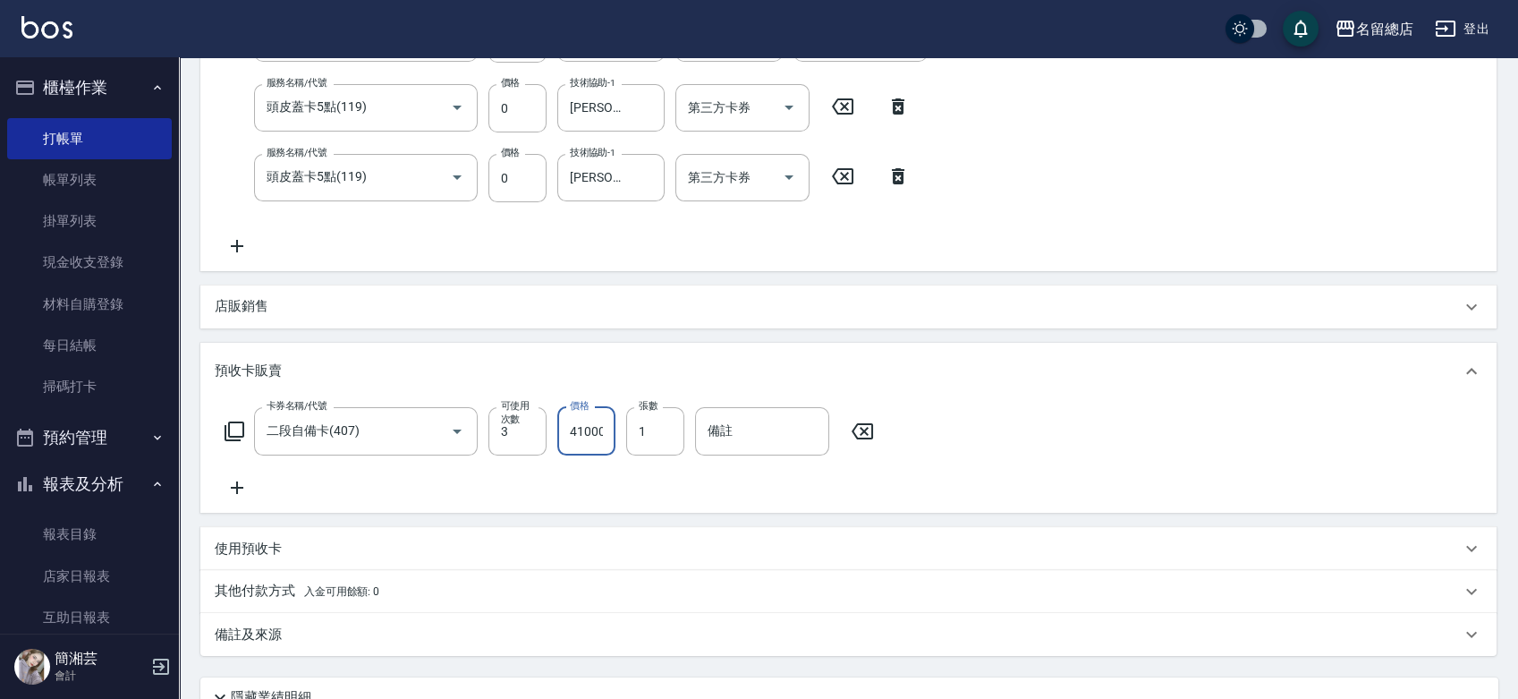
click at [590, 435] on input "41000" at bounding box center [586, 431] width 58 height 48
type input "4100"
type input "9217"
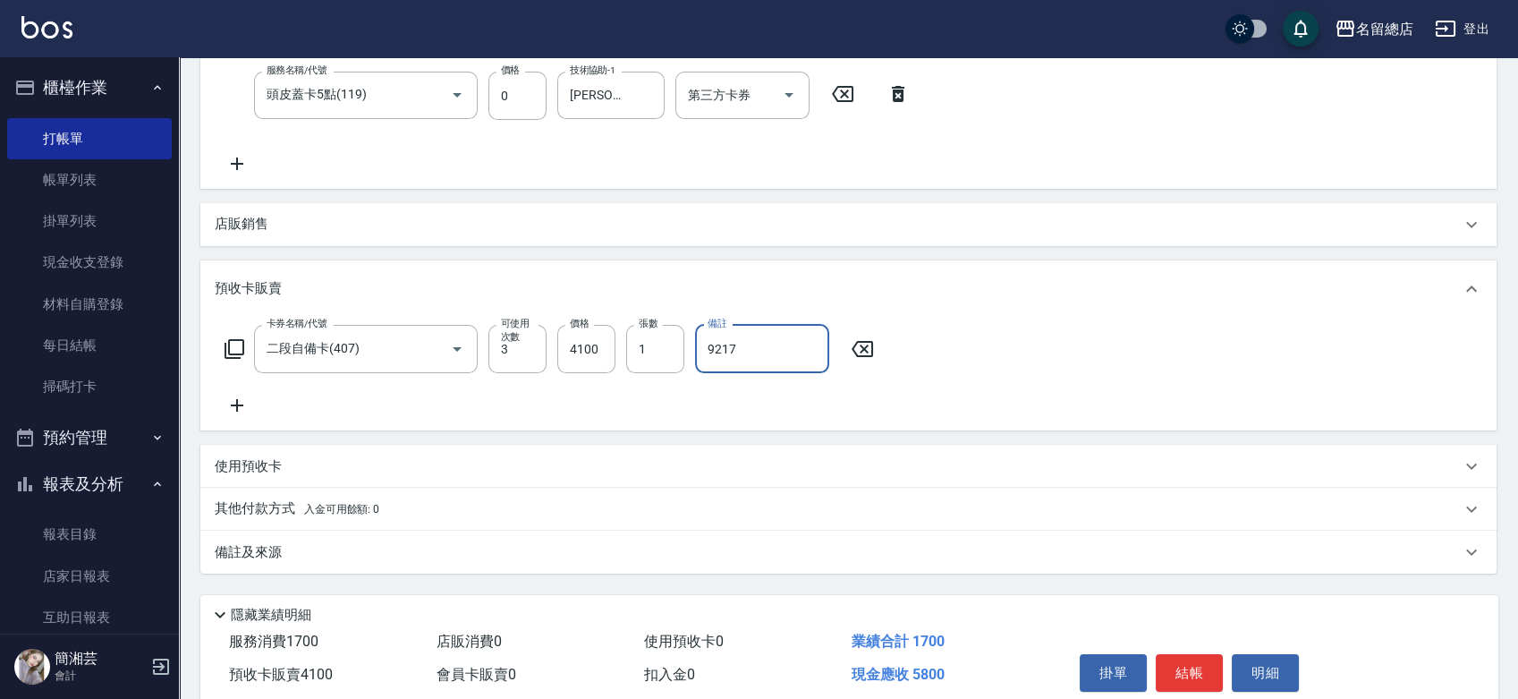
scroll to position [709, 0]
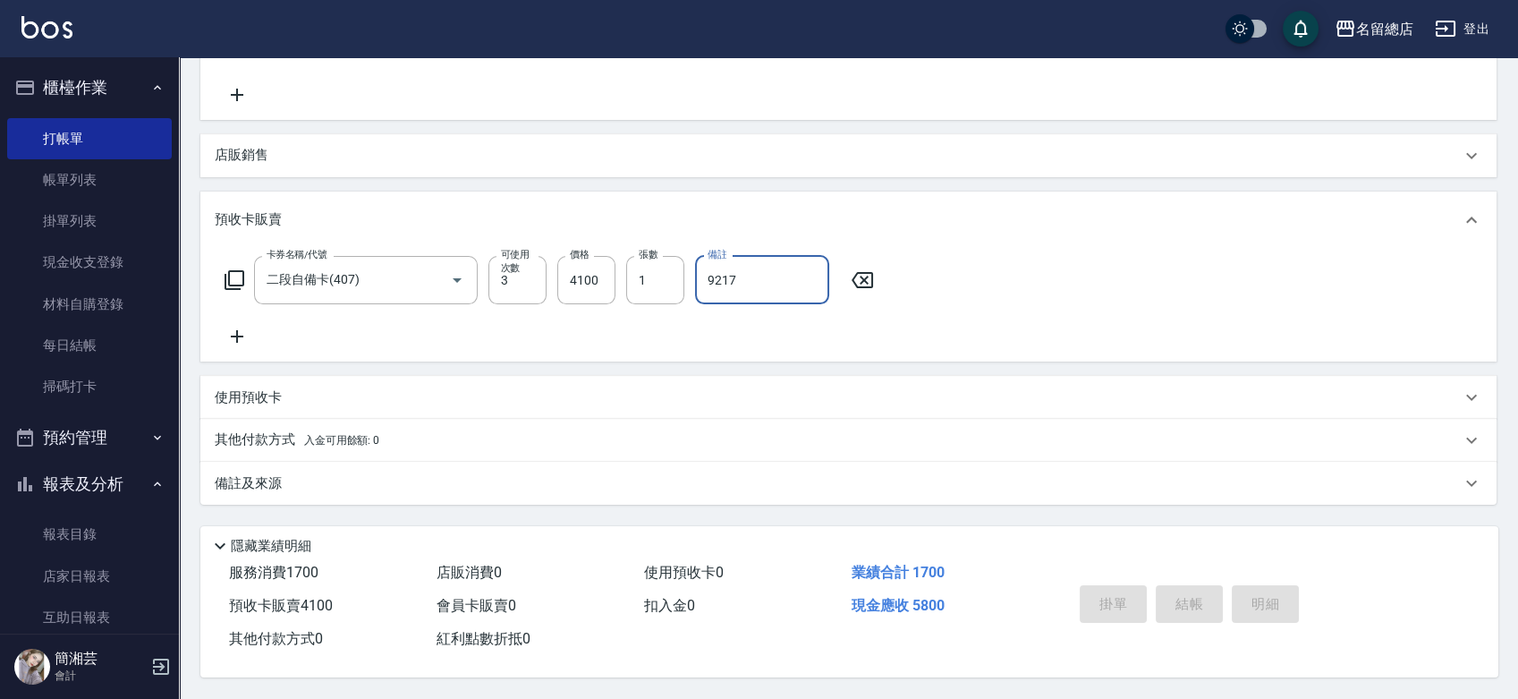
type input "2025/09/10 16:24"
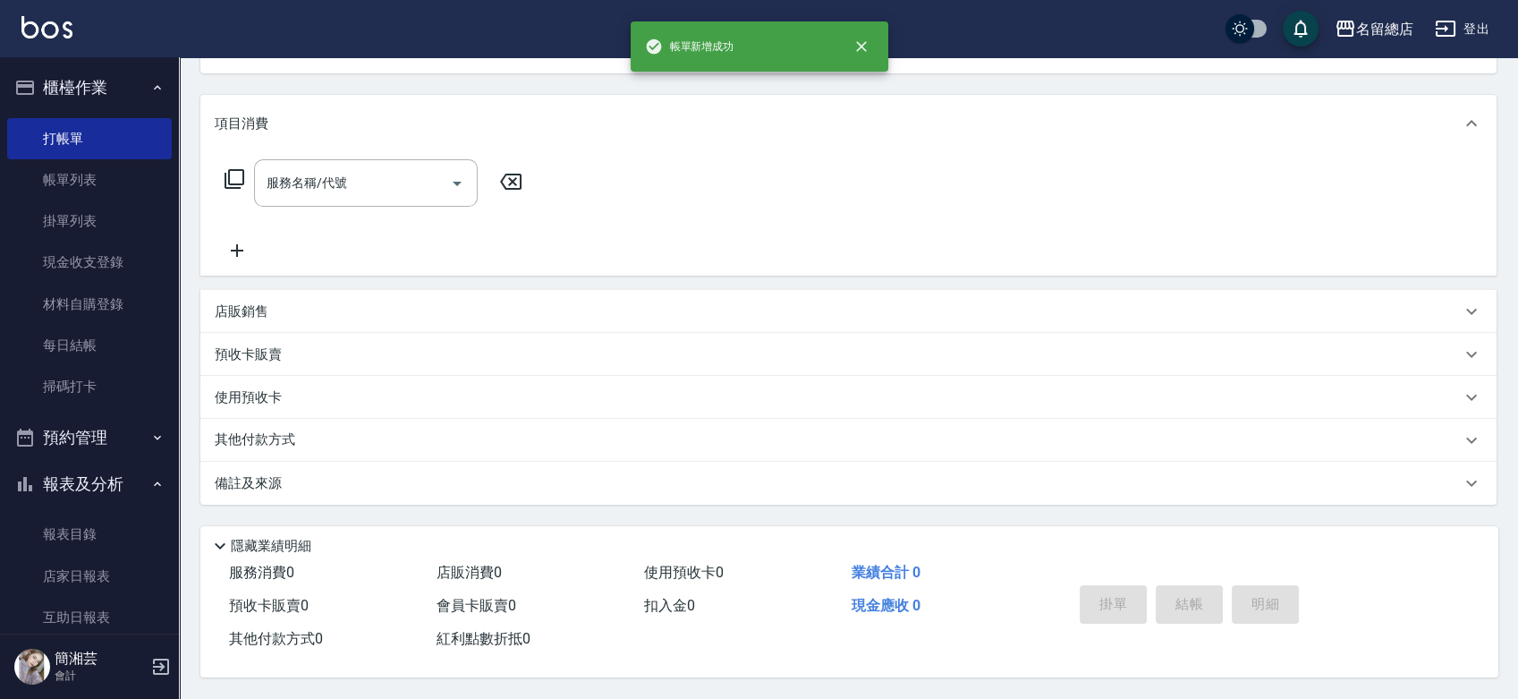
scroll to position [0, 0]
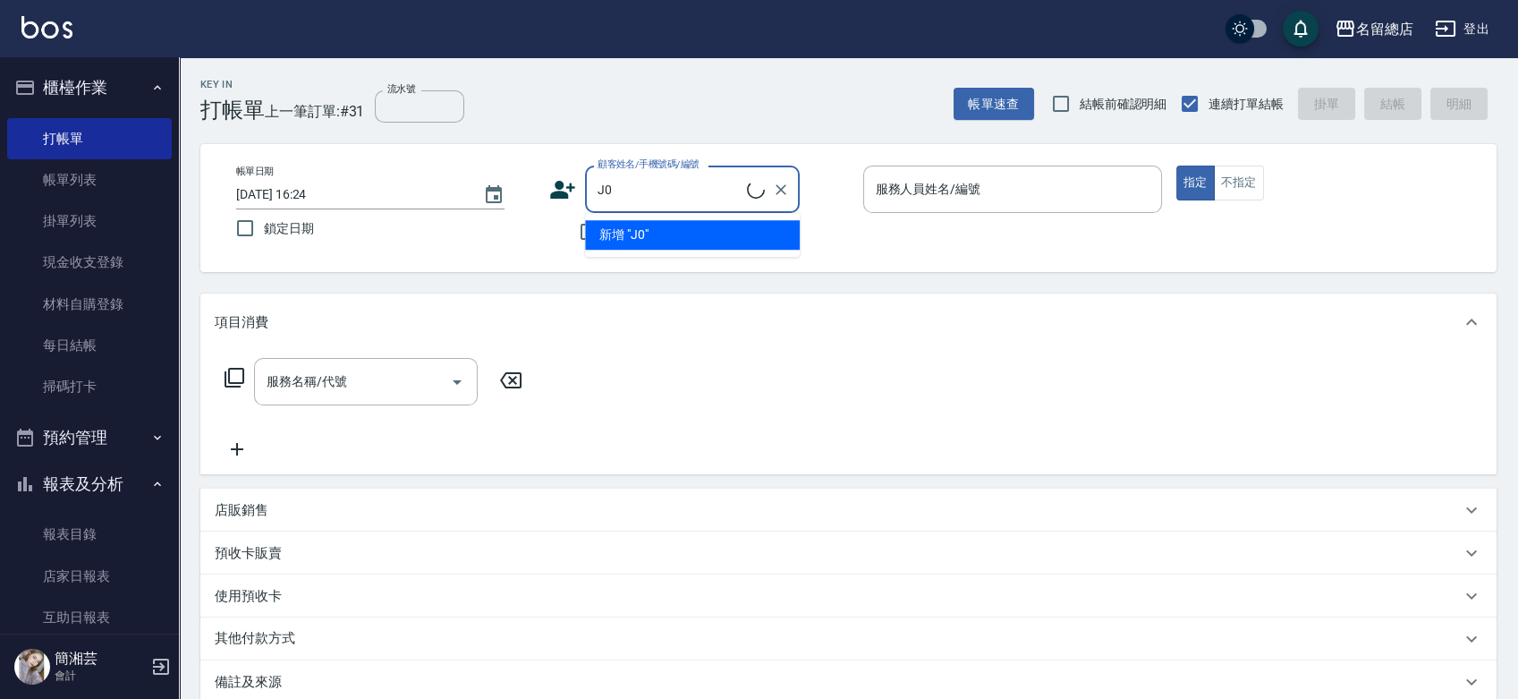
type input "J"
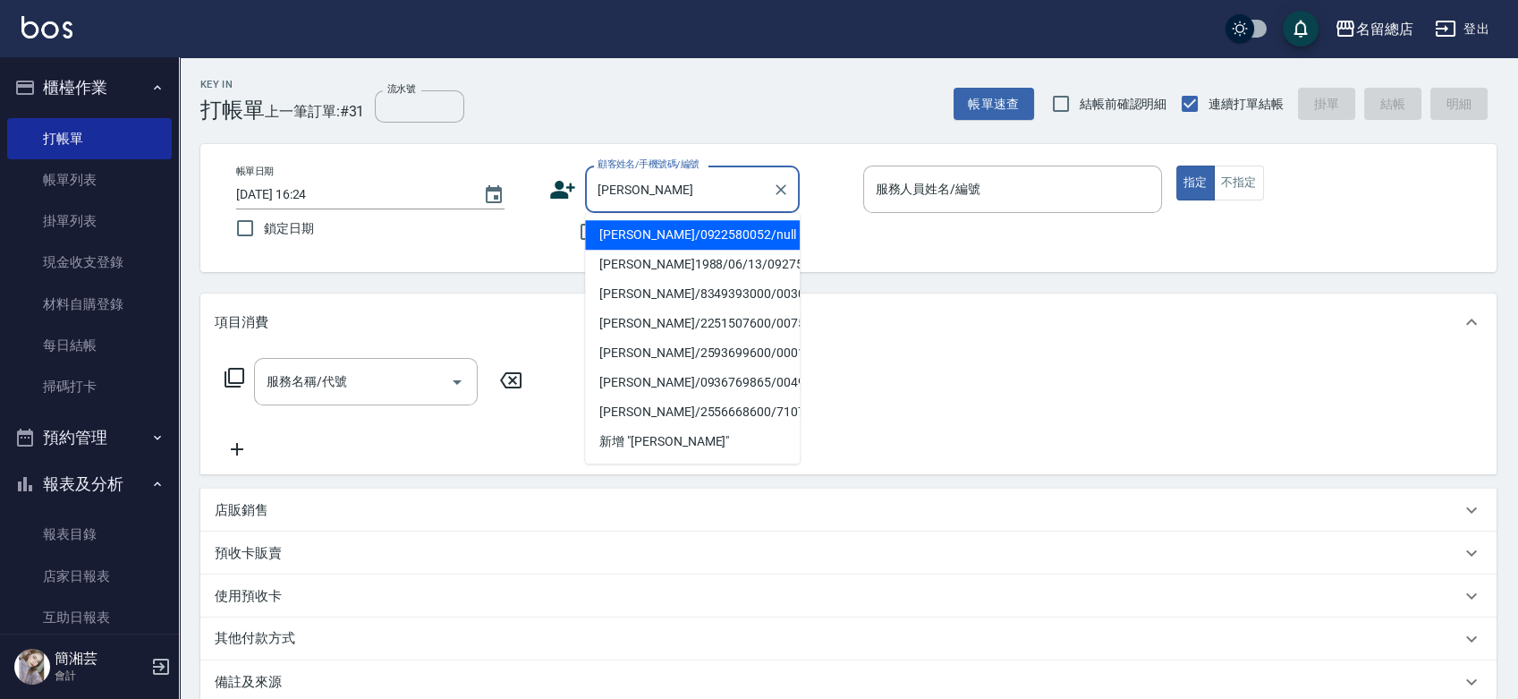
click at [730, 238] on li "馬婉瑜/0922580052/null" at bounding box center [692, 235] width 215 height 30
type input "馬婉瑜/0922580052/null"
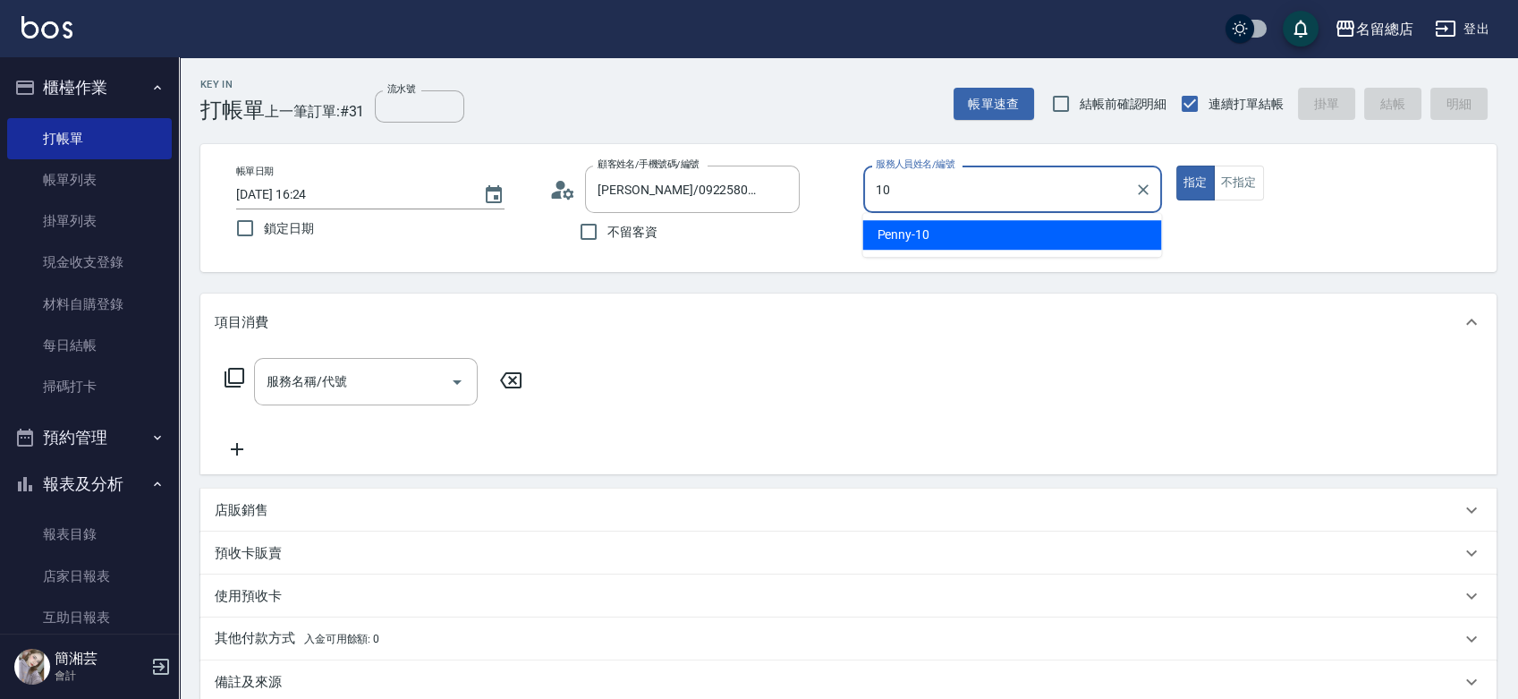
type input "Penny-10"
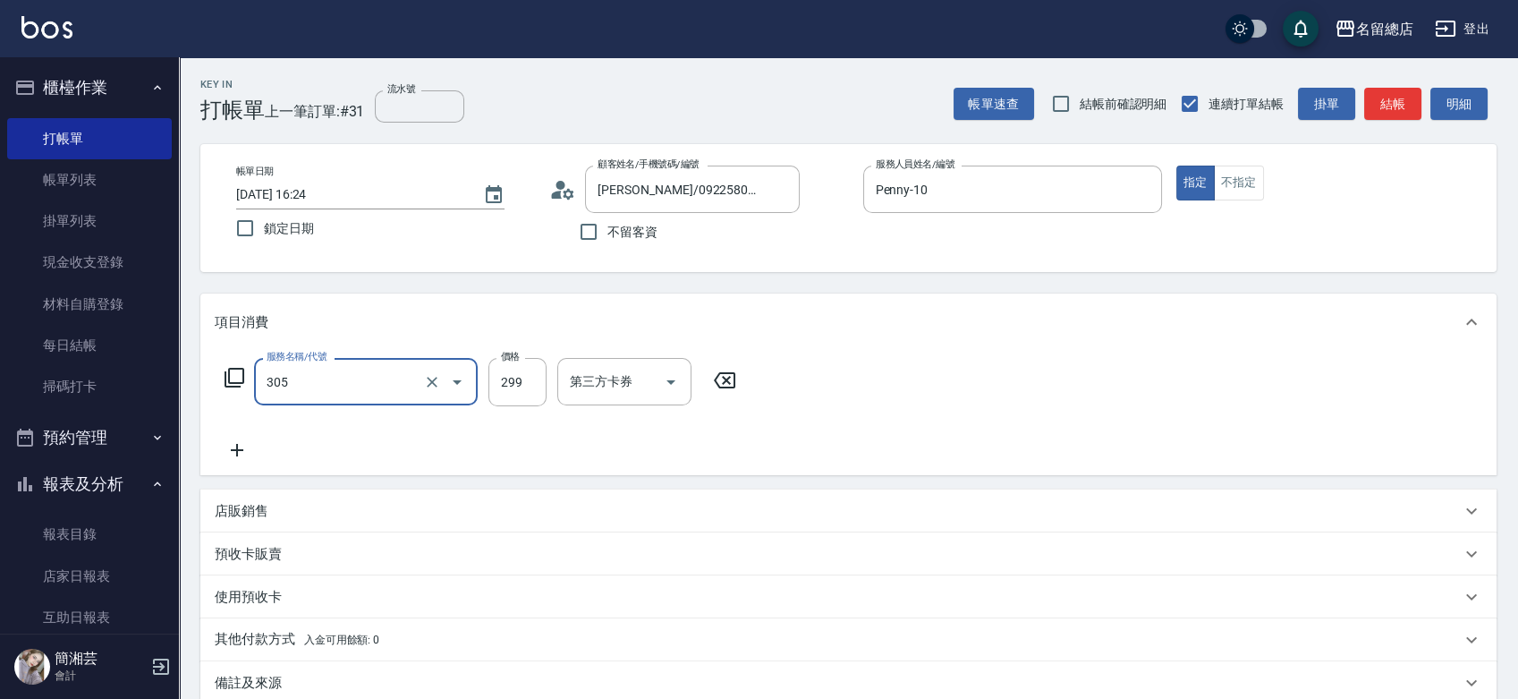
type input "剪髮(305)"
type input "500"
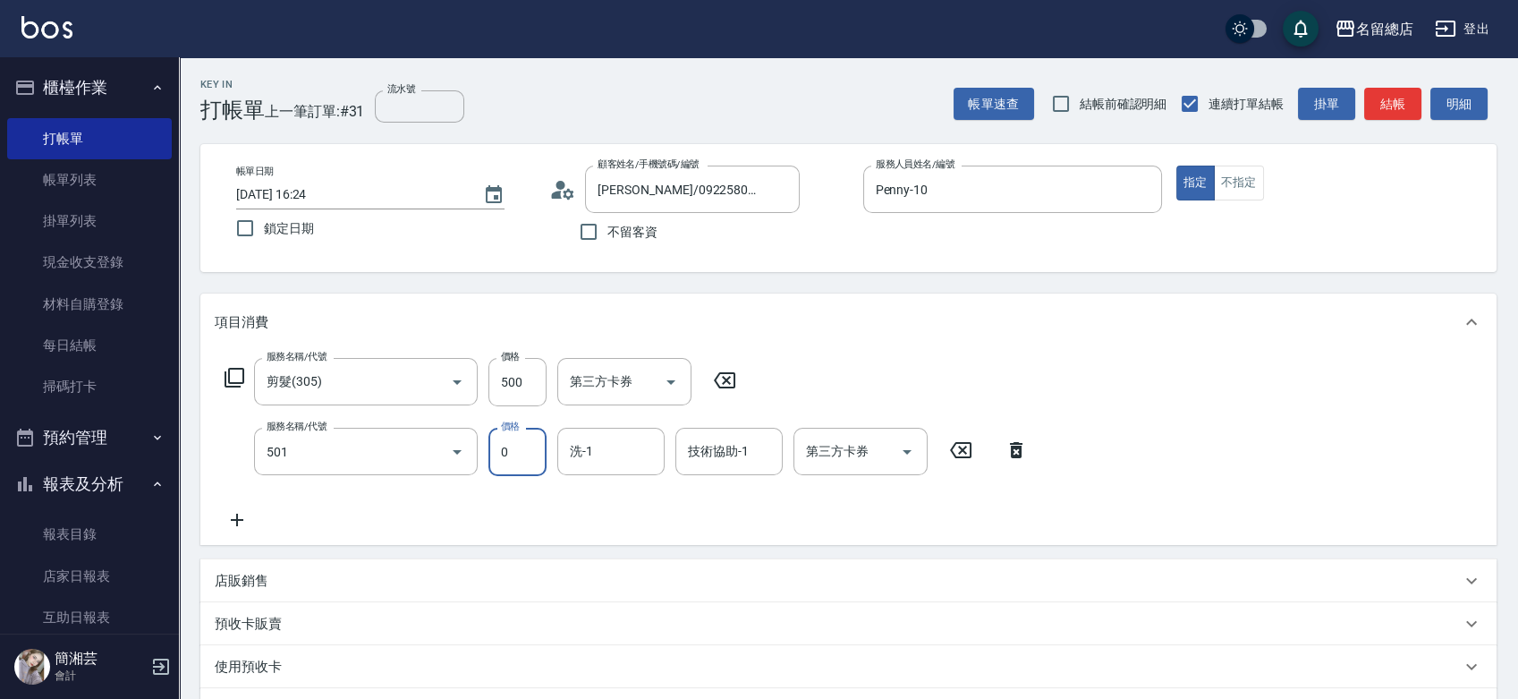
type input "2段蓋卡1300以上(501)"
type input "謝雅筑-26"
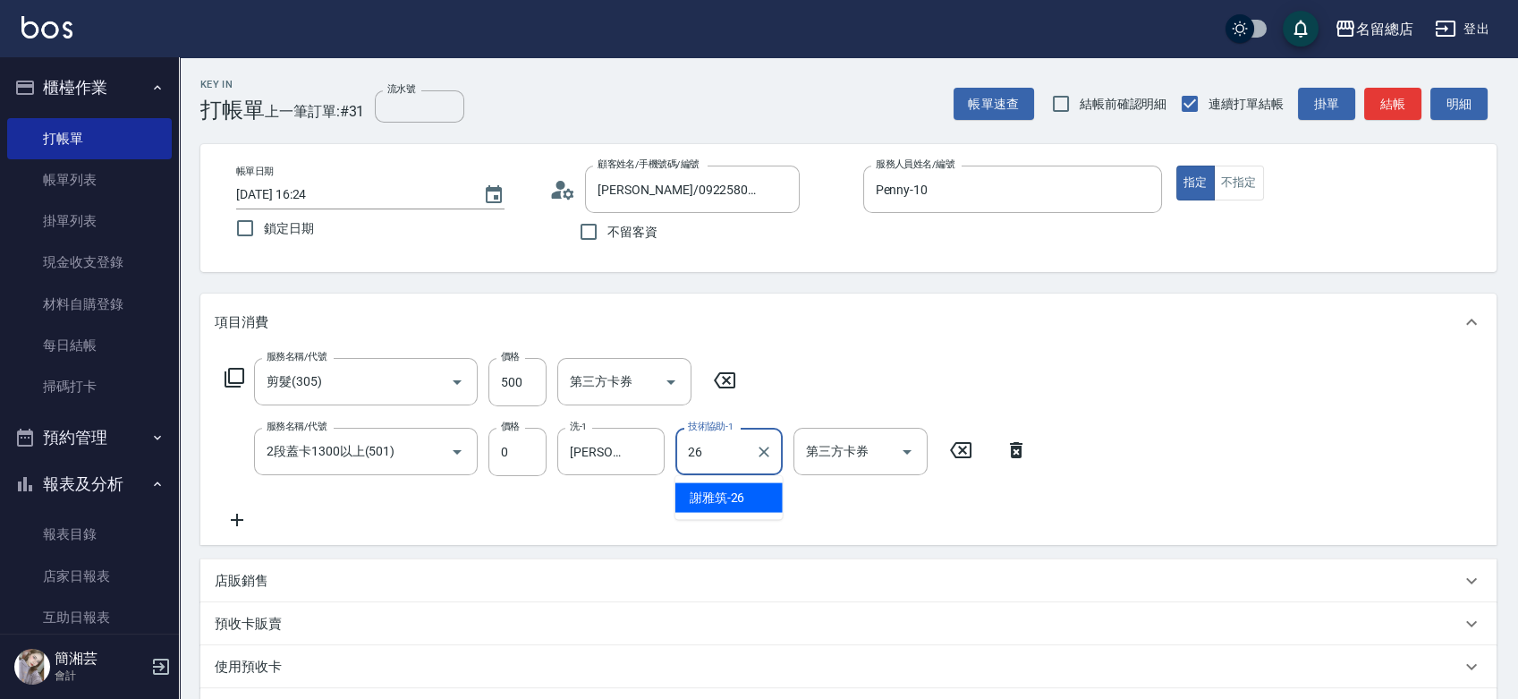
type input "謝雅筑-26"
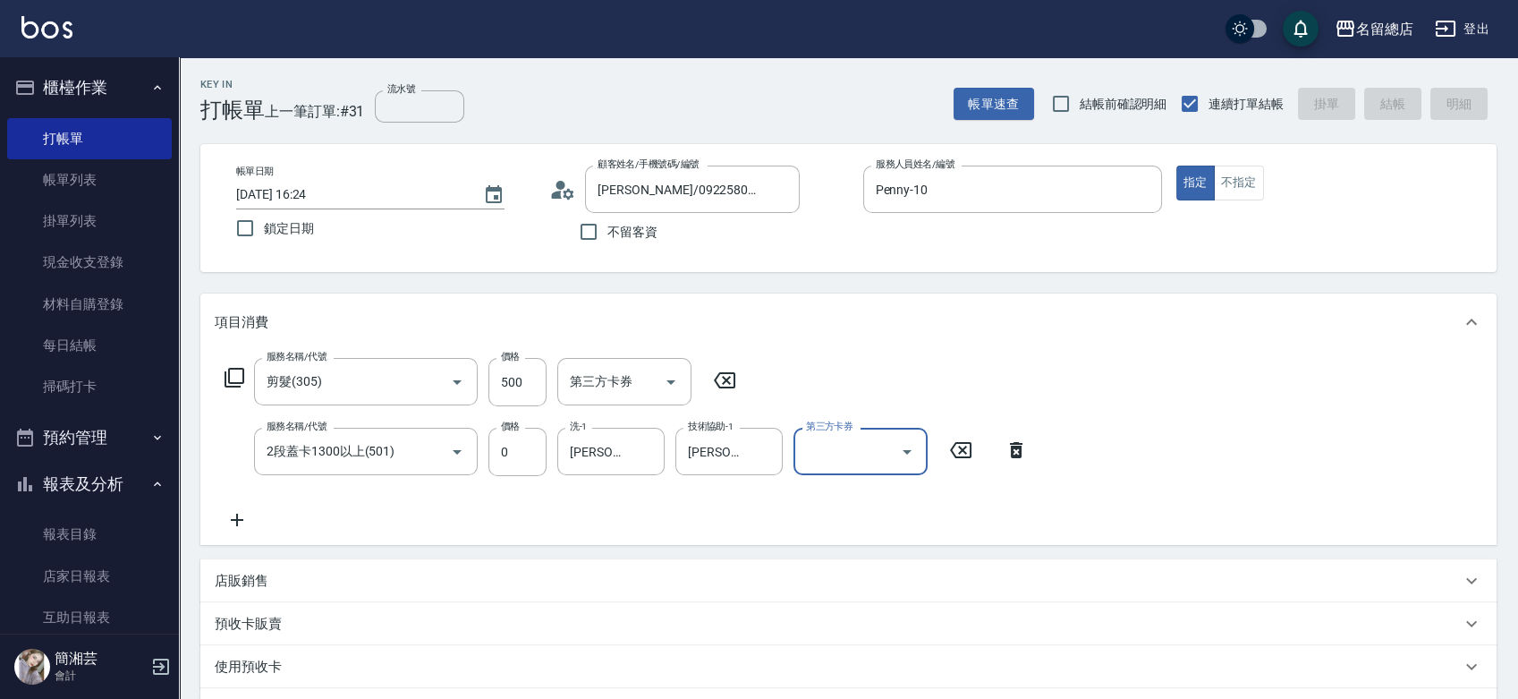
type input "2025/09/10 16:26"
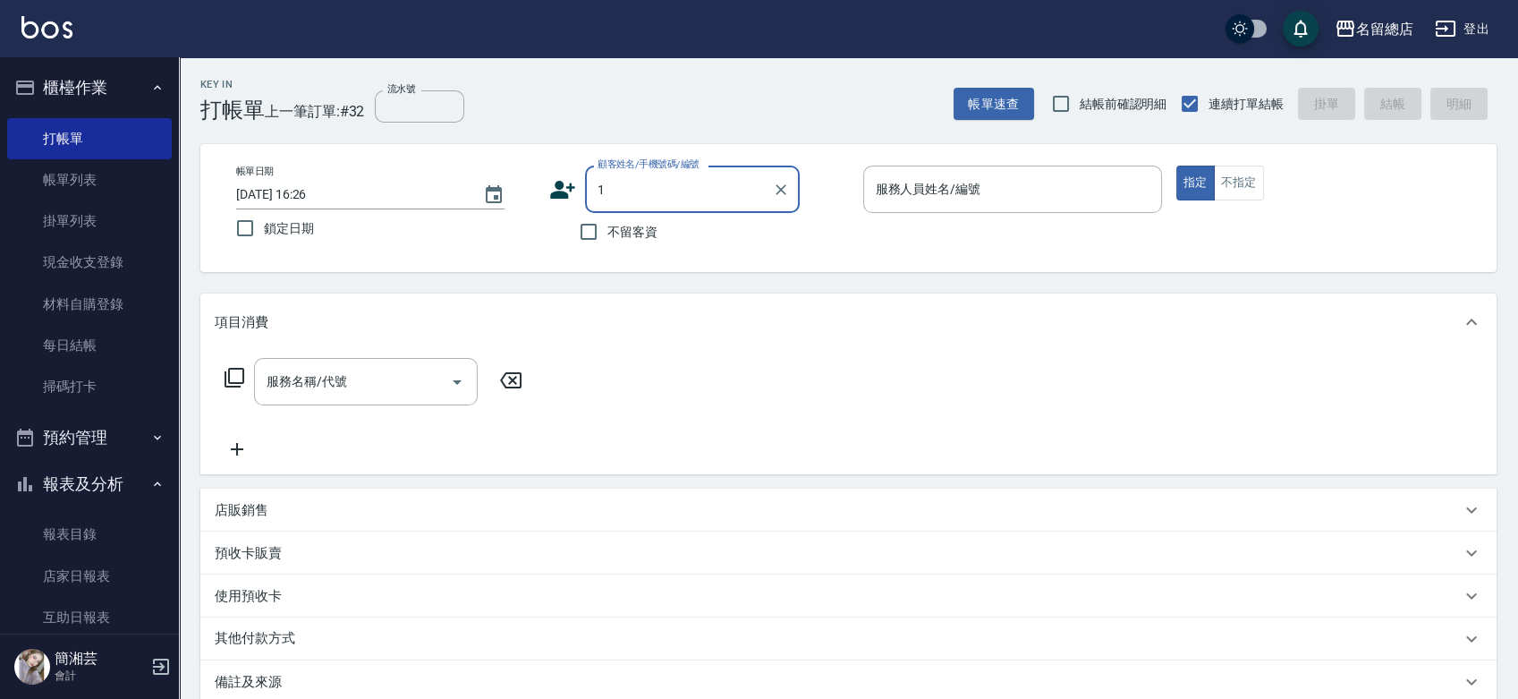
type input "15"
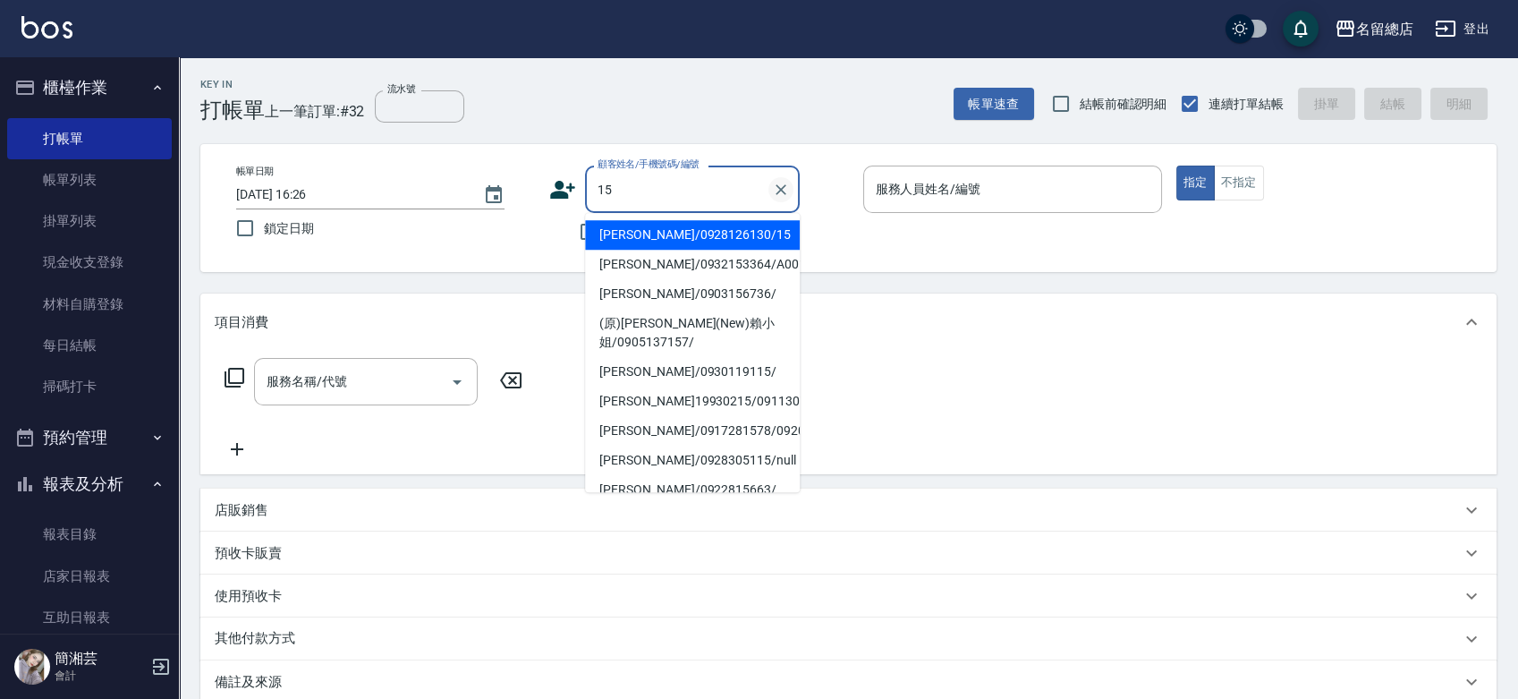
click at [778, 188] on icon "Clear" at bounding box center [781, 190] width 18 height 18
click at [570, 227] on input "不留客資" at bounding box center [589, 232] width 38 height 38
checkbox input "true"
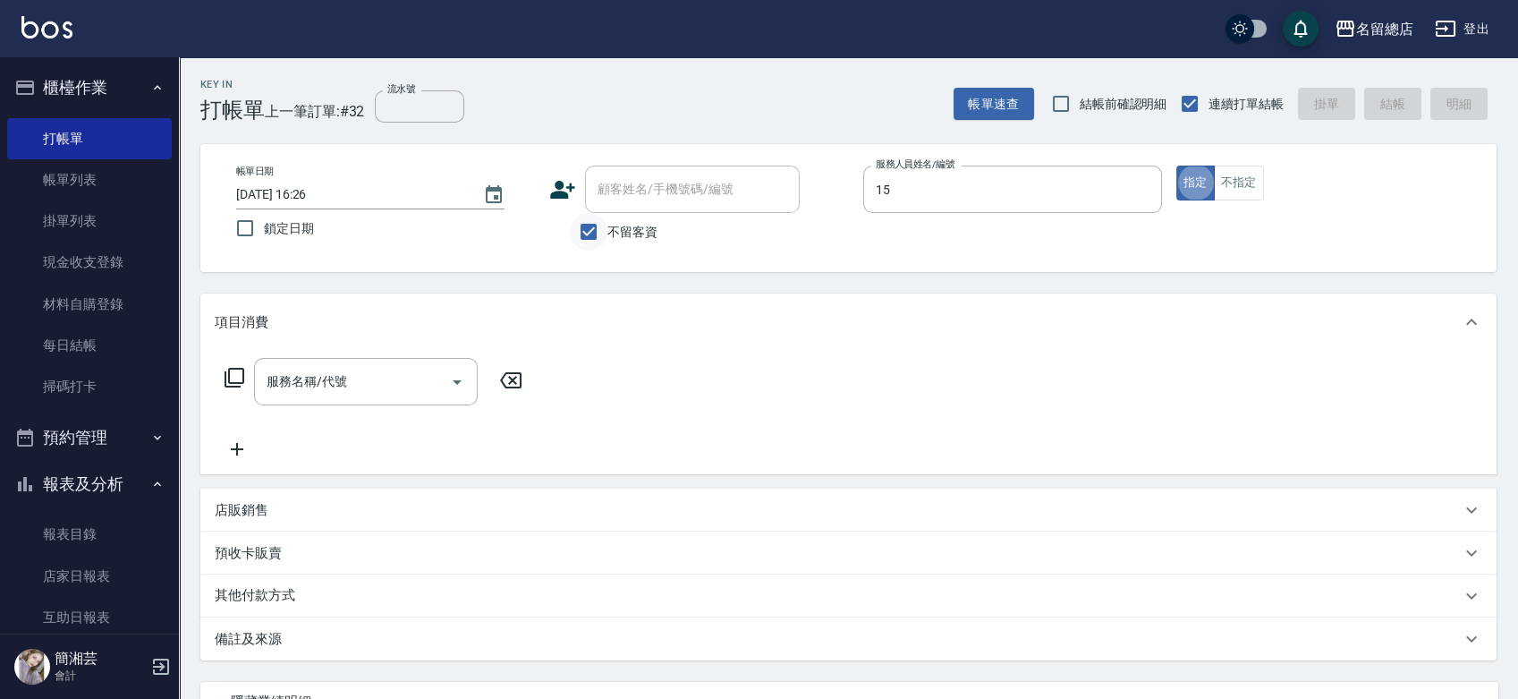
type input "Michelle-15"
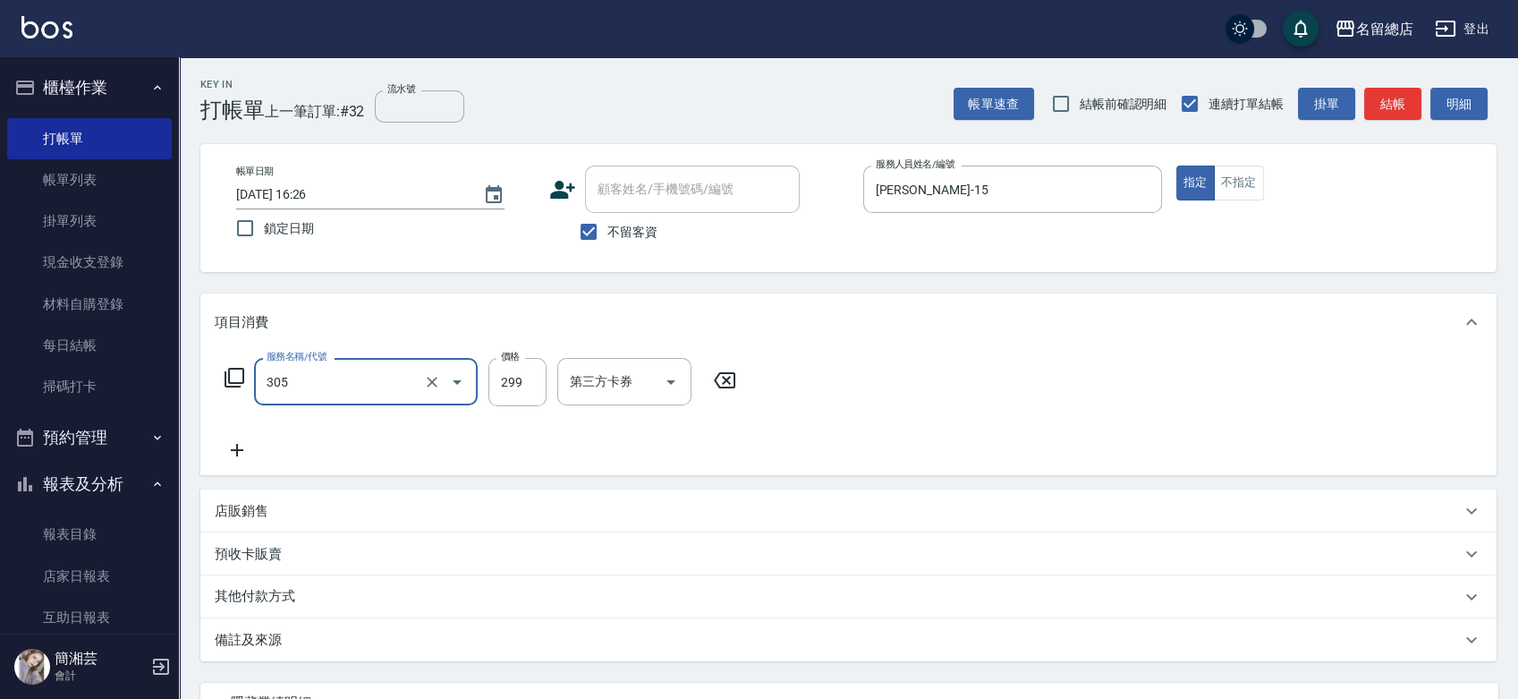
type input "剪髮(305)"
type input "500"
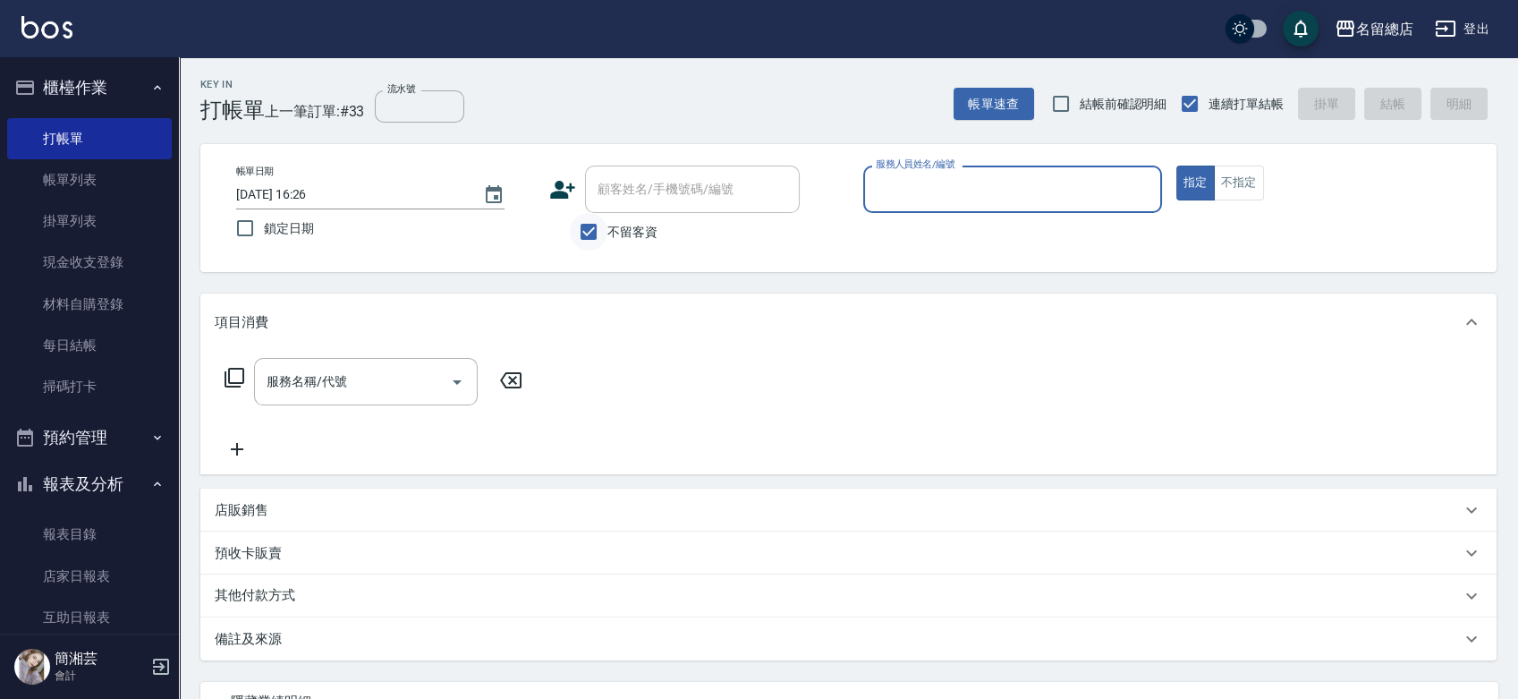
click at [591, 242] on input "不留客資" at bounding box center [589, 232] width 38 height 38
checkbox input "false"
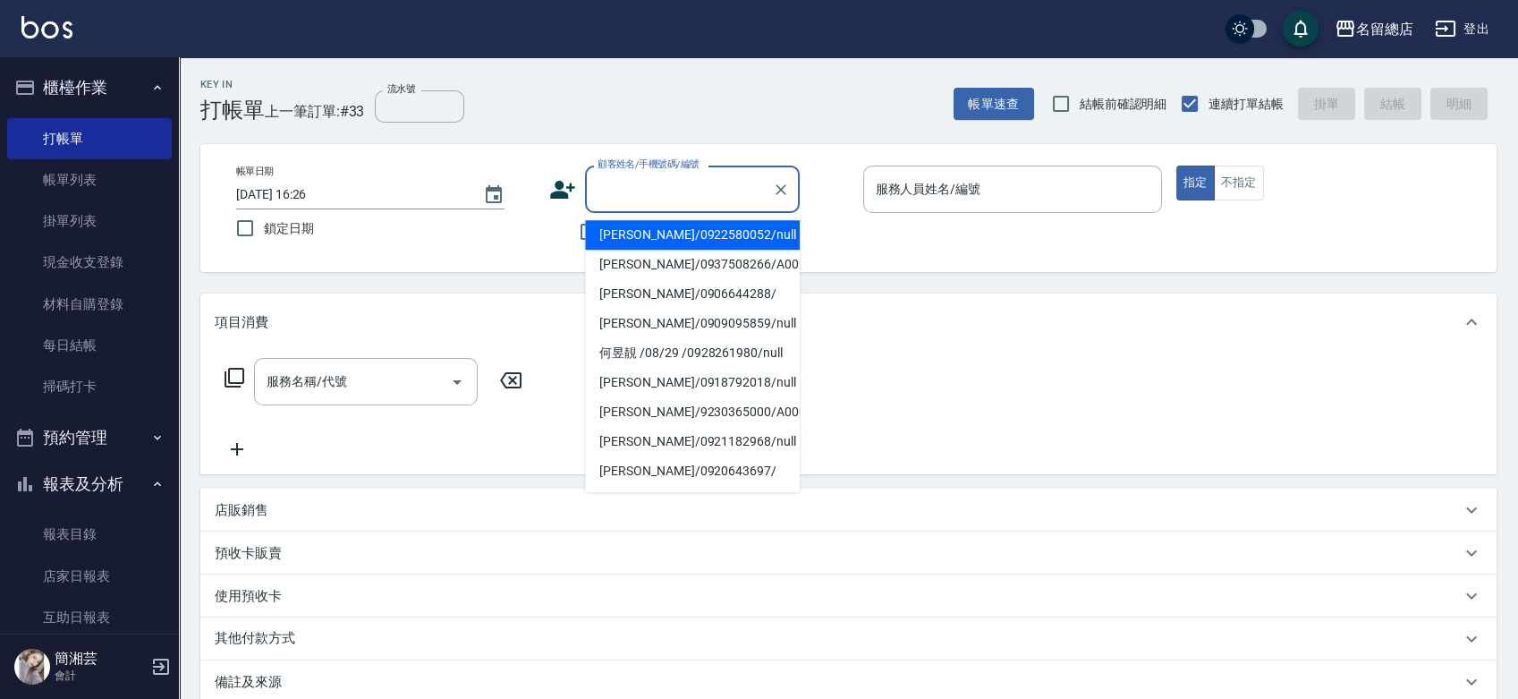
click at [621, 191] on input "顧客姓名/手機號碼/編號" at bounding box center [679, 189] width 172 height 31
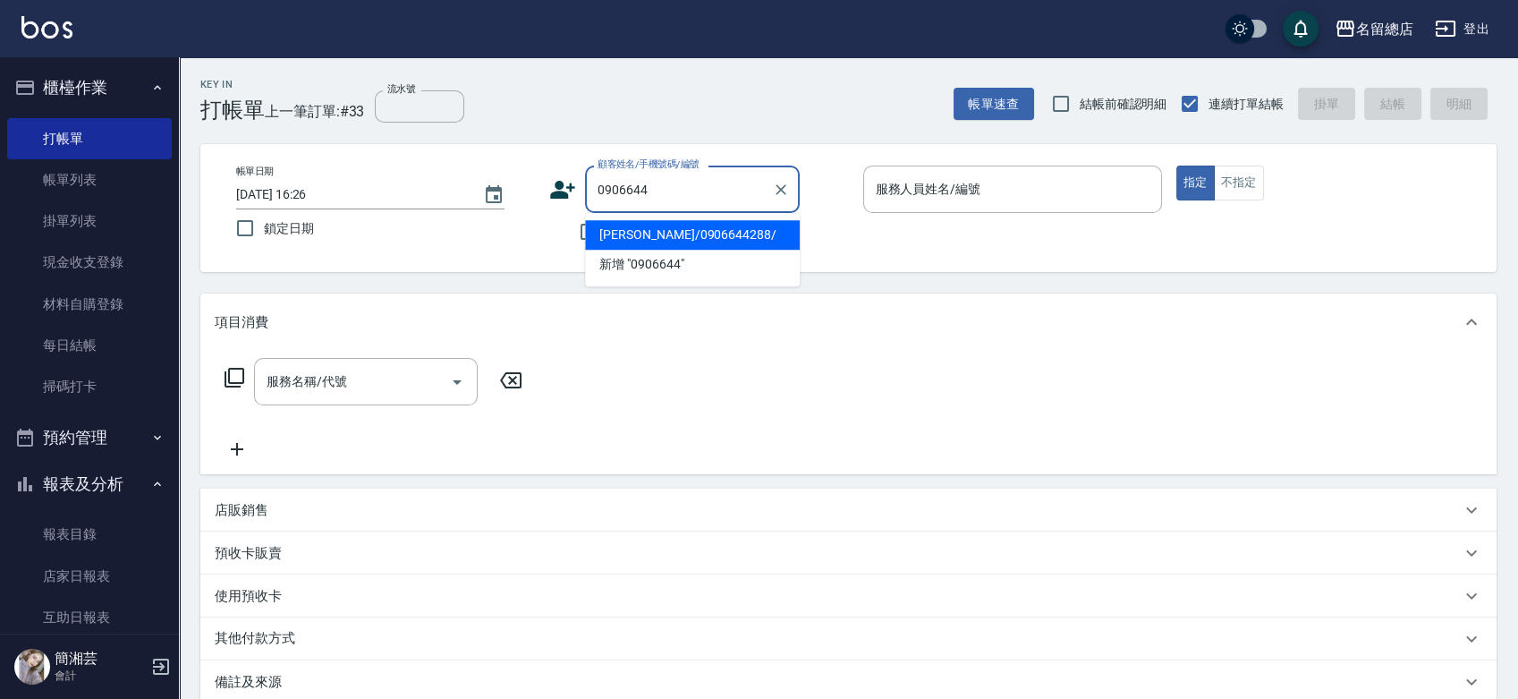
click at [694, 239] on li "蔡妮樺/0906644288/" at bounding box center [692, 235] width 215 height 30
type input "蔡妮樺/0906644288/"
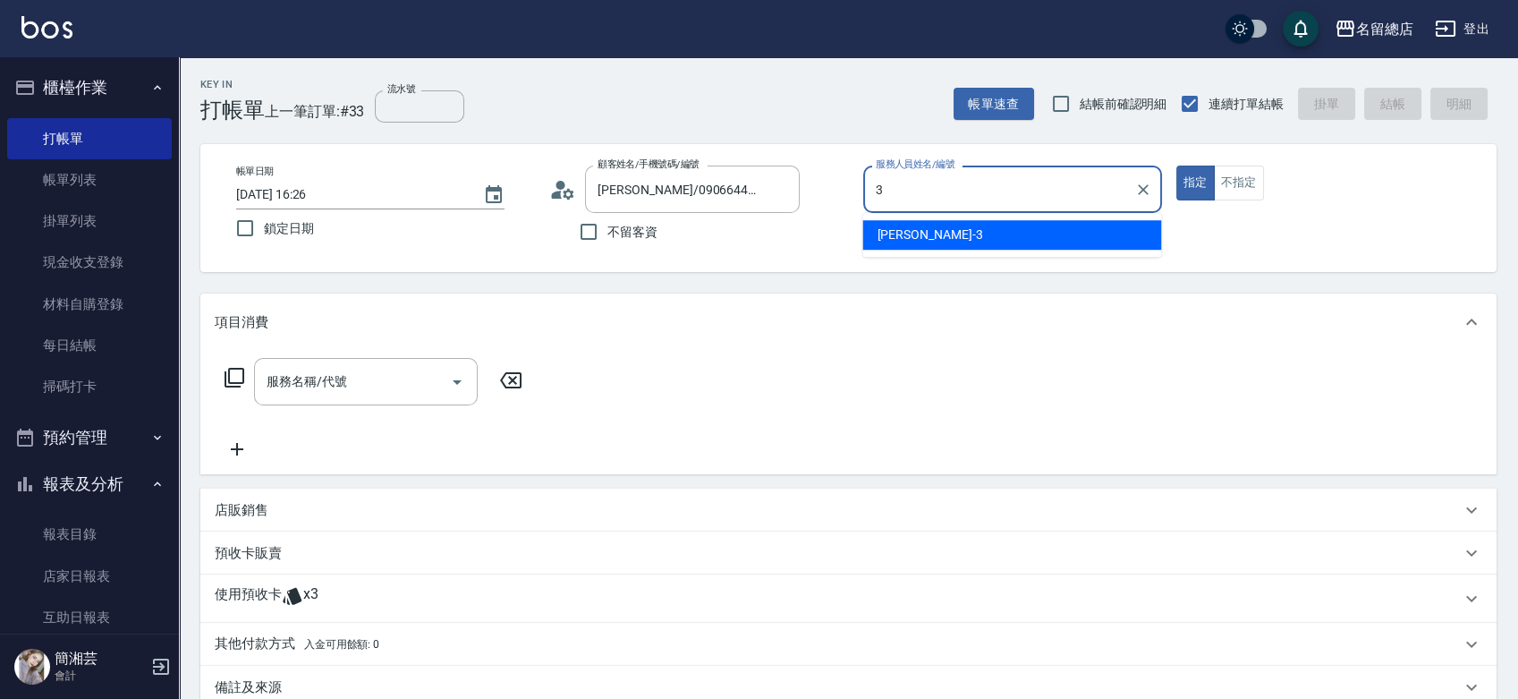
type input "芷涵-3"
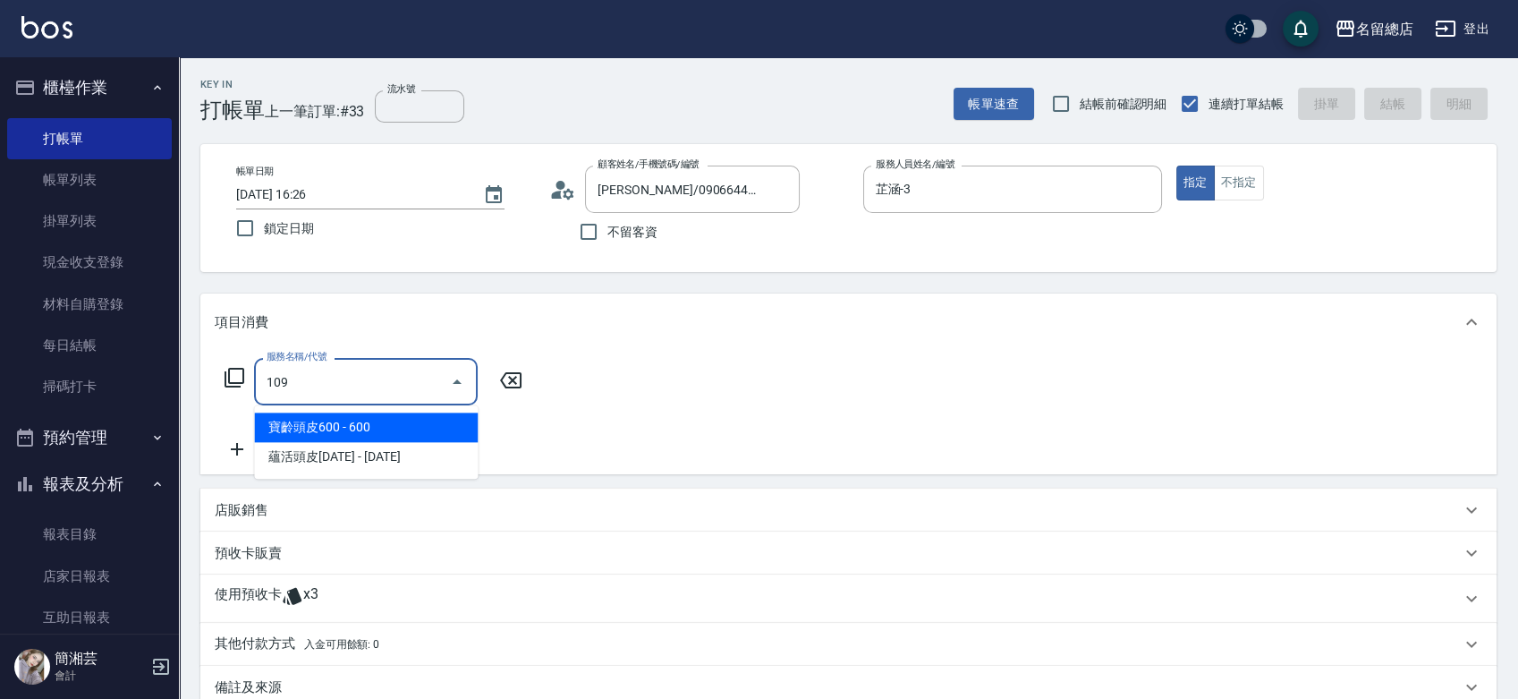
type input "寶齡頭皮600(109)"
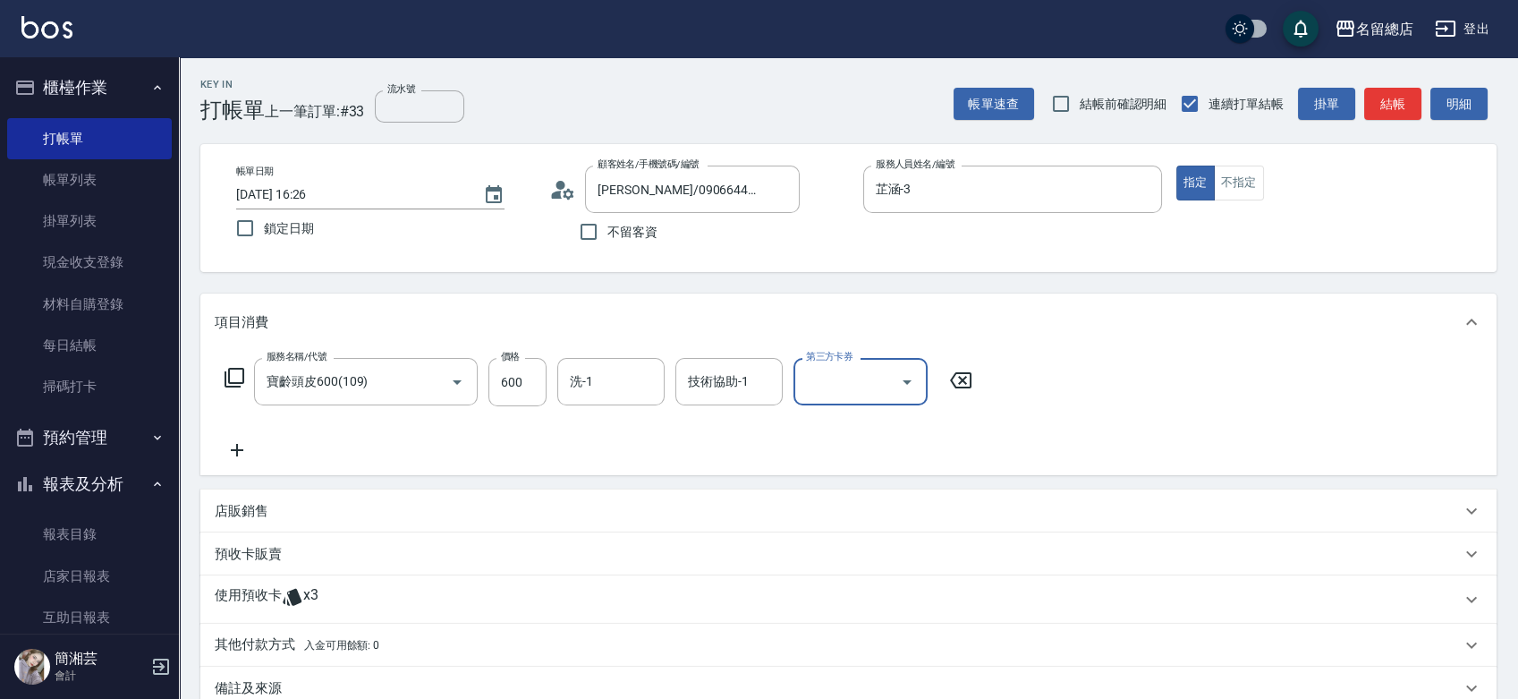
click at [336, 598] on div "使用預收卡 x3" at bounding box center [838, 599] width 1246 height 27
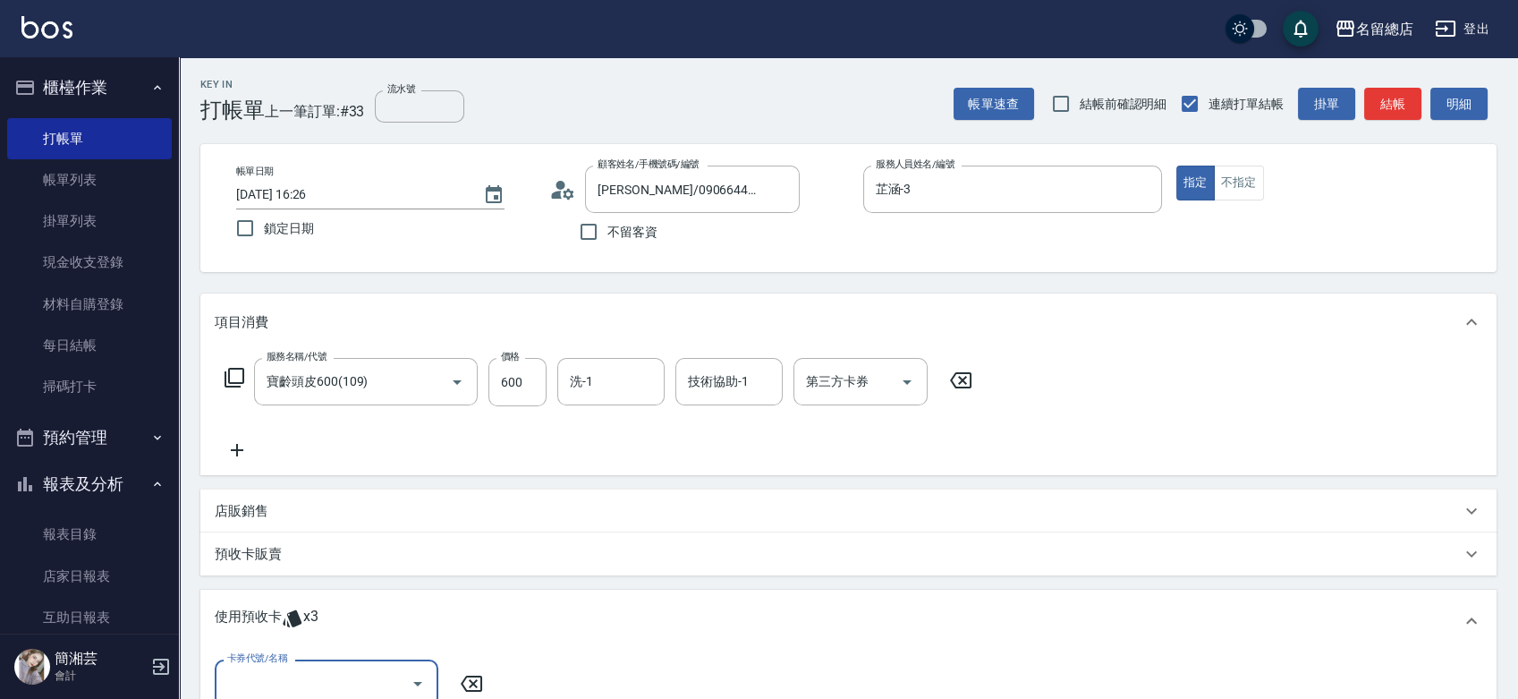
click at [340, 679] on input "卡券代號/名稱" at bounding box center [313, 682] width 181 height 31
click at [353, 636] on div "二段自備卡 剩餘3張 9216" at bounding box center [327, 638] width 224 height 30
type input "二段自備卡 9216"
click at [692, 671] on label "指定" at bounding box center [697, 684] width 89 height 38
click at [691, 671] on input "指定" at bounding box center [672, 684] width 38 height 38
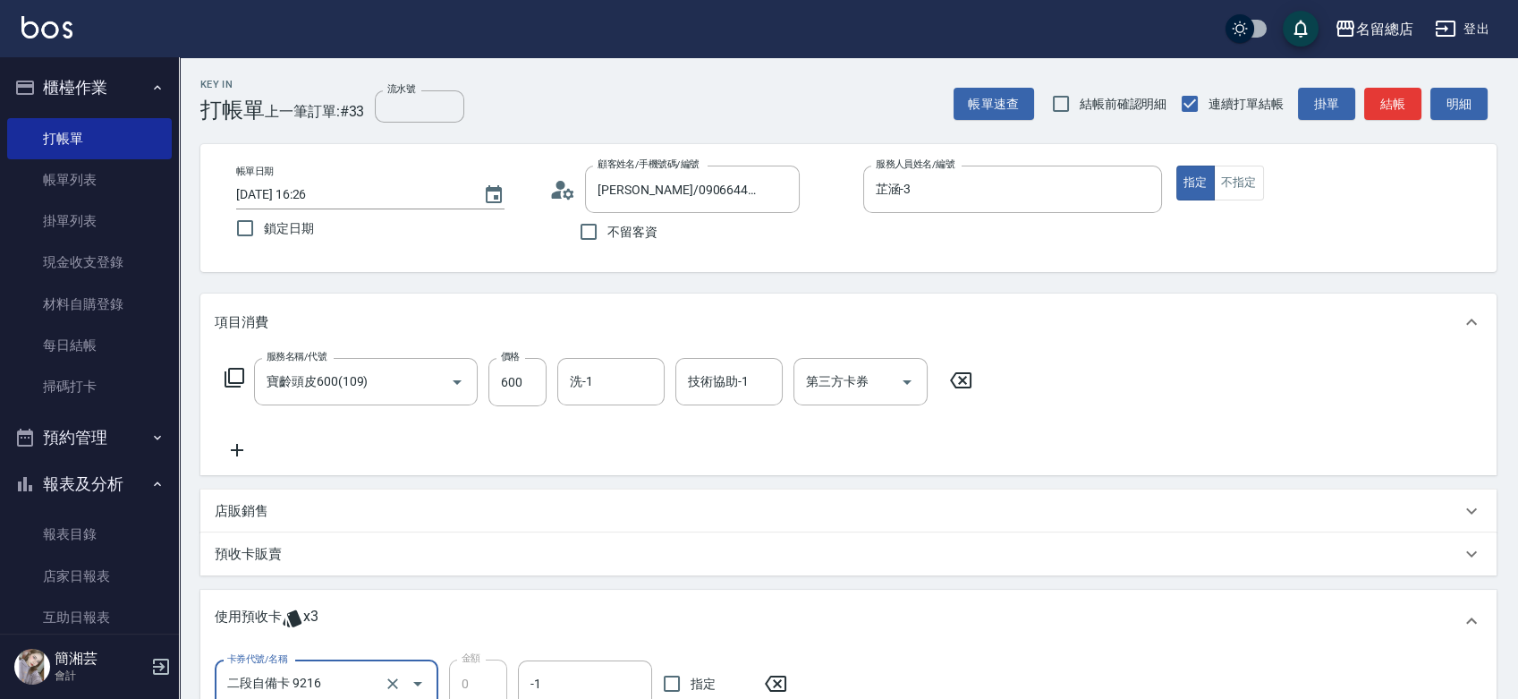
checkbox input "true"
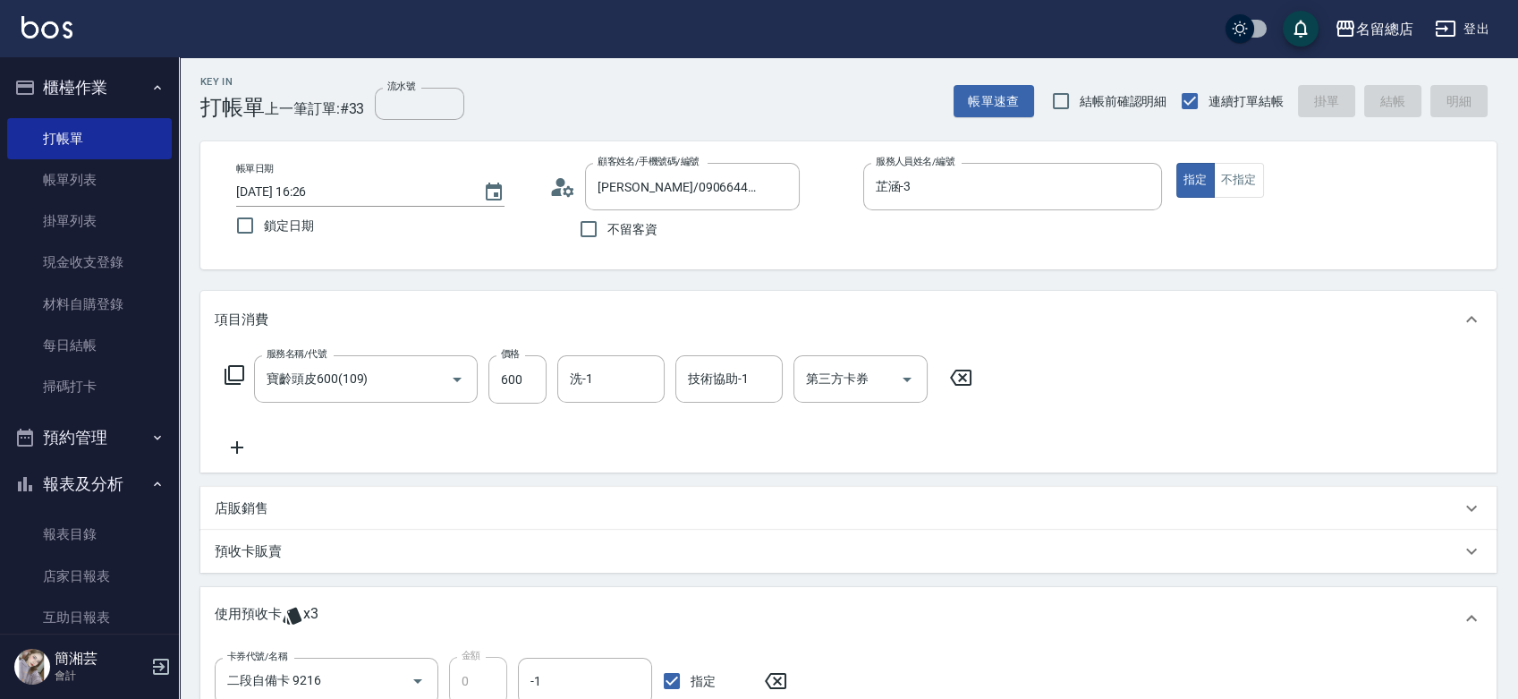
type input "2025/09/10 16:27"
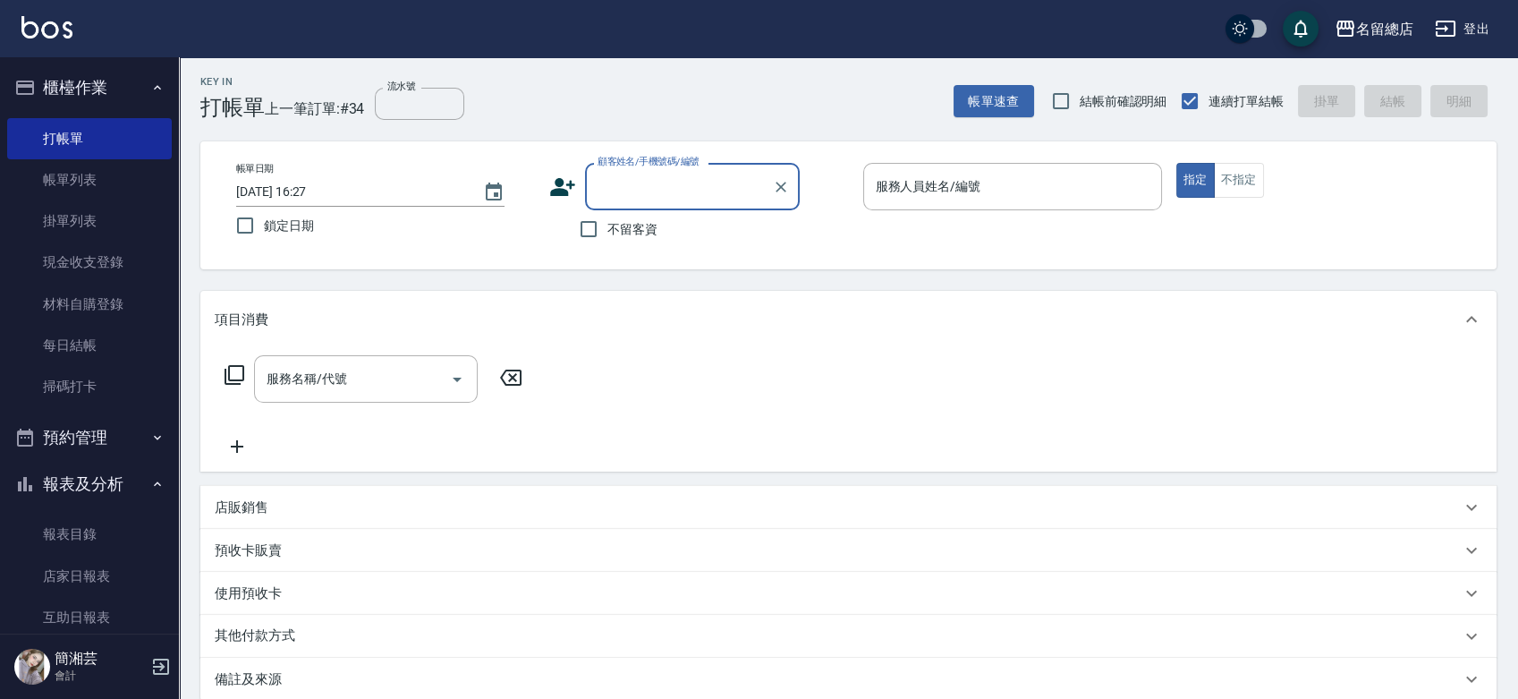
type input "ㄆ"
click at [787, 187] on icon "Clear" at bounding box center [781, 187] width 18 height 18
click at [601, 229] on input "不留客資" at bounding box center [589, 229] width 38 height 38
checkbox input "true"
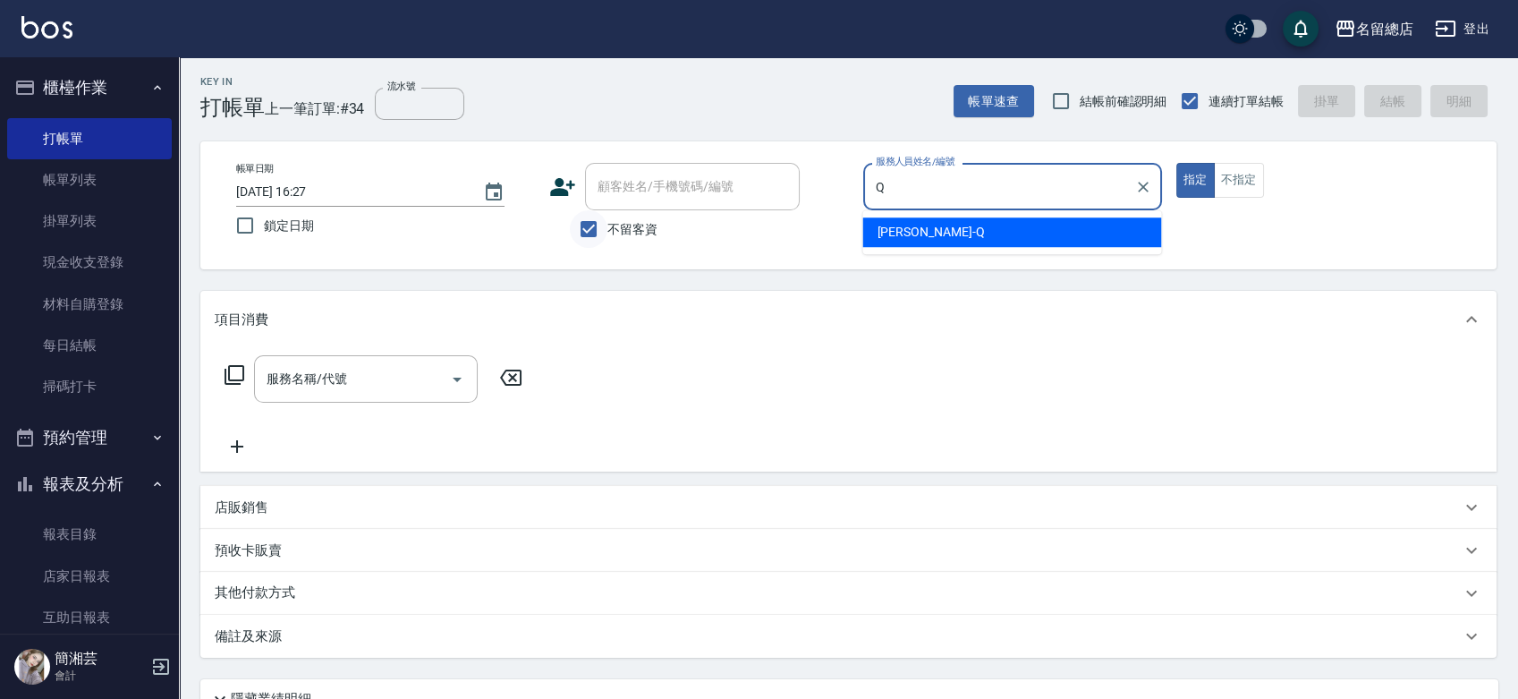
type input "Joyce-Q"
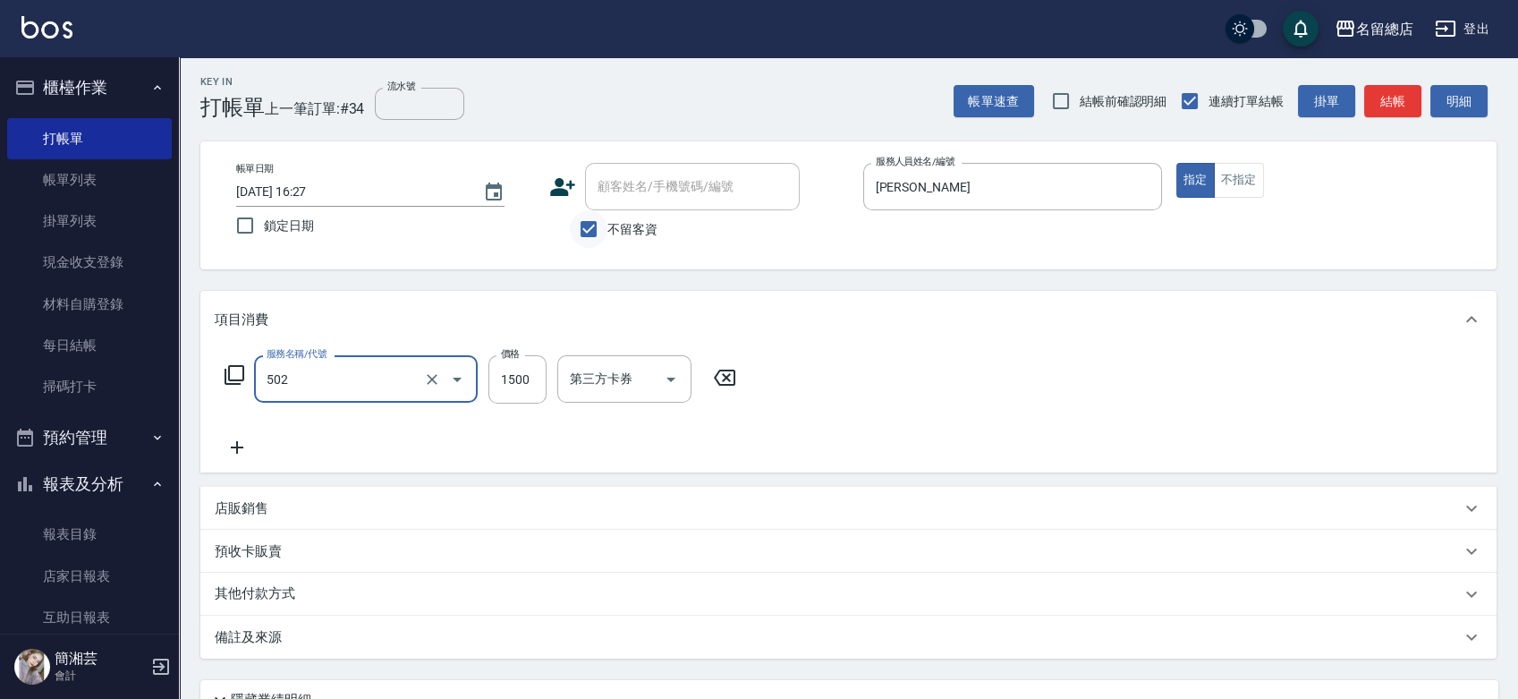
type input "染髮1500以上(502)"
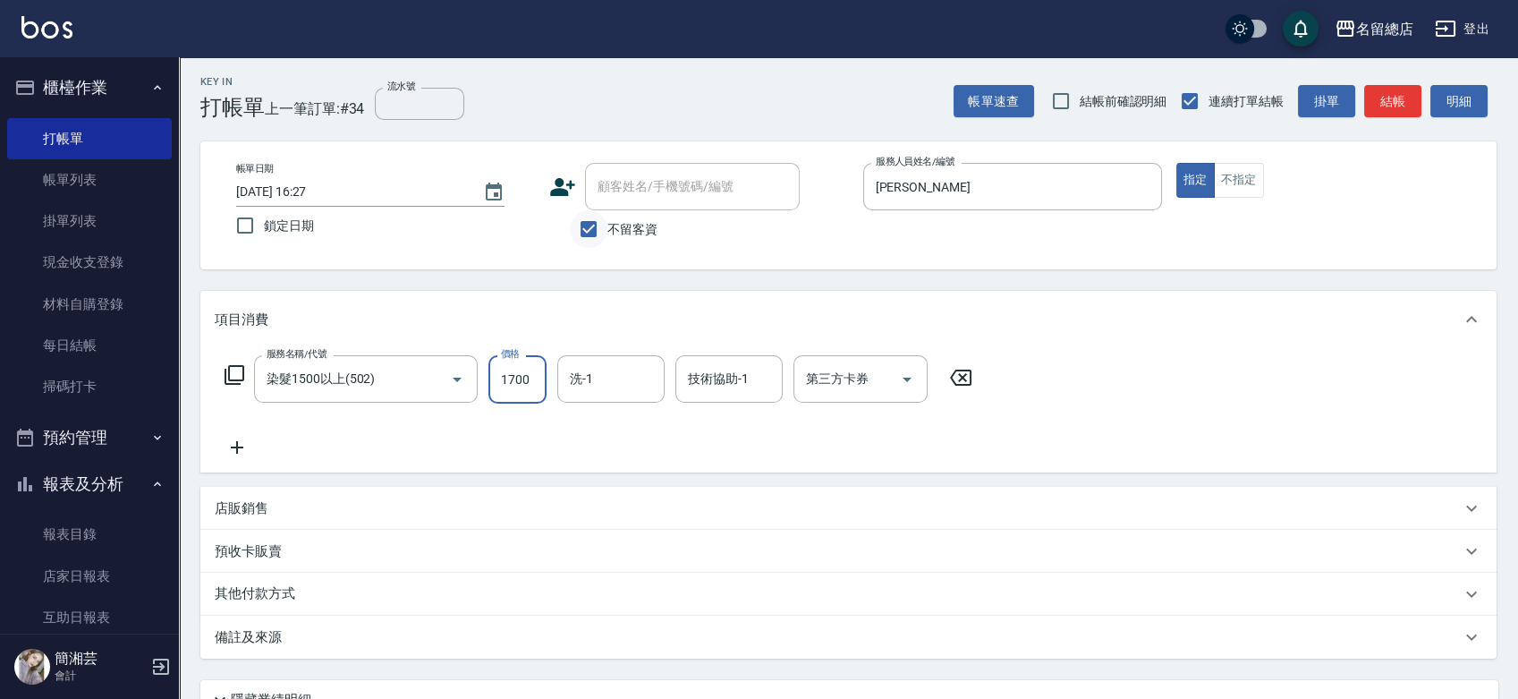
type input "1700"
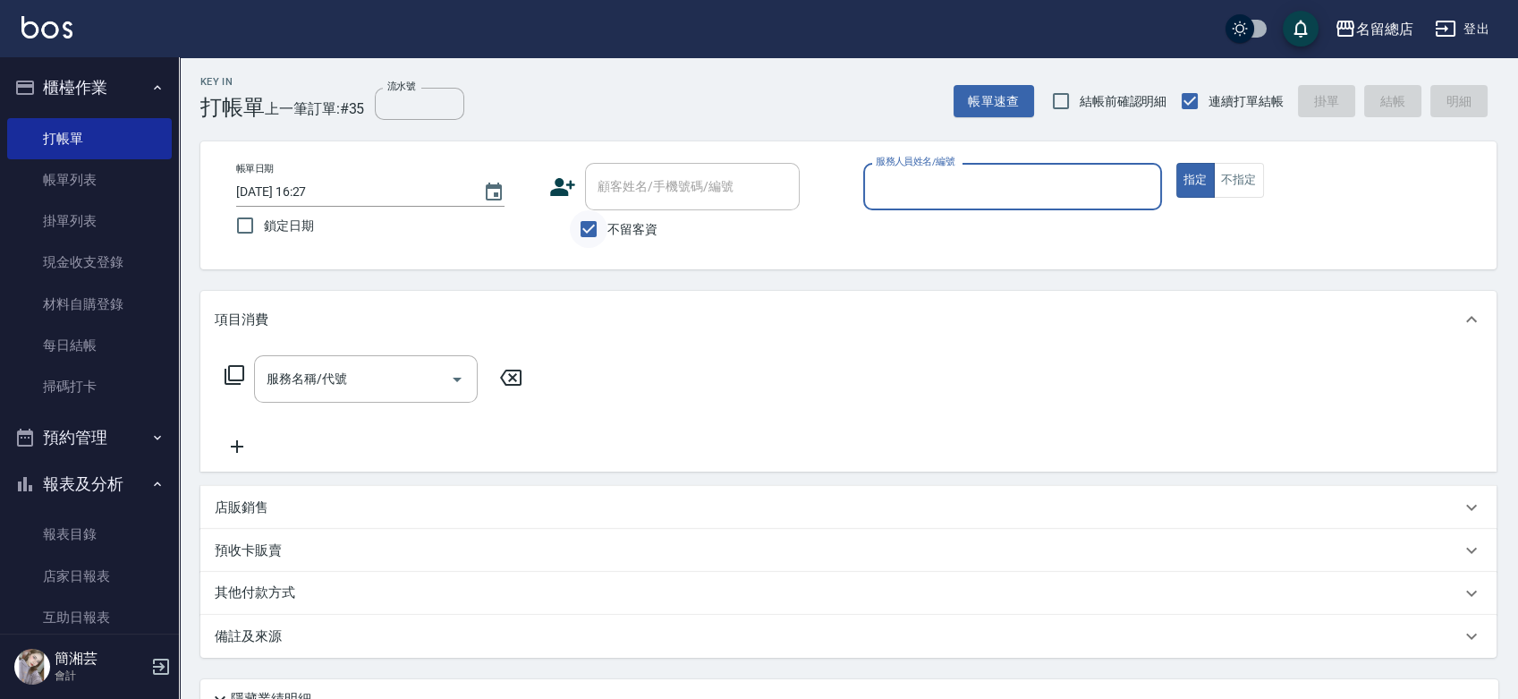
type input "8"
type input "Angela-18"
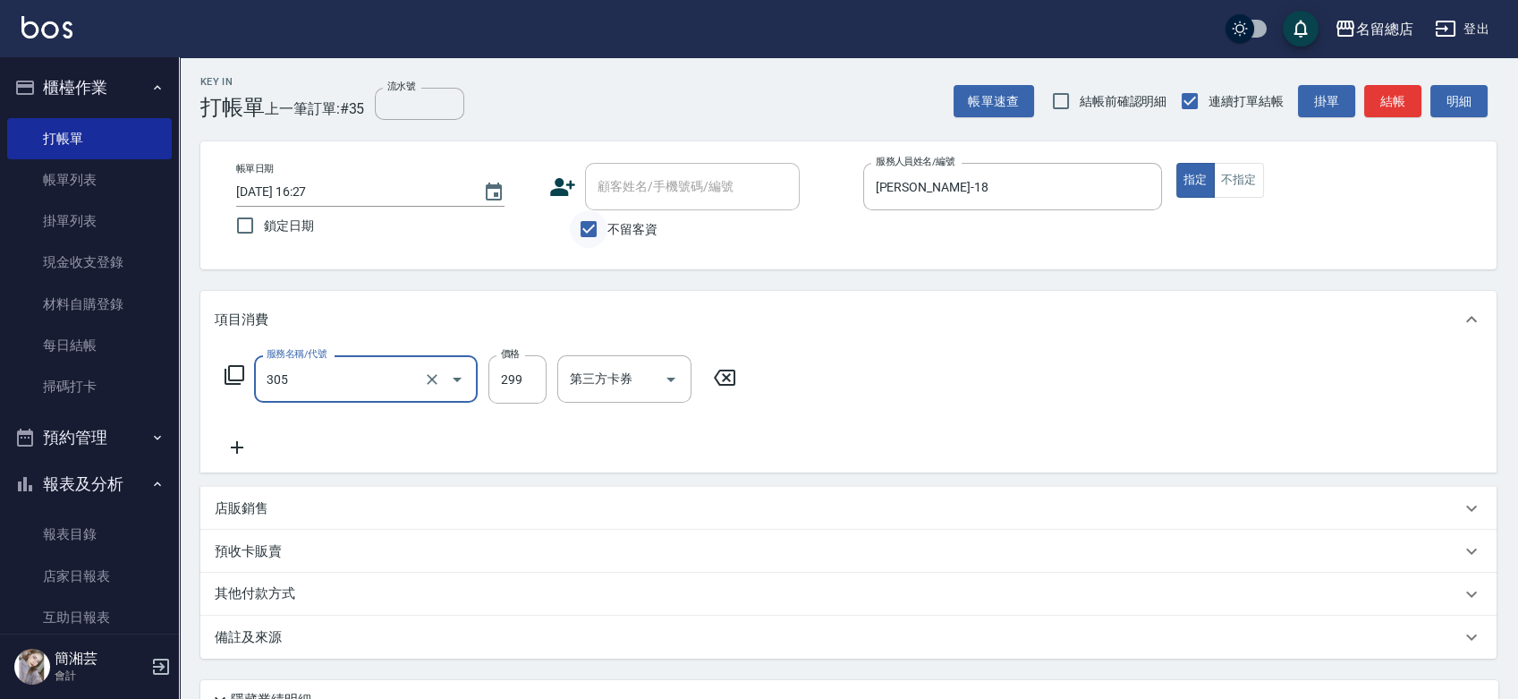
type input "剪髮(305)"
type input "400"
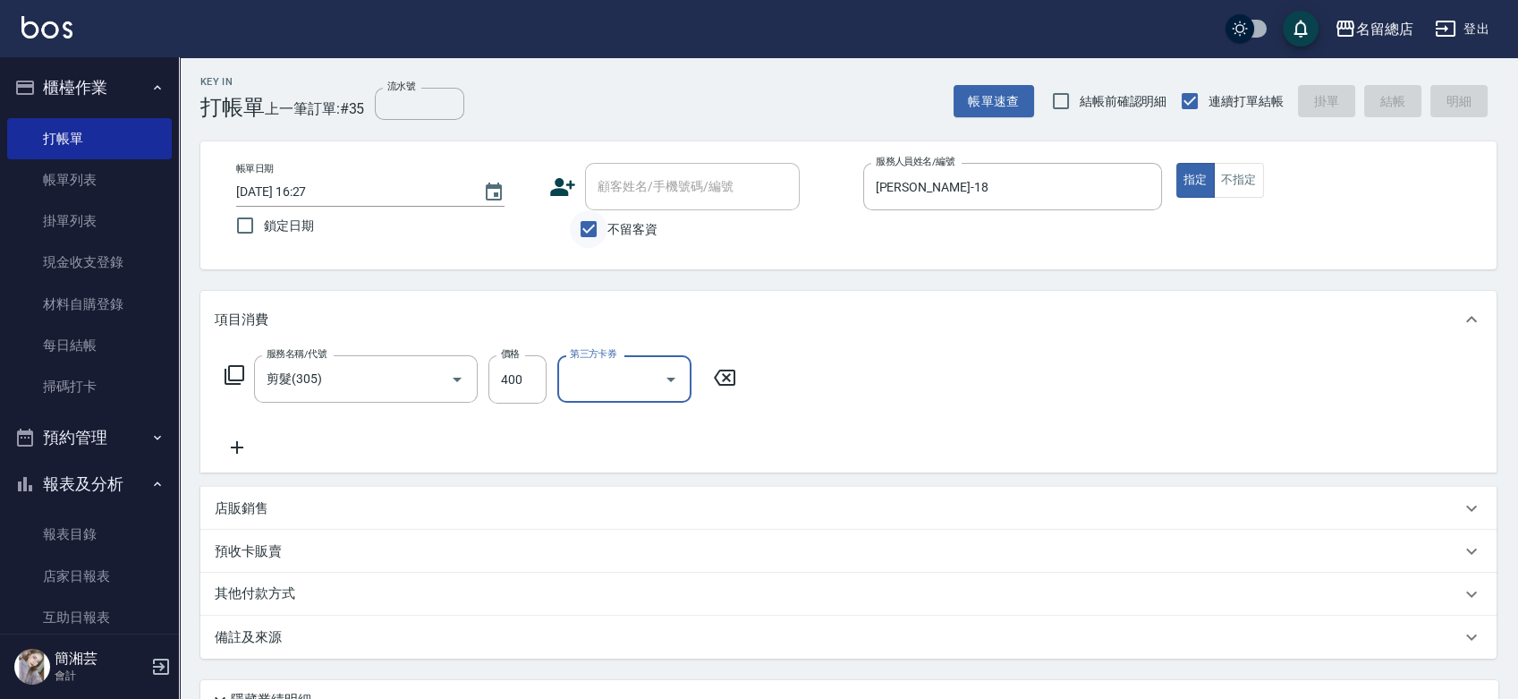
type input "2025/09/10 16:28"
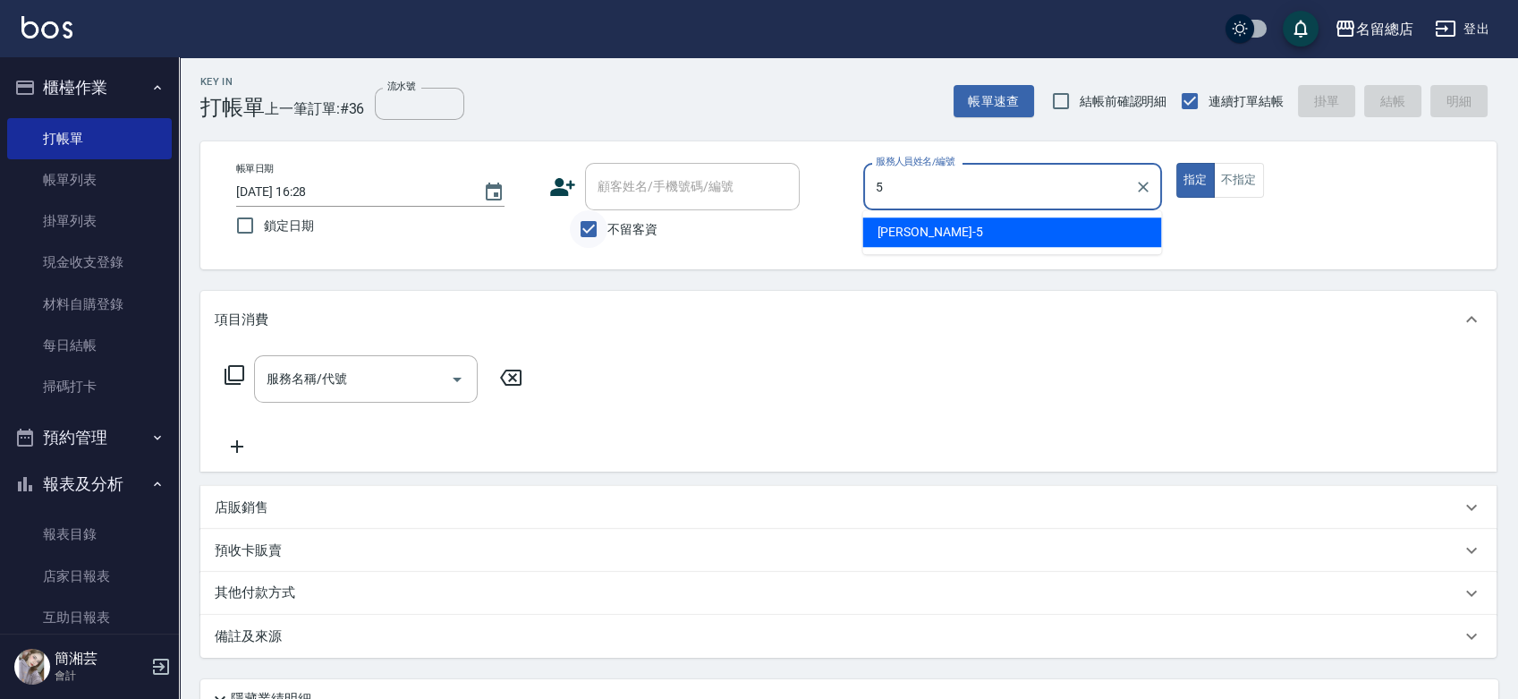
type input "Kelly-5"
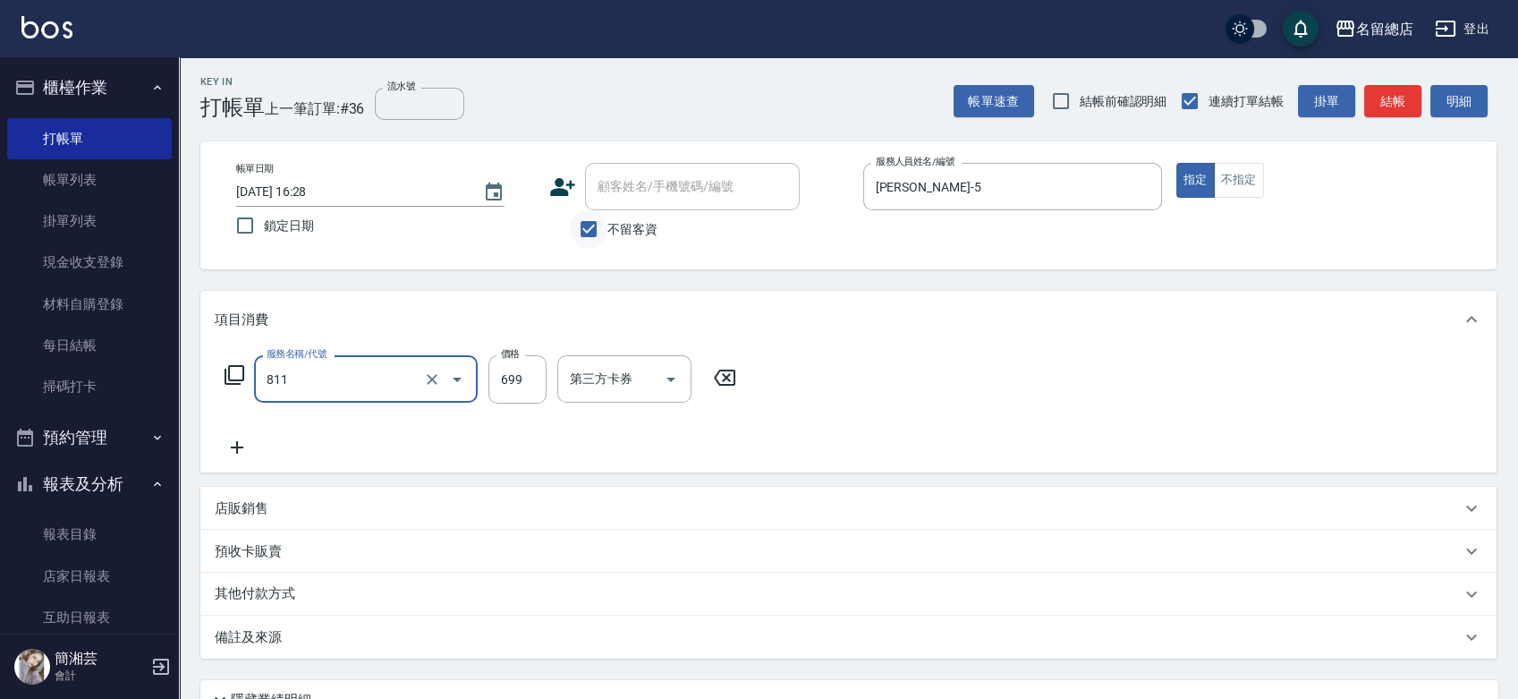
type input "洗+剪(811)"
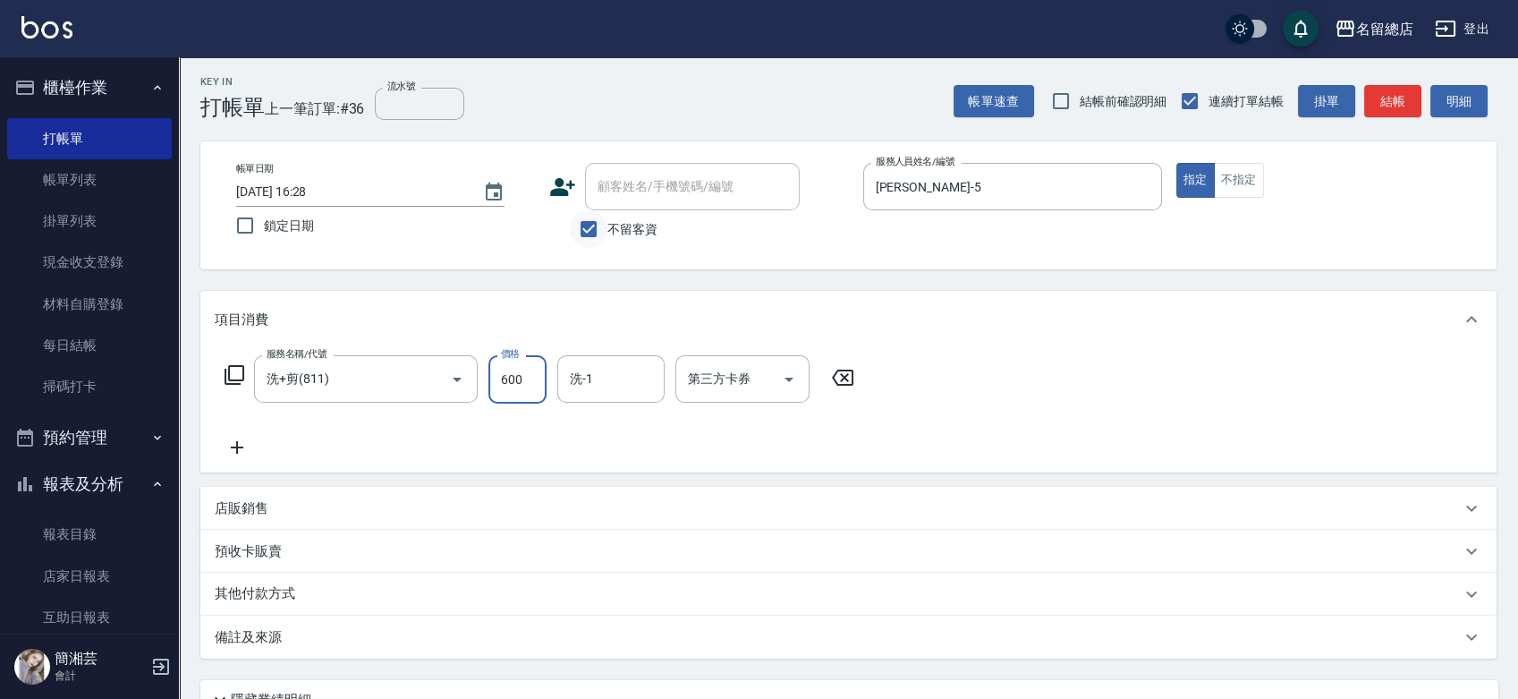
type input "600"
type input "李容榕-31"
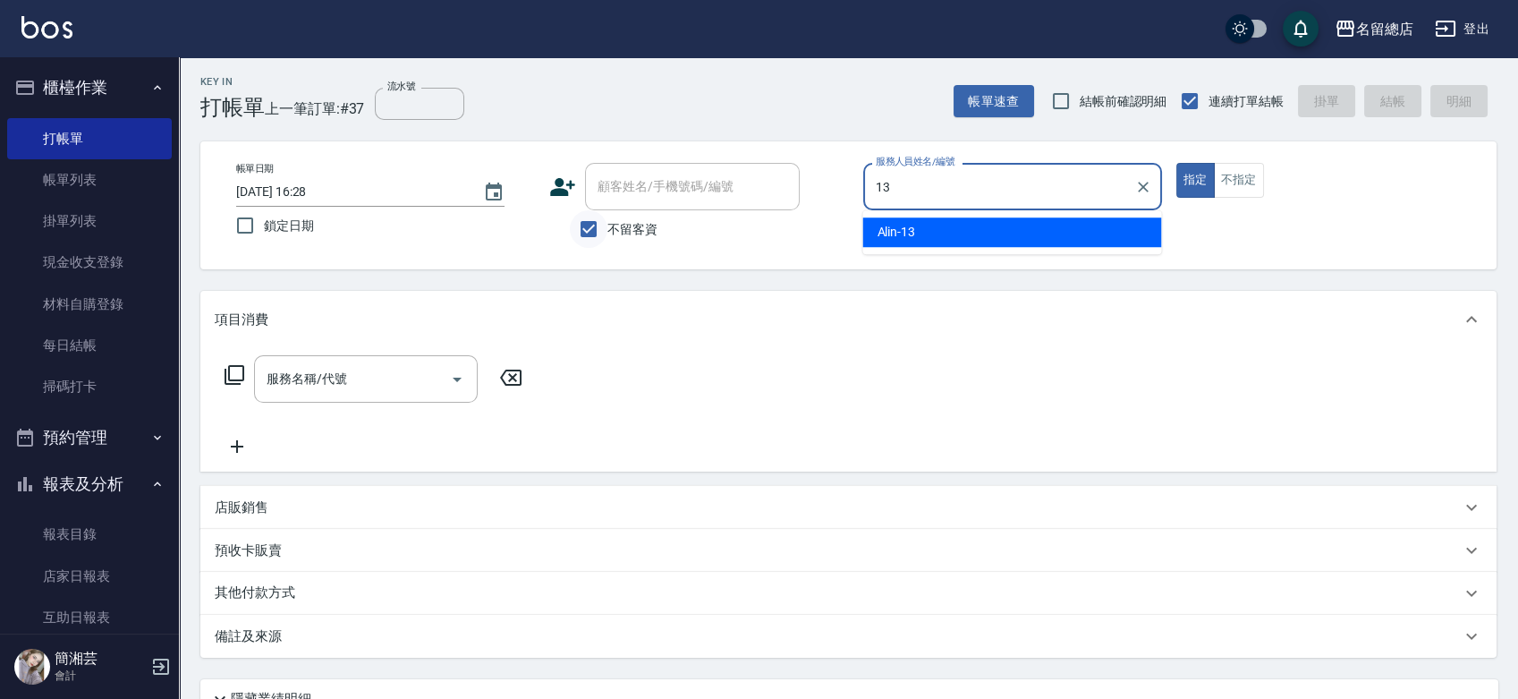
type input "Alin-13"
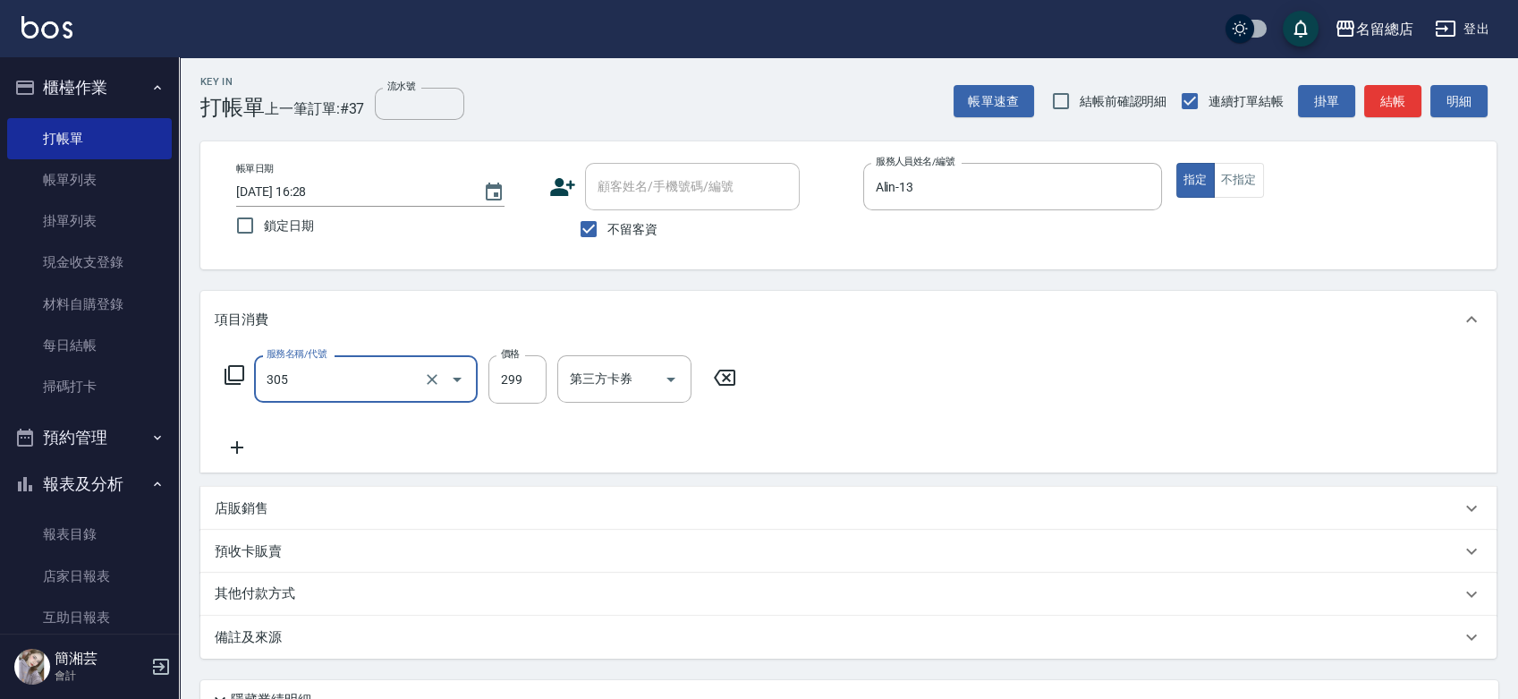
type input "剪髮(305)"
type input "400"
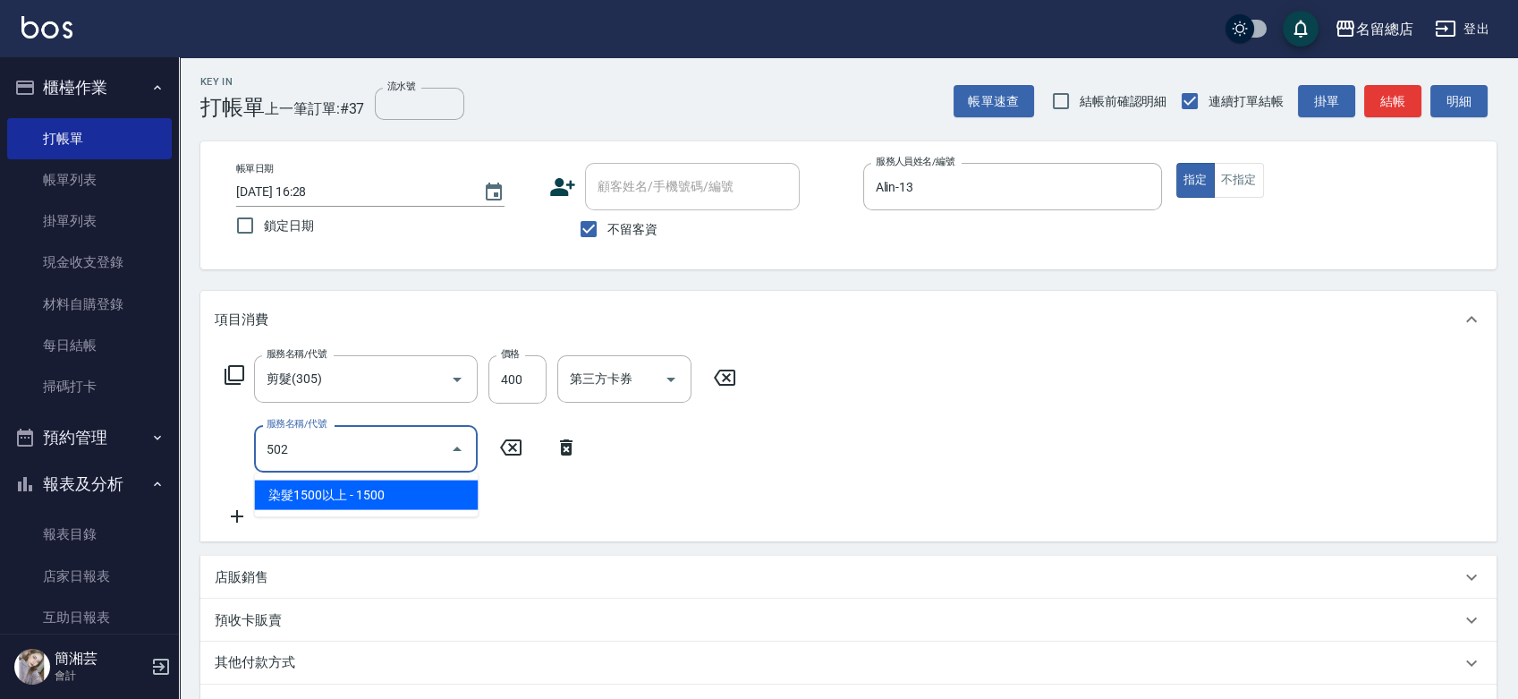
type input "染髮1500以上(502)"
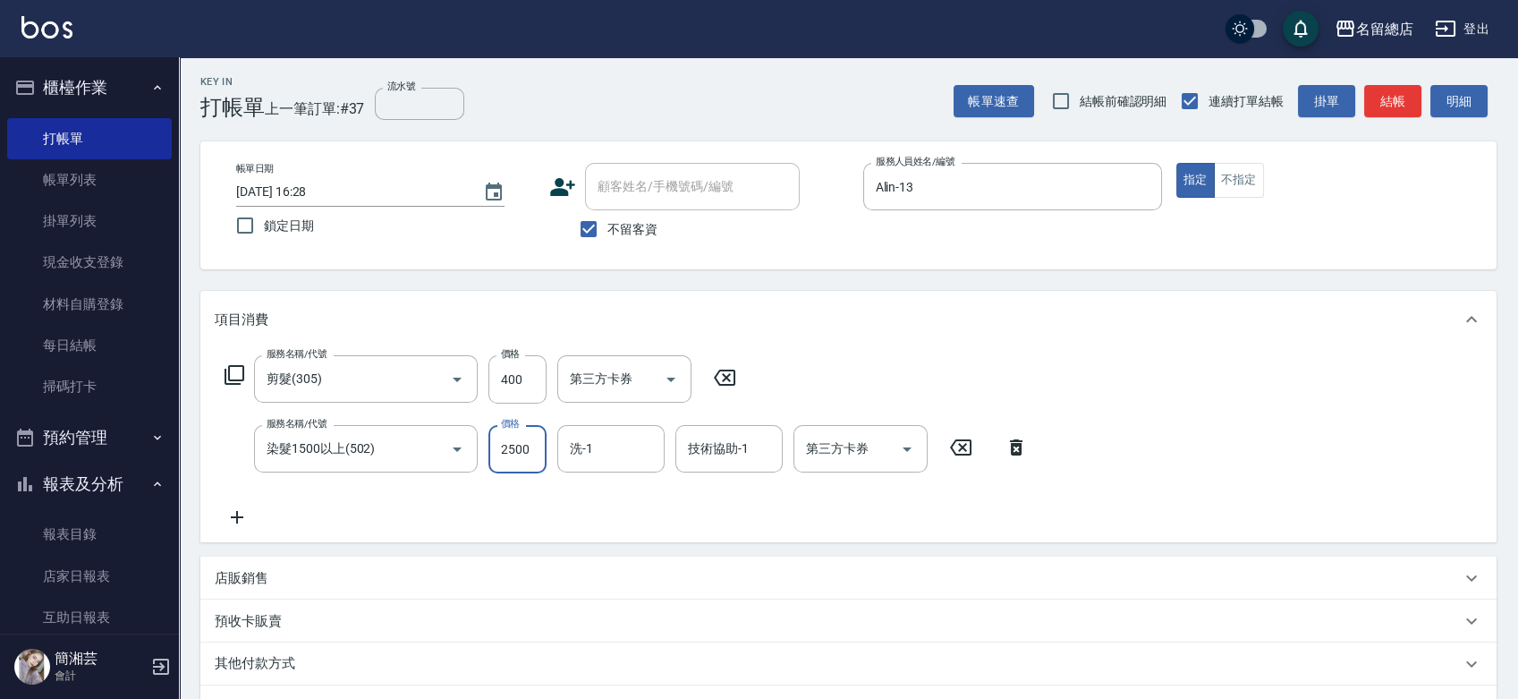
type input "2500"
type input "陳鳳儀-35"
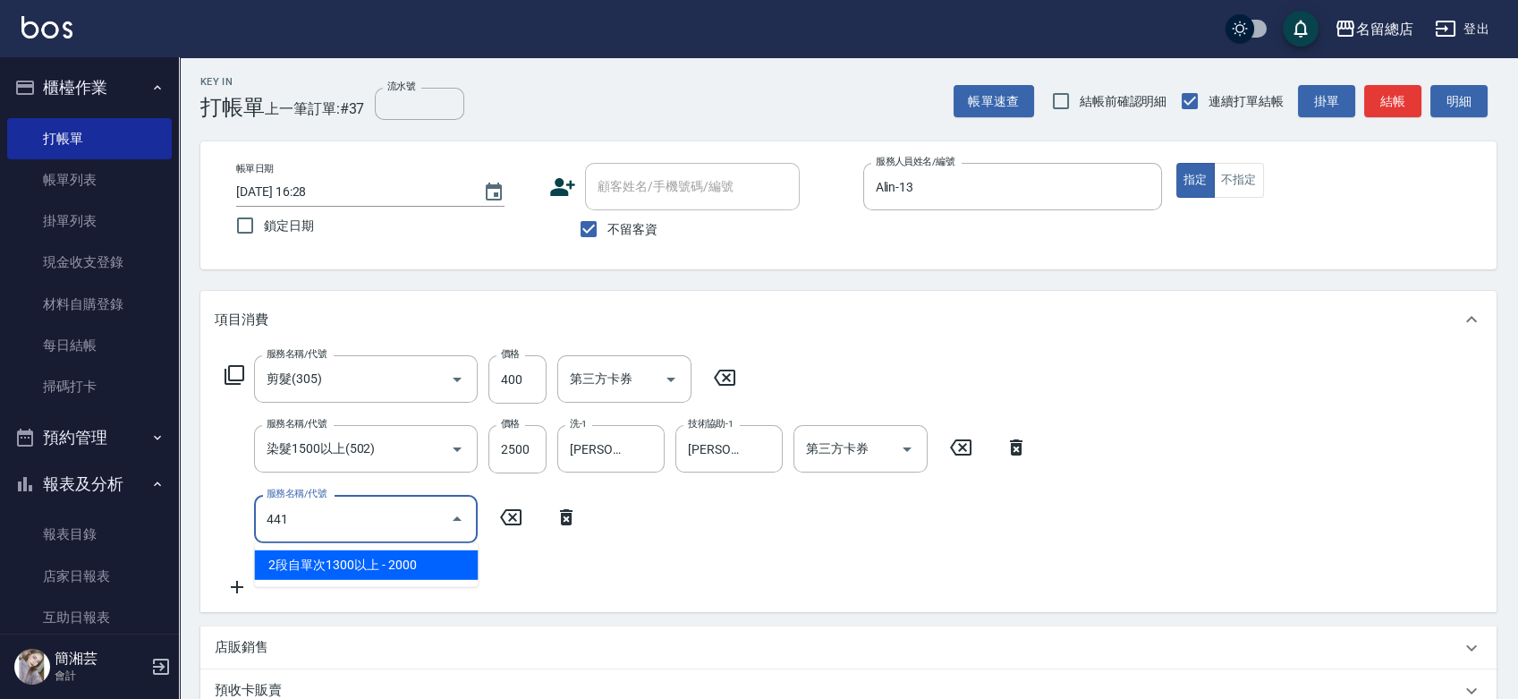
type input "2段自單次1300以上(441)"
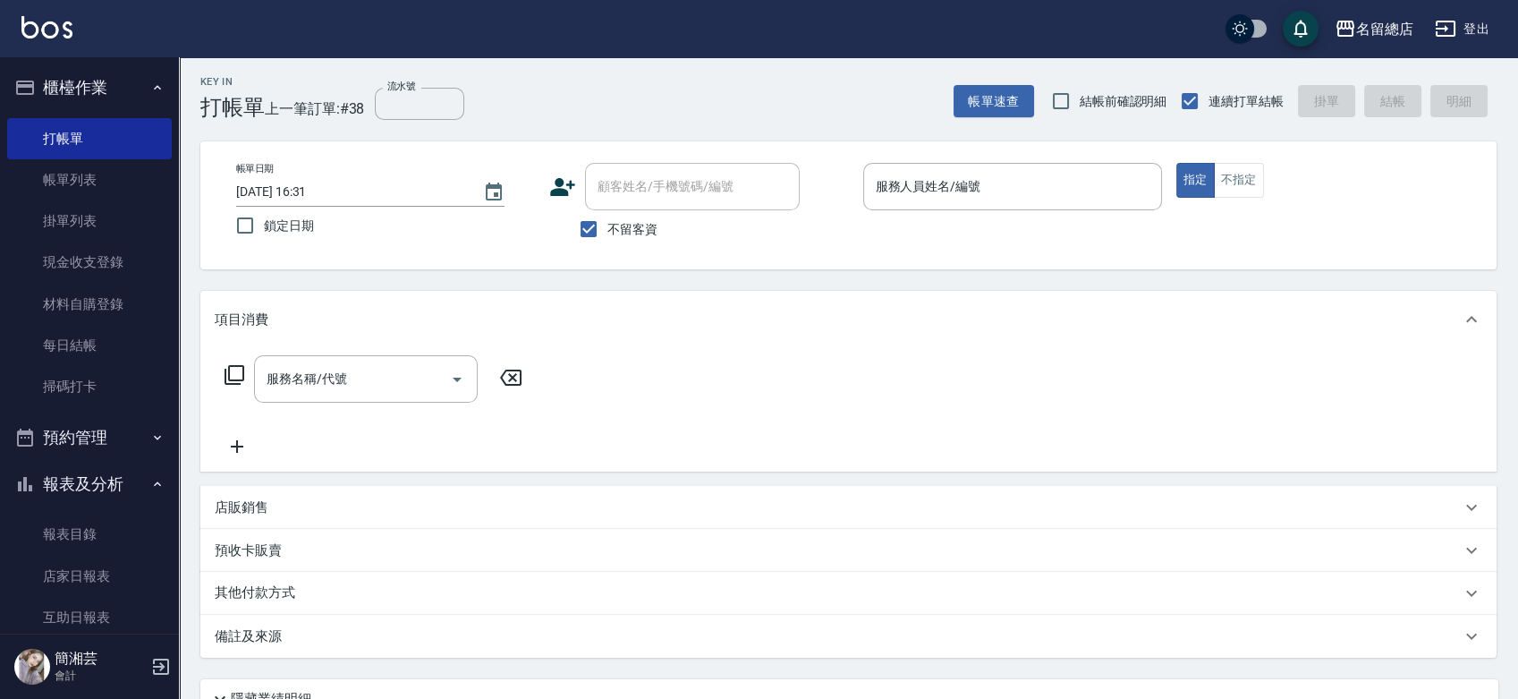
click at [624, 242] on label "不留客資" at bounding box center [614, 229] width 88 height 38
click at [607, 242] on input "不留客資" at bounding box center [589, 229] width 38 height 38
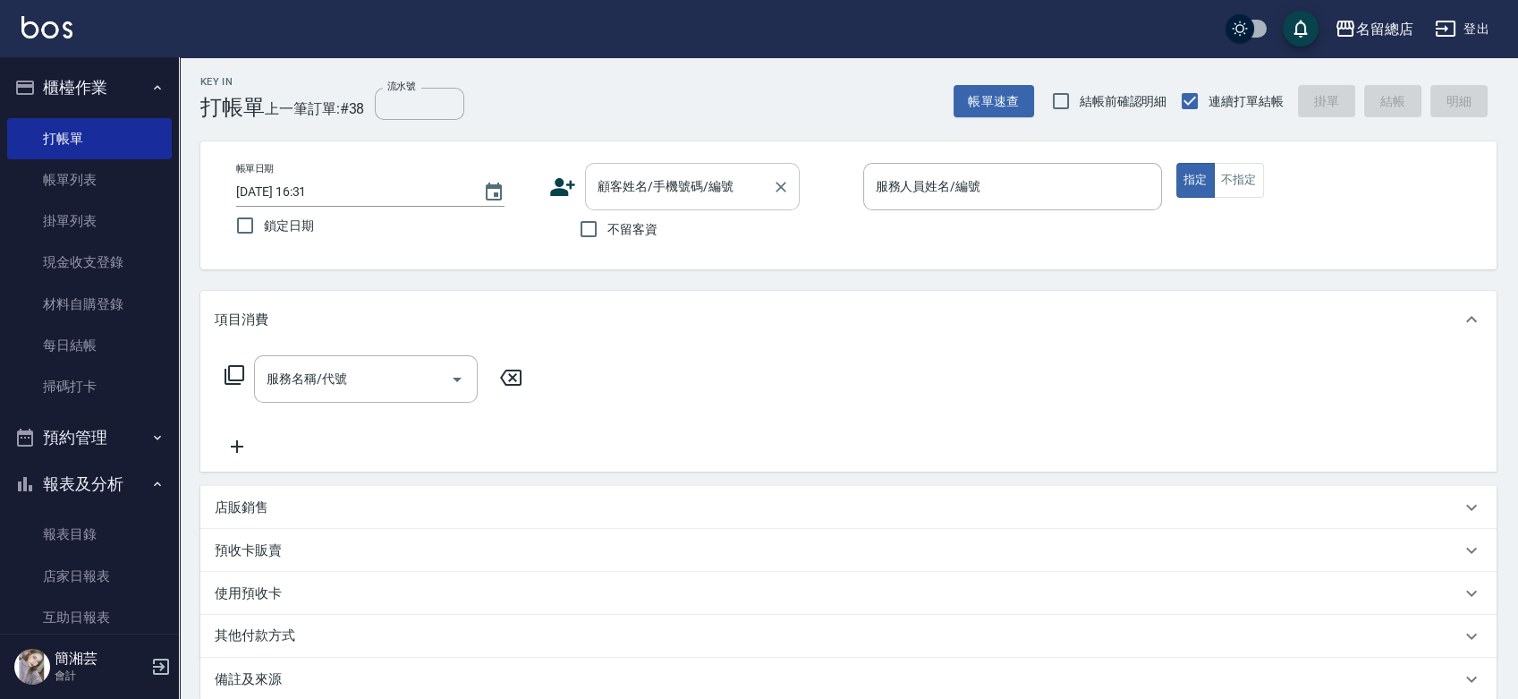
click at [616, 193] on input "顧客姓名/手機號碼/編號" at bounding box center [679, 186] width 172 height 31
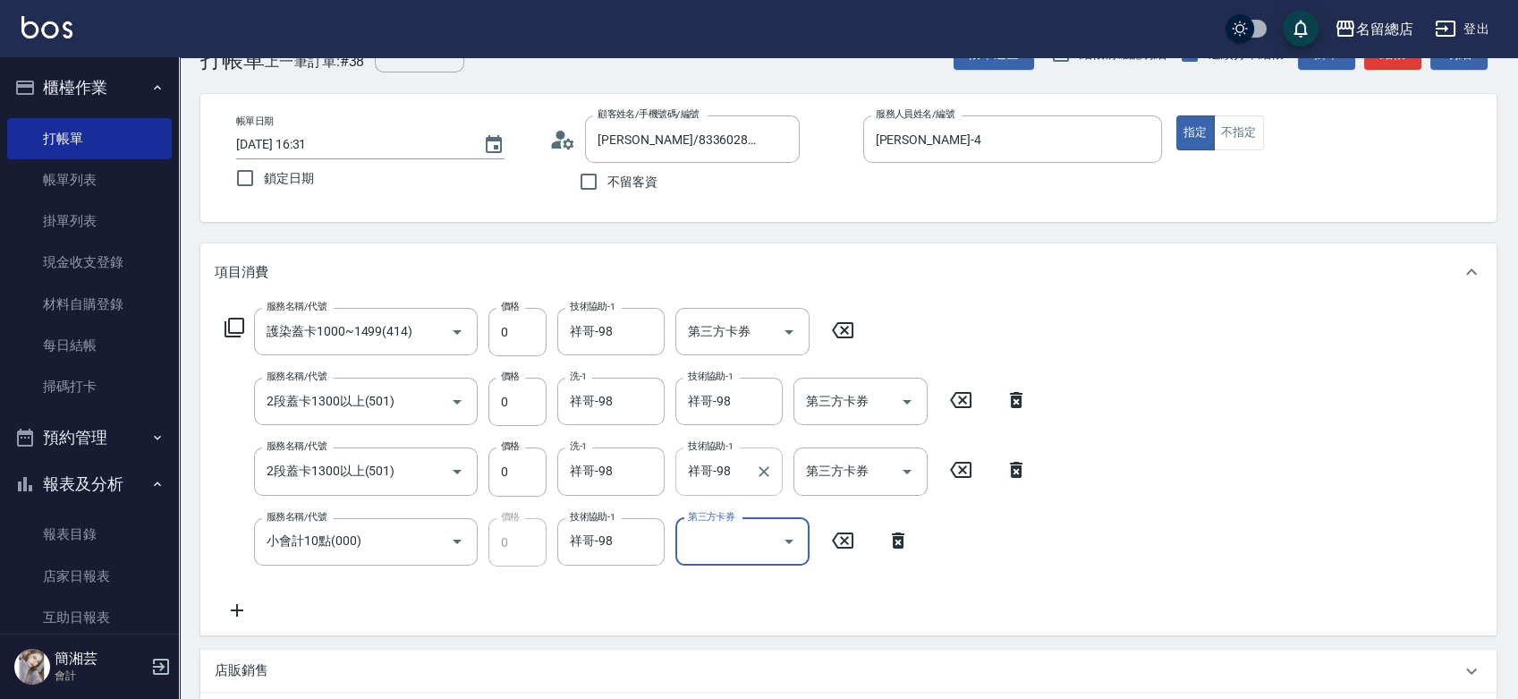
scroll to position [17, 0]
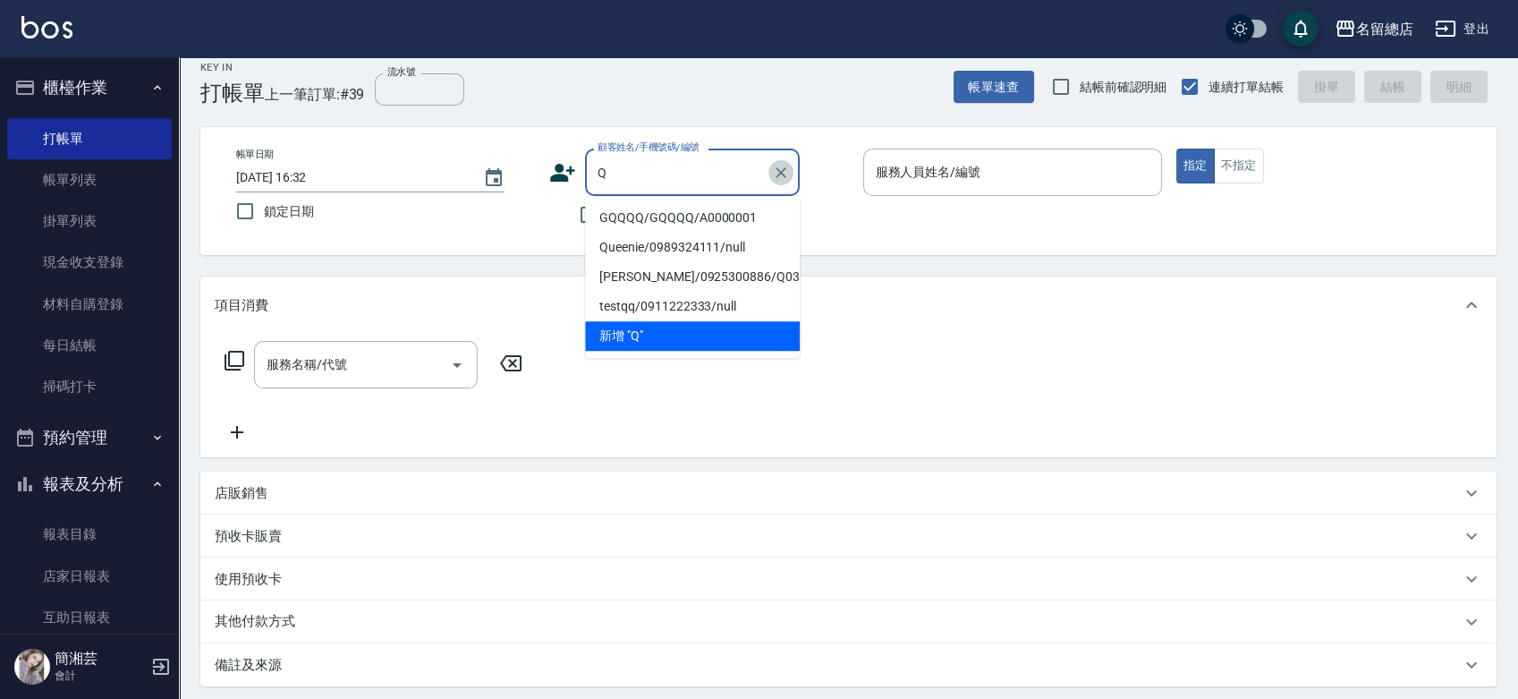
drag, startPoint x: 787, startPoint y: 175, endPoint x: 735, endPoint y: 170, distance: 52.2
click at [787, 174] on icon "Clear" at bounding box center [781, 173] width 18 height 18
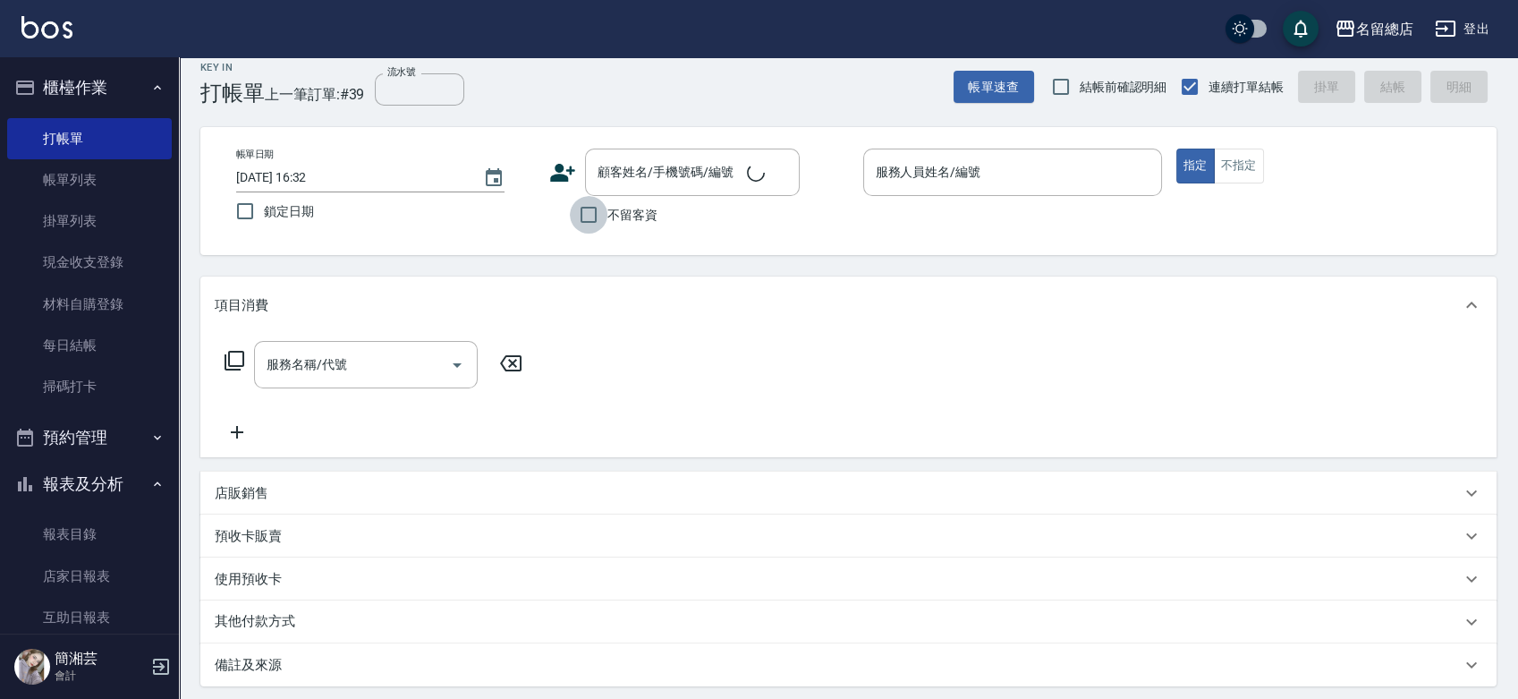
click at [583, 208] on input "不留客資" at bounding box center [589, 215] width 38 height 38
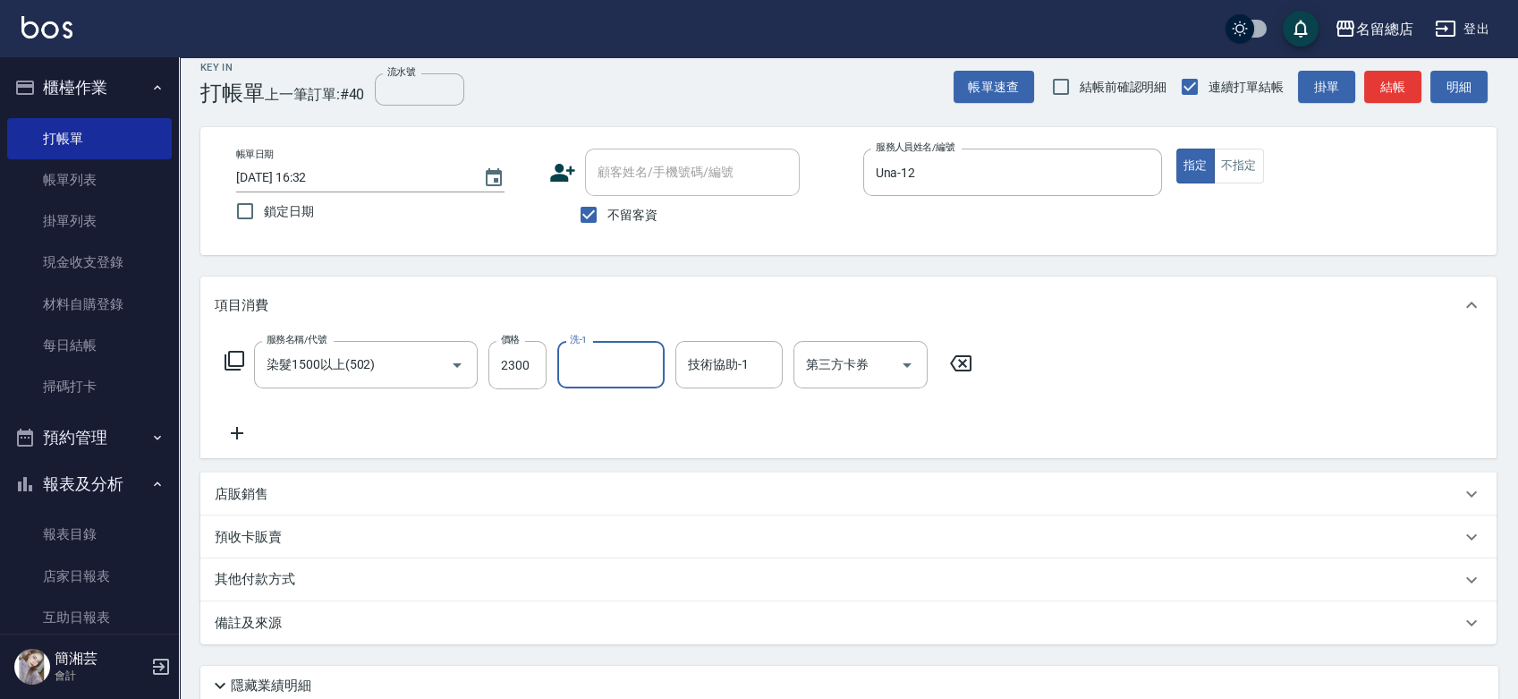
click at [306, 584] on div "其他付款方式" at bounding box center [838, 580] width 1246 height 20
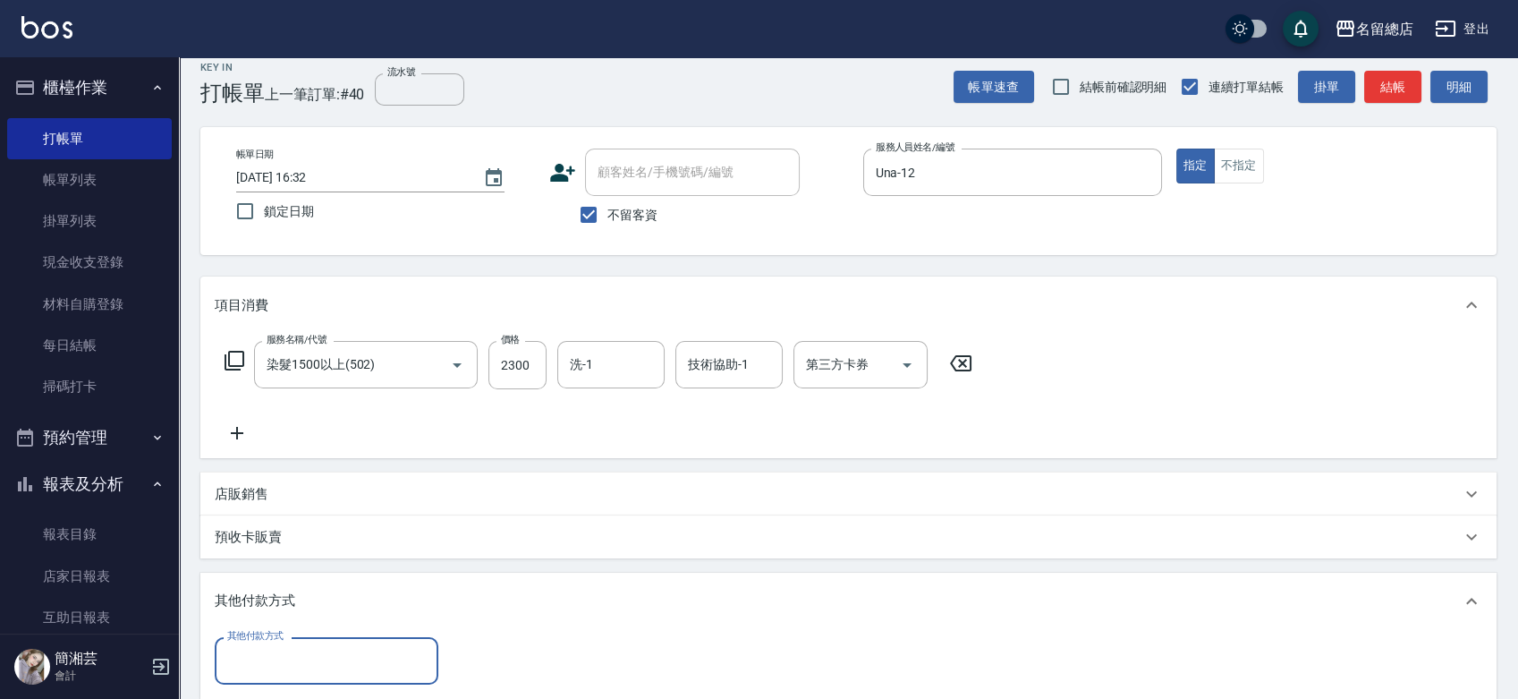
scroll to position [0, 0]
click at [291, 661] on input "其他付款方式" at bounding box center [327, 660] width 208 height 31
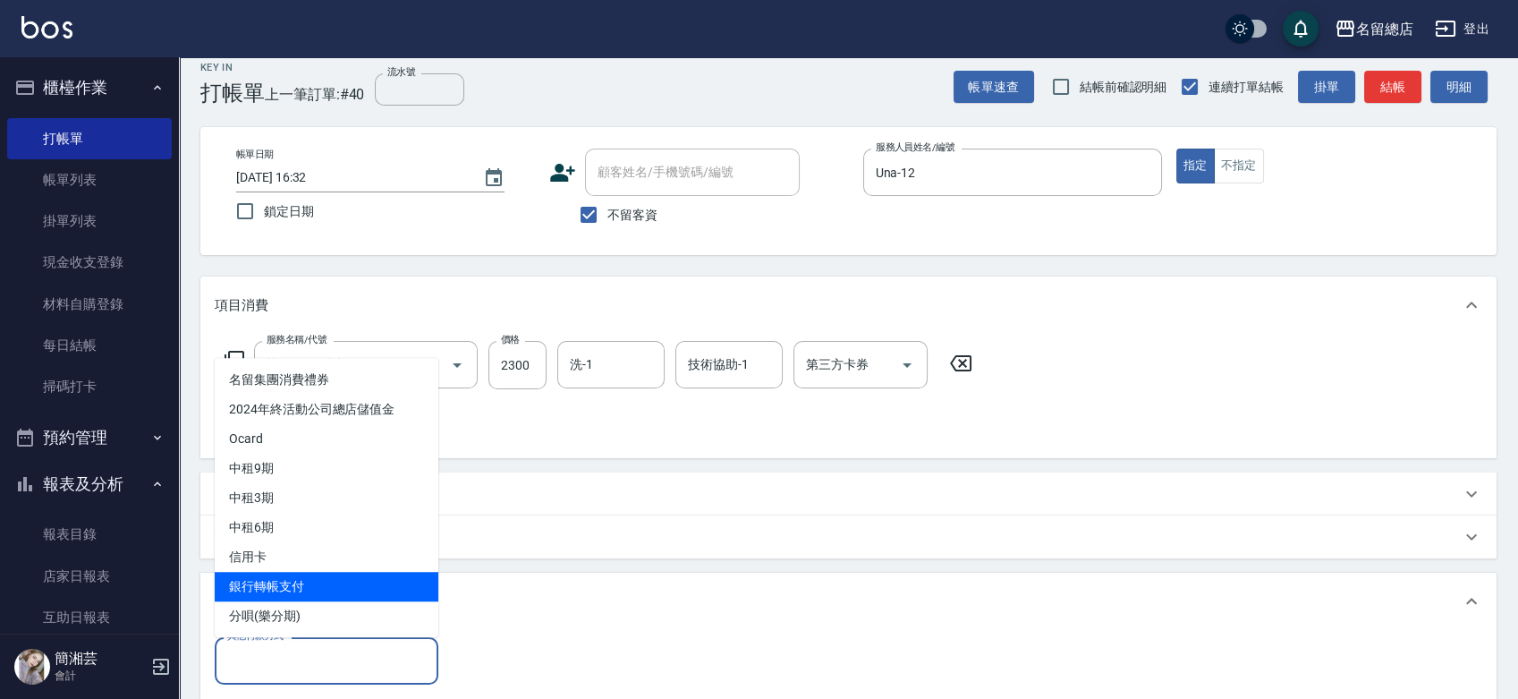
click at [291, 573] on span "銀行轉帳支付" at bounding box center [327, 587] width 224 height 30
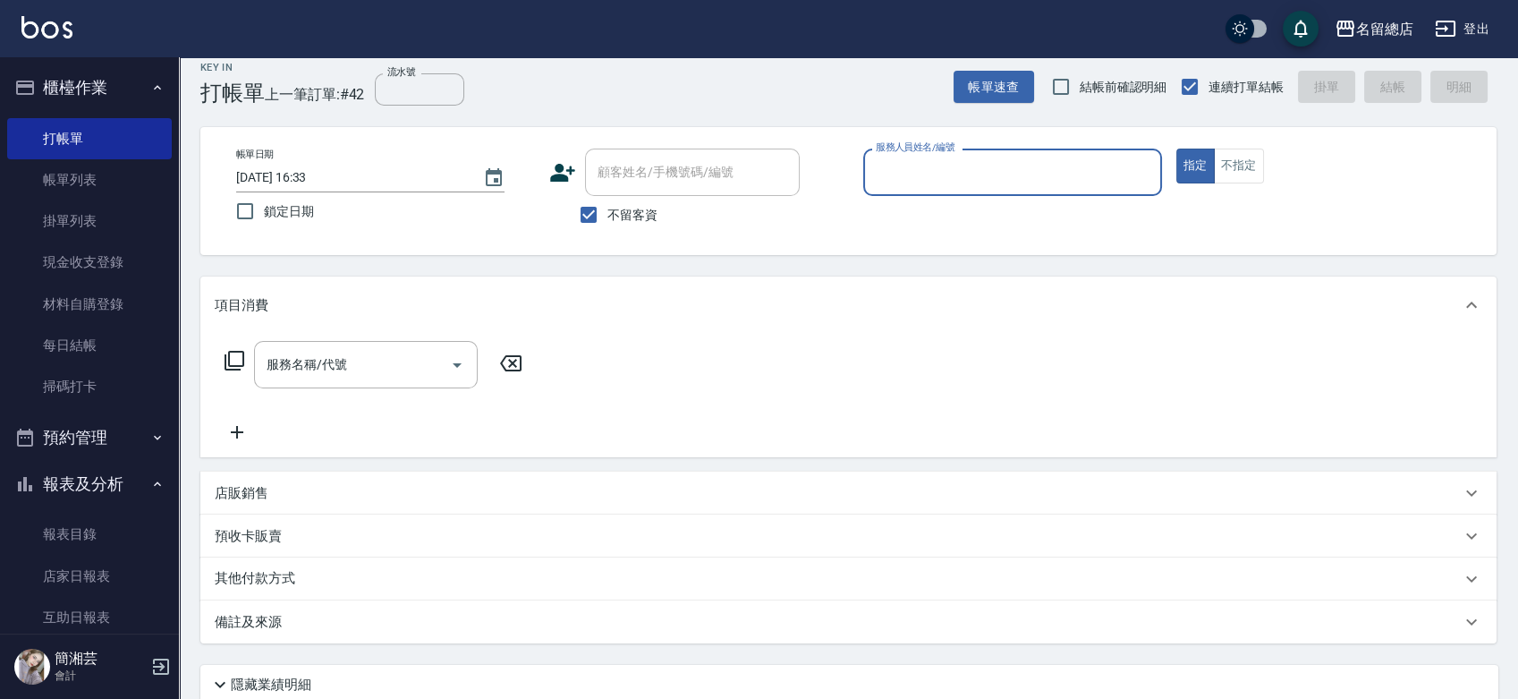
click at [613, 208] on span "不留客資" at bounding box center [632, 215] width 50 height 19
click at [607, 208] on input "不留客資" at bounding box center [589, 215] width 38 height 38
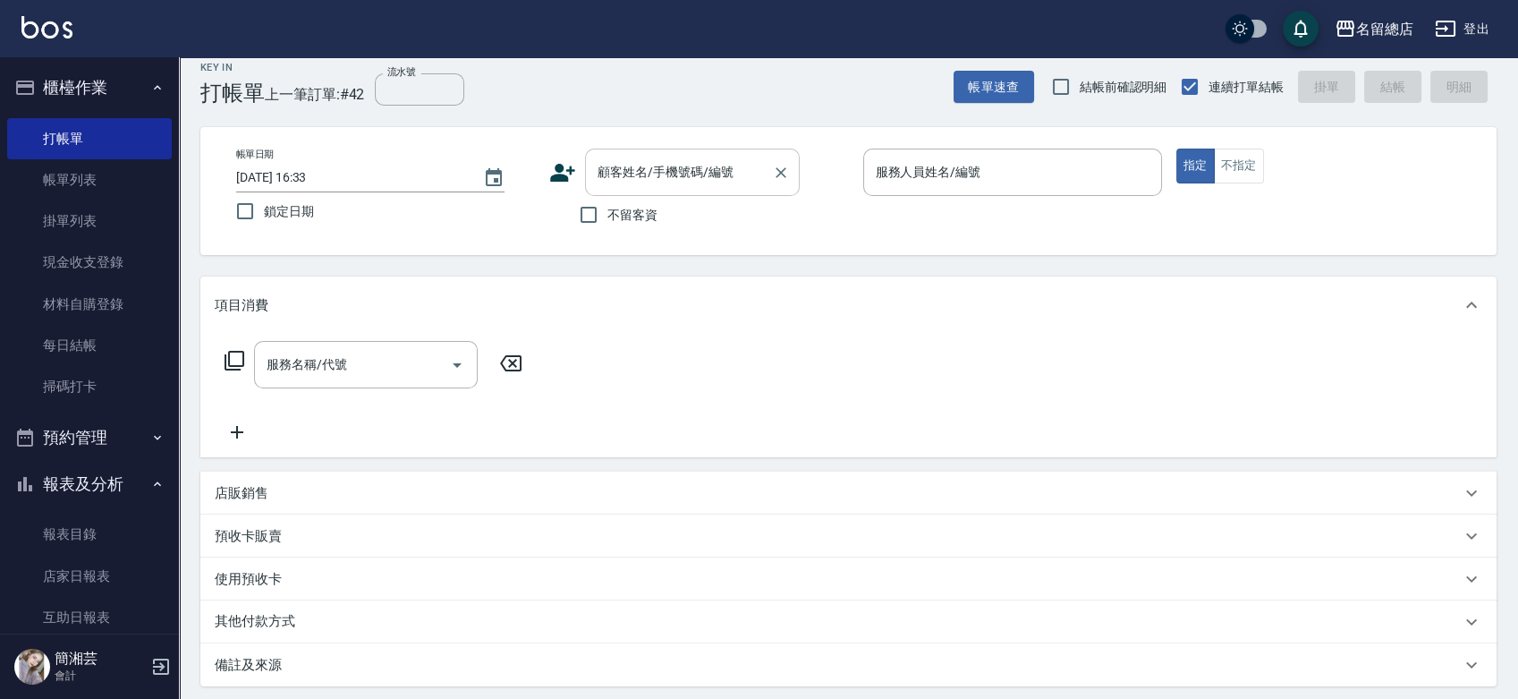
click at [628, 174] on input "顧客姓名/手機號碼/編號" at bounding box center [679, 172] width 172 height 31
click at [81, 306] on link "材料自購登錄" at bounding box center [89, 304] width 165 height 41
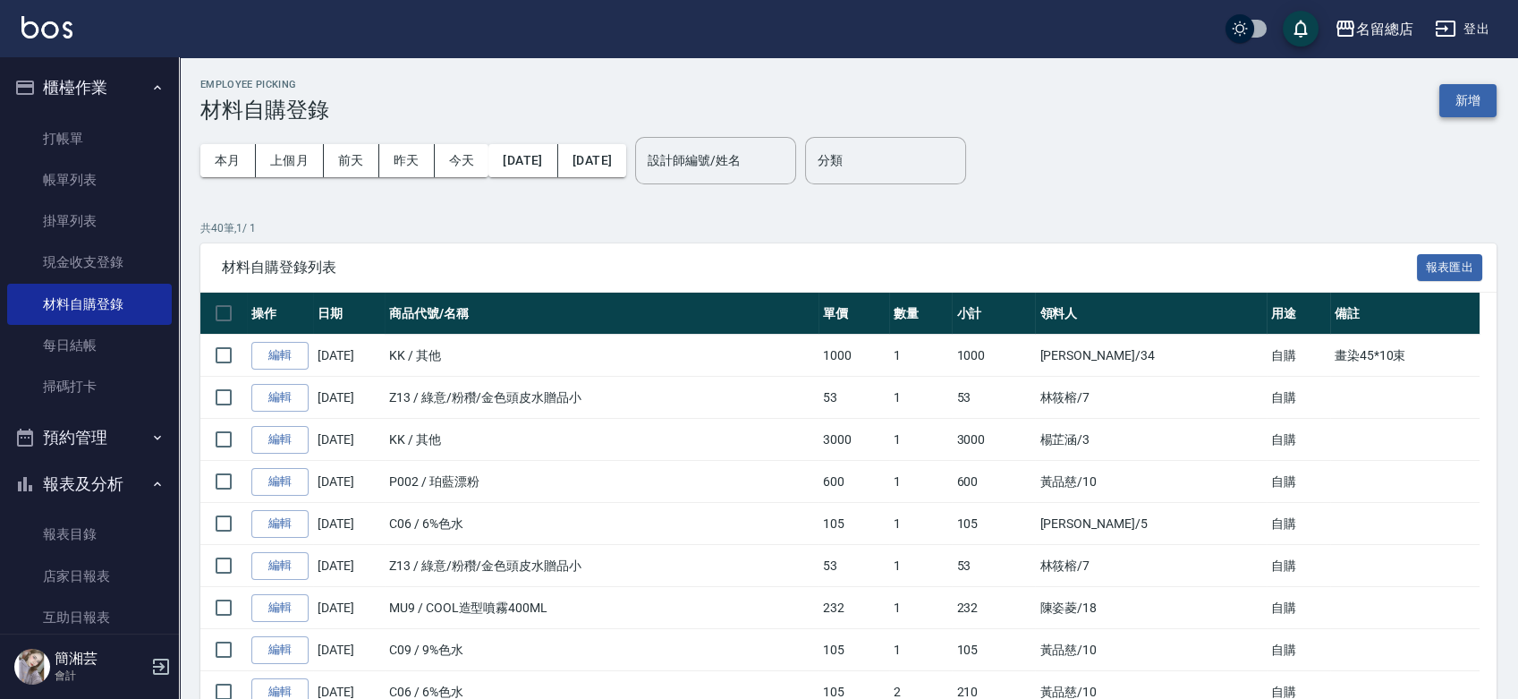
click at [1482, 98] on button "新增" at bounding box center [1467, 100] width 57 height 33
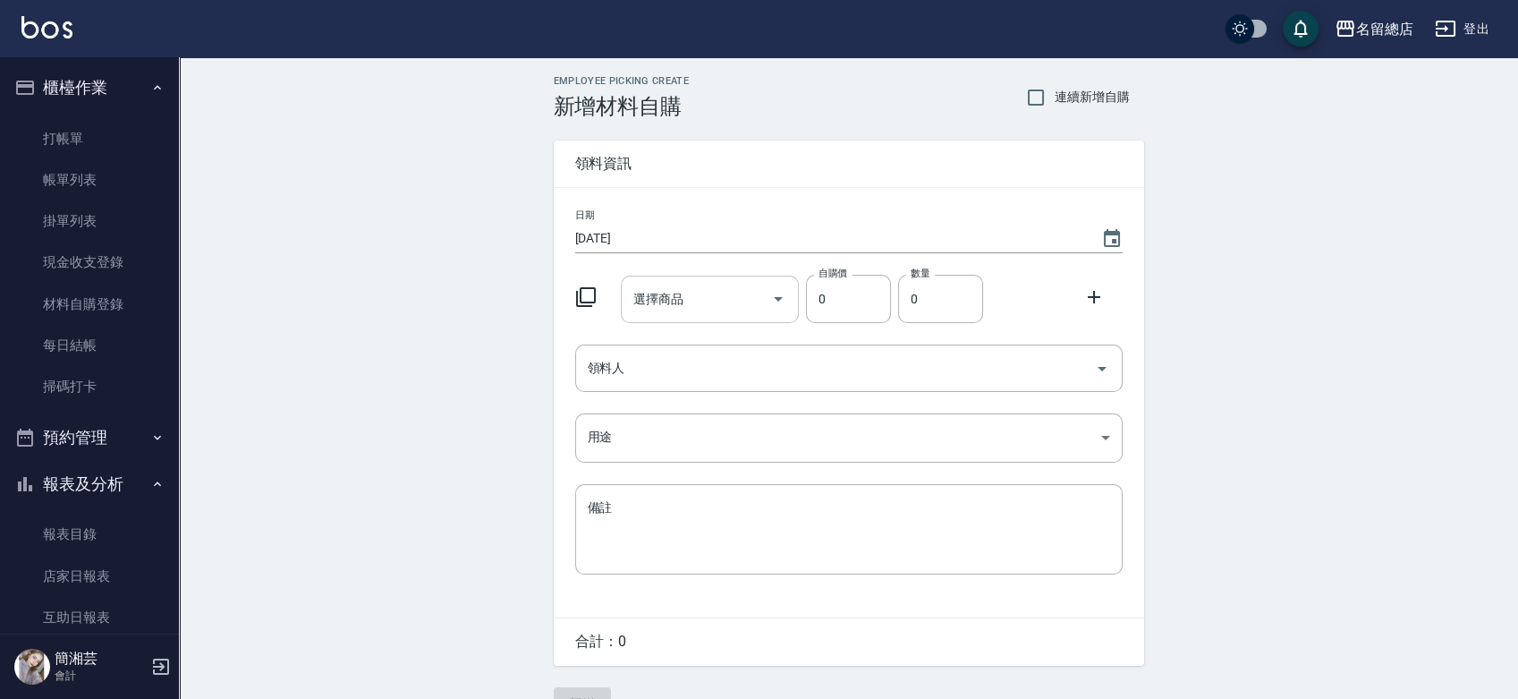
click at [716, 299] on input "選擇商品" at bounding box center [696, 299] width 135 height 31
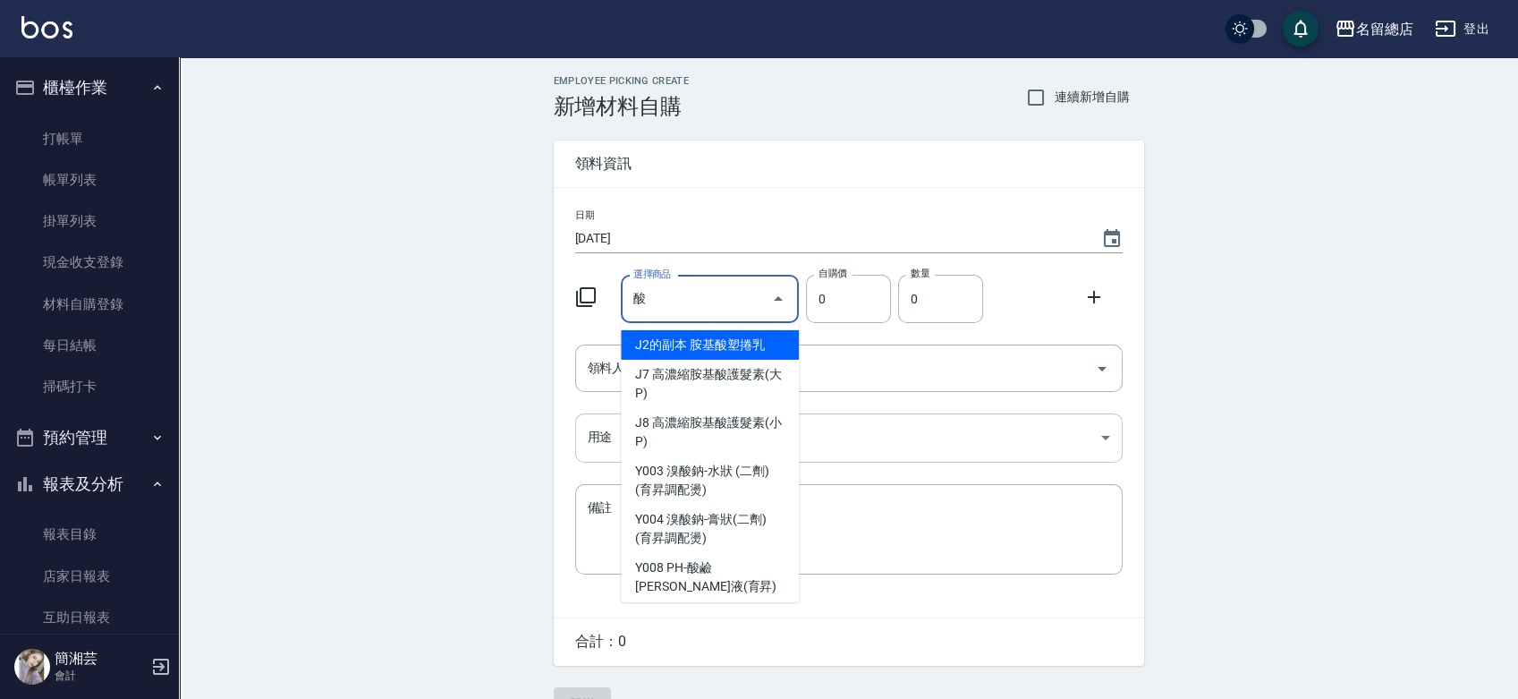
click at [685, 430] on li "J8 高濃縮胺基酸護髮素(小P)" at bounding box center [710, 432] width 178 height 48
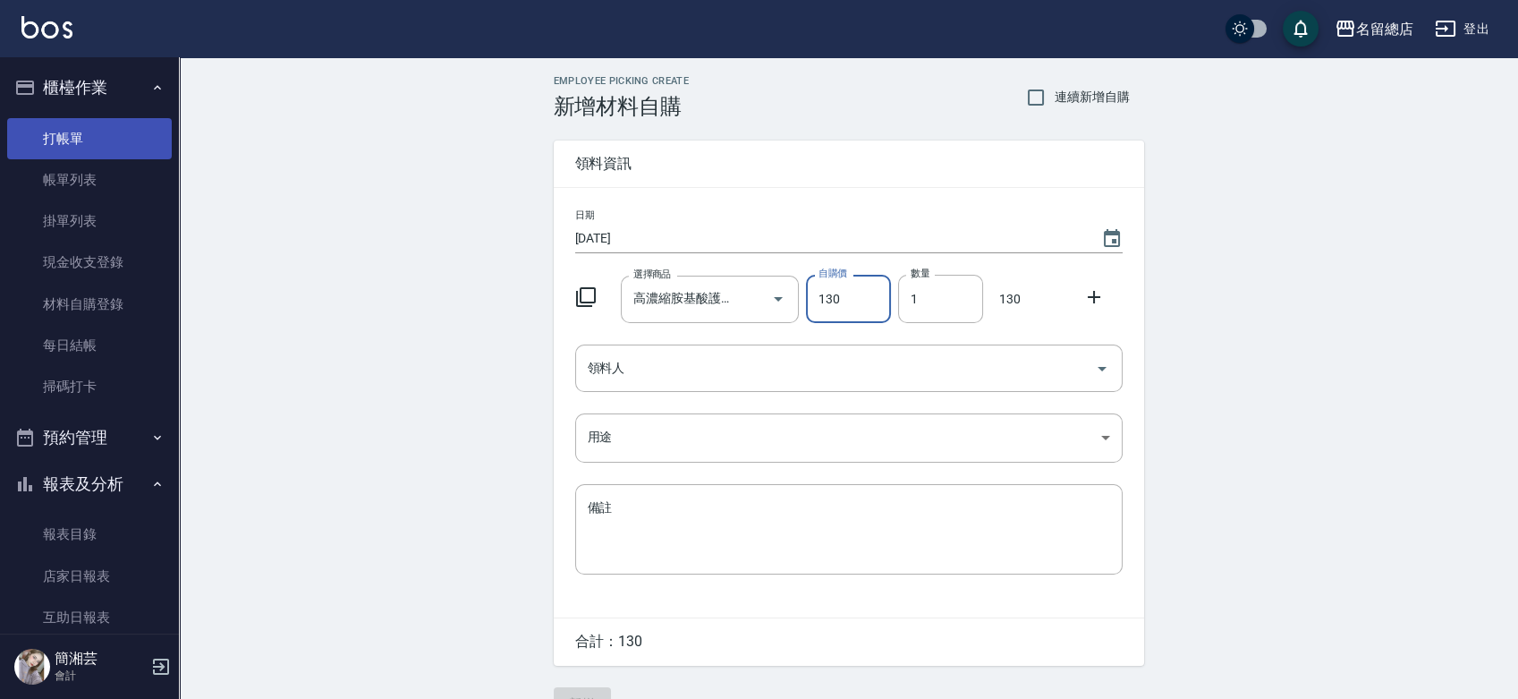
click at [89, 155] on link "打帳單" at bounding box center [89, 138] width 165 height 41
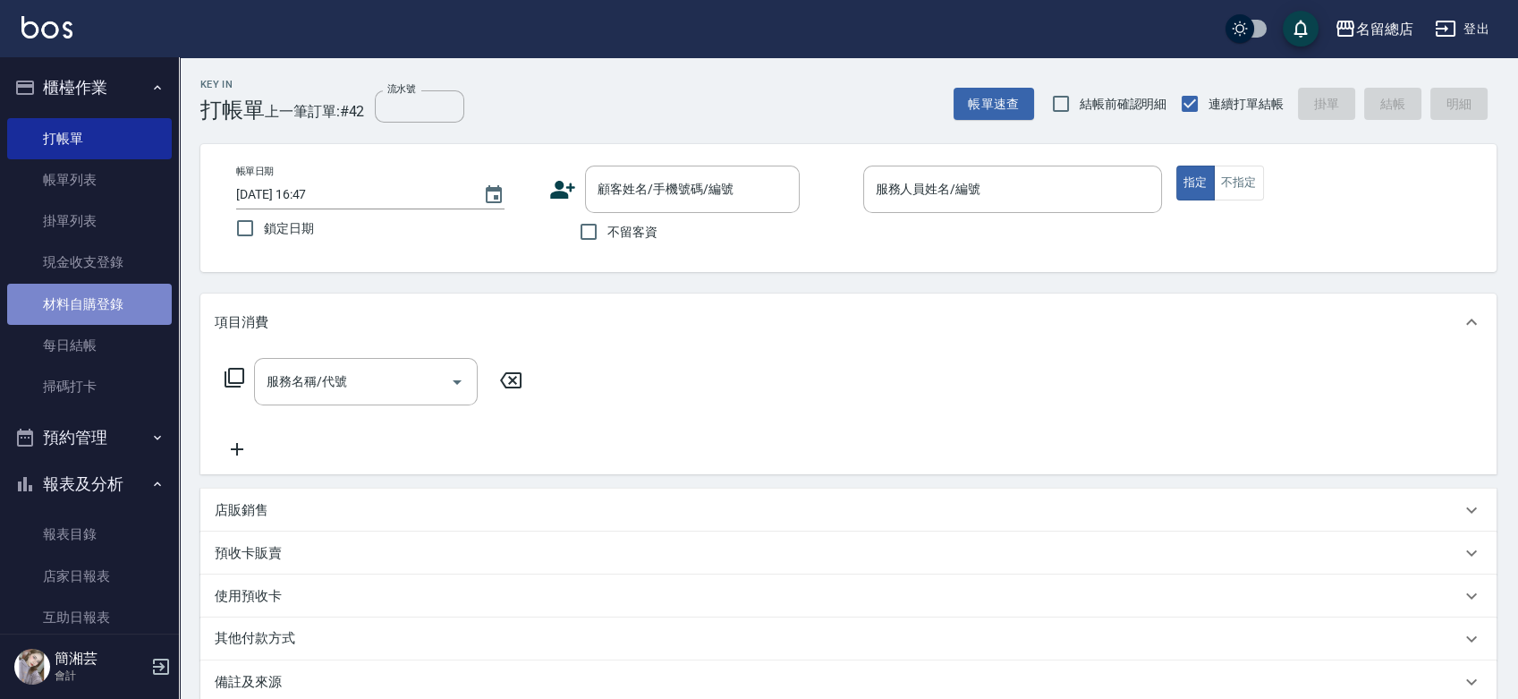
drag, startPoint x: 146, startPoint y: 297, endPoint x: 148, endPoint y: 309, distance: 11.8
click at [147, 300] on link "材料自購登錄" at bounding box center [89, 304] width 165 height 41
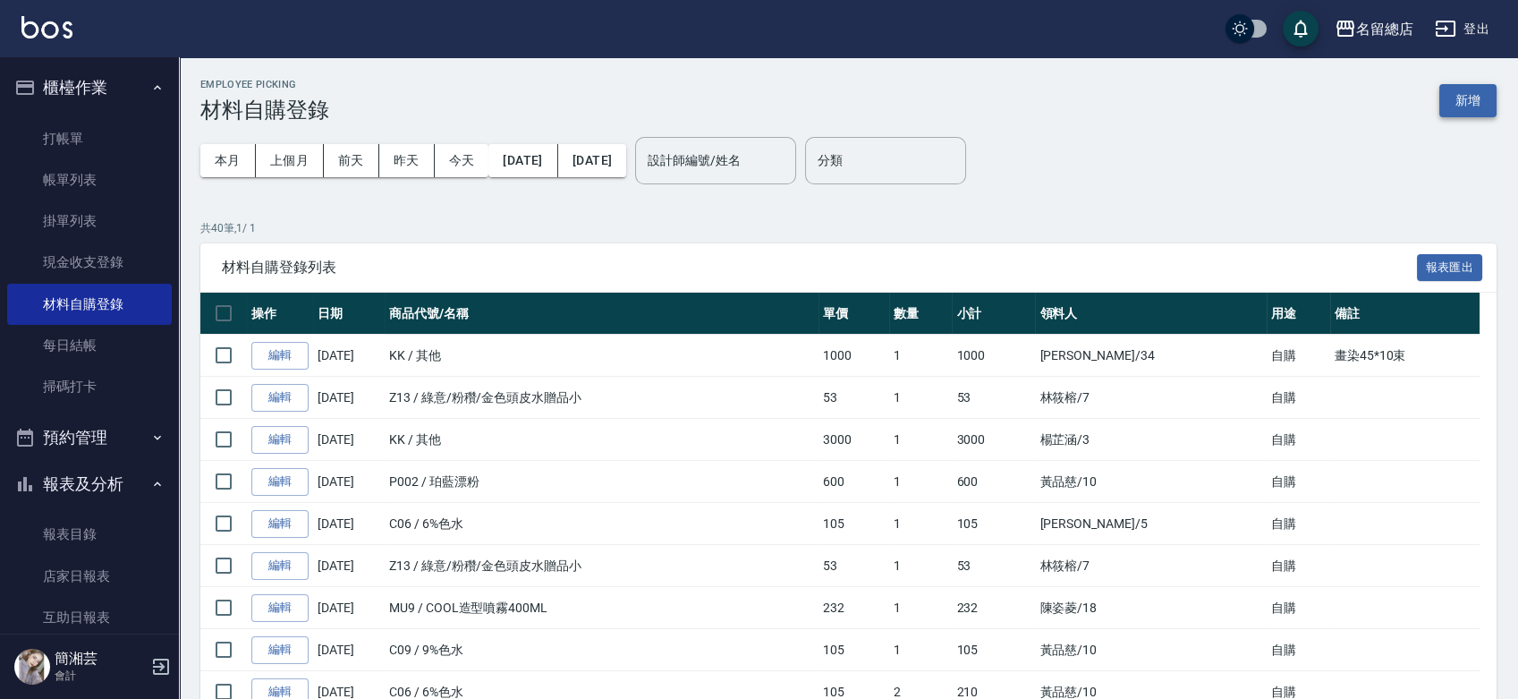
click at [1476, 85] on button "新增" at bounding box center [1467, 100] width 57 height 33
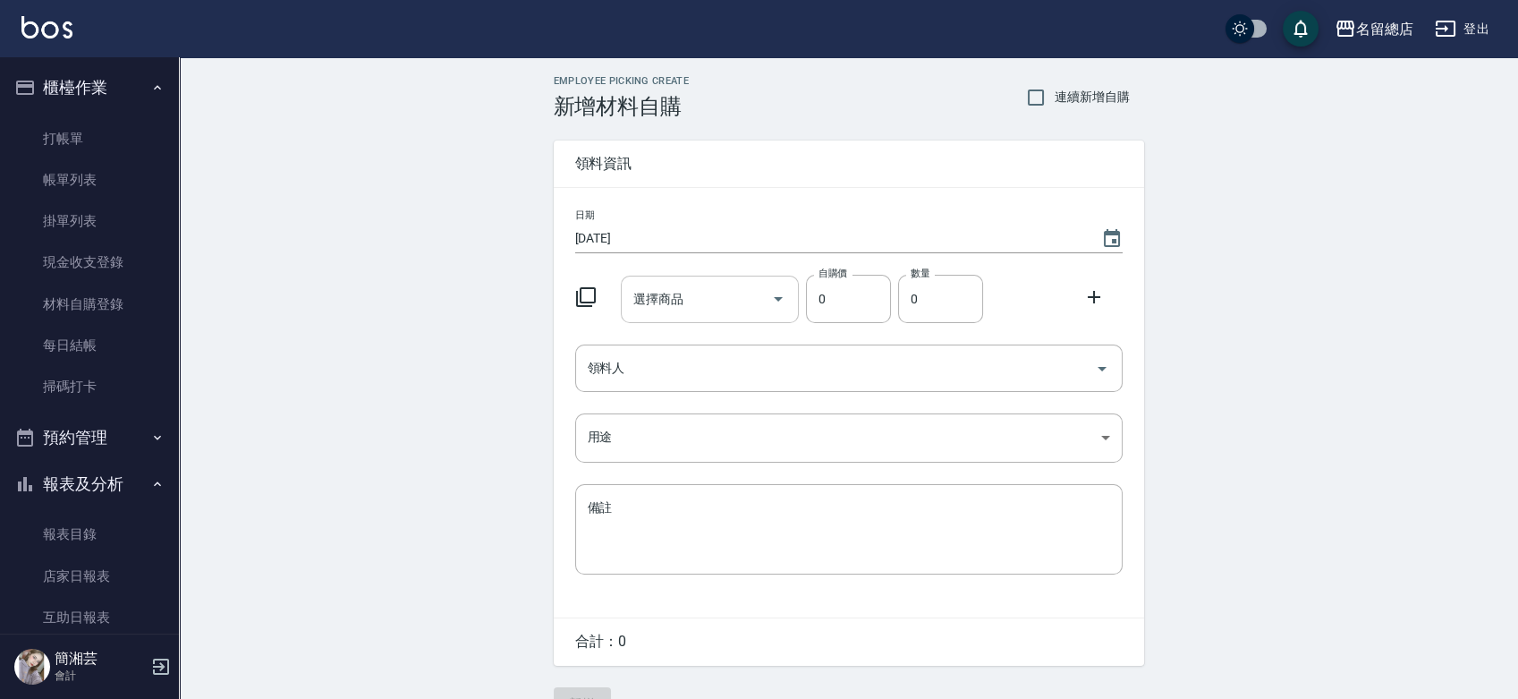
click at [651, 279] on div "選擇商品" at bounding box center [710, 299] width 178 height 47
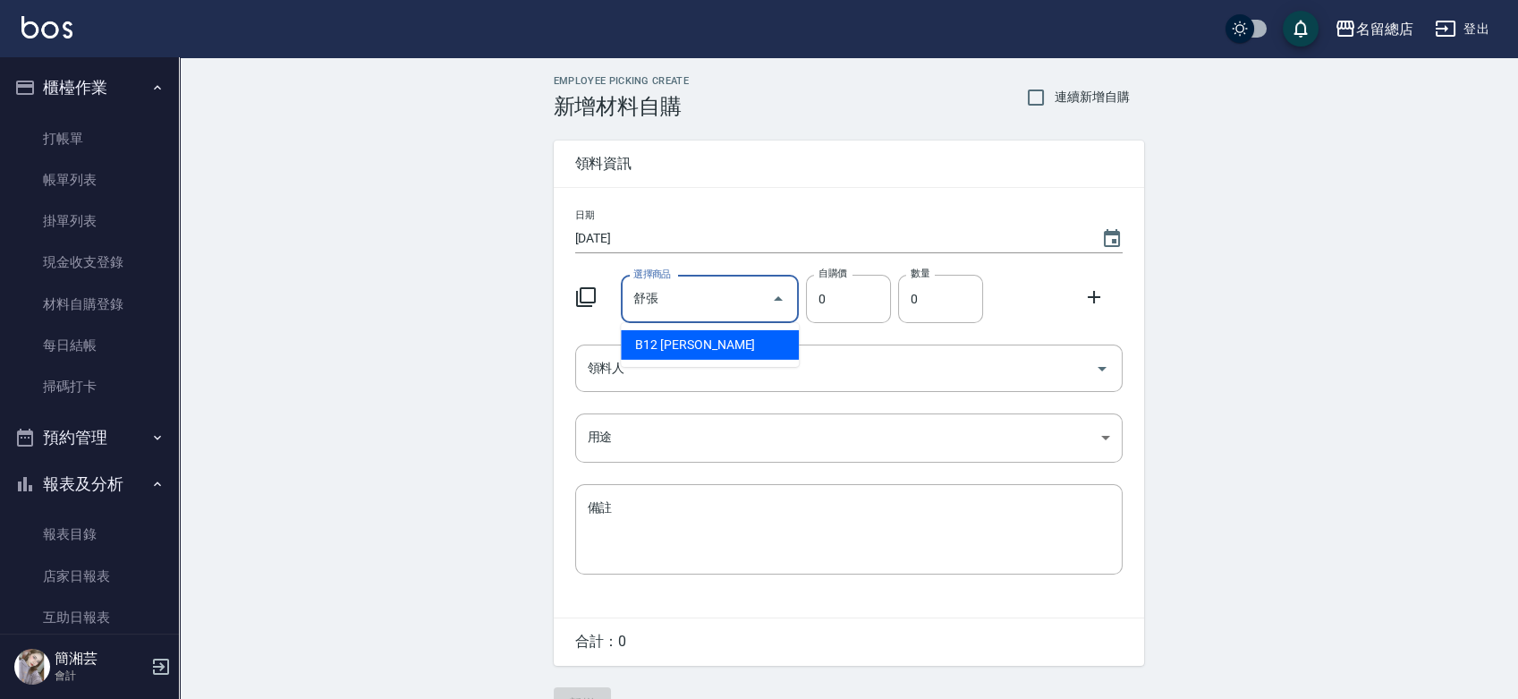
click at [704, 344] on li "B12 舒張潔露" at bounding box center [710, 345] width 178 height 30
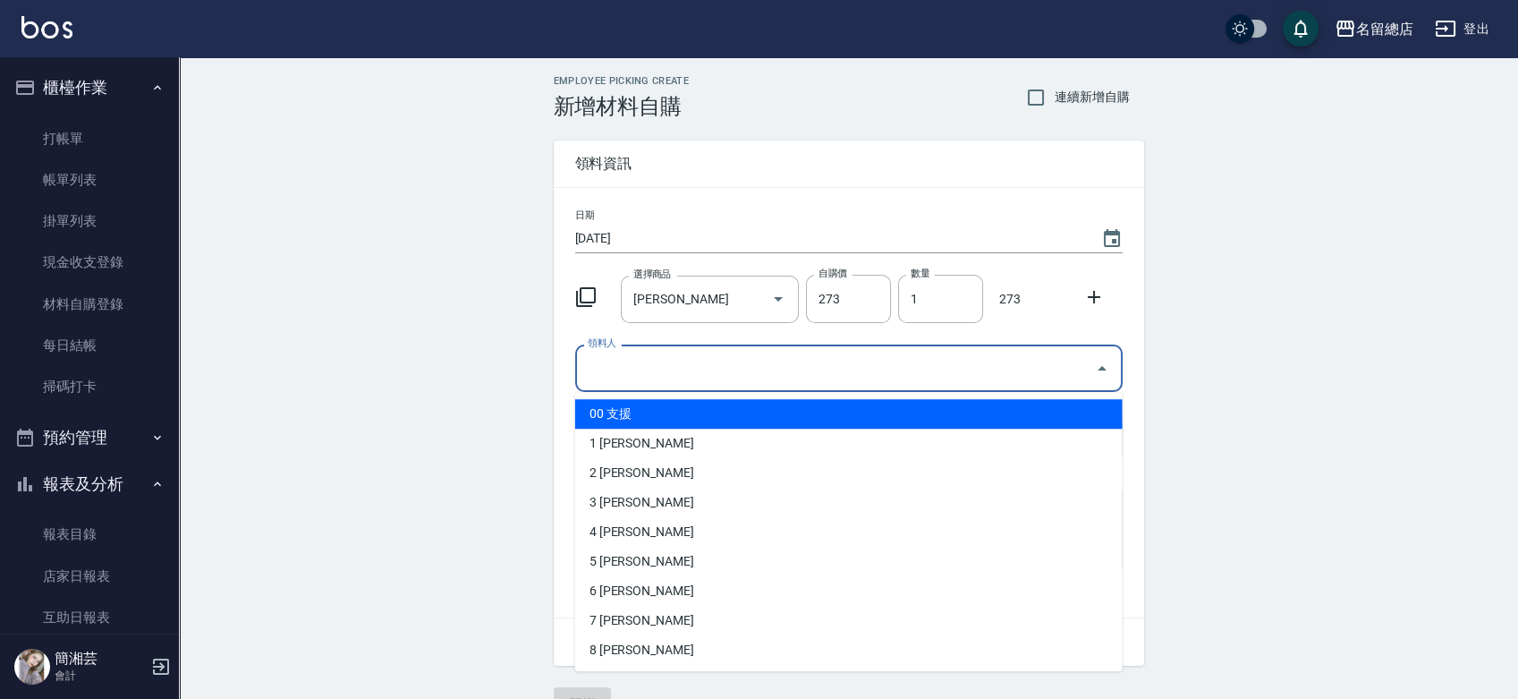
click at [693, 364] on input "領料人" at bounding box center [835, 367] width 505 height 31
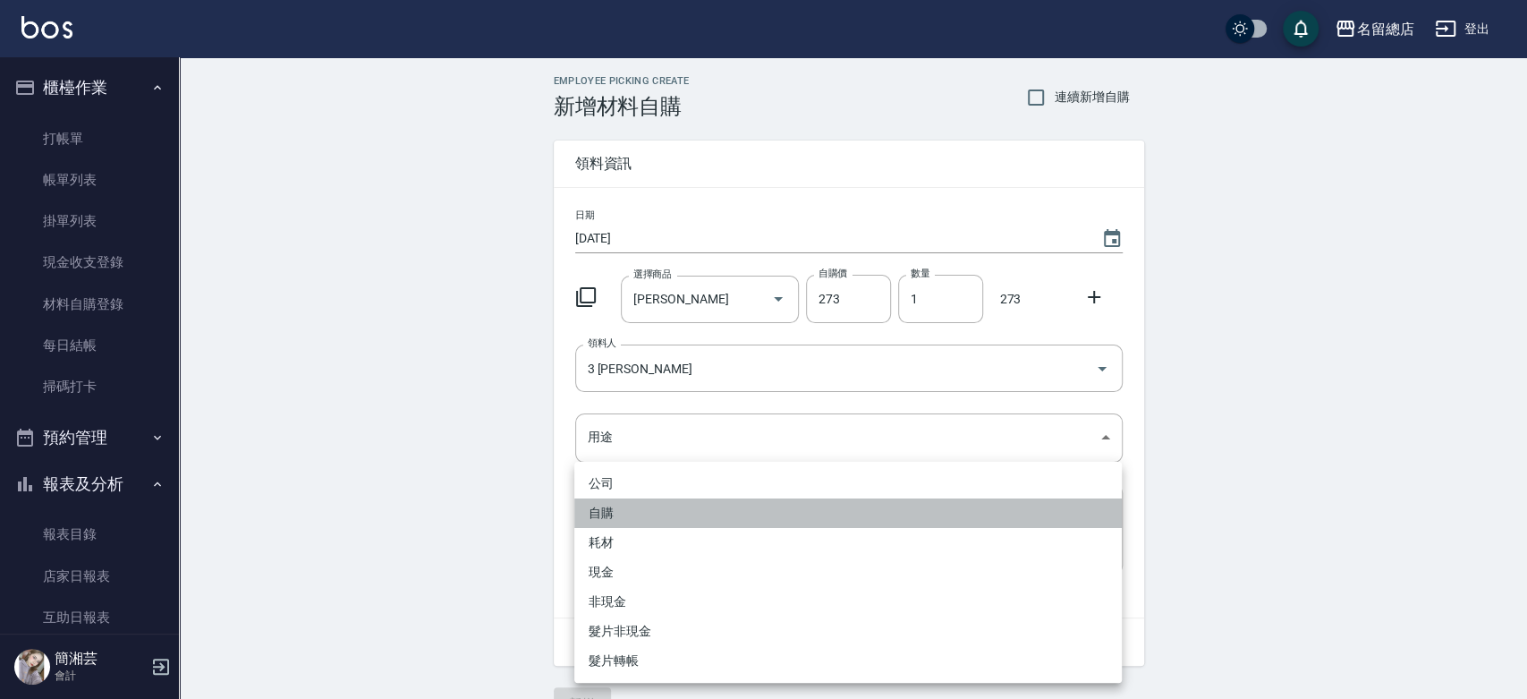
click at [680, 499] on li "自購" at bounding box center [847, 513] width 547 height 30
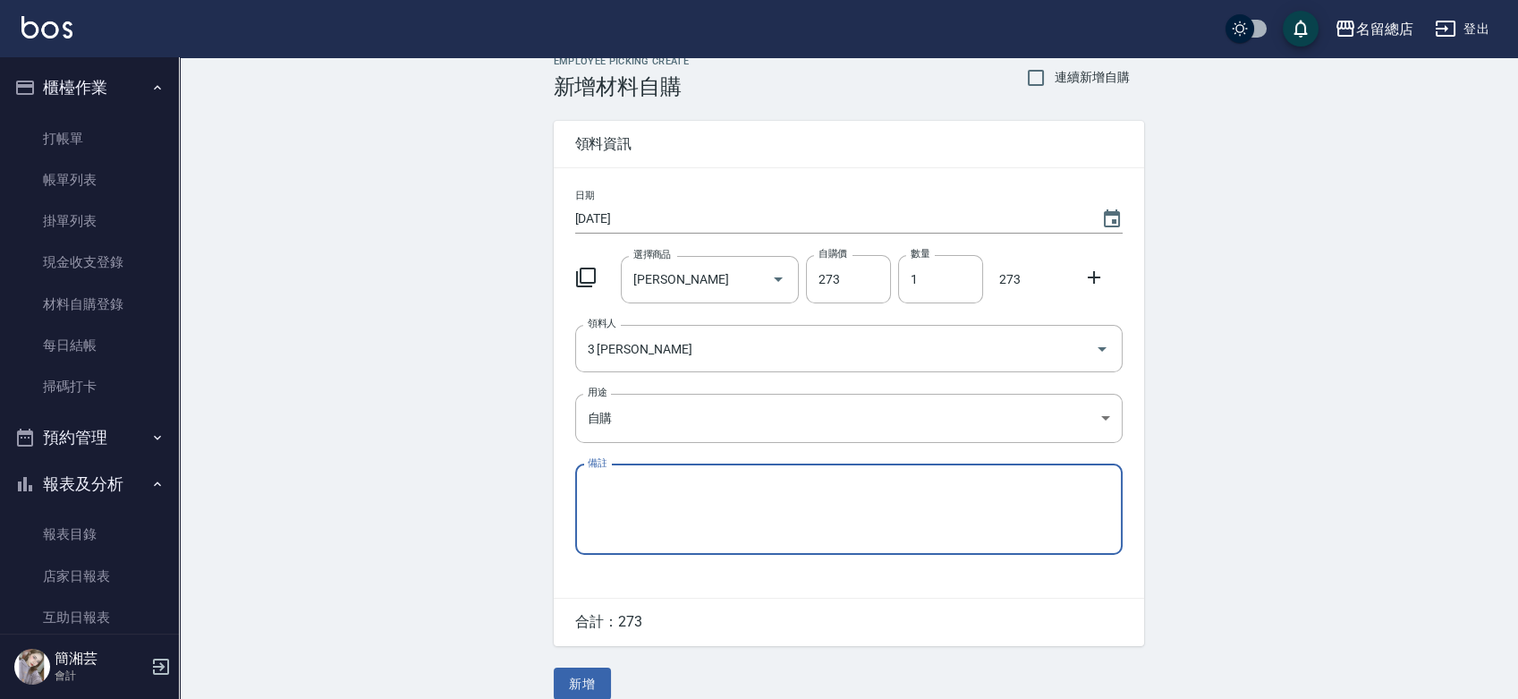
scroll to position [39, 0]
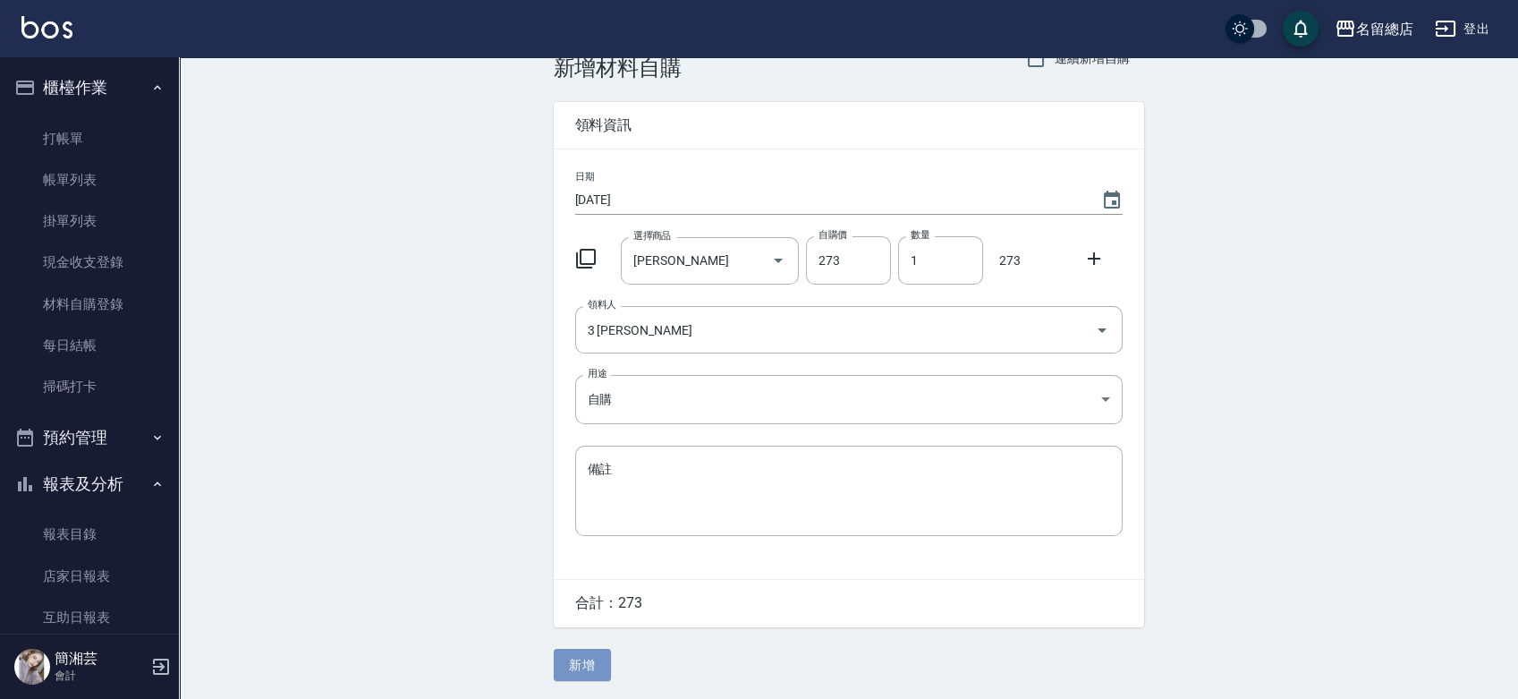
click at [588, 655] on button "新增" at bounding box center [582, 665] width 57 height 33
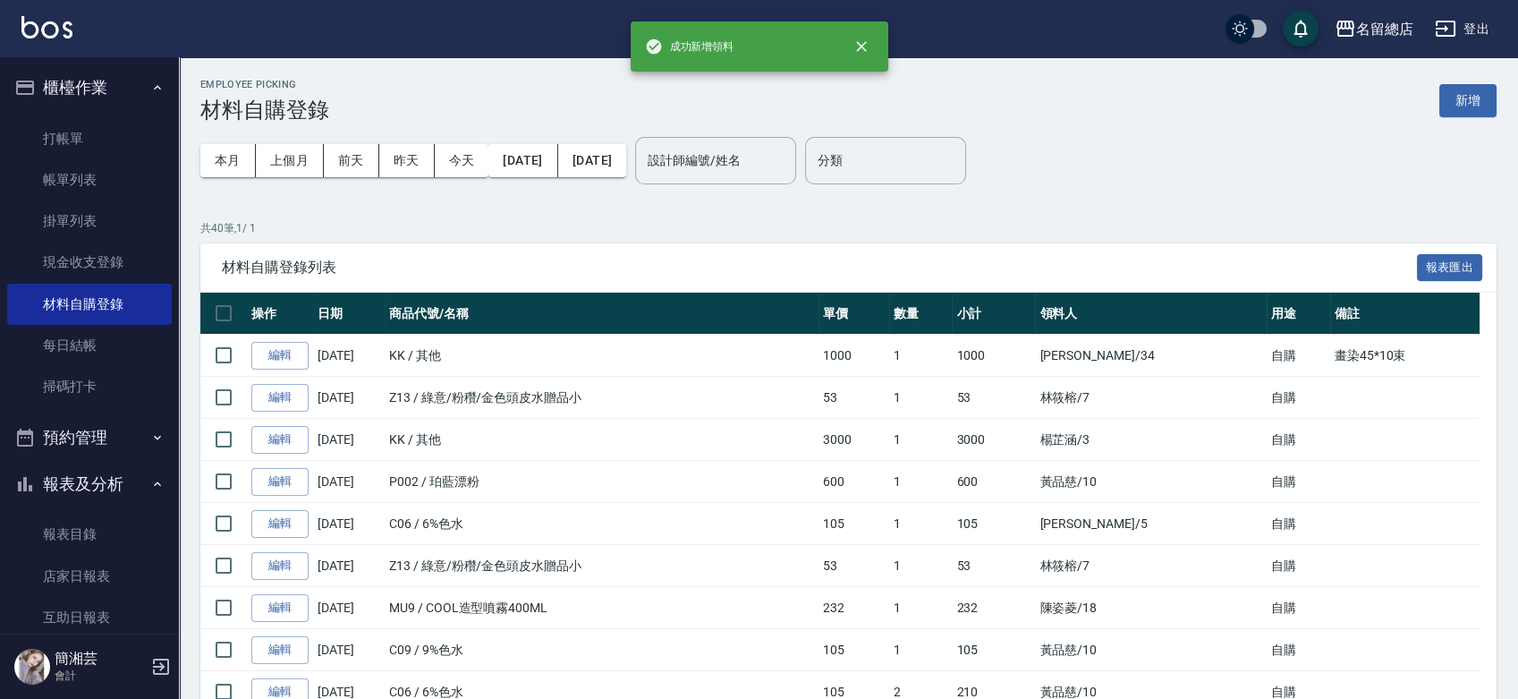
click at [93, 112] on ul "打帳單 帳單列表 掛單列表 現金收支登錄 材料自購登錄 每日結帳 掃碼打卡" at bounding box center [89, 263] width 165 height 304
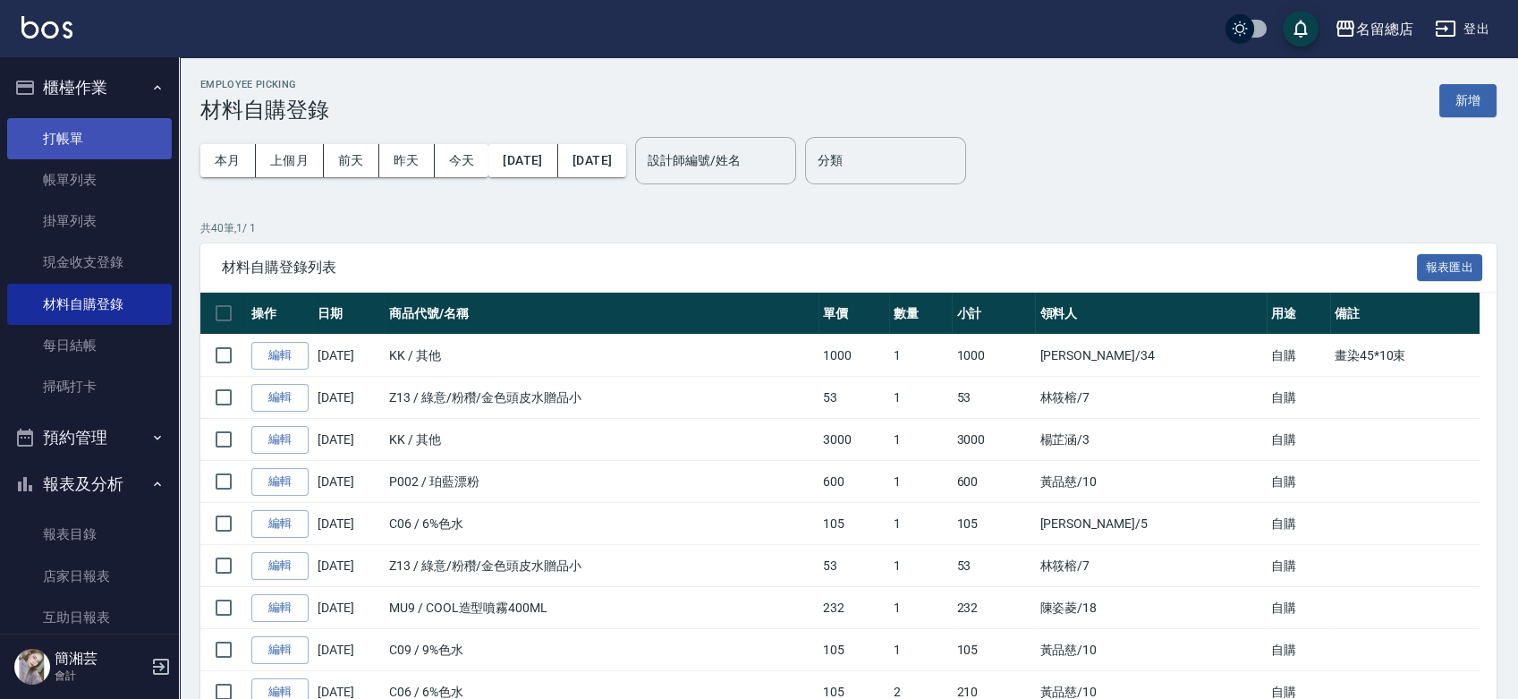
click at [80, 127] on link "打帳單" at bounding box center [89, 138] width 165 height 41
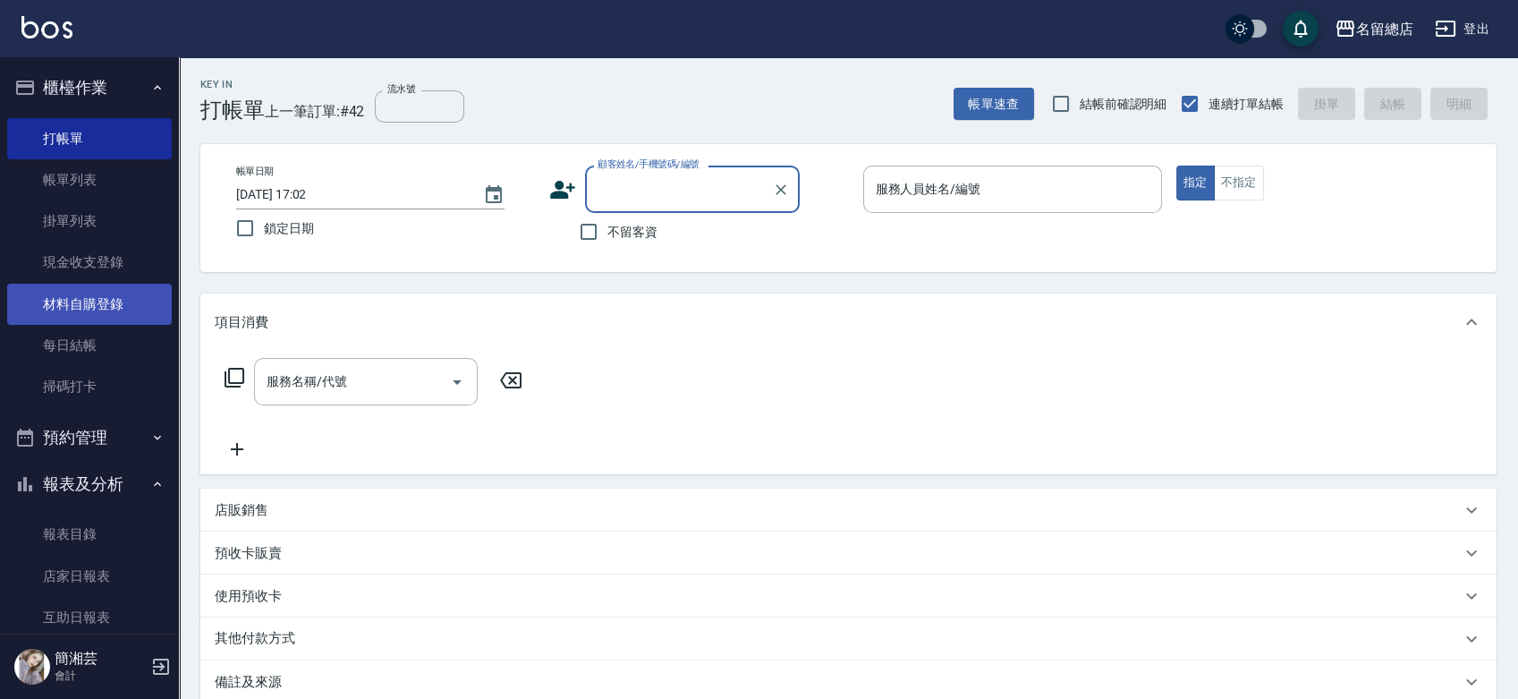
click at [124, 313] on link "材料自購登錄" at bounding box center [89, 304] width 165 height 41
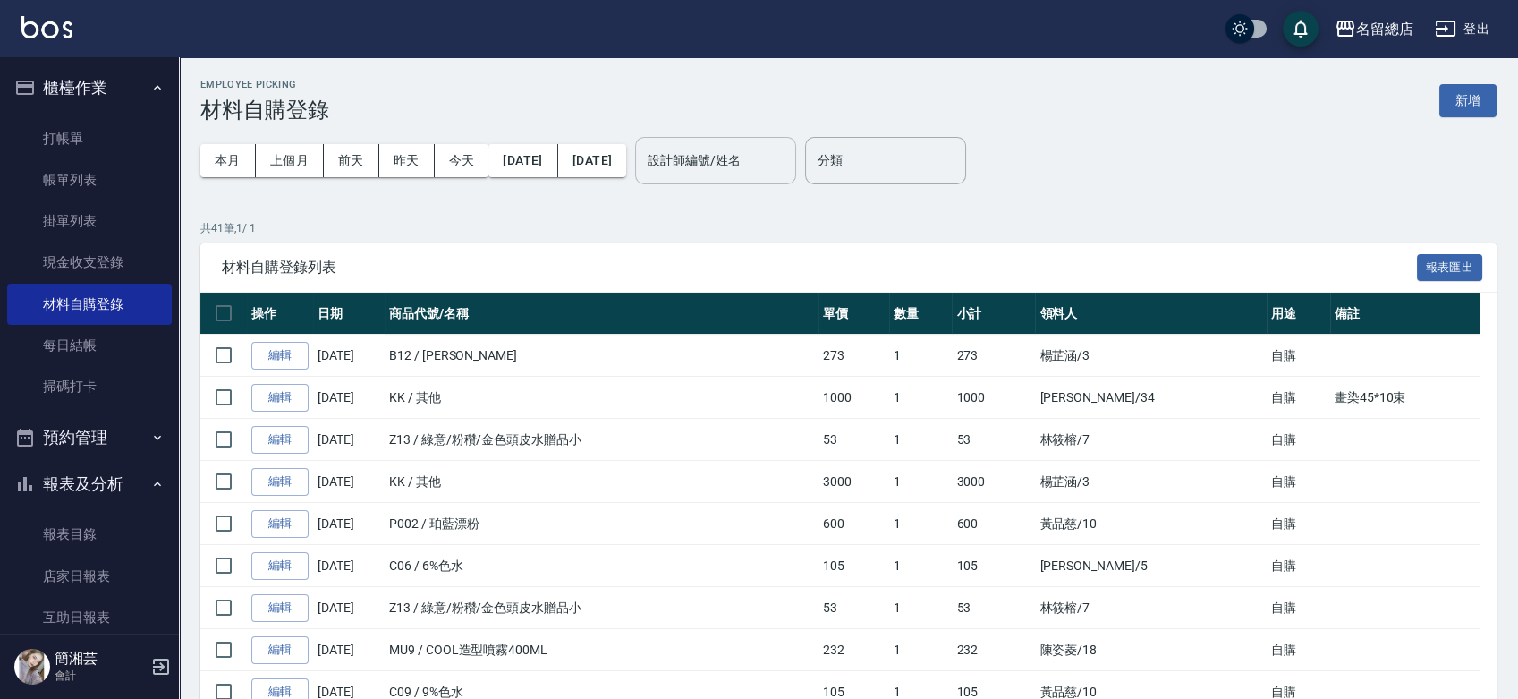
click at [788, 157] on input "設計師編號/姓名" at bounding box center [715, 160] width 145 height 31
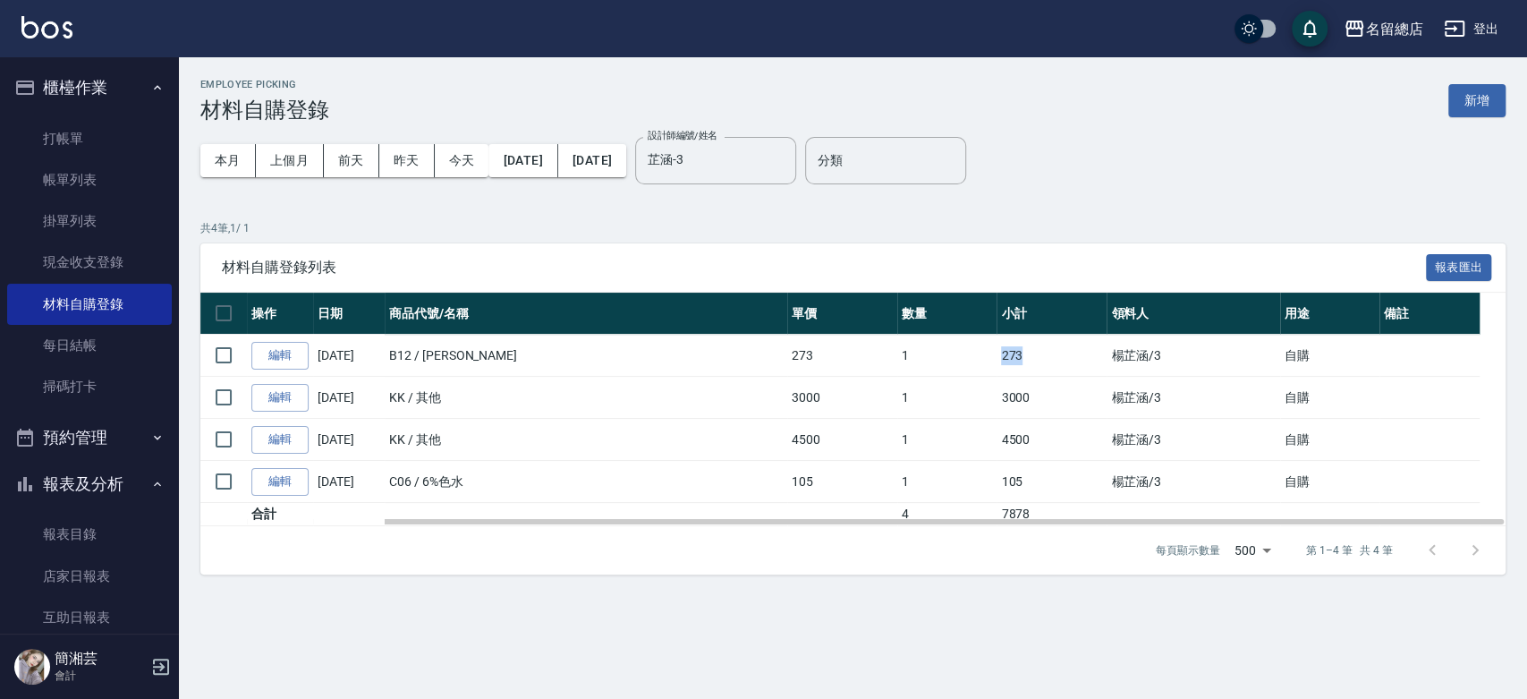
drag, startPoint x: 922, startPoint y: 349, endPoint x: 990, endPoint y: 355, distance: 68.3
click at [990, 355] on tr "編輯 09/10/2025 B12 / 舒張潔露 273 1 273 楊芷涵 /3 自購" at bounding box center [852, 356] width 1305 height 42
click at [997, 426] on td "4500" at bounding box center [1052, 440] width 110 height 42
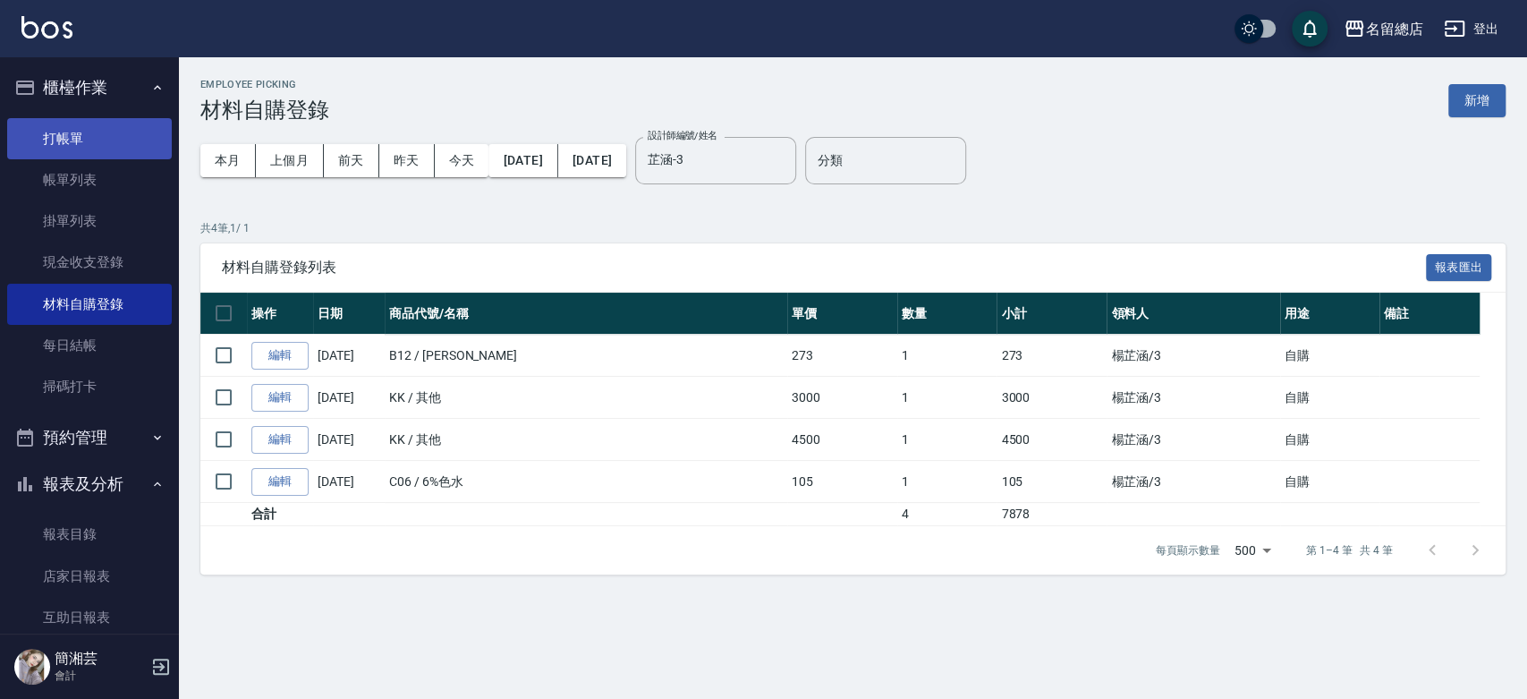
click at [57, 127] on link "打帳單" at bounding box center [89, 138] width 165 height 41
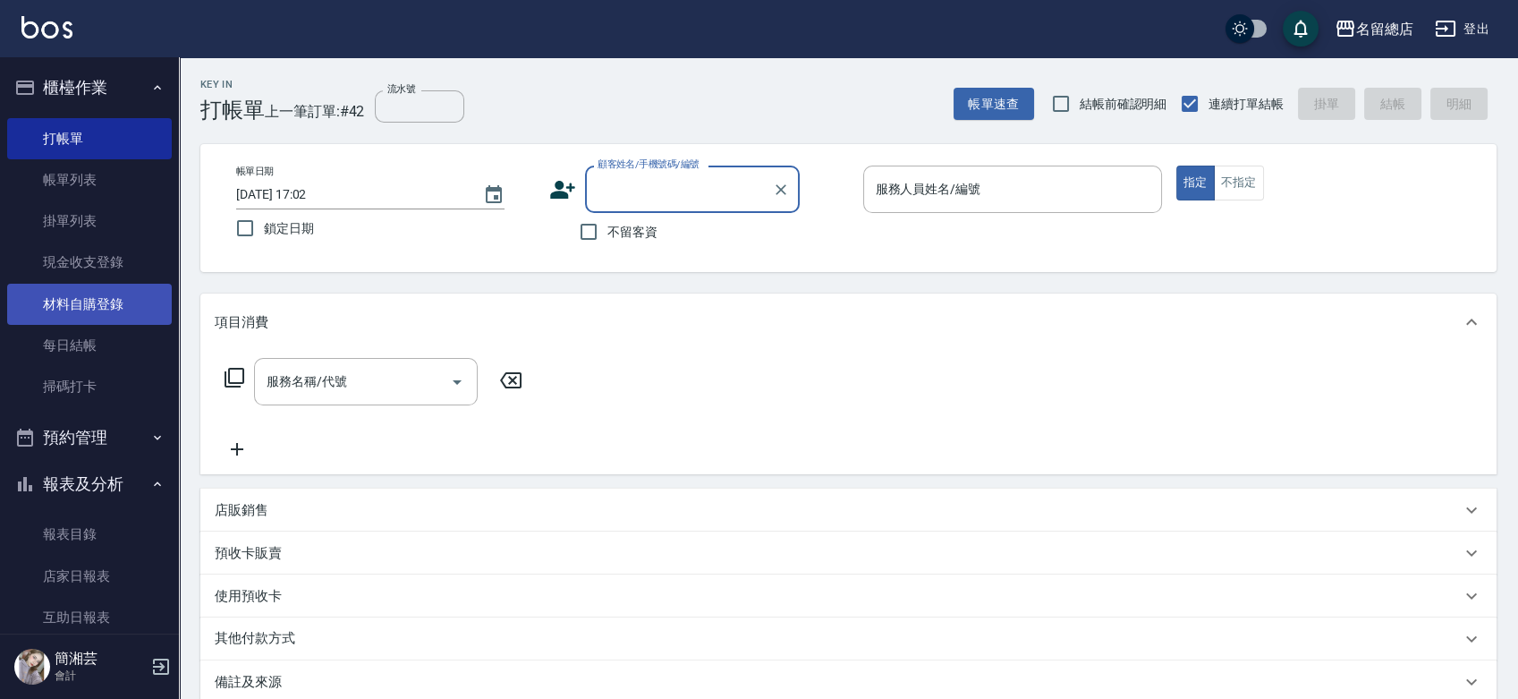
click at [138, 296] on link "材料自購登錄" at bounding box center [89, 304] width 165 height 41
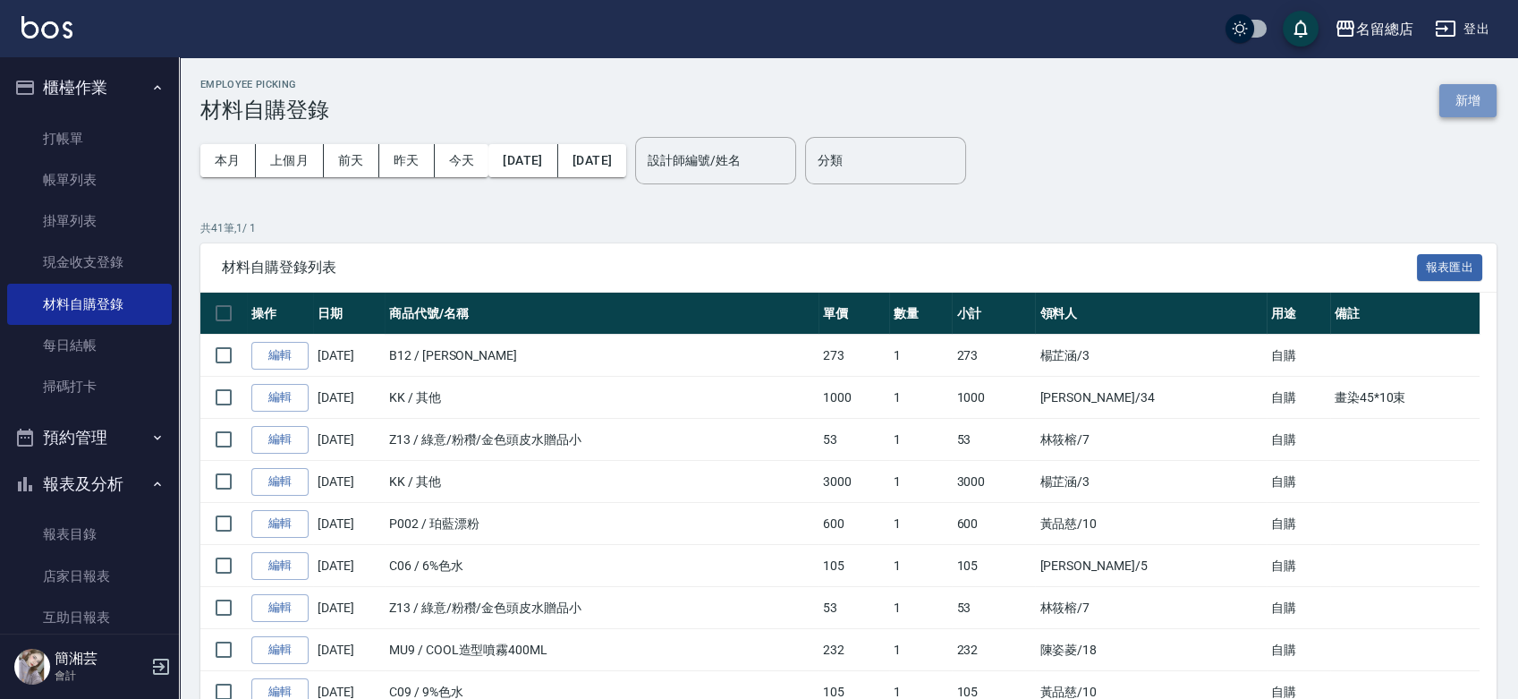
click at [1485, 105] on button "新增" at bounding box center [1467, 100] width 57 height 33
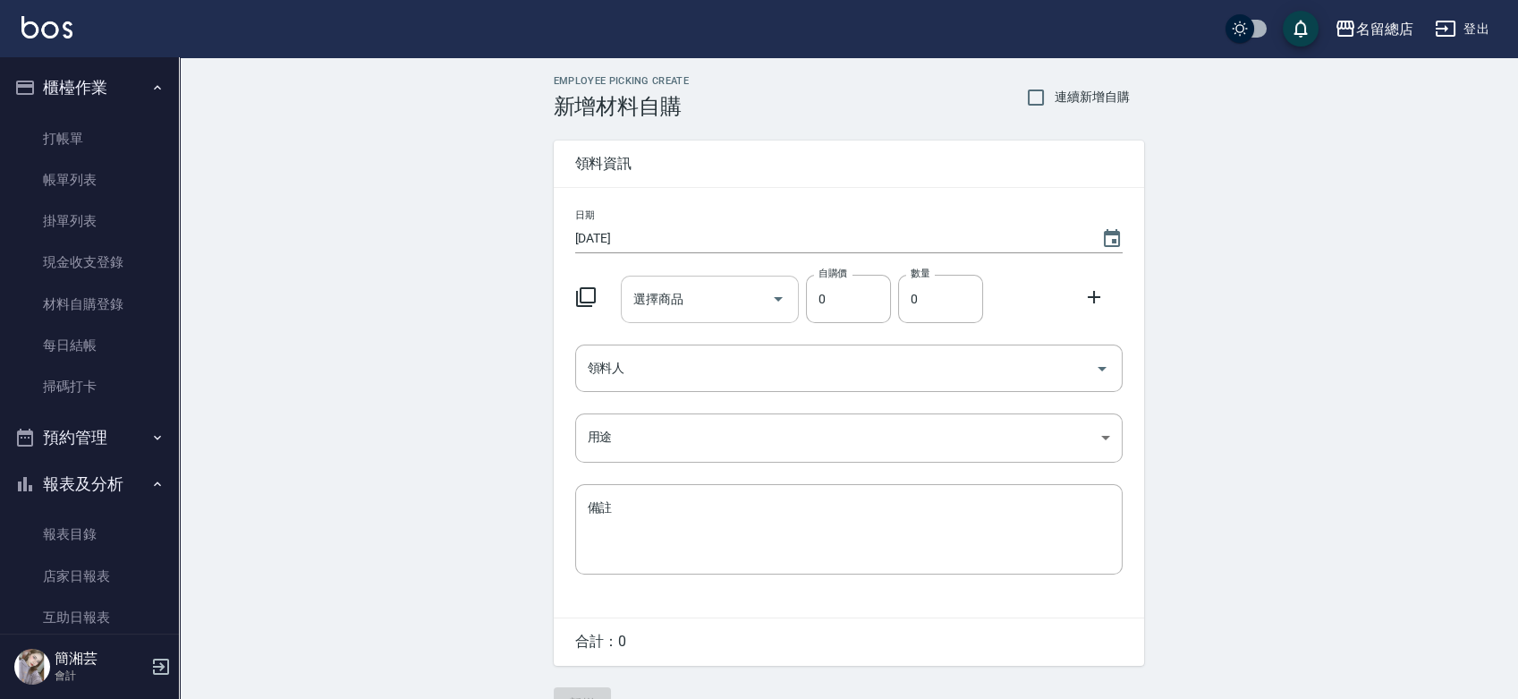
click at [715, 299] on input "選擇商品" at bounding box center [696, 299] width 135 height 31
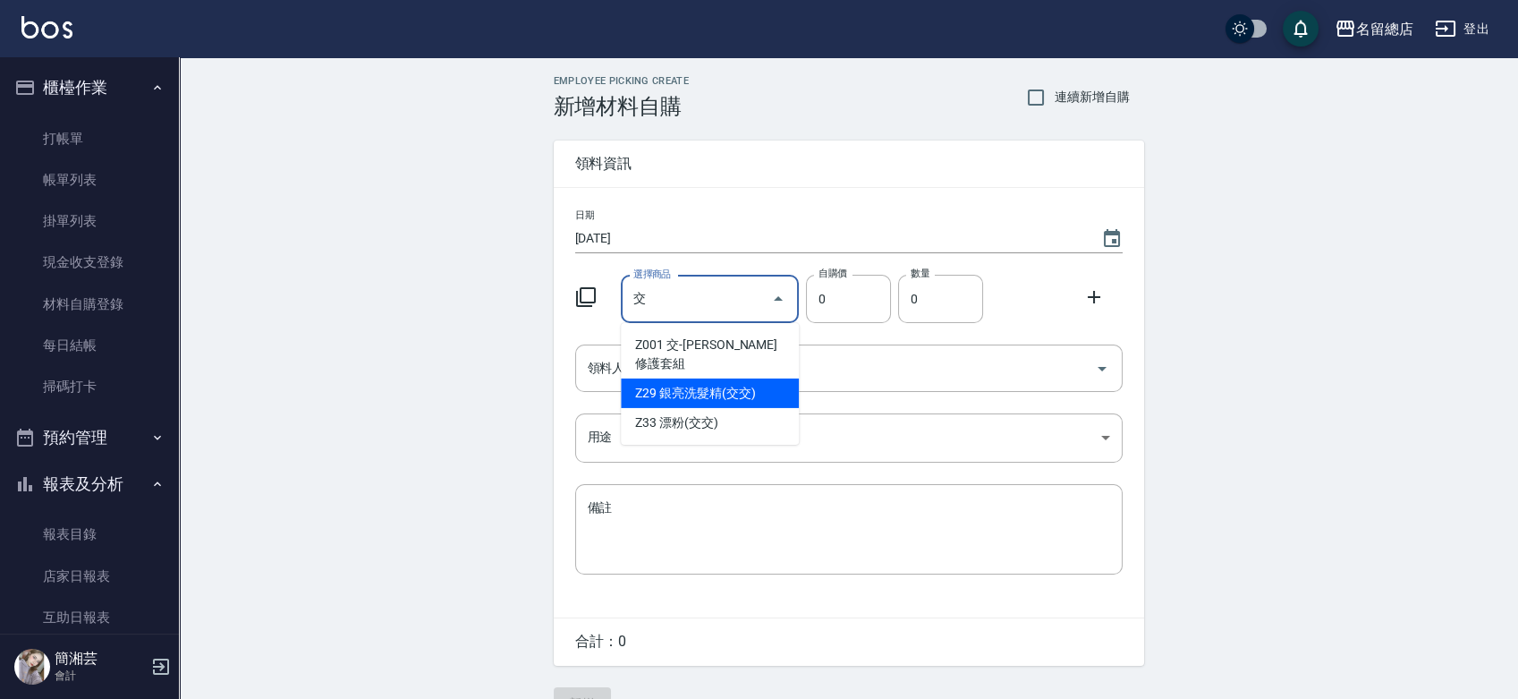
click at [669, 379] on li "Z29 銀亮洗髮精(交交)" at bounding box center [710, 393] width 178 height 30
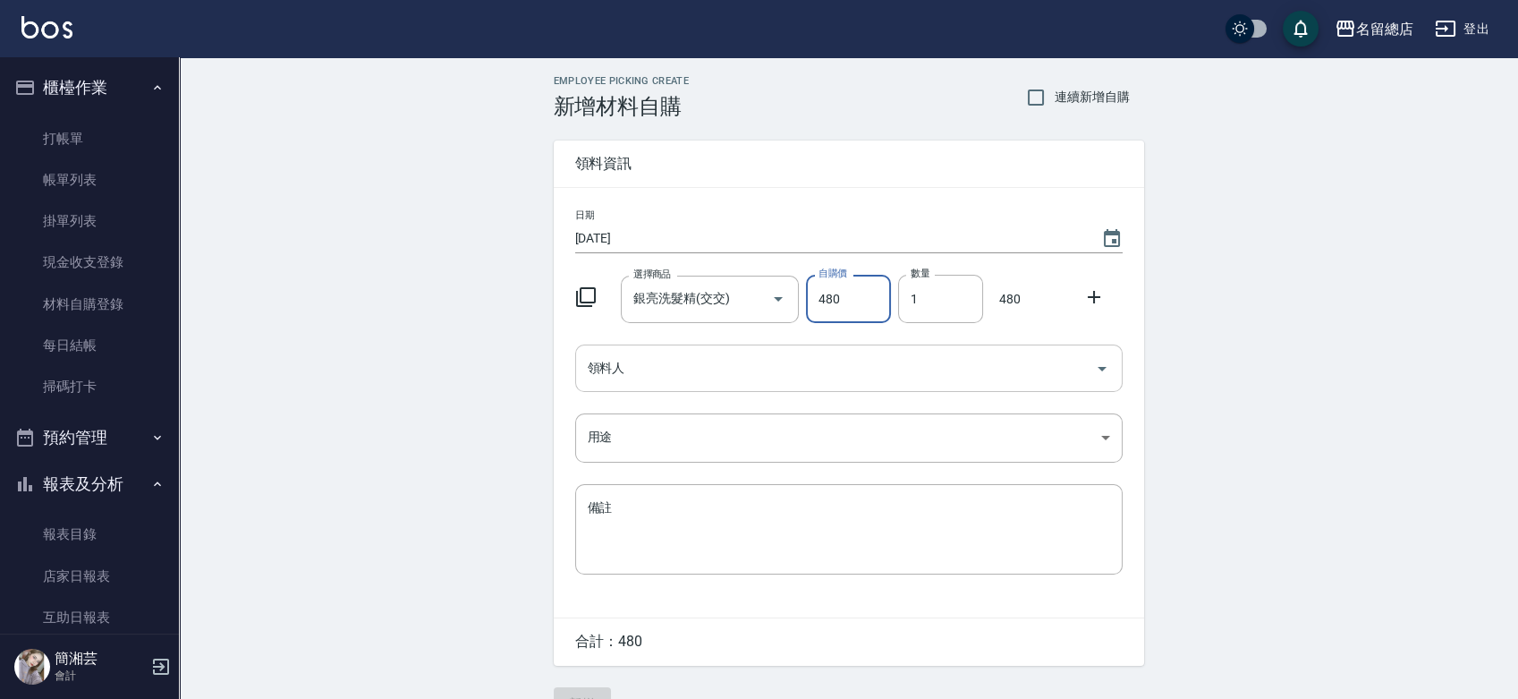
click at [668, 366] on input "領料人" at bounding box center [835, 367] width 505 height 31
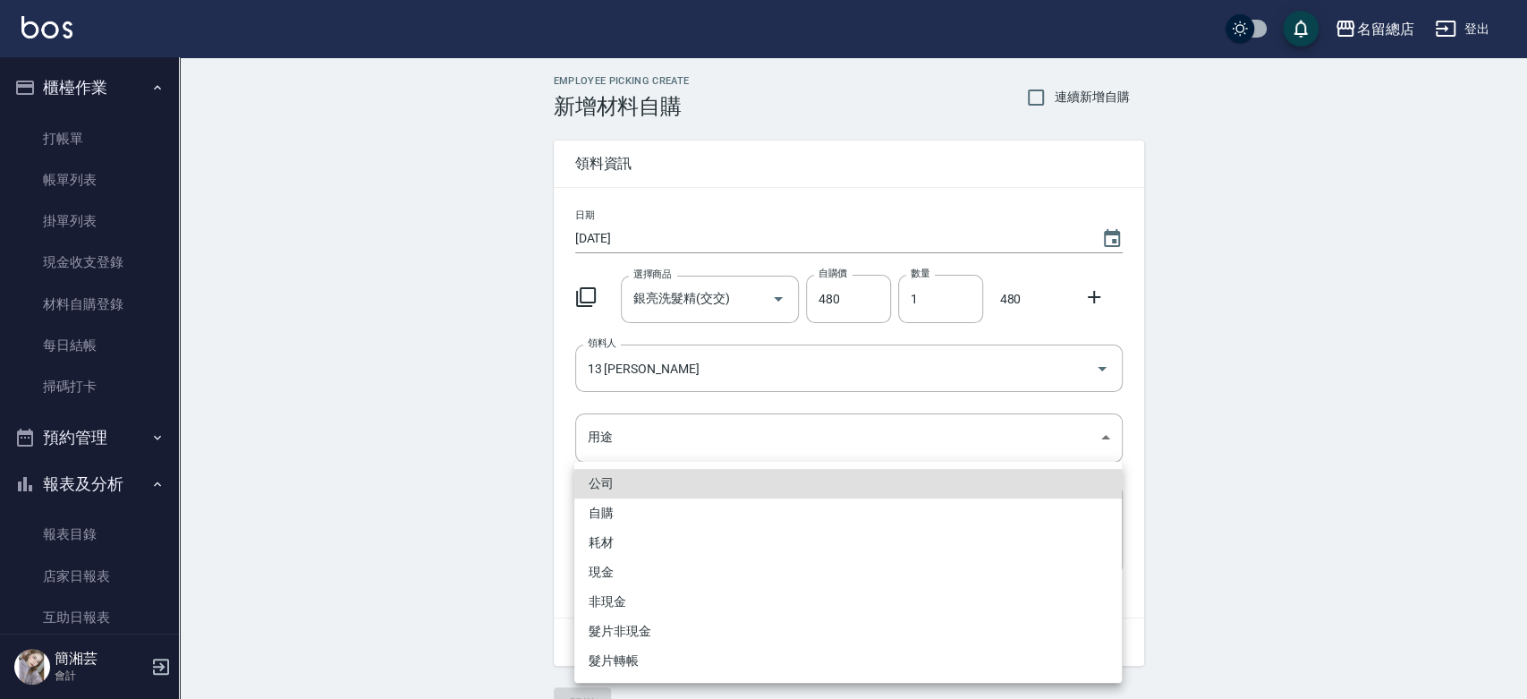
click at [636, 504] on li "自購" at bounding box center [847, 513] width 547 height 30
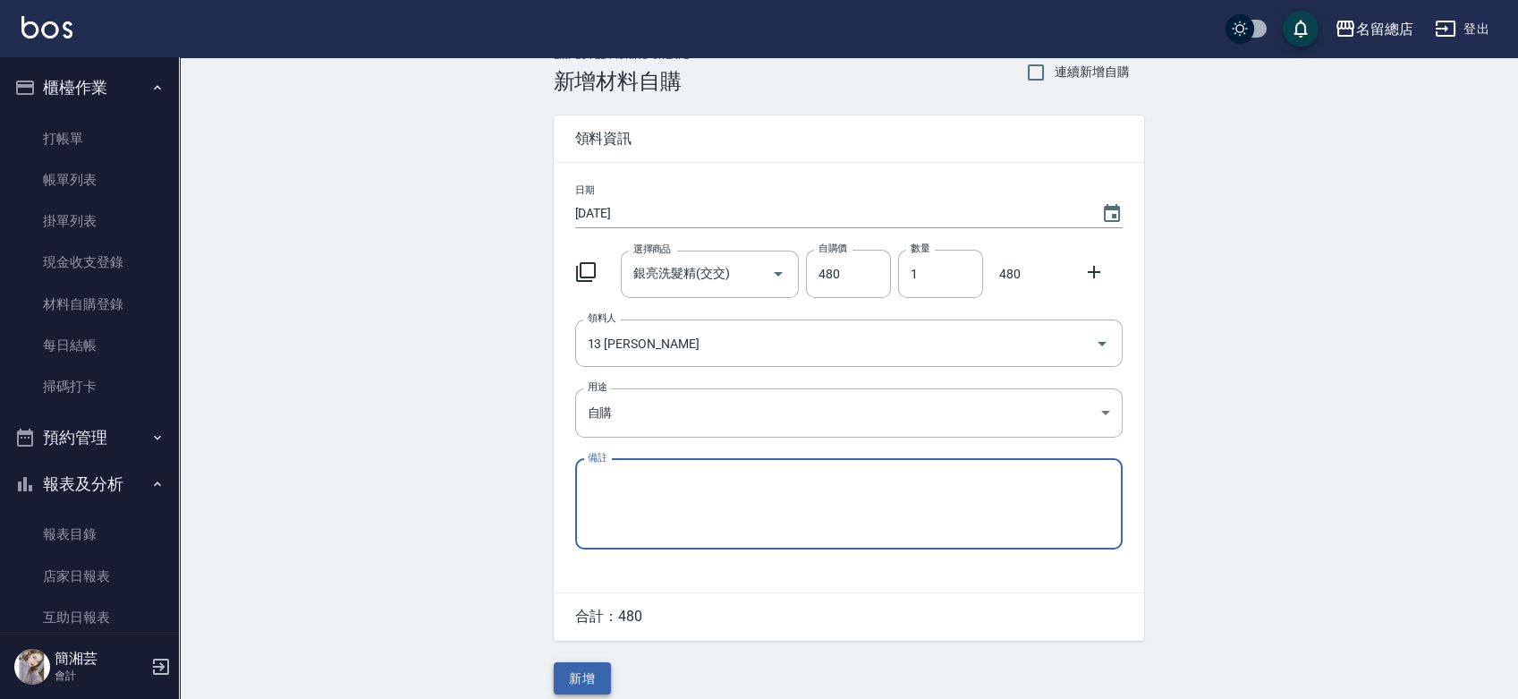
scroll to position [39, 0]
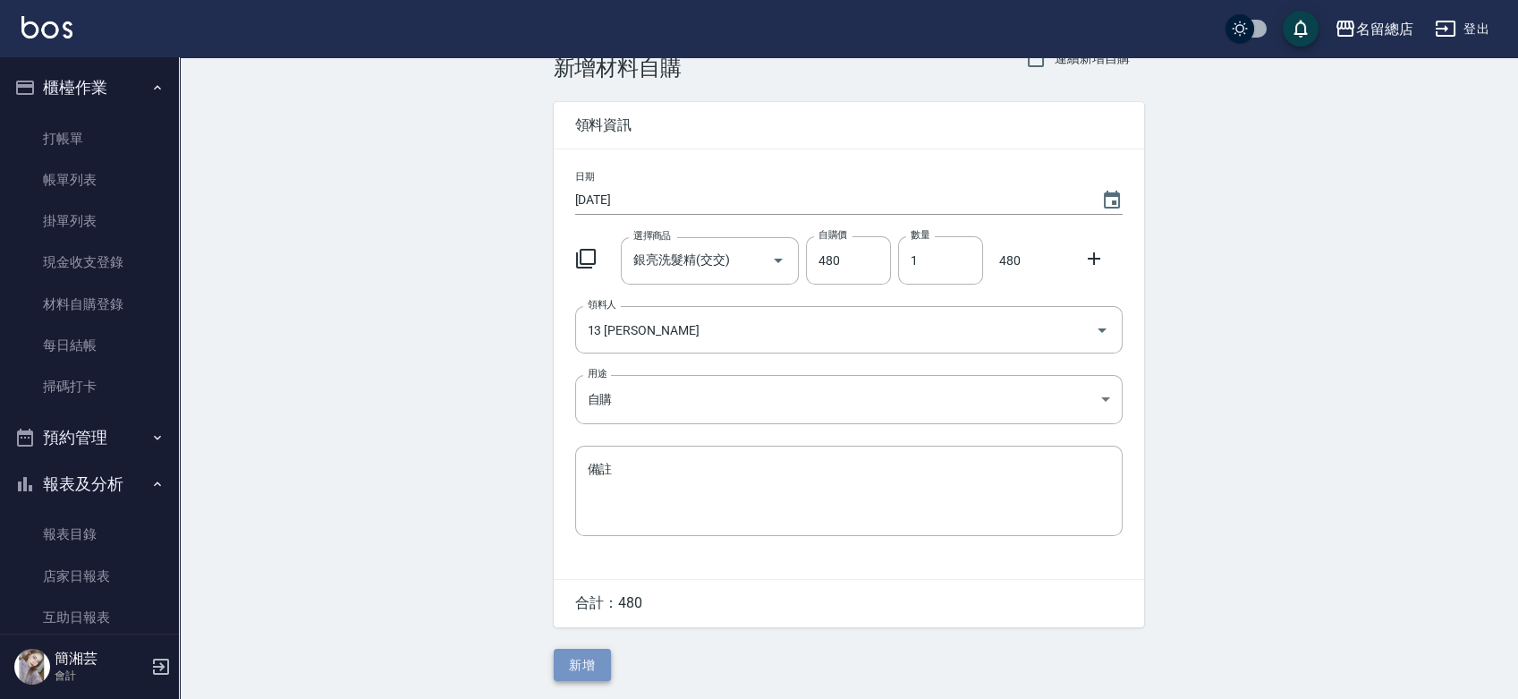
click at [589, 672] on button "新增" at bounding box center [582, 665] width 57 height 33
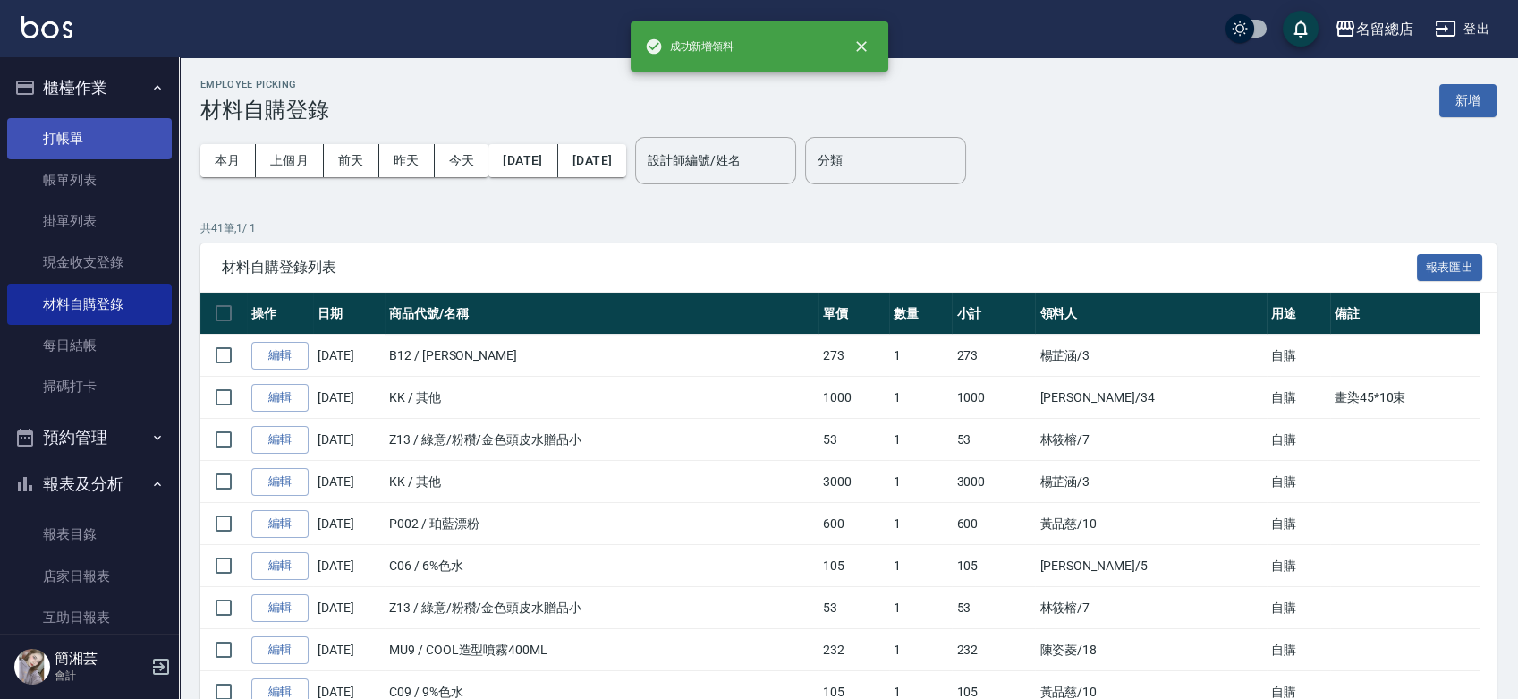
click at [104, 134] on link "打帳單" at bounding box center [89, 138] width 165 height 41
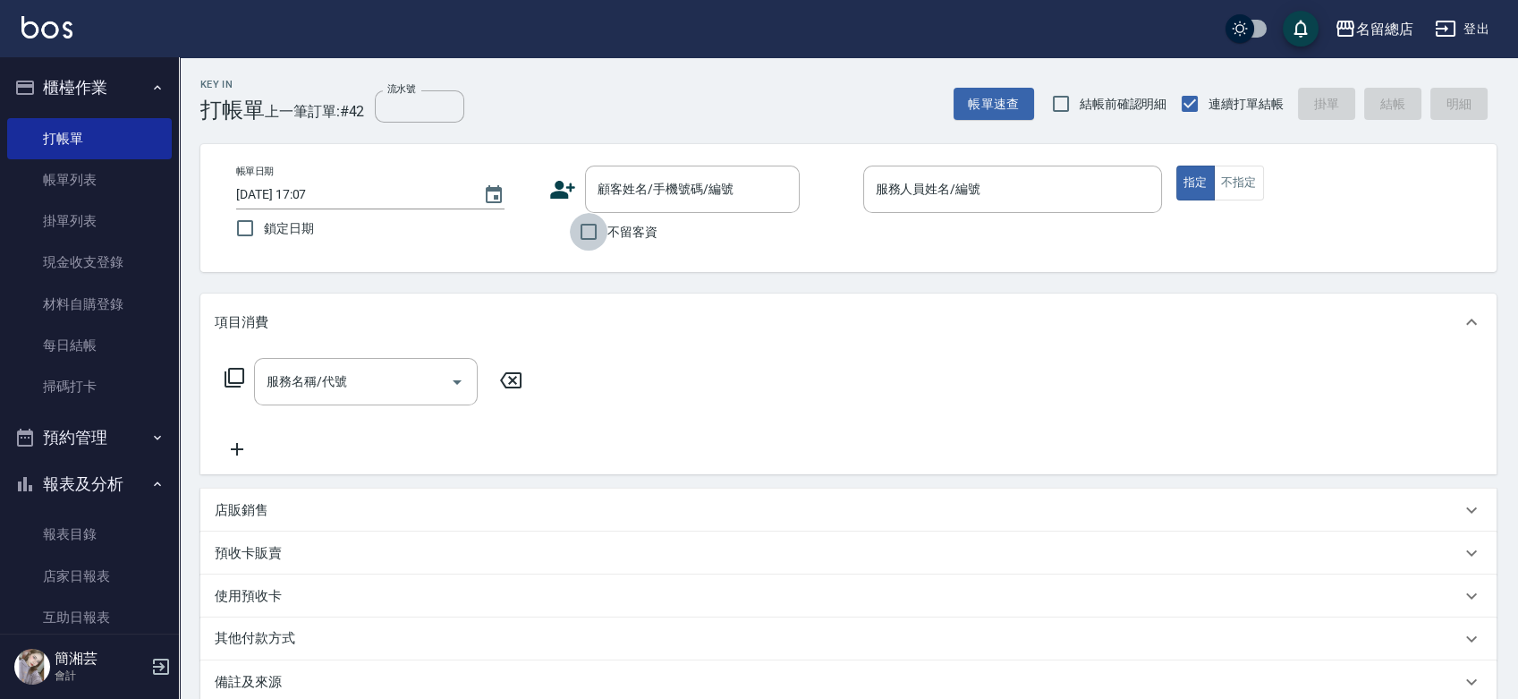
click at [595, 222] on input "不留客資" at bounding box center [589, 232] width 38 height 38
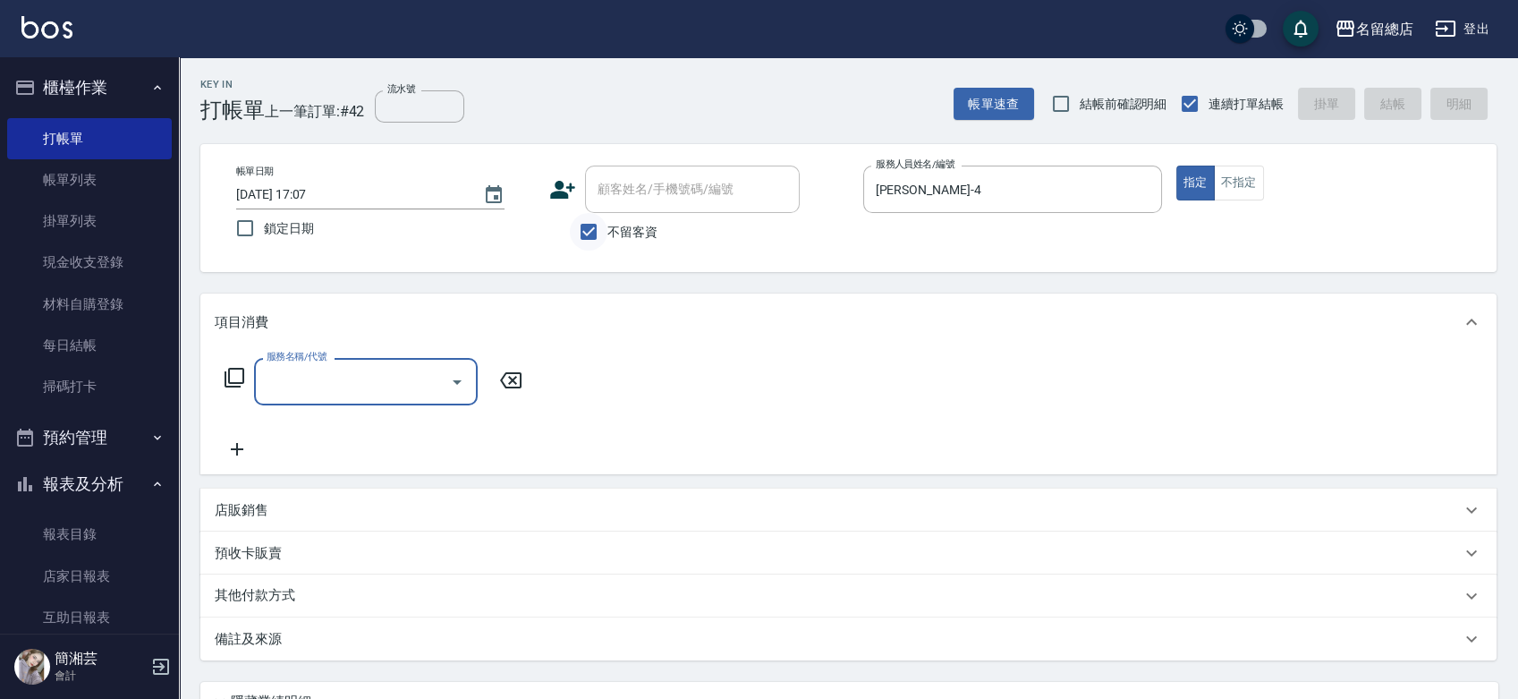
click at [583, 216] on input "不留客資" at bounding box center [589, 232] width 38 height 38
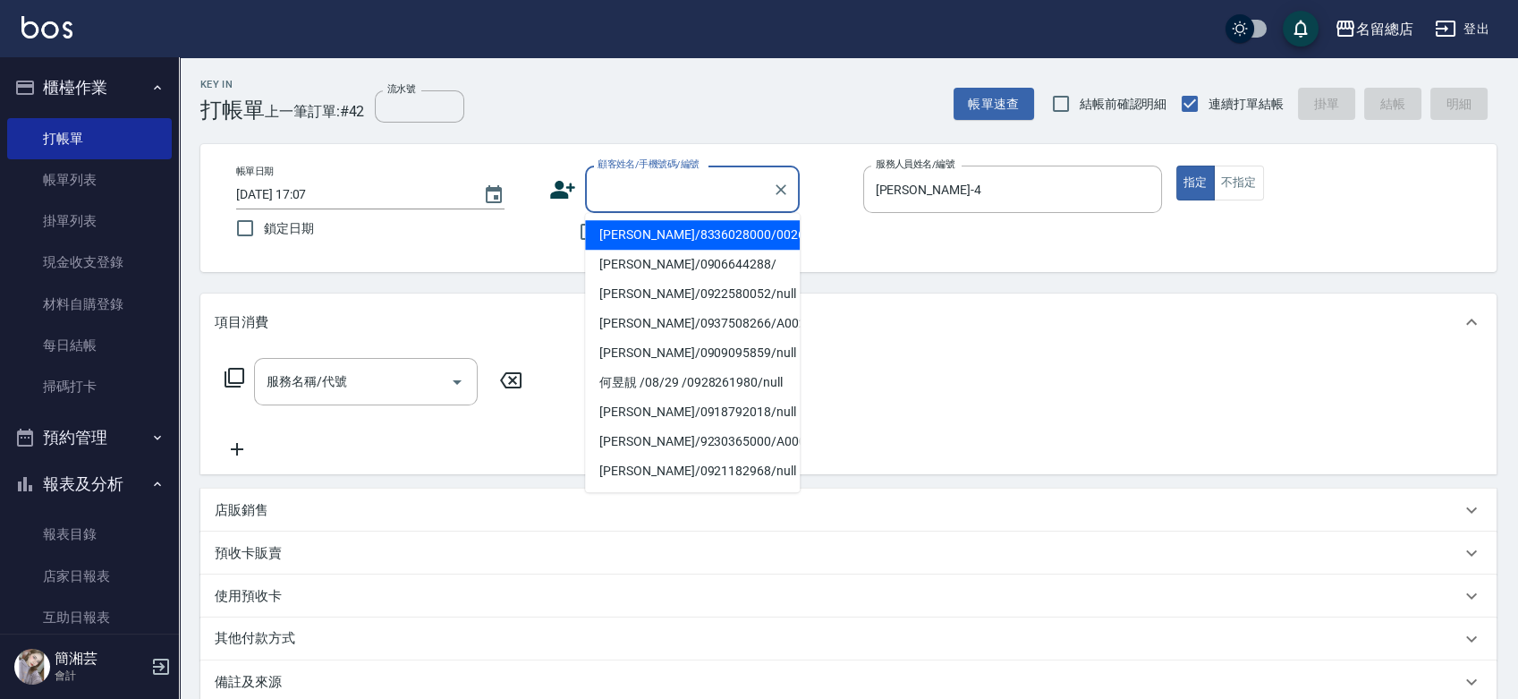
click at [598, 175] on input "顧客姓名/手機號碼/編號" at bounding box center [679, 189] width 172 height 31
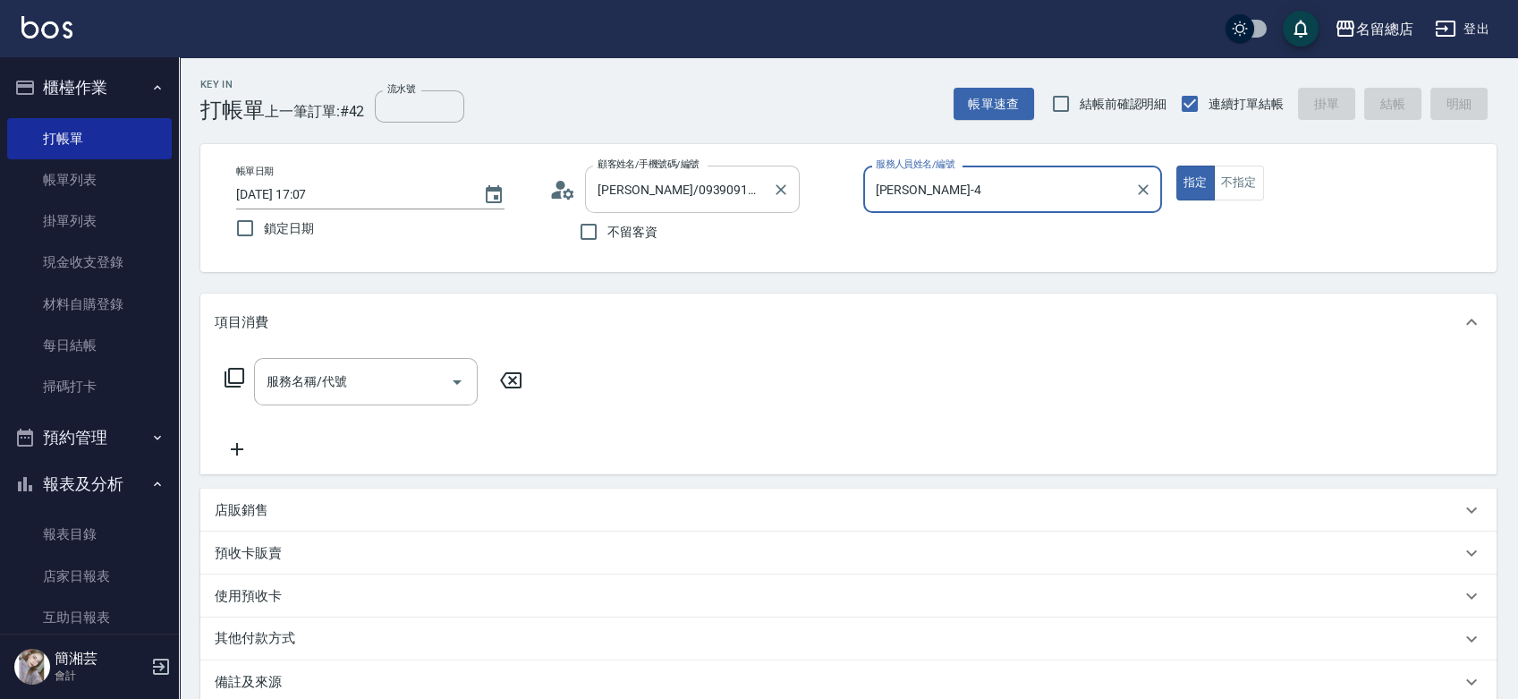
click at [1176, 165] on button "指定" at bounding box center [1195, 182] width 38 height 35
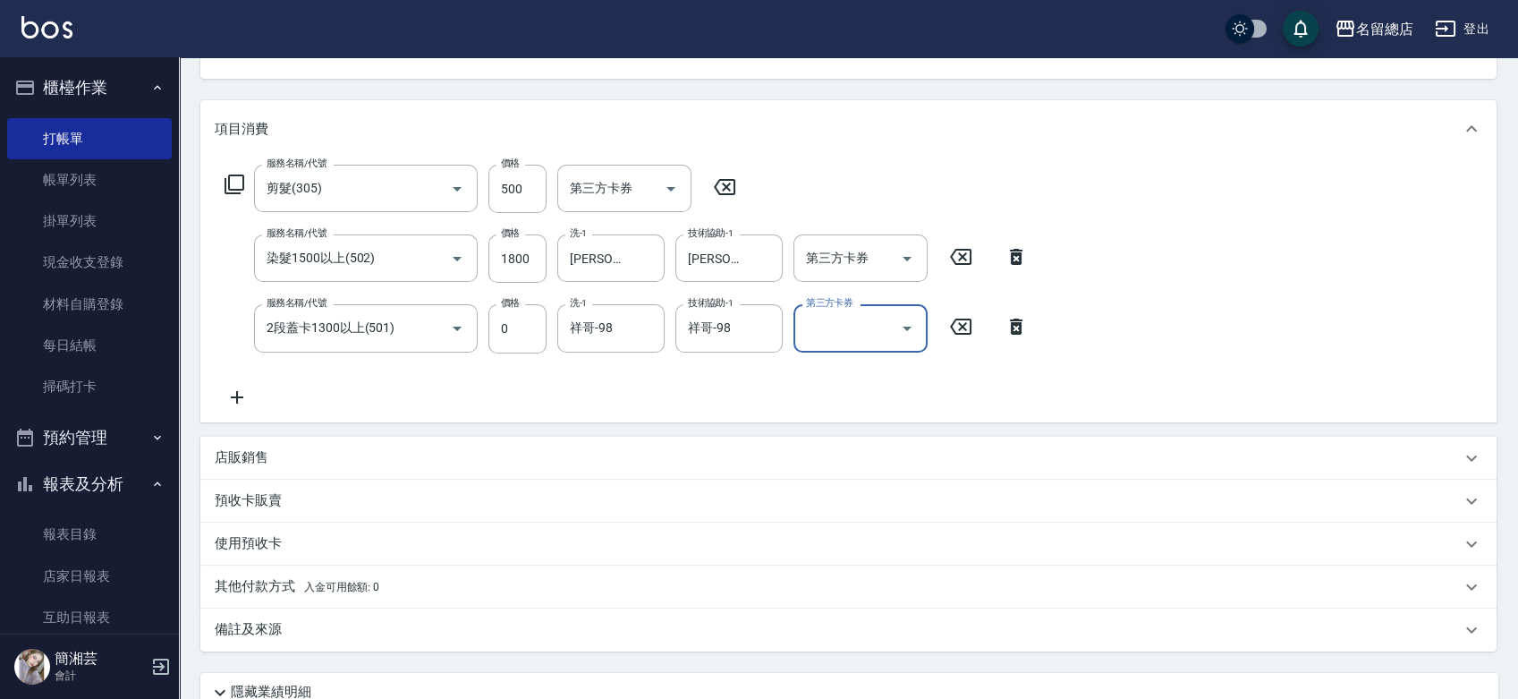
scroll to position [344, 0]
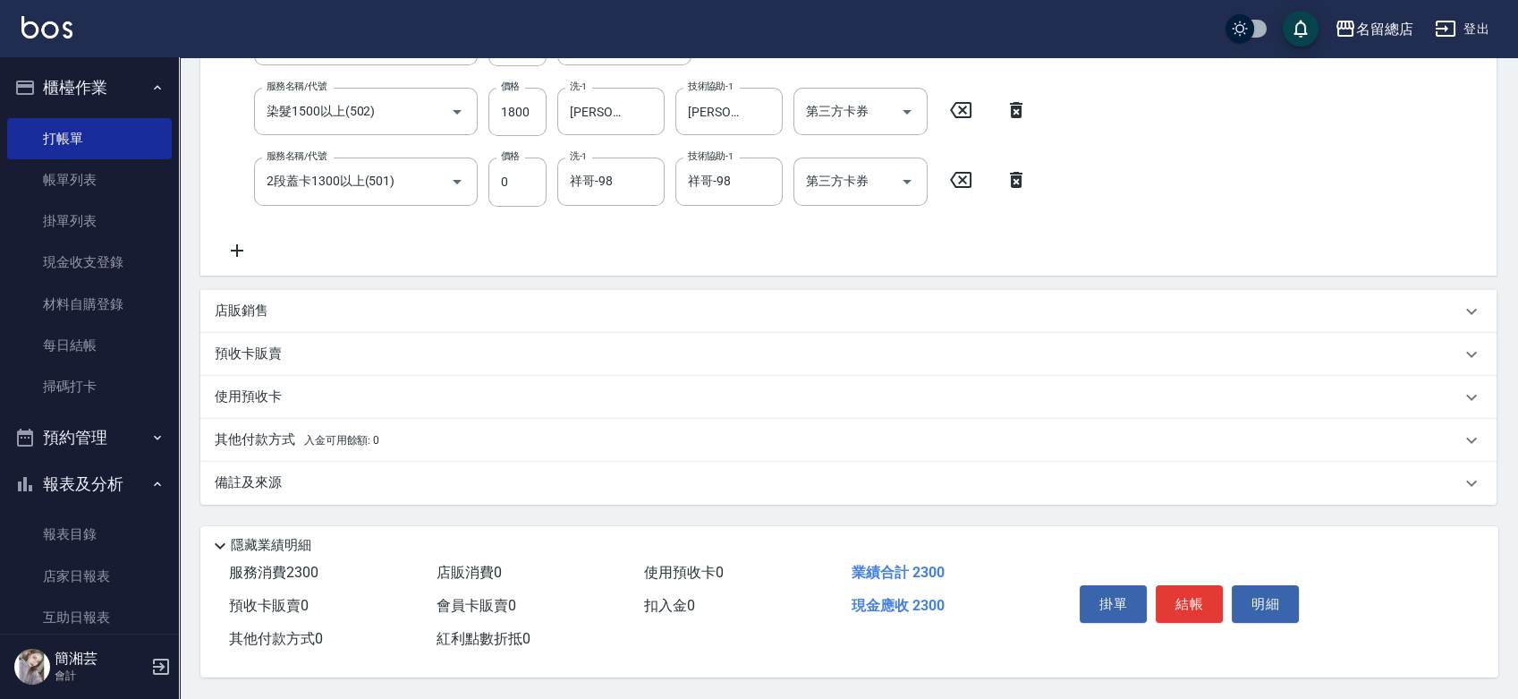
click at [307, 346] on div "預收卡販賣" at bounding box center [838, 353] width 1246 height 19
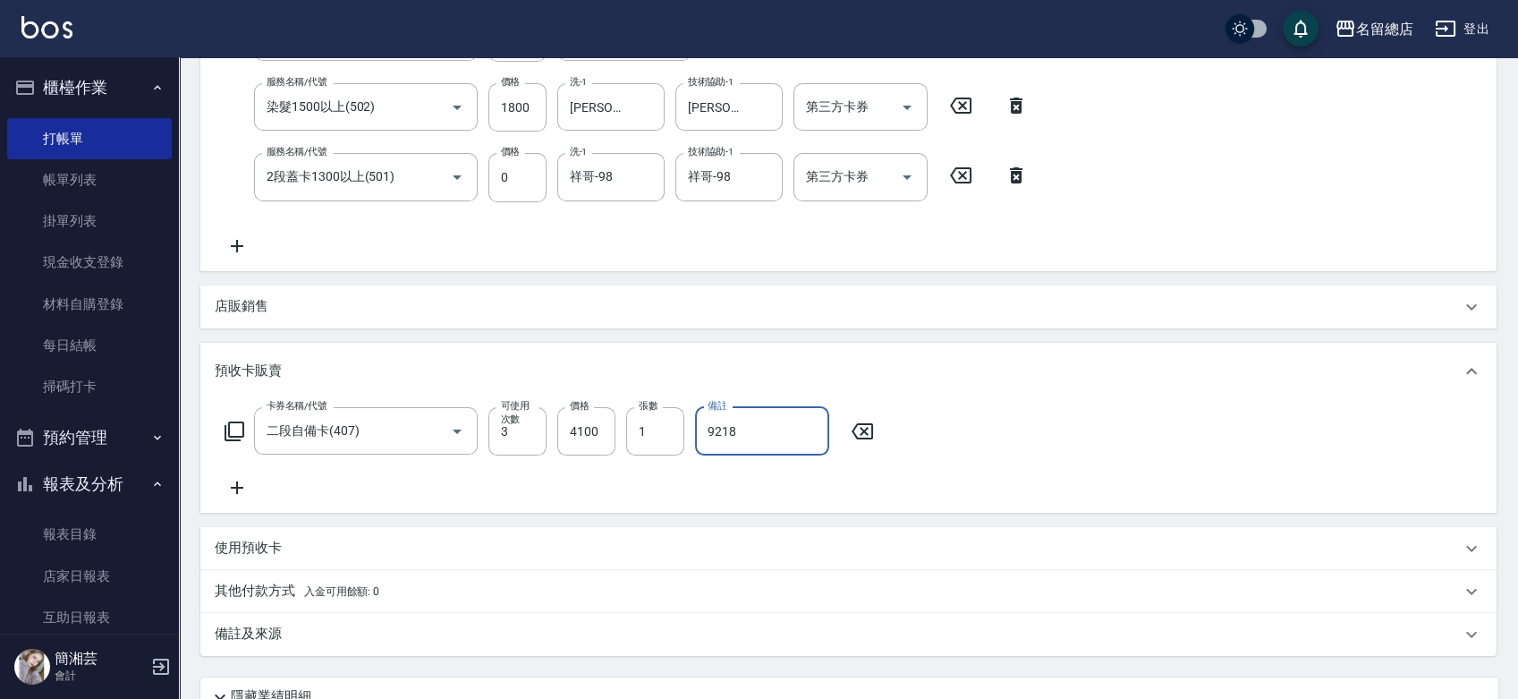
scroll to position [501, 0]
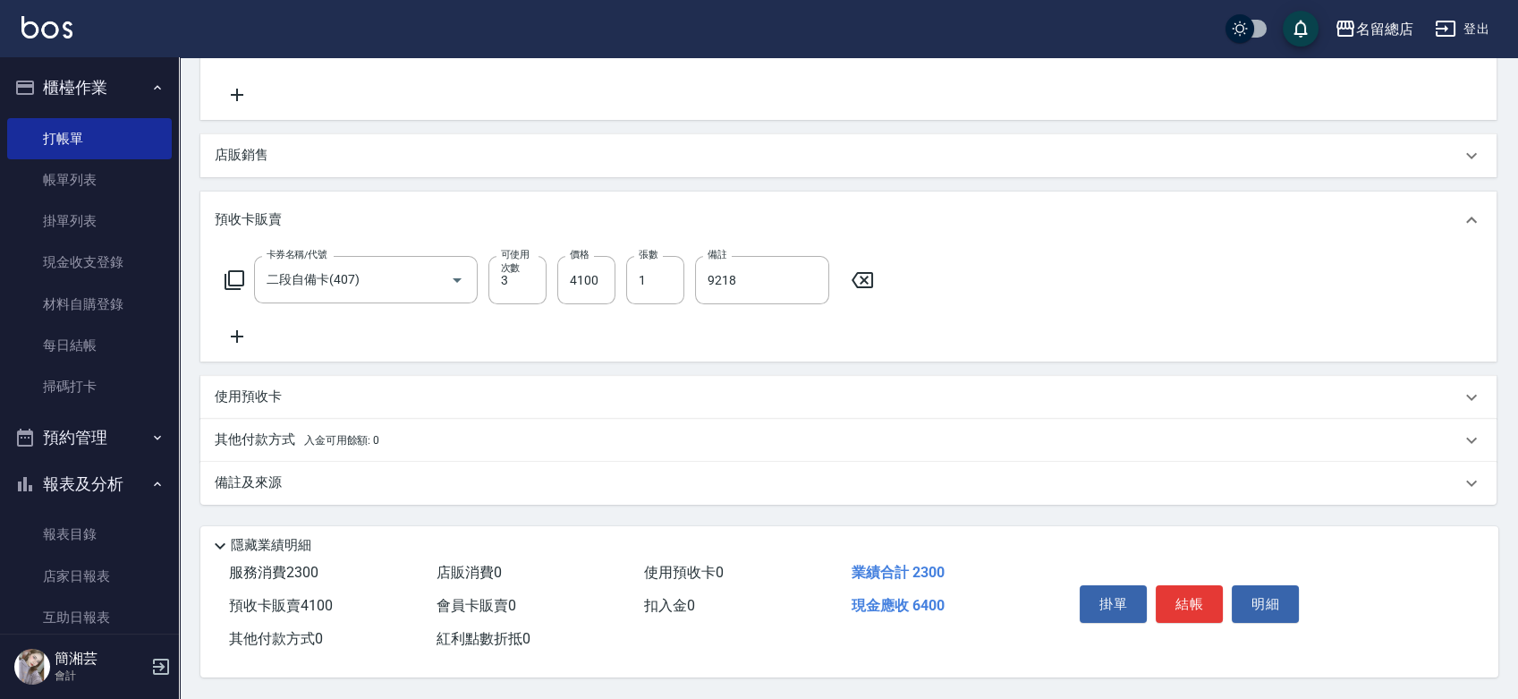
click at [244, 433] on p "其他付款方式 入金可用餘額: 0" at bounding box center [297, 440] width 165 height 20
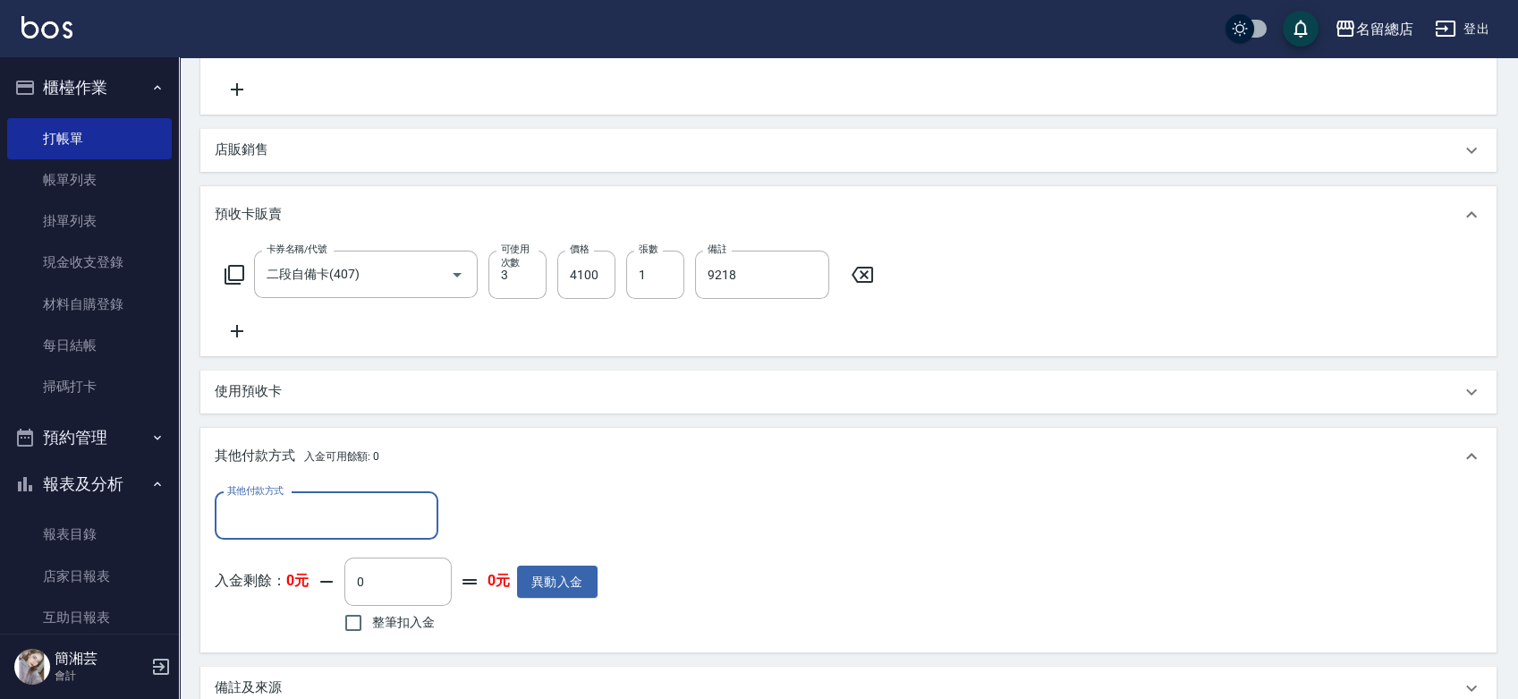
scroll to position [0, 0]
click at [263, 521] on input "其他付款方式" at bounding box center [327, 515] width 208 height 31
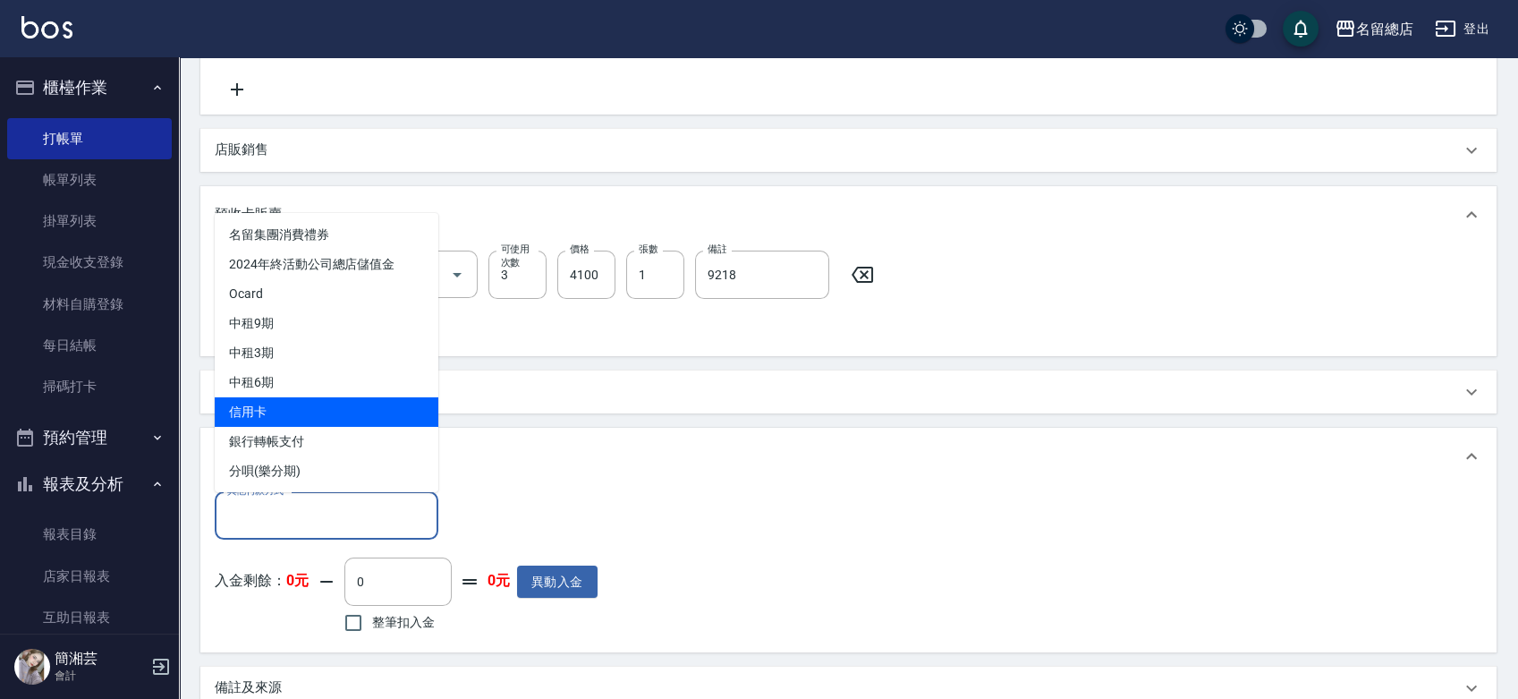
click at [271, 408] on span "信用卡" at bounding box center [327, 411] width 224 height 30
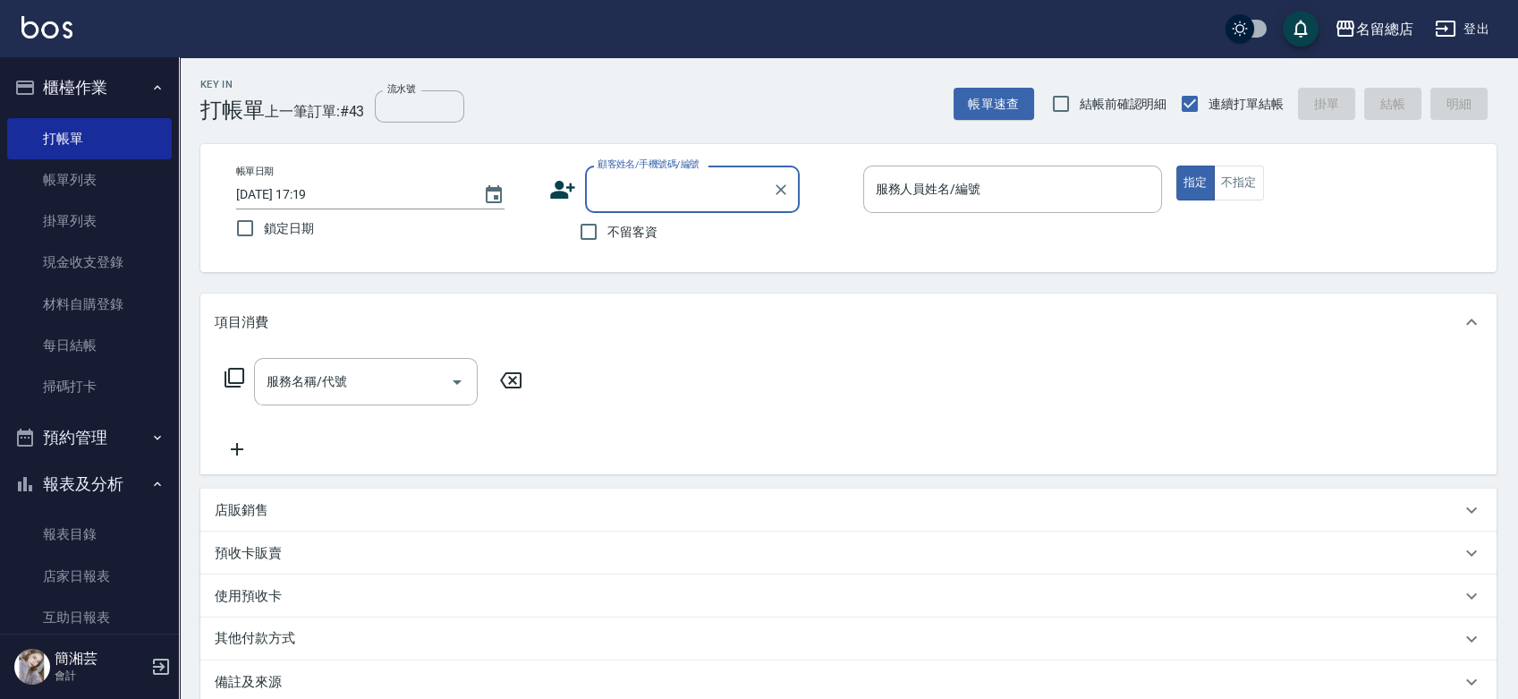
click at [597, 194] on input "顧客姓名/手機號碼/編號" at bounding box center [679, 189] width 172 height 31
click at [617, 245] on li "陳素玲/0939091593/null" at bounding box center [692, 235] width 215 height 30
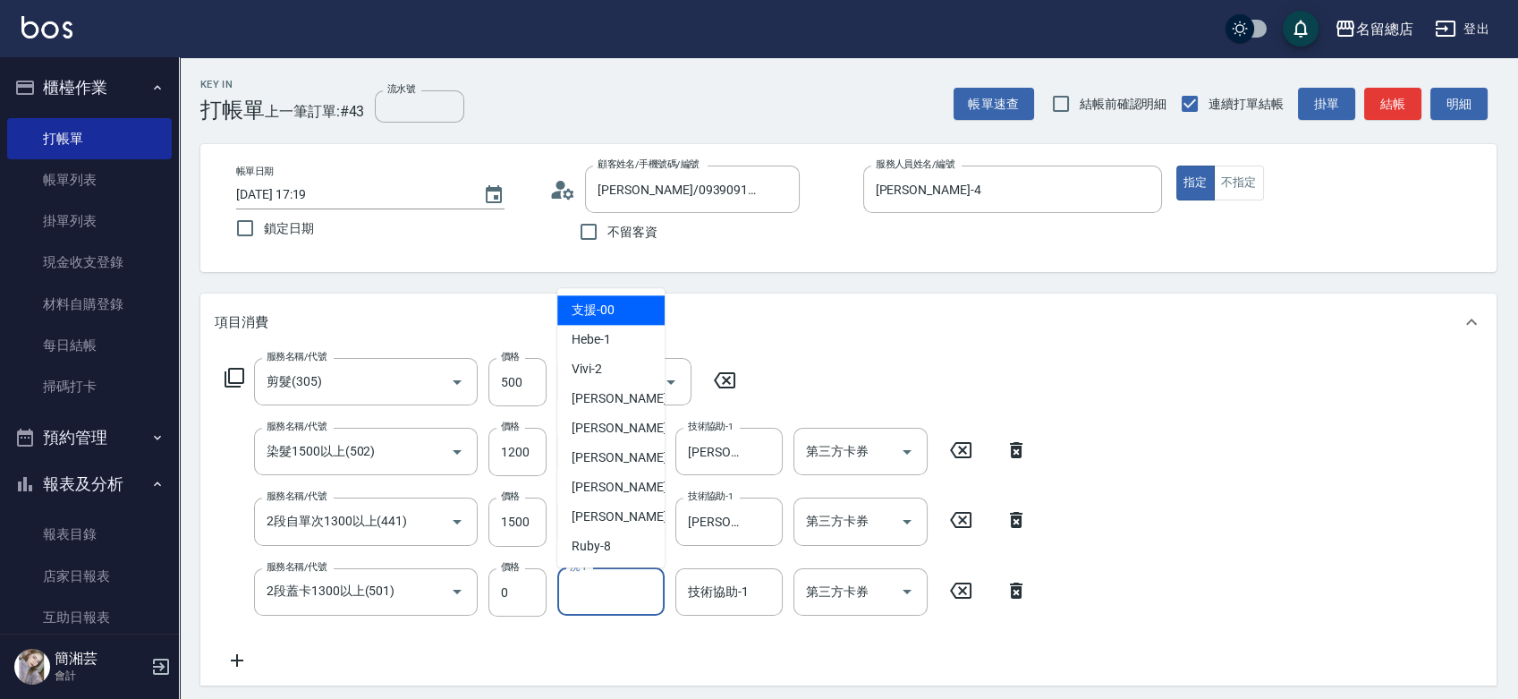
click at [615, 595] on input "洗-1" at bounding box center [610, 591] width 91 height 31
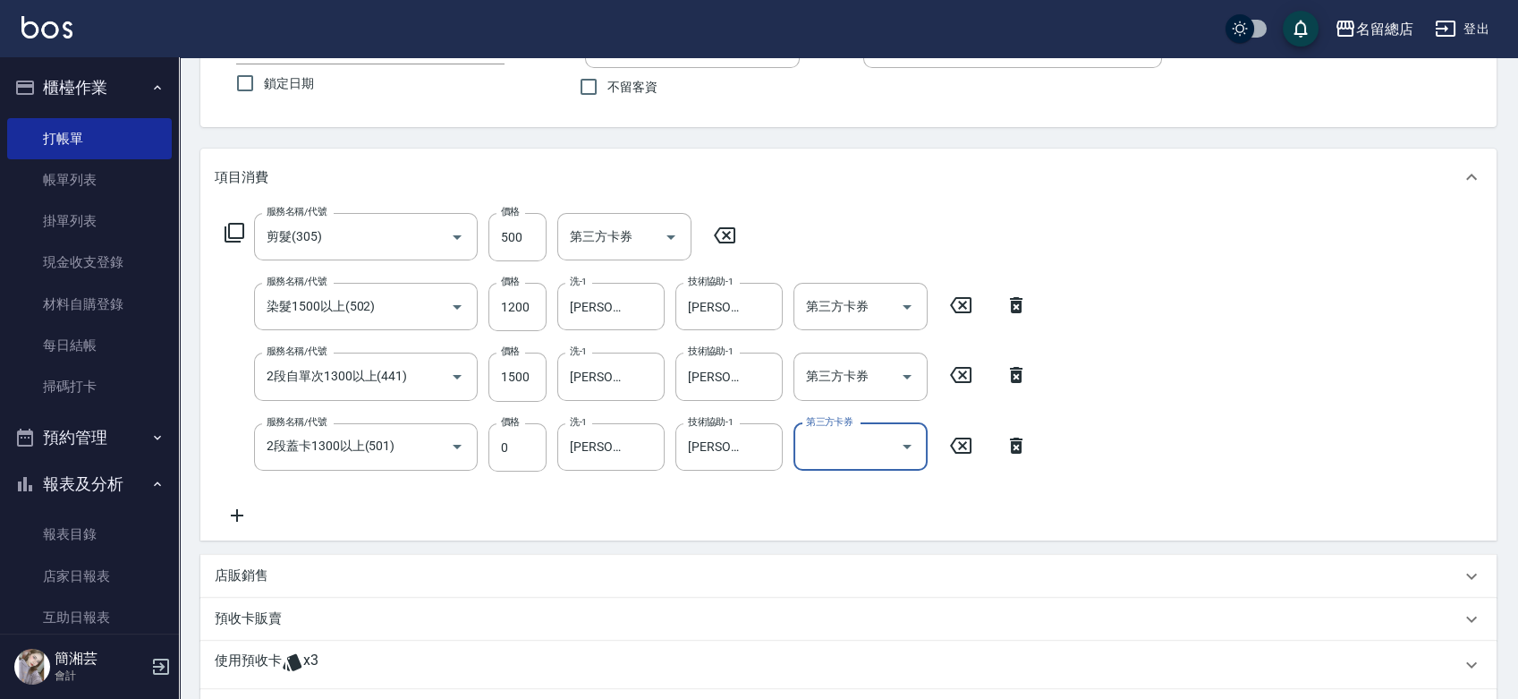
scroll to position [298, 0]
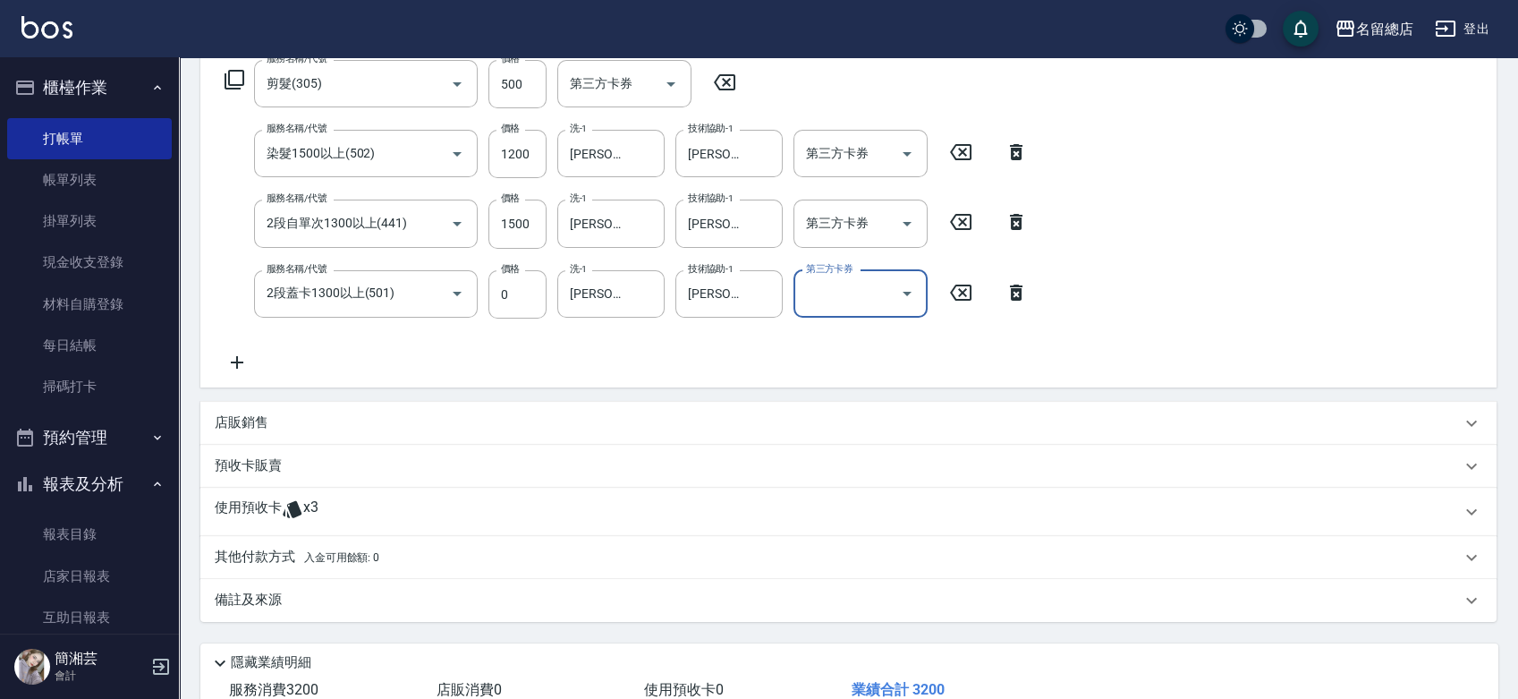
click at [357, 518] on div "使用預收卡 x3" at bounding box center [838, 511] width 1246 height 27
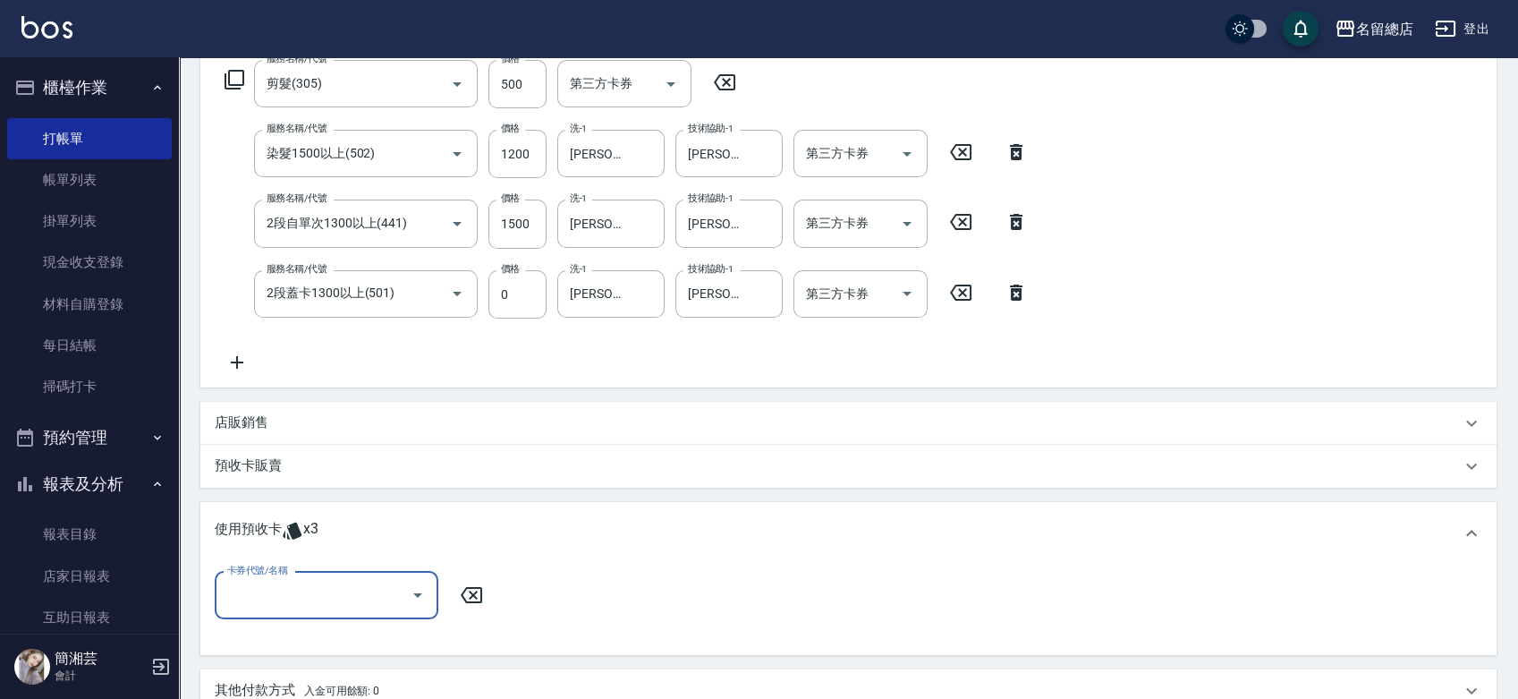
scroll to position [0, 0]
click at [335, 584] on input "卡券代號/名稱" at bounding box center [313, 595] width 181 height 31
click at [356, 631] on div "二段自備卡 剩餘3張 9218" at bounding box center [327, 641] width 224 height 30
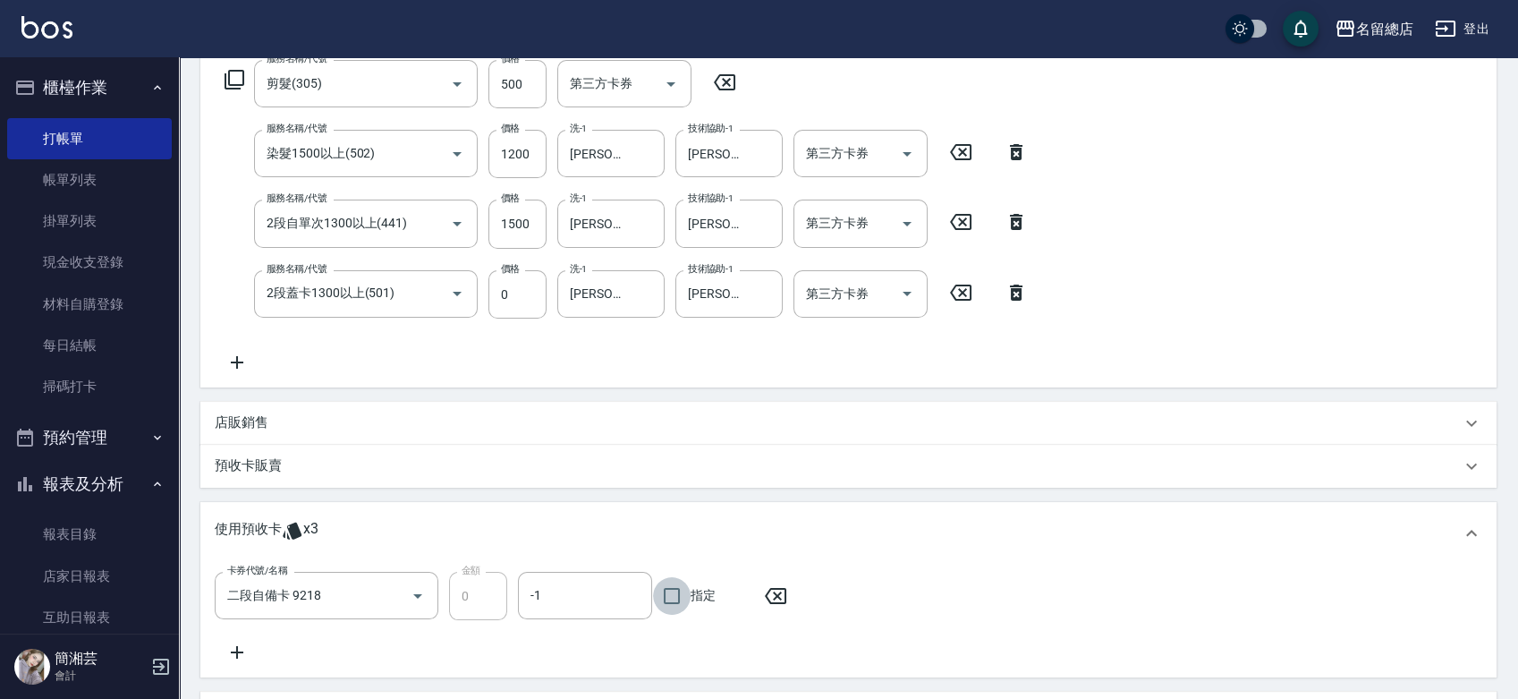
click at [677, 601] on input "指定" at bounding box center [672, 596] width 38 height 38
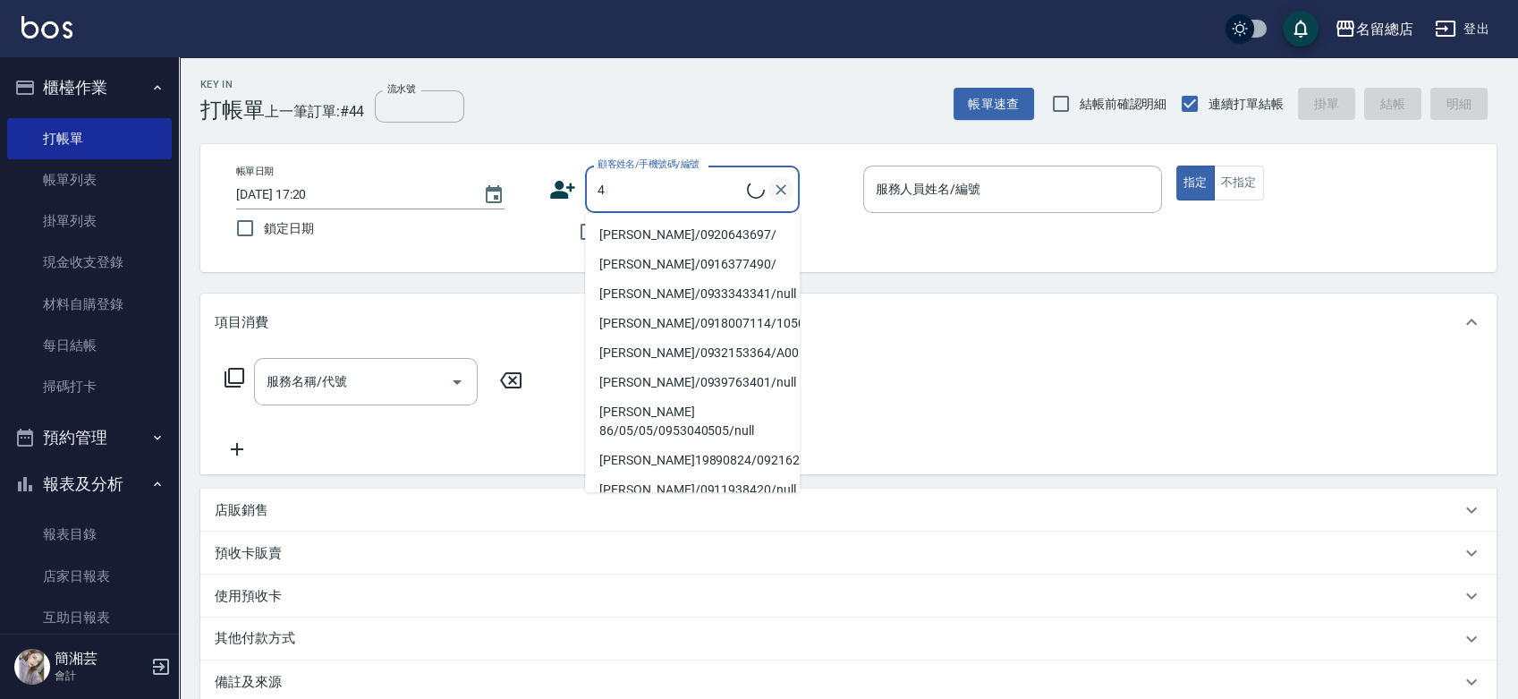
click at [772, 182] on icon "Clear" at bounding box center [781, 190] width 18 height 18
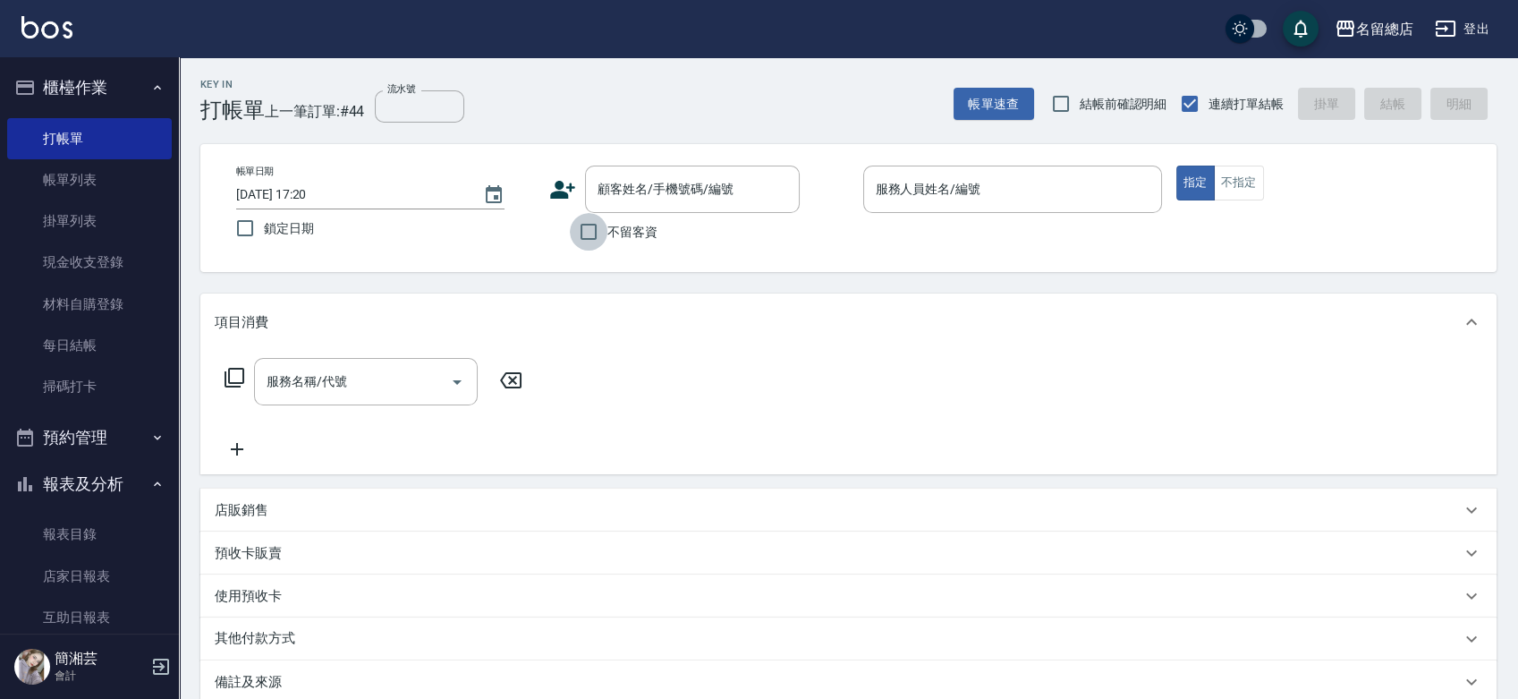
click at [578, 238] on input "不留客資" at bounding box center [589, 232] width 38 height 38
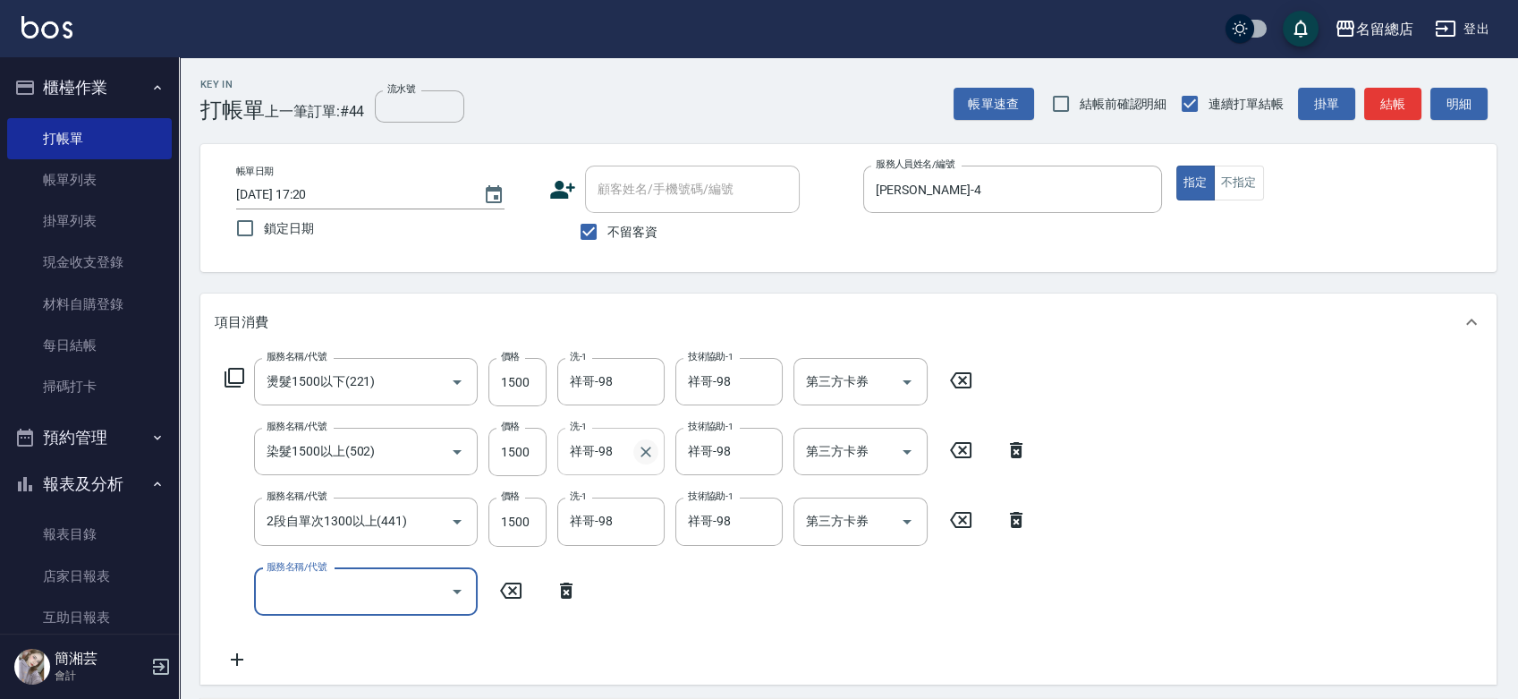
click at [658, 449] on button "Clear" at bounding box center [645, 451] width 25 height 25
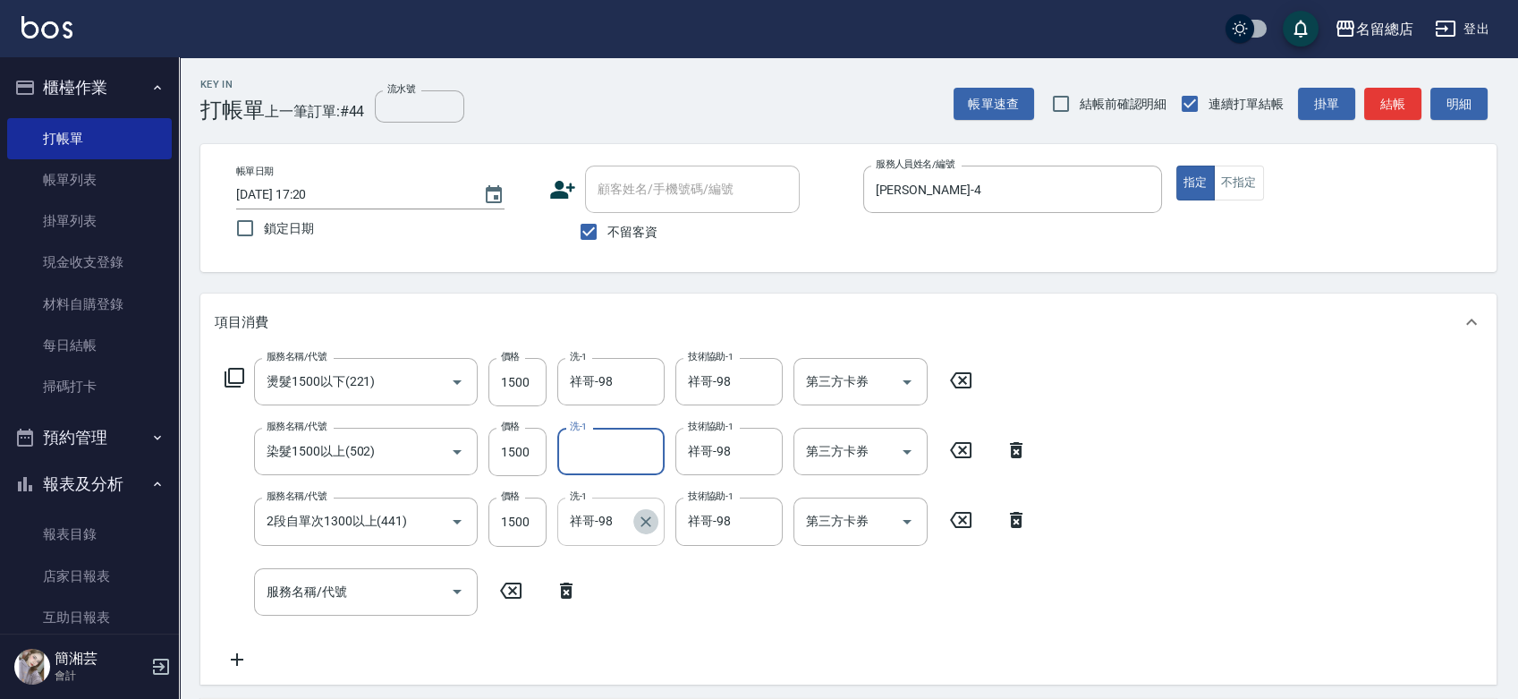
click at [648, 524] on icon "Clear" at bounding box center [646, 522] width 18 height 18
click at [765, 456] on icon "Clear" at bounding box center [764, 452] width 18 height 18
click at [765, 530] on icon "Clear" at bounding box center [764, 522] width 18 height 18
click at [640, 456] on input "洗-1" at bounding box center [610, 451] width 91 height 31
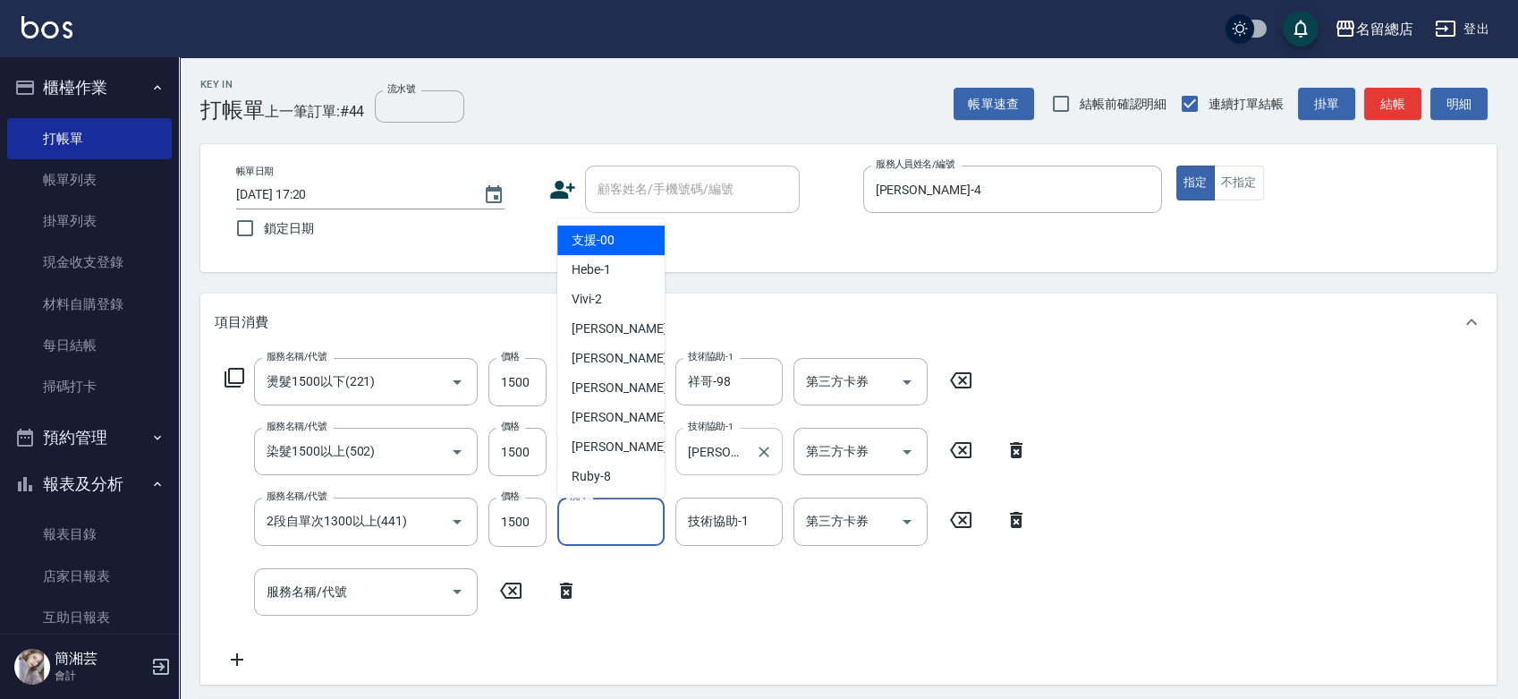
click at [632, 513] on input "洗-1" at bounding box center [610, 520] width 91 height 31
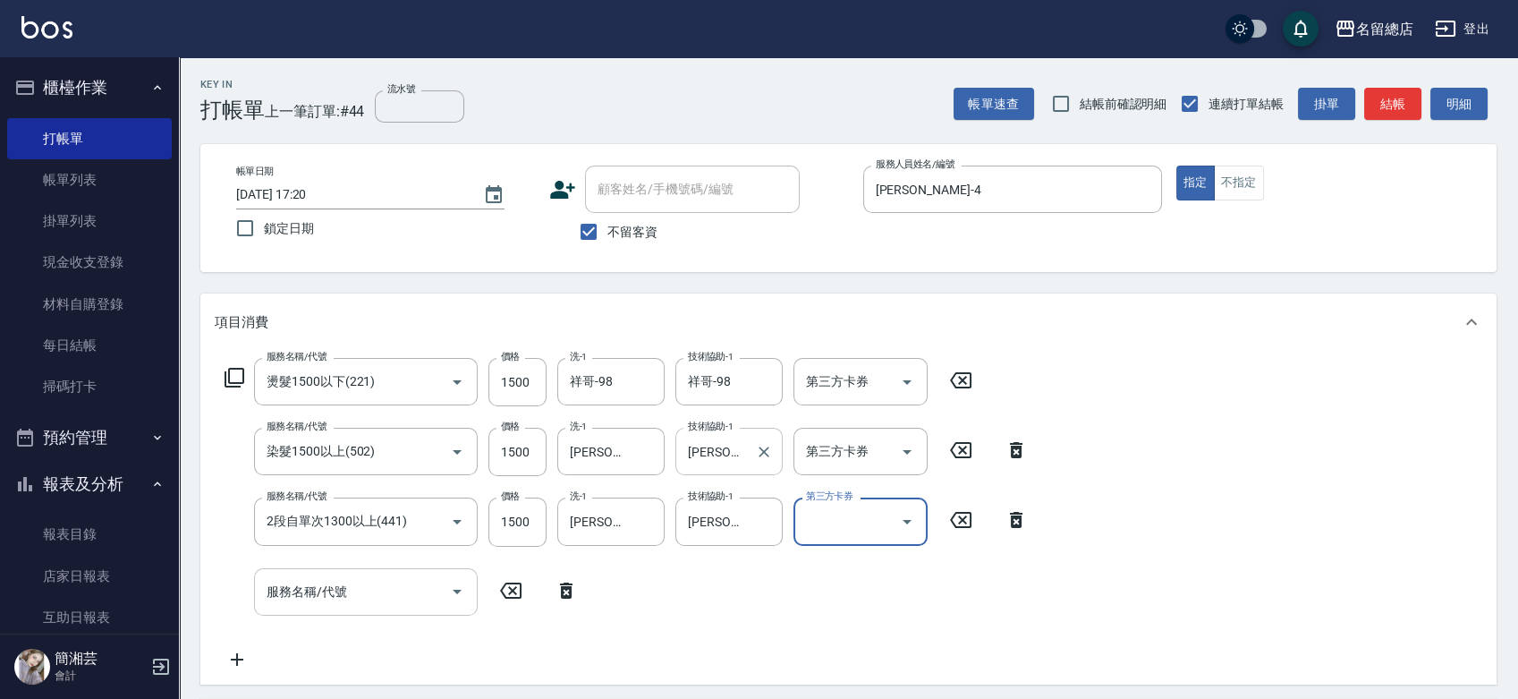
click at [401, 581] on input "服務名稱/代號" at bounding box center [352, 591] width 181 height 31
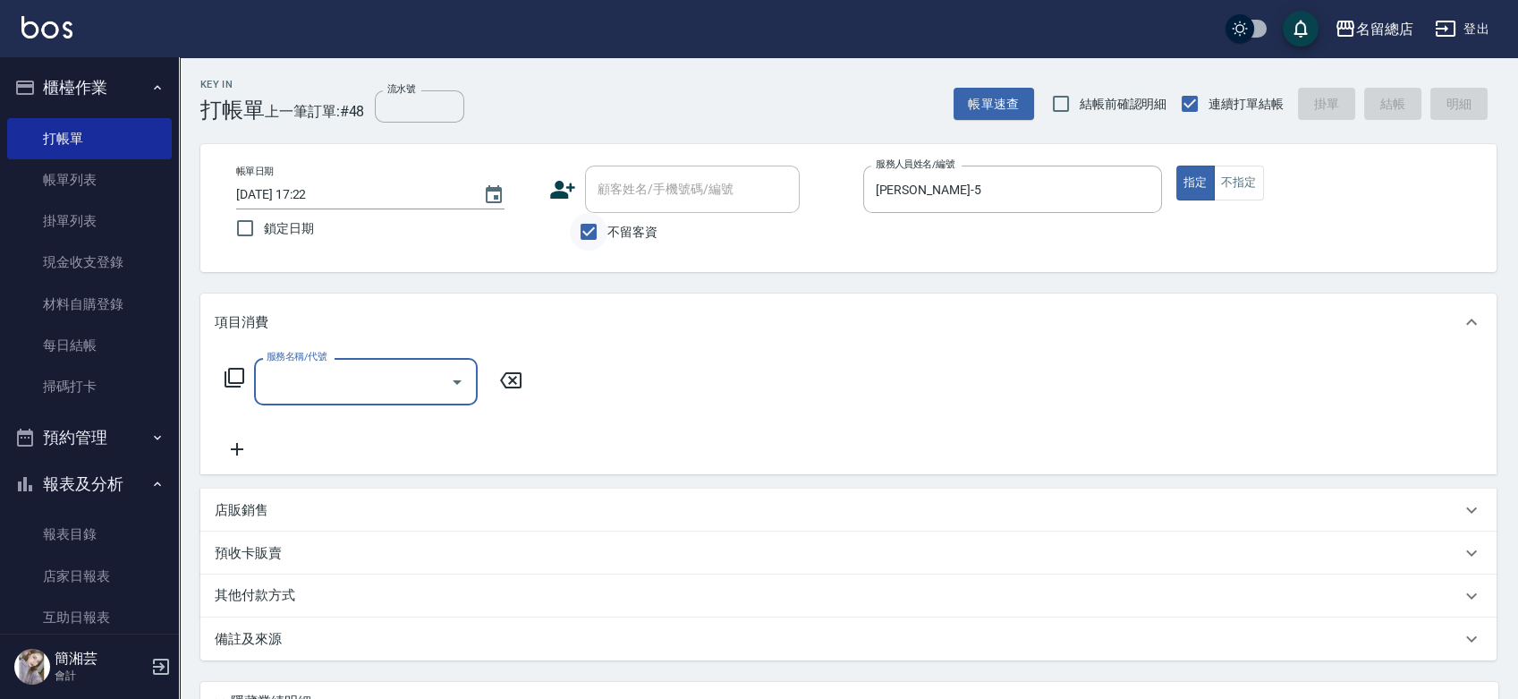
drag, startPoint x: 598, startPoint y: 223, endPoint x: 605, endPoint y: 213, distance: 12.2
click at [598, 223] on input "不留客資" at bounding box center [589, 232] width 38 height 38
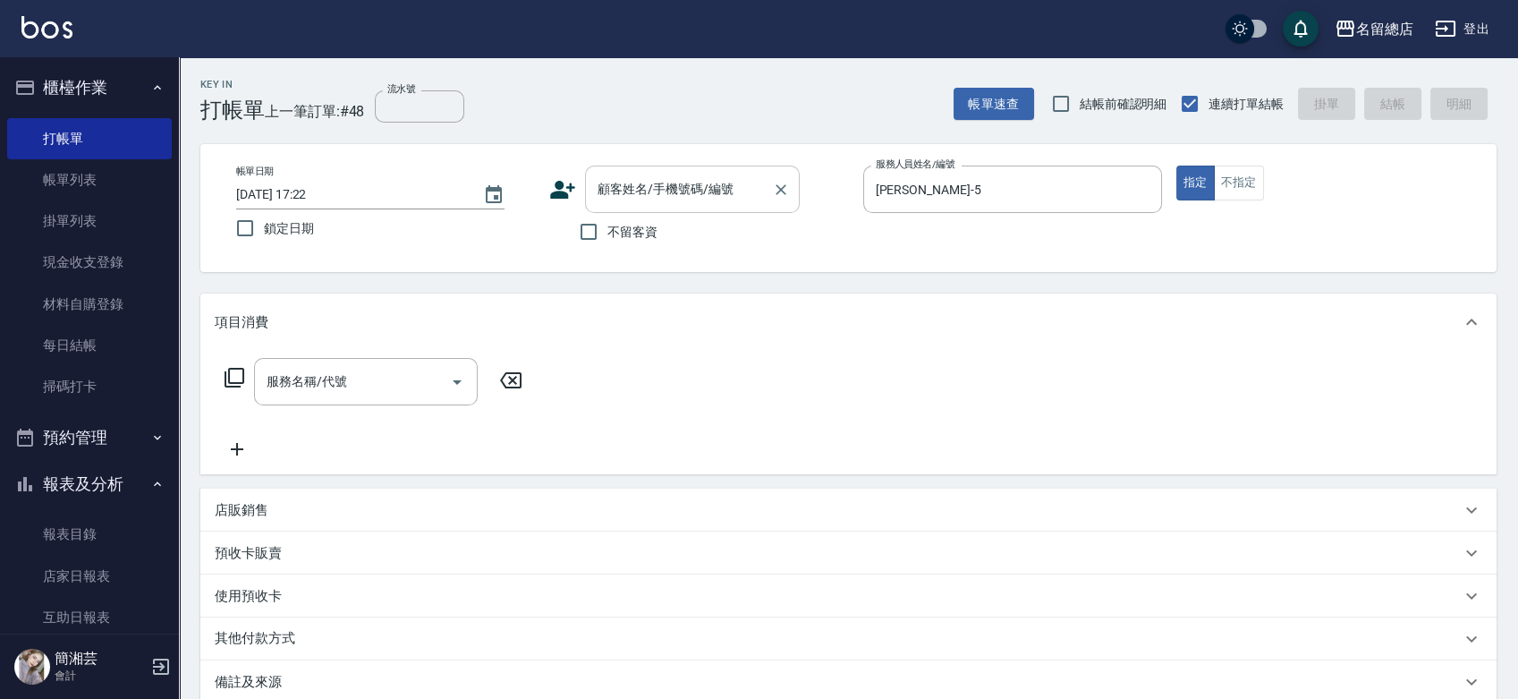
click at [612, 191] on input "顧客姓名/手機號碼/編號" at bounding box center [679, 189] width 172 height 31
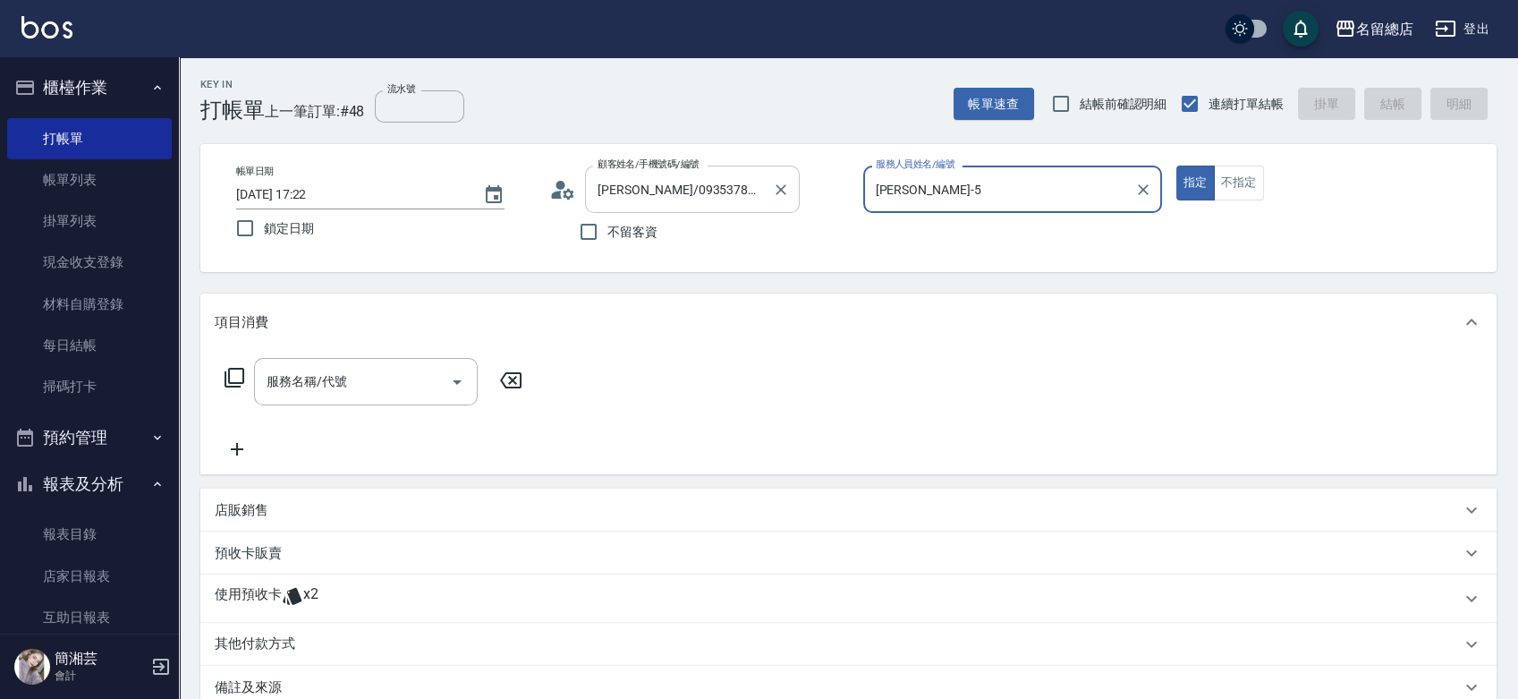
click at [1176, 165] on button "指定" at bounding box center [1195, 182] width 38 height 35
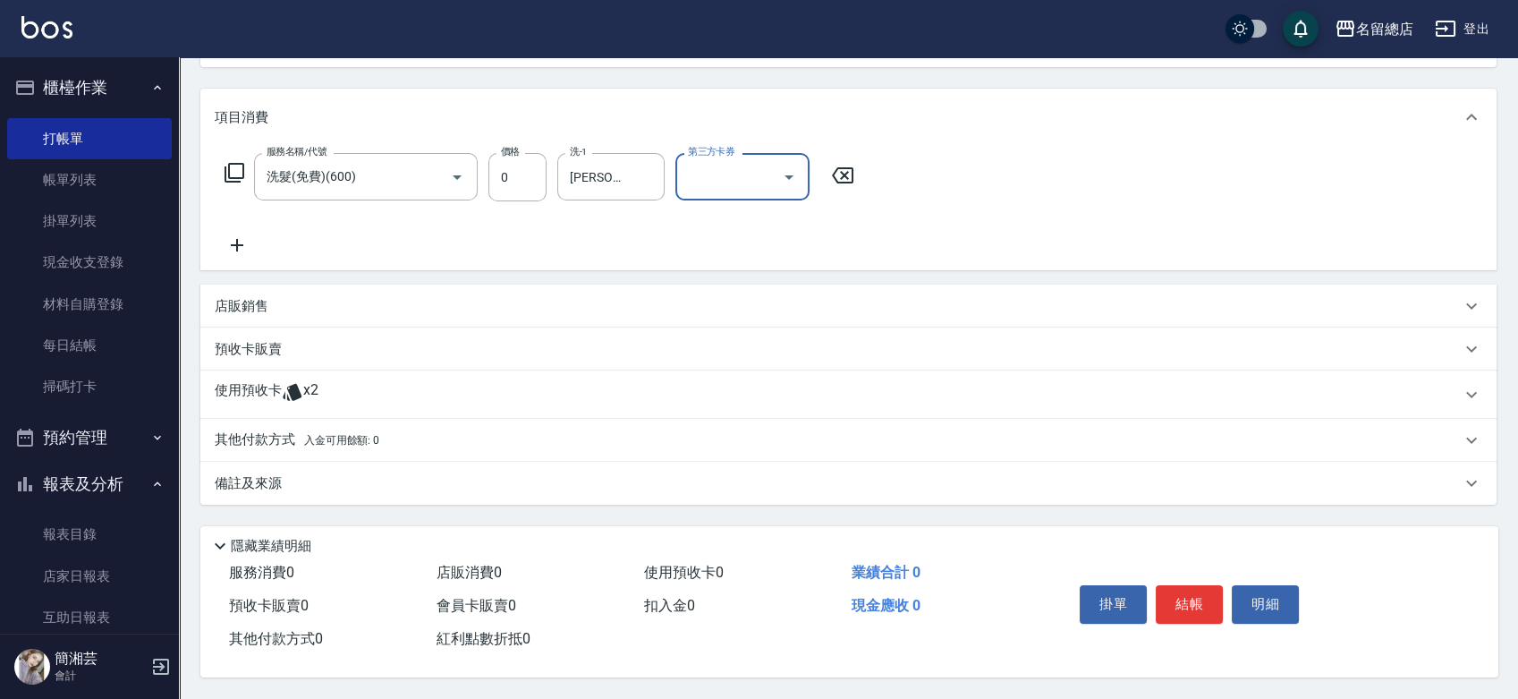
scroll to position [210, 0]
click at [339, 370] on div "使用預收卡 x2" at bounding box center [848, 394] width 1296 height 48
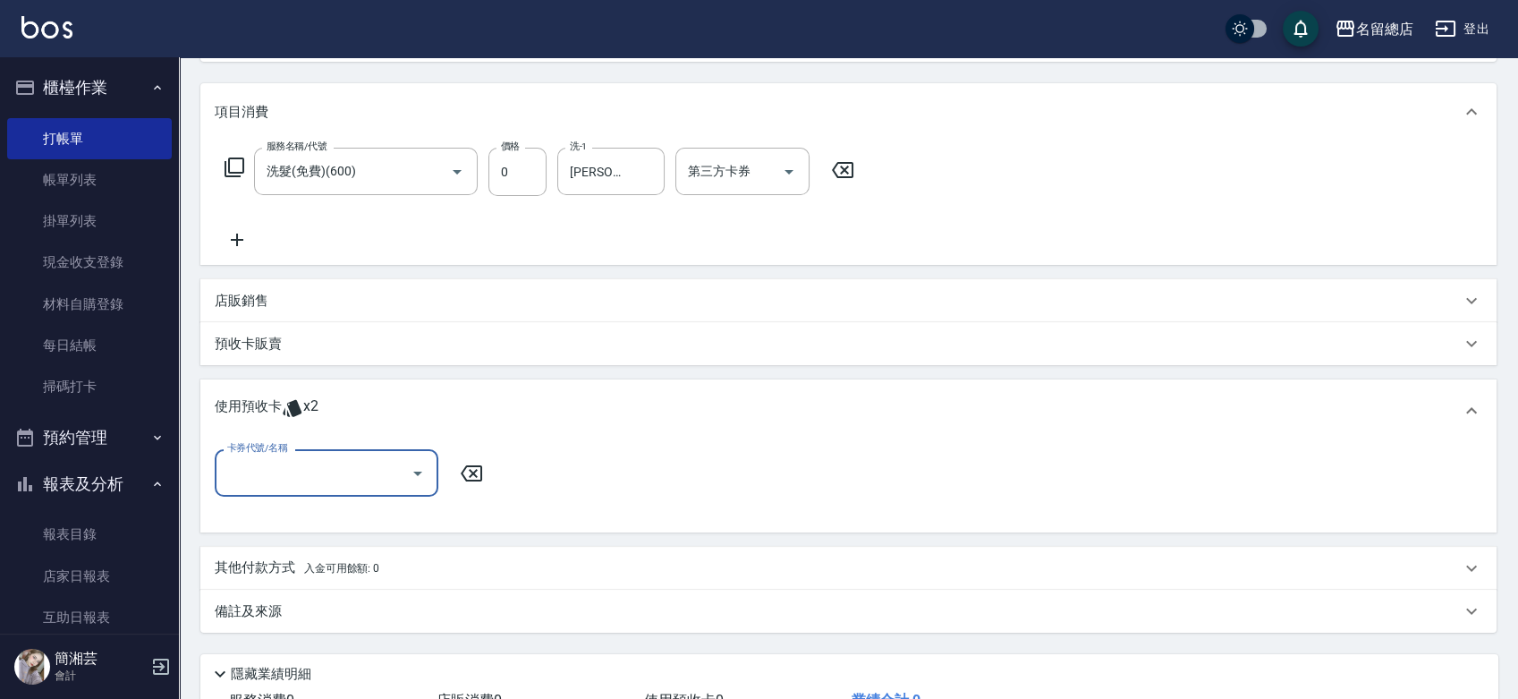
scroll to position [0, 0]
click at [301, 479] on input "卡券代號/名稱" at bounding box center [313, 472] width 181 height 31
click at [357, 521] on div "洗髮卡 剩餘2張 315" at bounding box center [327, 519] width 224 height 30
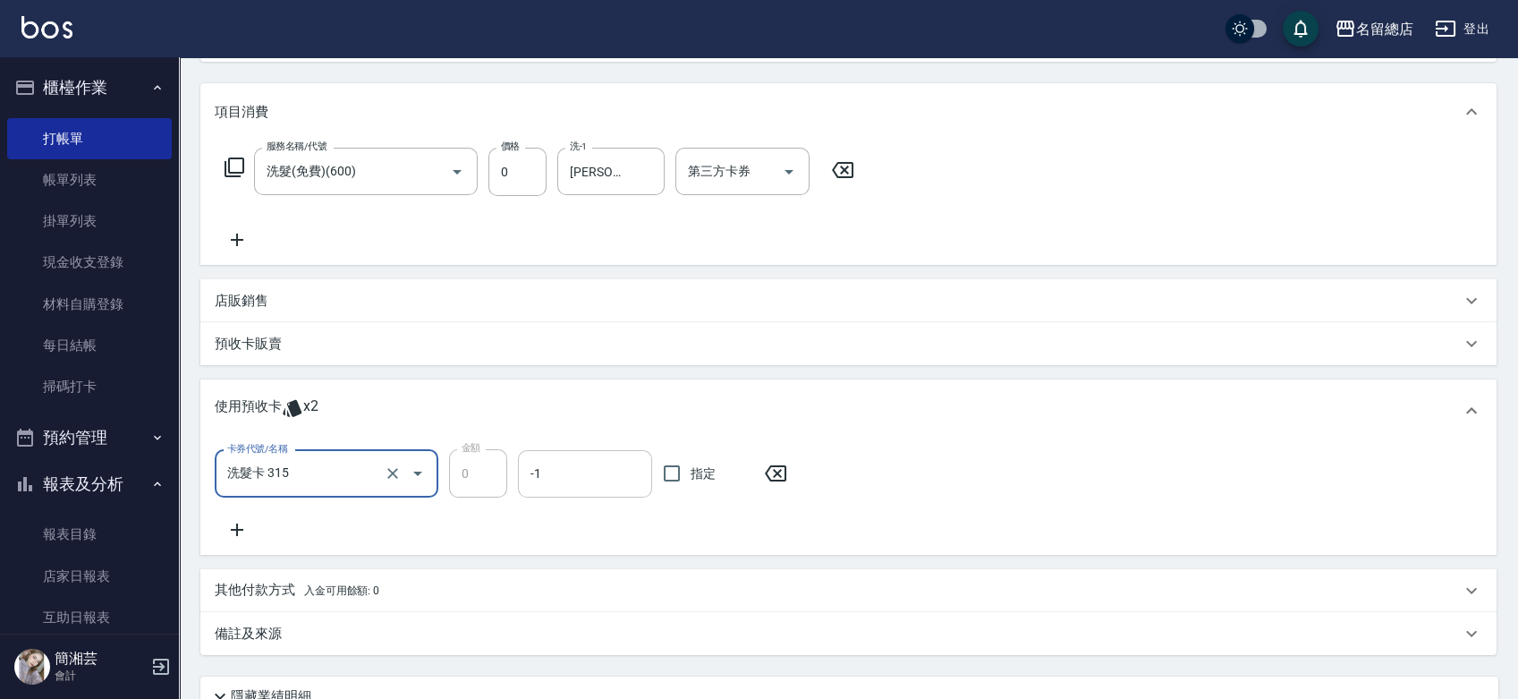
drag, startPoint x: 667, startPoint y: 471, endPoint x: 641, endPoint y: 457, distance: 30.0
click at [670, 471] on input "指定" at bounding box center [672, 473] width 38 height 38
click at [309, 346] on div "預收卡販賣" at bounding box center [838, 344] width 1246 height 19
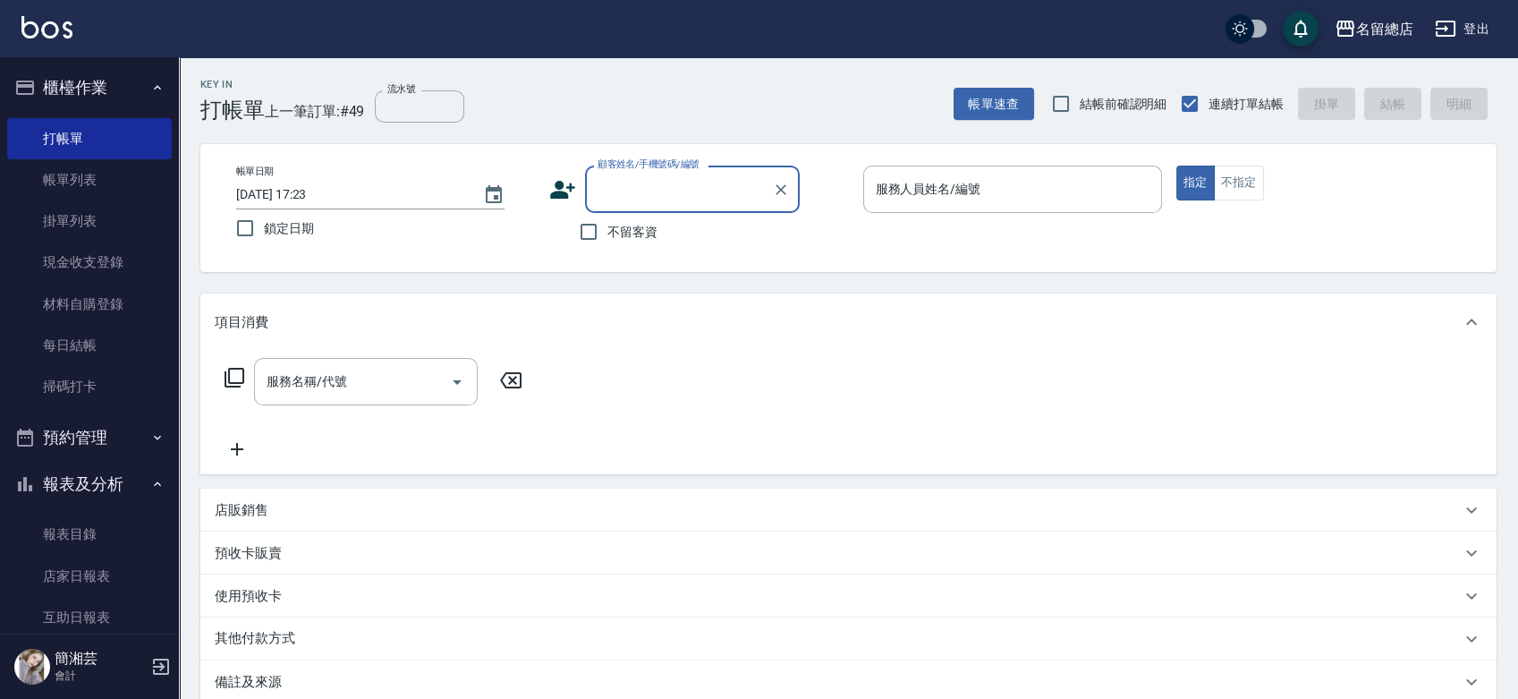
click at [641, 233] on span "不留客資" at bounding box center [632, 232] width 50 height 19
click at [607, 233] on input "不留客資" at bounding box center [589, 232] width 38 height 38
